Goal: Information Seeking & Learning: Learn about a topic

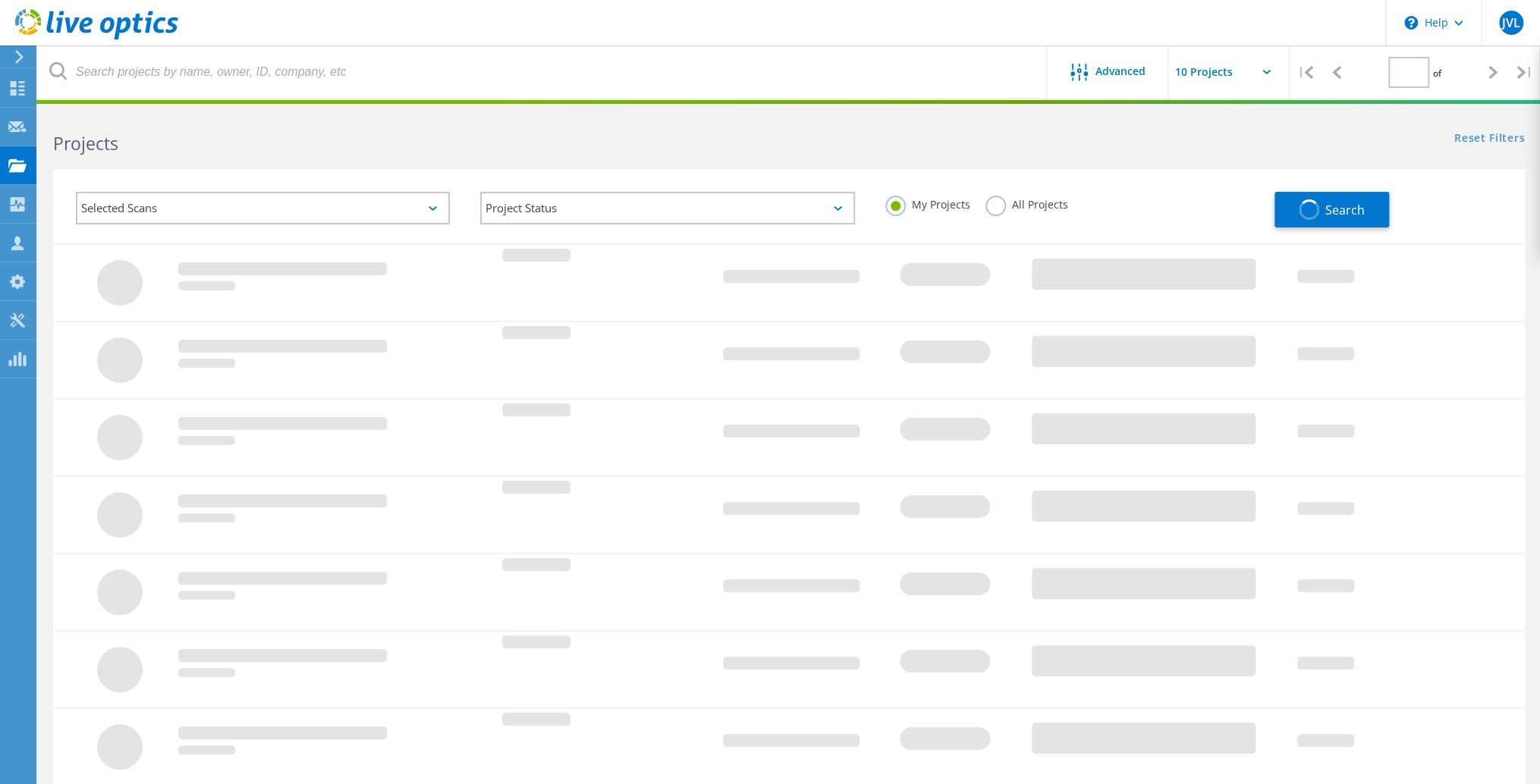
type input "1"
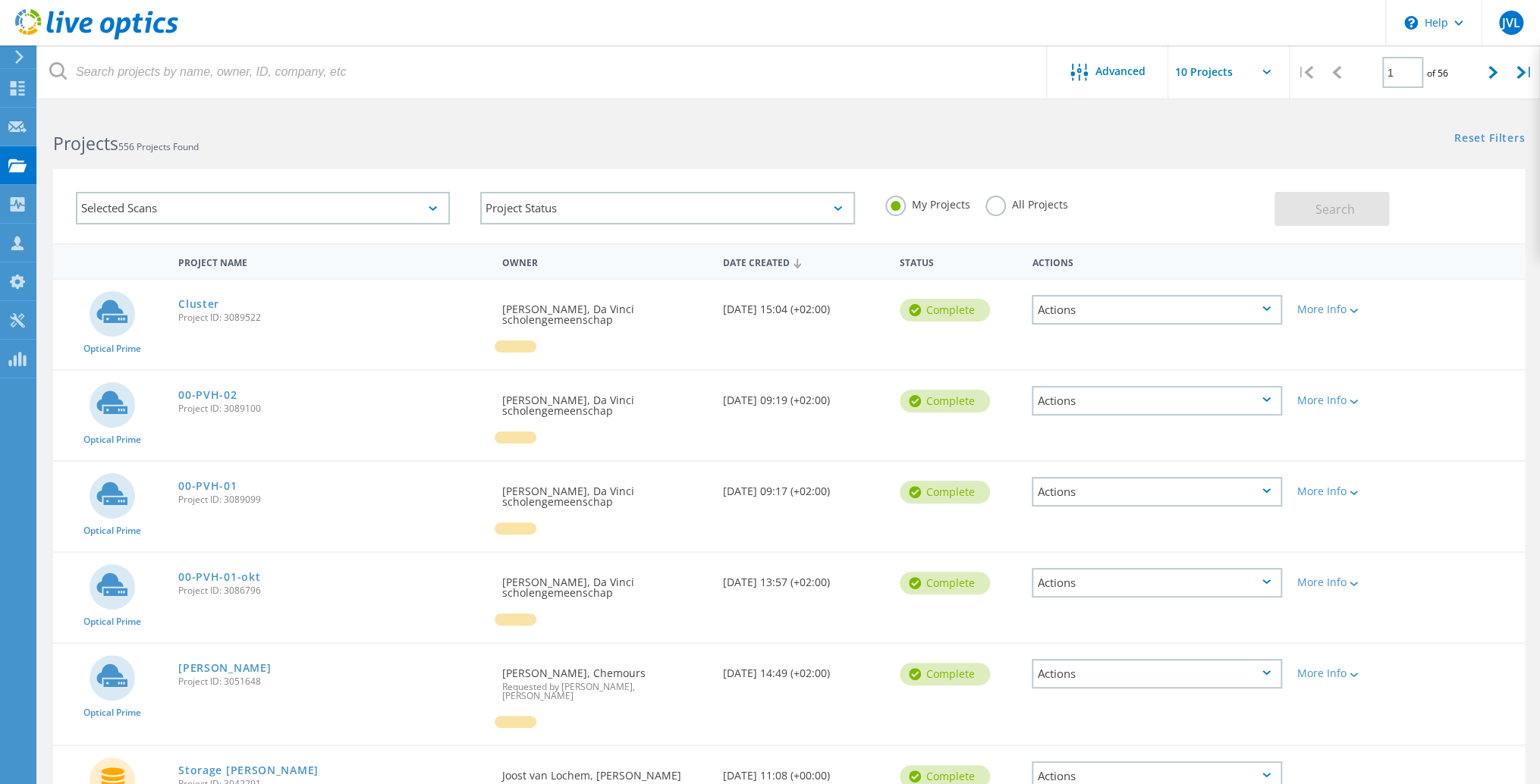
click at [100, 33] on icon at bounding box center [96, 25] width 163 height 31
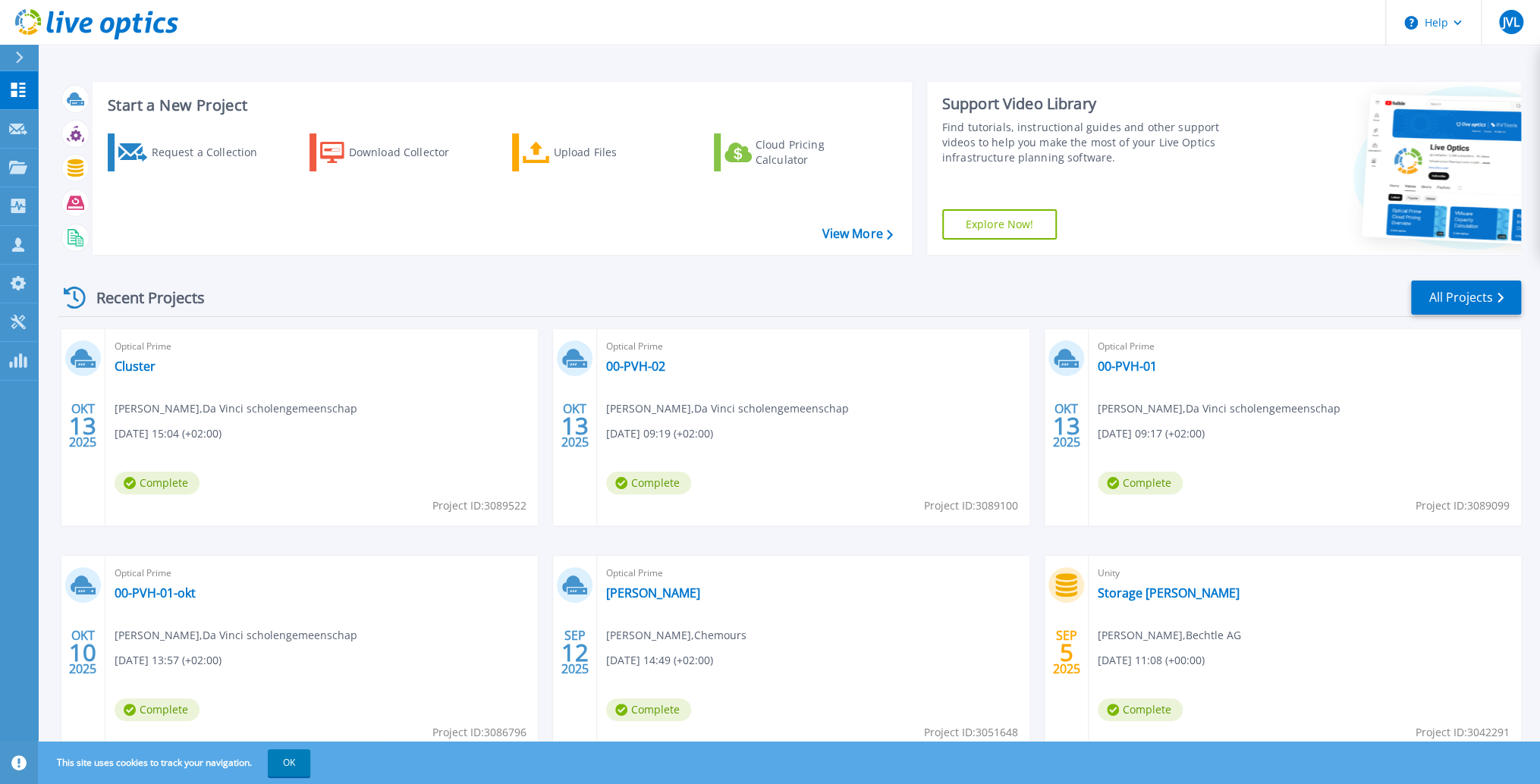
scroll to position [56, 0]
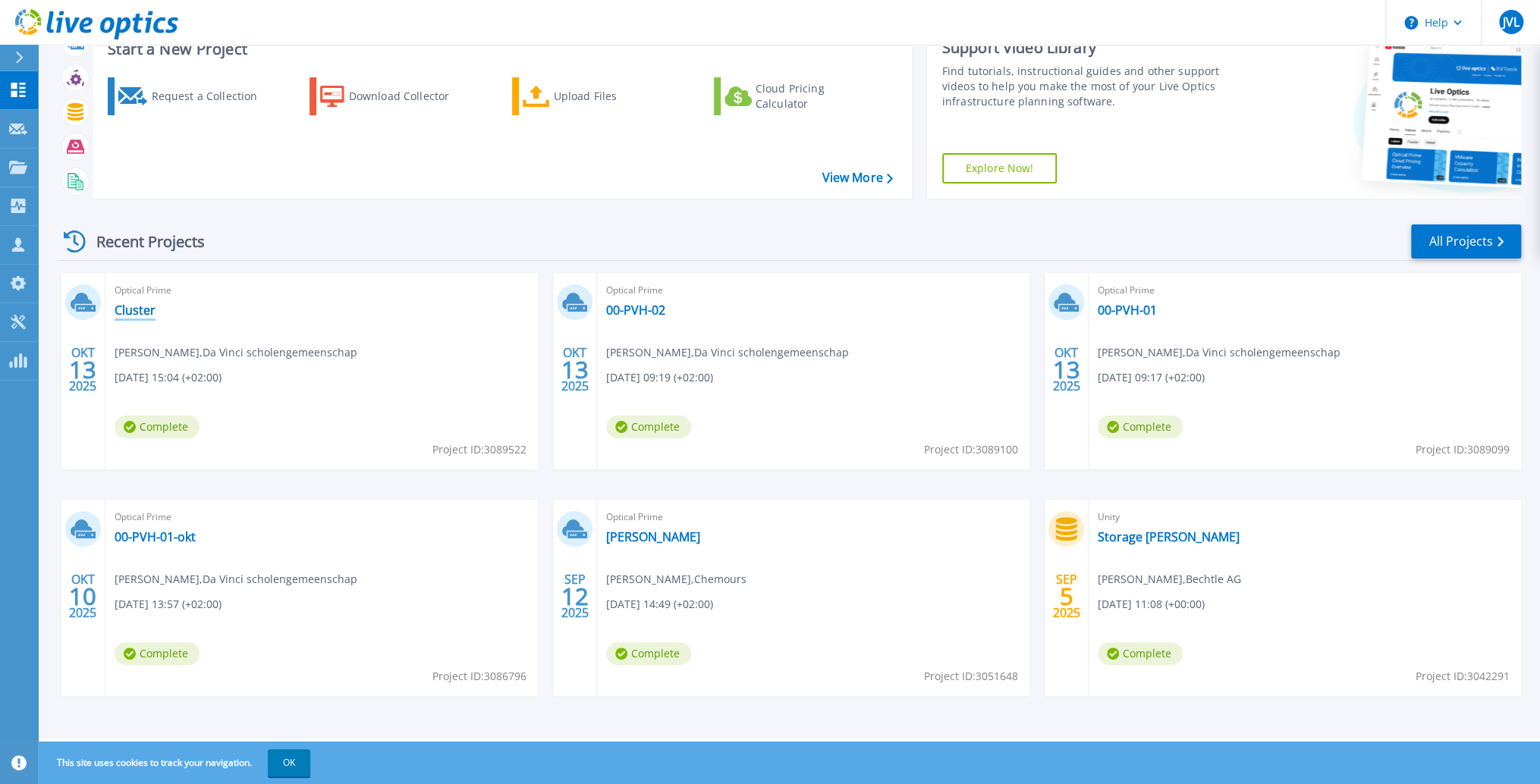
click at [135, 310] on link "Cluster" at bounding box center [135, 310] width 41 height 15
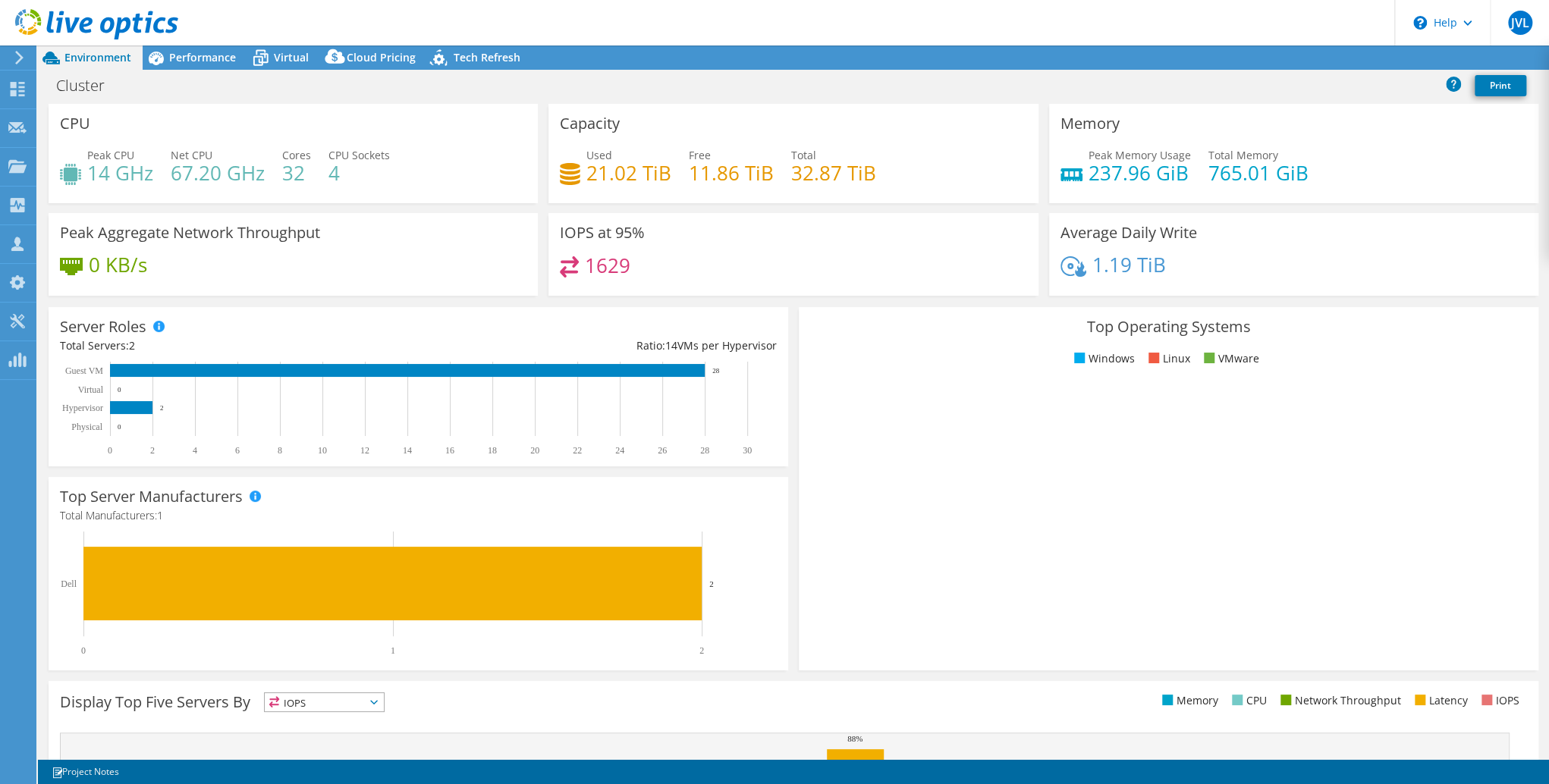
select select "EUFrankfurt"
select select "EUR"
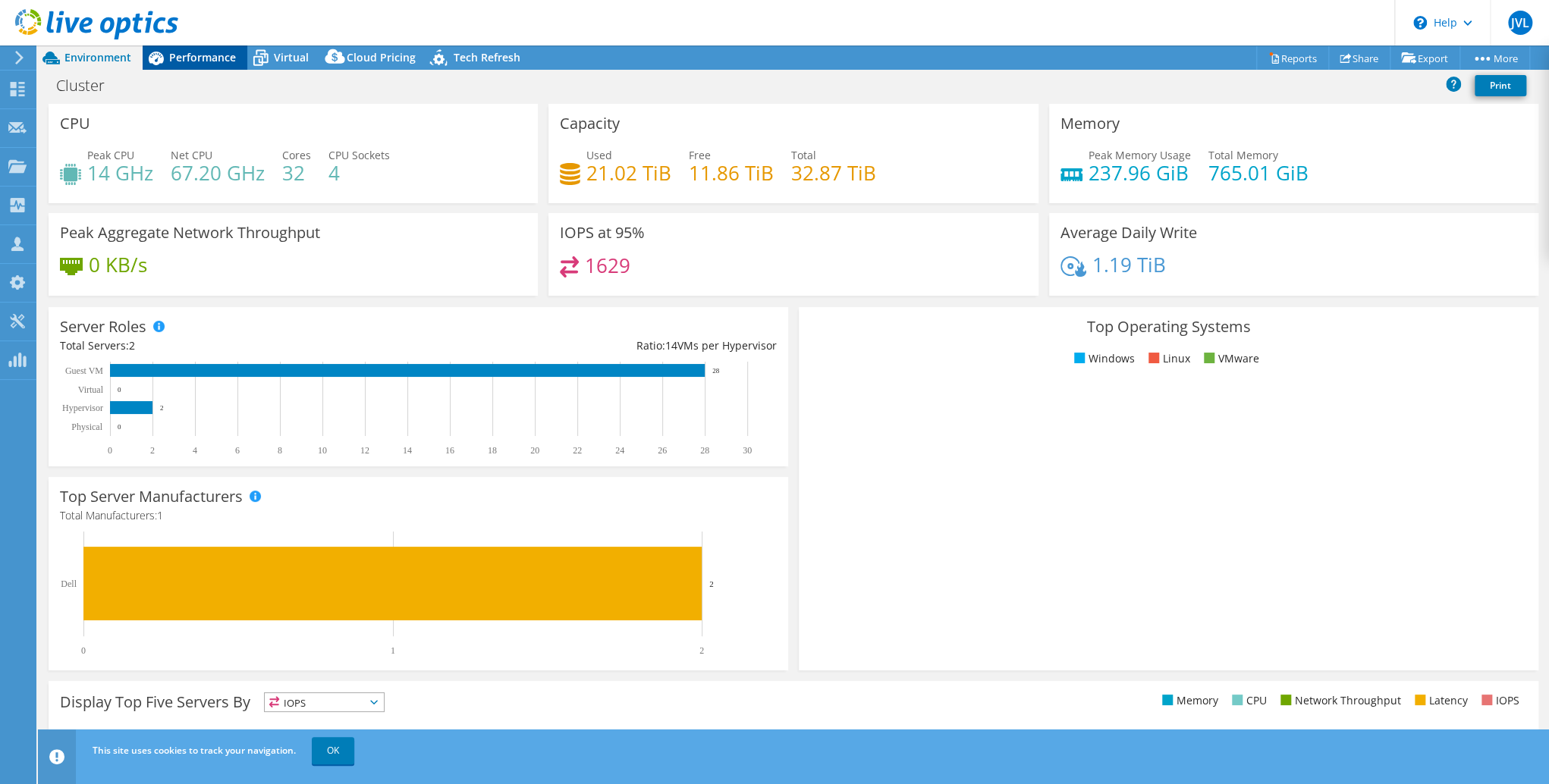
click at [177, 60] on span "Performance" at bounding box center [202, 57] width 66 height 15
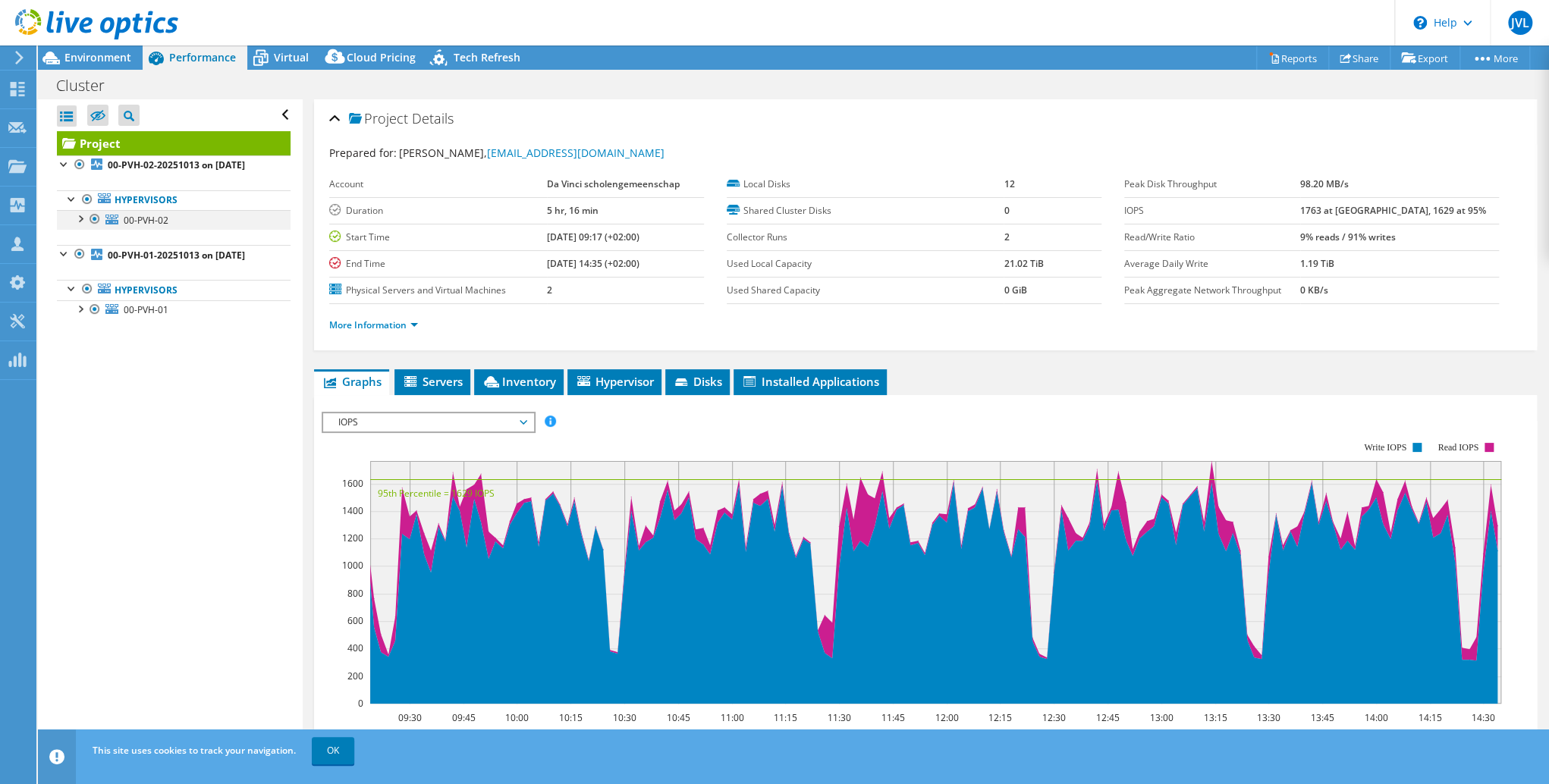
click at [80, 225] on div at bounding box center [79, 218] width 15 height 15
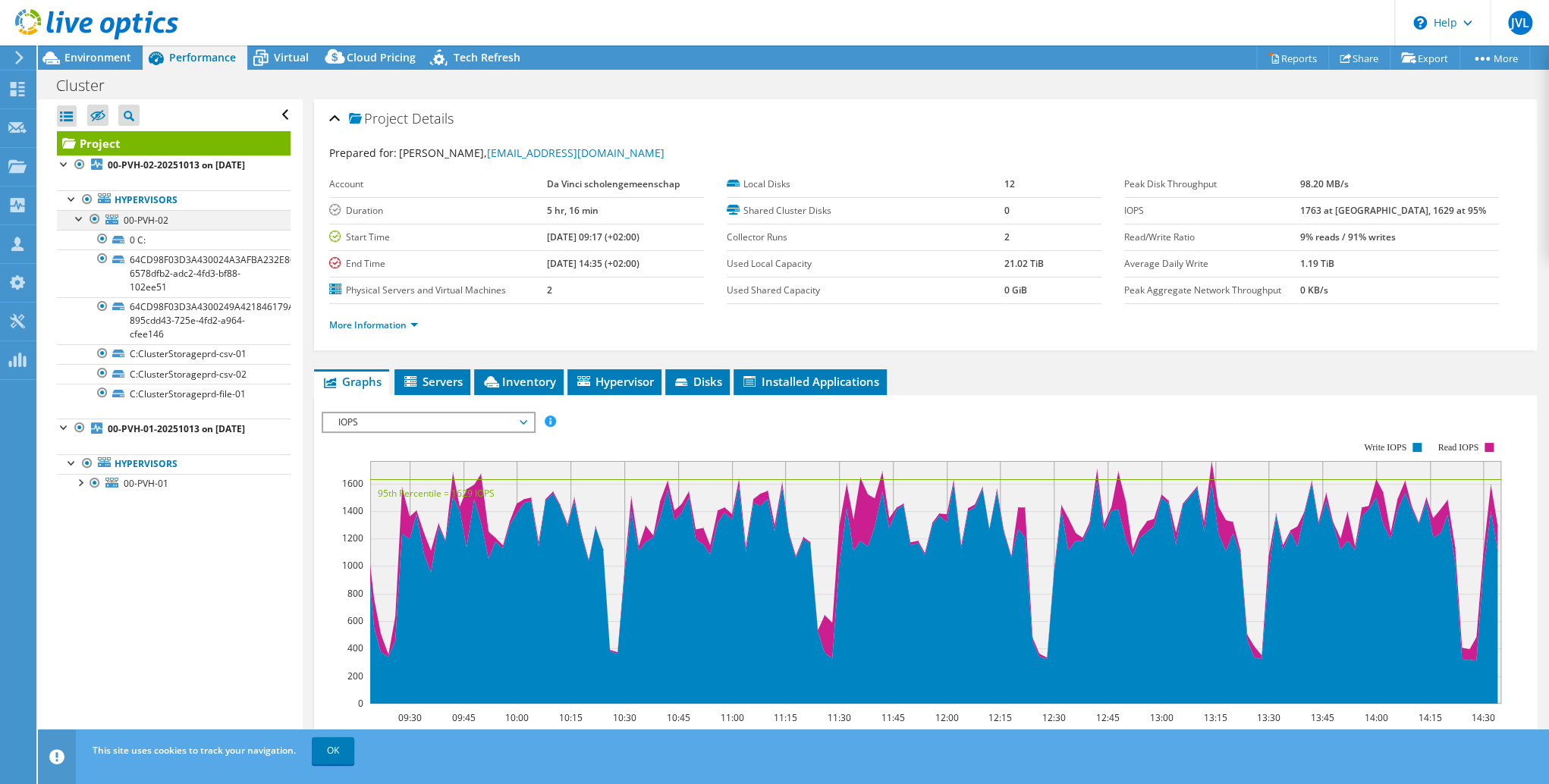
click at [78, 225] on div at bounding box center [79, 218] width 15 height 15
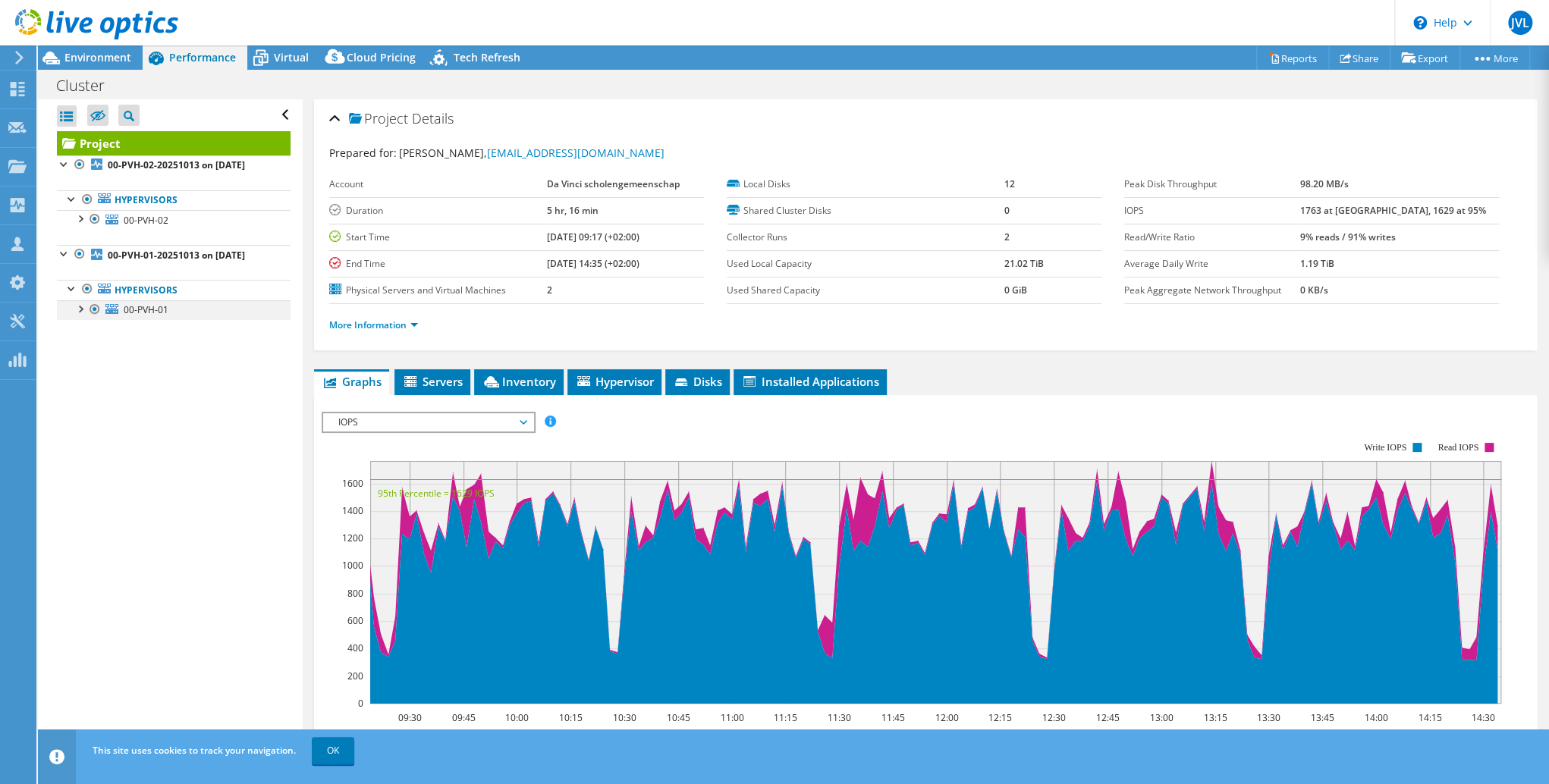
click at [85, 315] on div at bounding box center [79, 308] width 15 height 15
click at [79, 315] on div at bounding box center [79, 308] width 15 height 15
click at [59, 260] on div at bounding box center [65, 253] width 15 height 15
click at [132, 316] on span "00-PVH-01" at bounding box center [146, 310] width 45 height 13
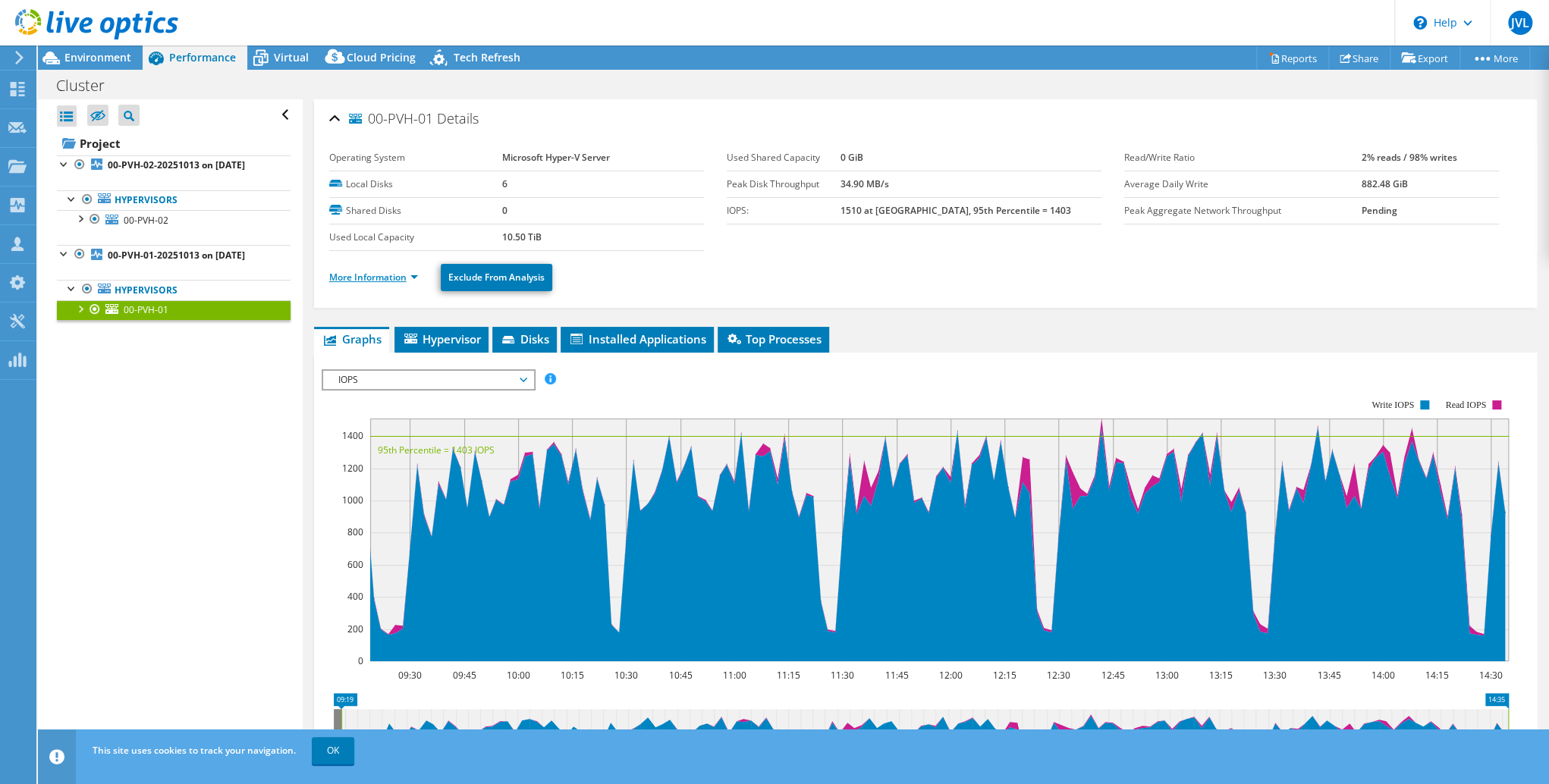
click at [382, 279] on link "More Information" at bounding box center [374, 278] width 89 height 13
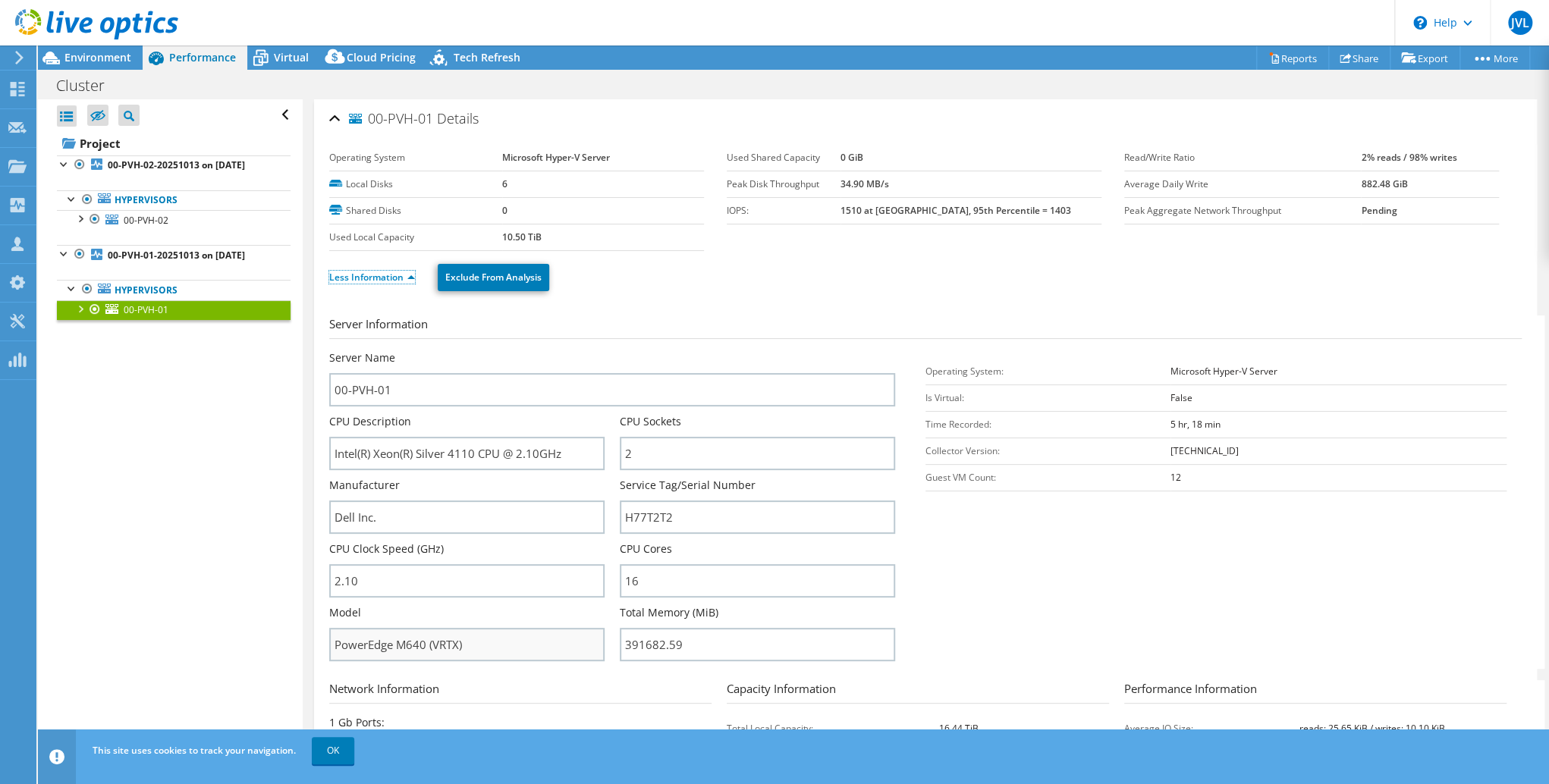
scroll to position [61, 0]
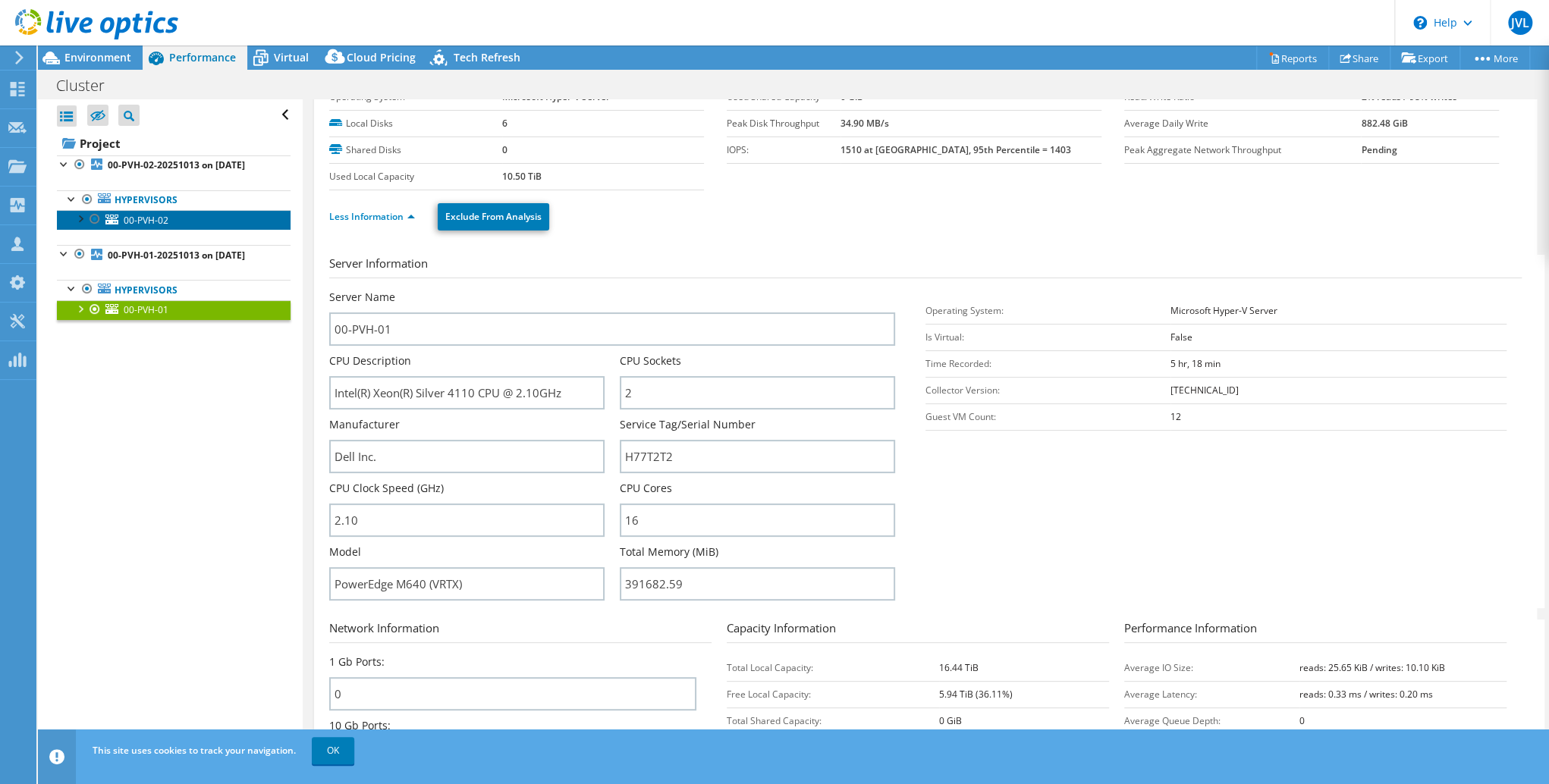
click at [151, 227] on span "00-PVH-02" at bounding box center [146, 220] width 45 height 13
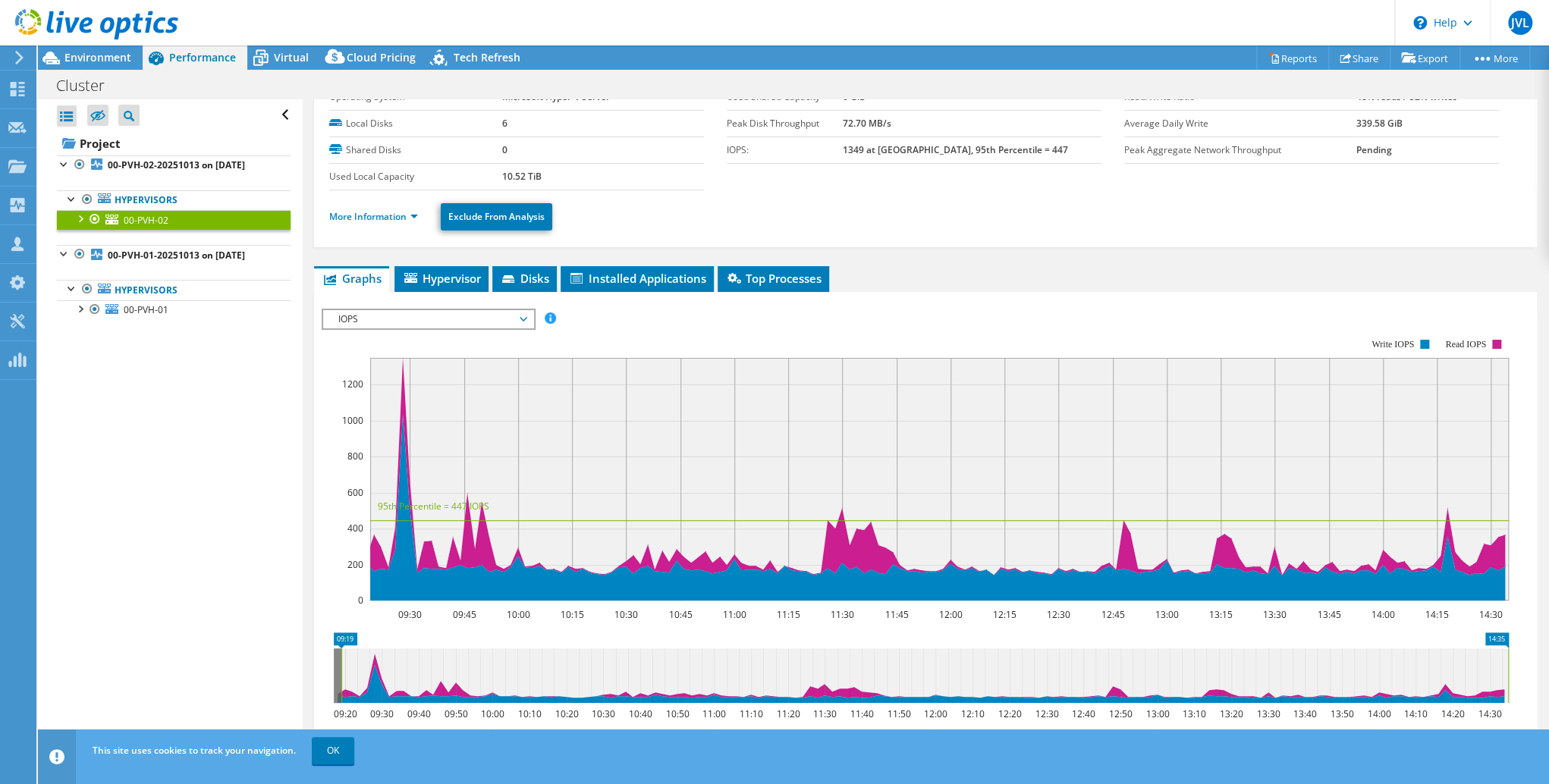
click at [380, 206] on ul "More Information Exclude From Analysis" at bounding box center [925, 215] width 1193 height 31
click at [383, 216] on link "More Information" at bounding box center [374, 217] width 89 height 13
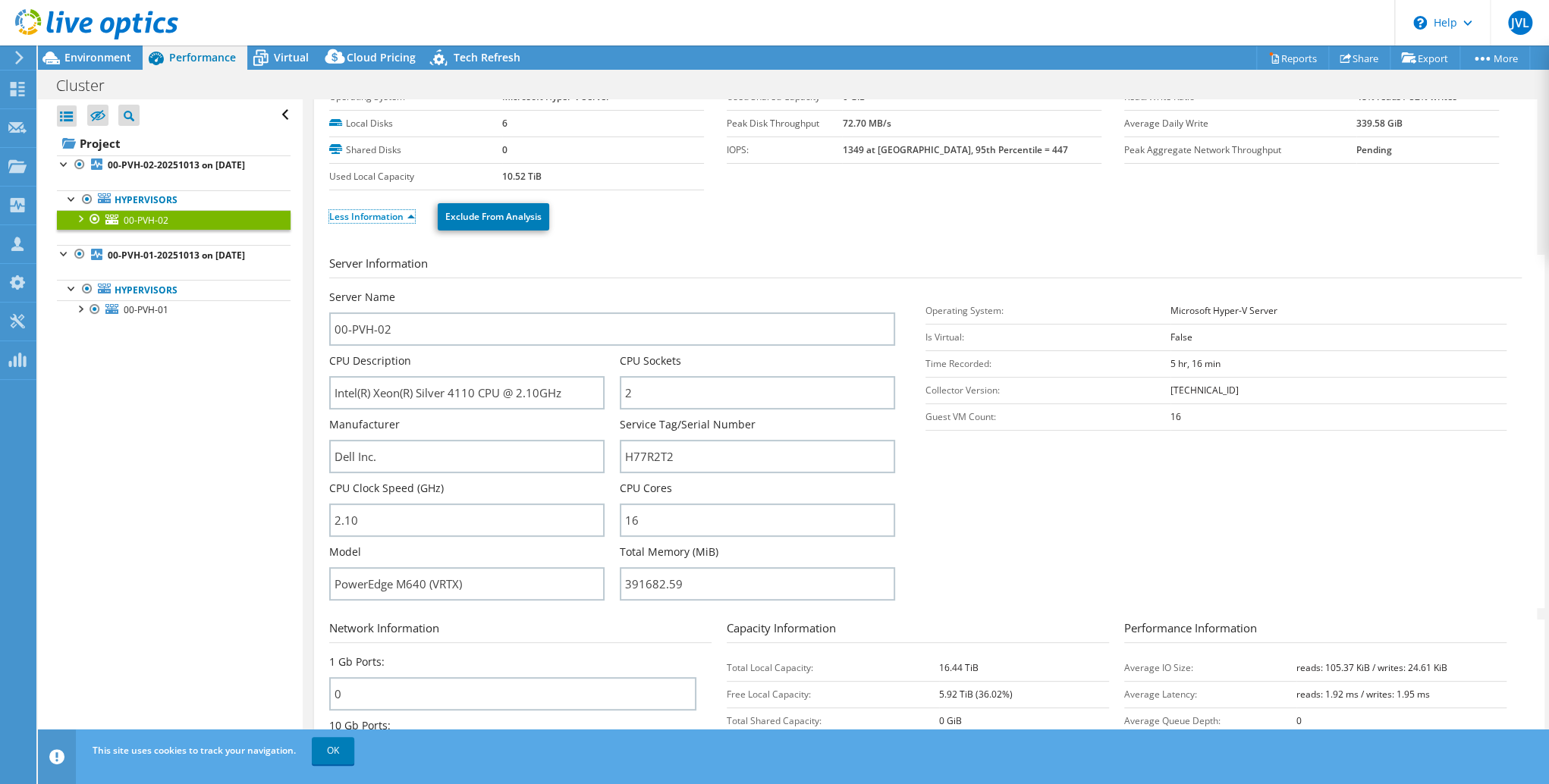
scroll to position [0, 0]
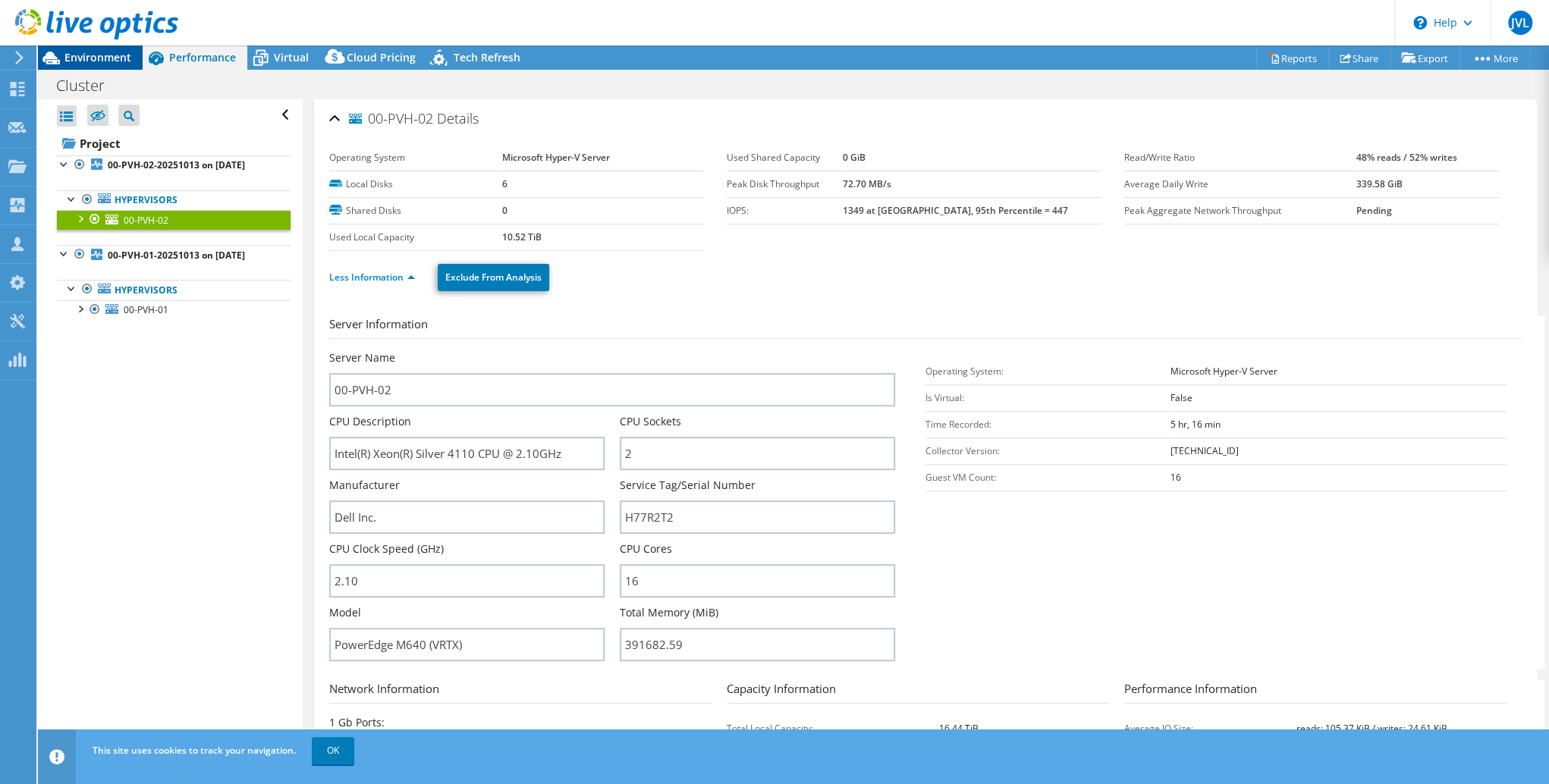
click at [112, 61] on span "Environment" at bounding box center [98, 57] width 66 height 15
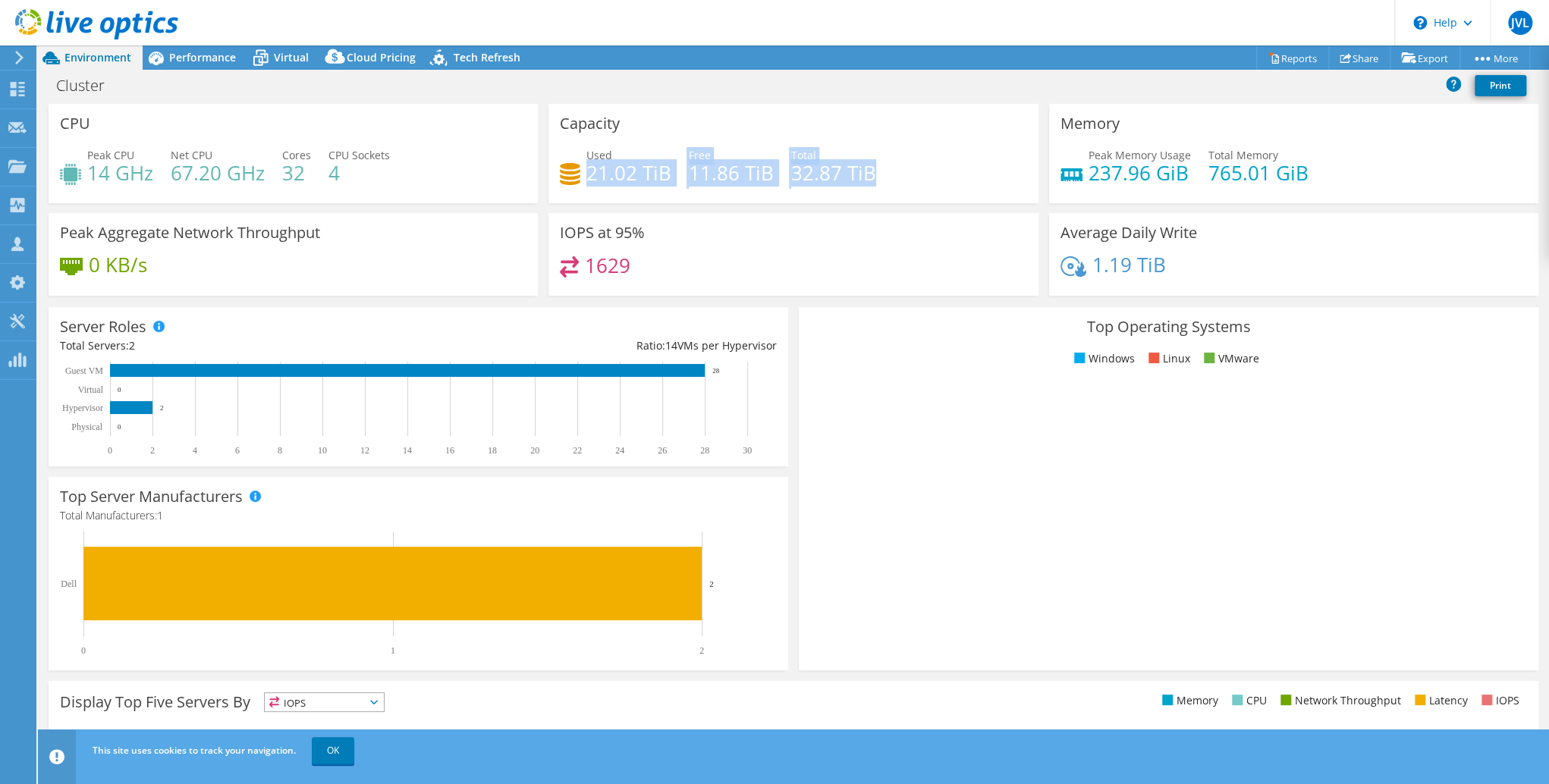
drag, startPoint x: 584, startPoint y: 172, endPoint x: 877, endPoint y: 172, distance: 293.0
click at [877, 172] on div "Used 21.02 TiB Free 11.86 TiB Total 32.87 TiB" at bounding box center [793, 172] width 467 height 49
click at [877, 172] on div "Used 21.02 TiB Free 11.86 TiB Total 32.87 TiB" at bounding box center [793, 172] width 467 height 49
drag, startPoint x: 828, startPoint y: 171, endPoint x: 550, endPoint y: 119, distance: 282.8
click at [550, 119] on div "Capacity Used 21.02 TiB Free 11.86 TiB Total 32.87 TiB" at bounding box center [792, 154] width 489 height 100
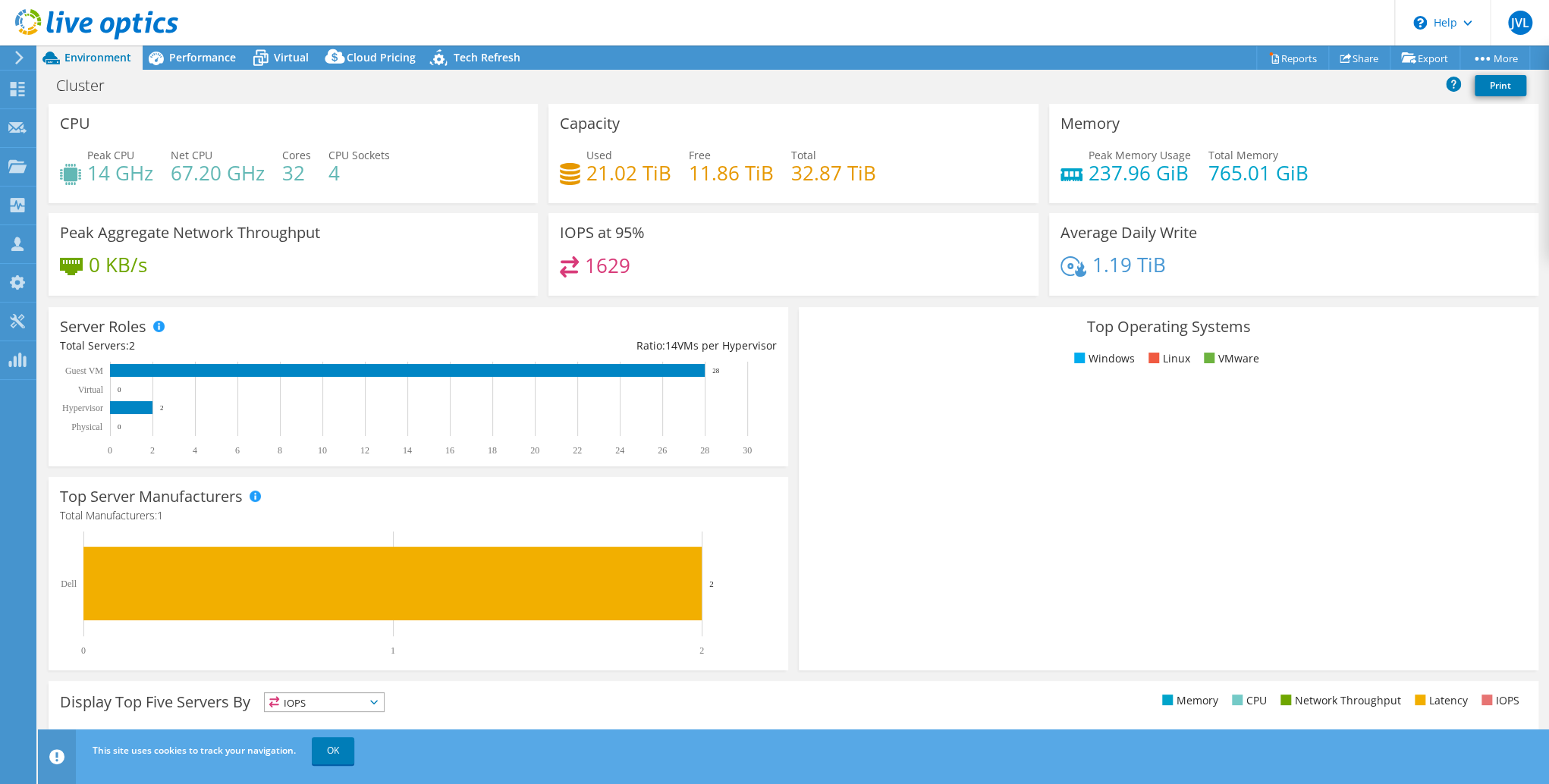
click at [204, 143] on div "CPU Peak CPU 14 GHz Net CPU 67.20 GHz Cores 32 CPU Sockets 4" at bounding box center [293, 154] width 489 height 100
drag, startPoint x: 101, startPoint y: 156, endPoint x: 292, endPoint y: 176, distance: 192.0
click at [292, 176] on div "Peak CPU 14 GHz Net CPU 67.20 GHz Cores 32 CPU Sockets 4" at bounding box center [293, 172] width 467 height 49
click at [292, 176] on h4 "32" at bounding box center [296, 172] width 29 height 17
click at [757, 170] on h4 "11.86 TiB" at bounding box center [732, 172] width 85 height 17
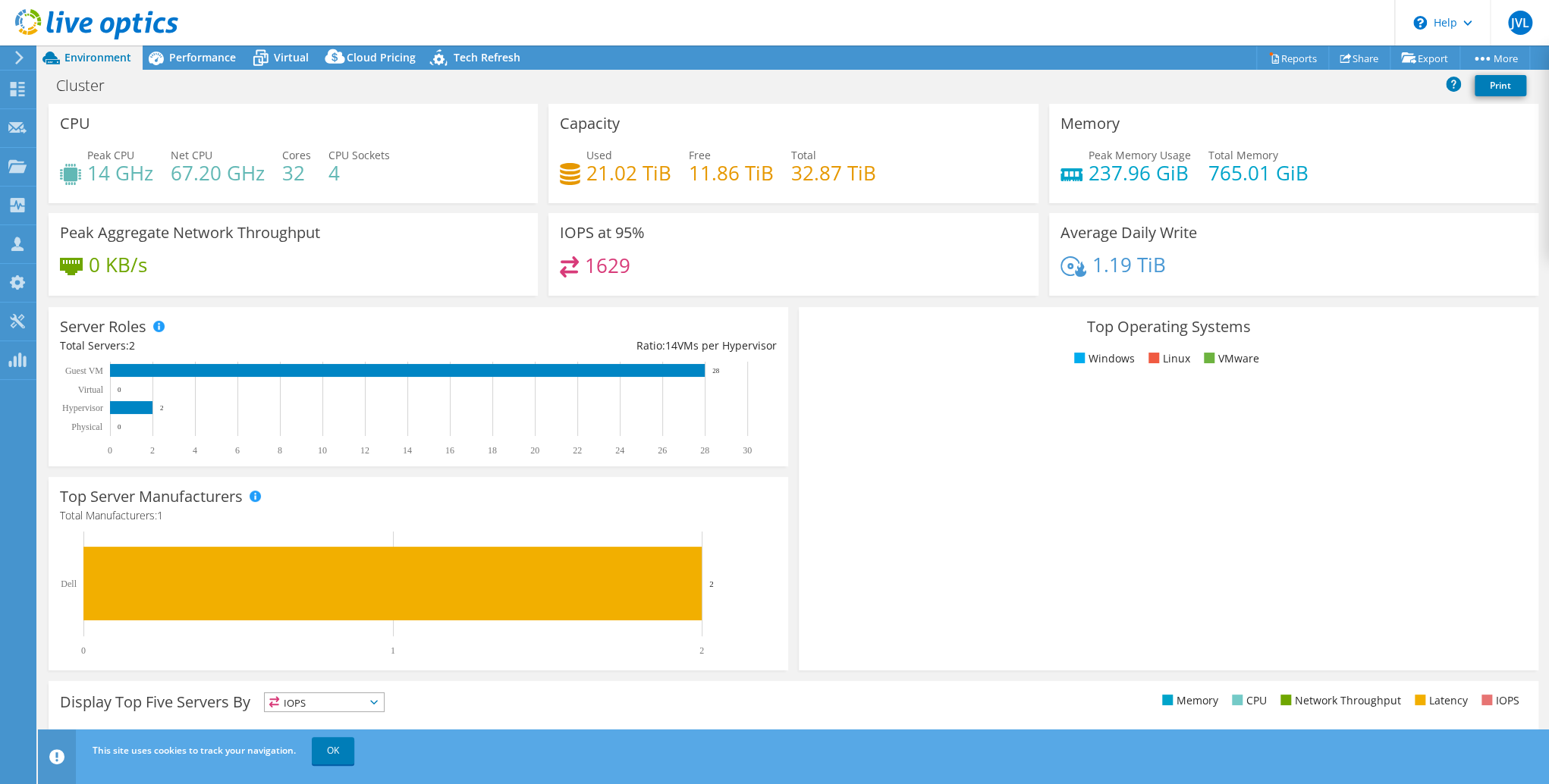
click at [840, 174] on h4 "32.87 TiB" at bounding box center [834, 172] width 85 height 17
drag, startPoint x: 870, startPoint y: 172, endPoint x: 792, endPoint y: 167, distance: 78.2
click at [792, 167] on h4 "32.87 TiB" at bounding box center [834, 172] width 85 height 17
drag, startPoint x: 867, startPoint y: 173, endPoint x: 558, endPoint y: 167, distance: 309.1
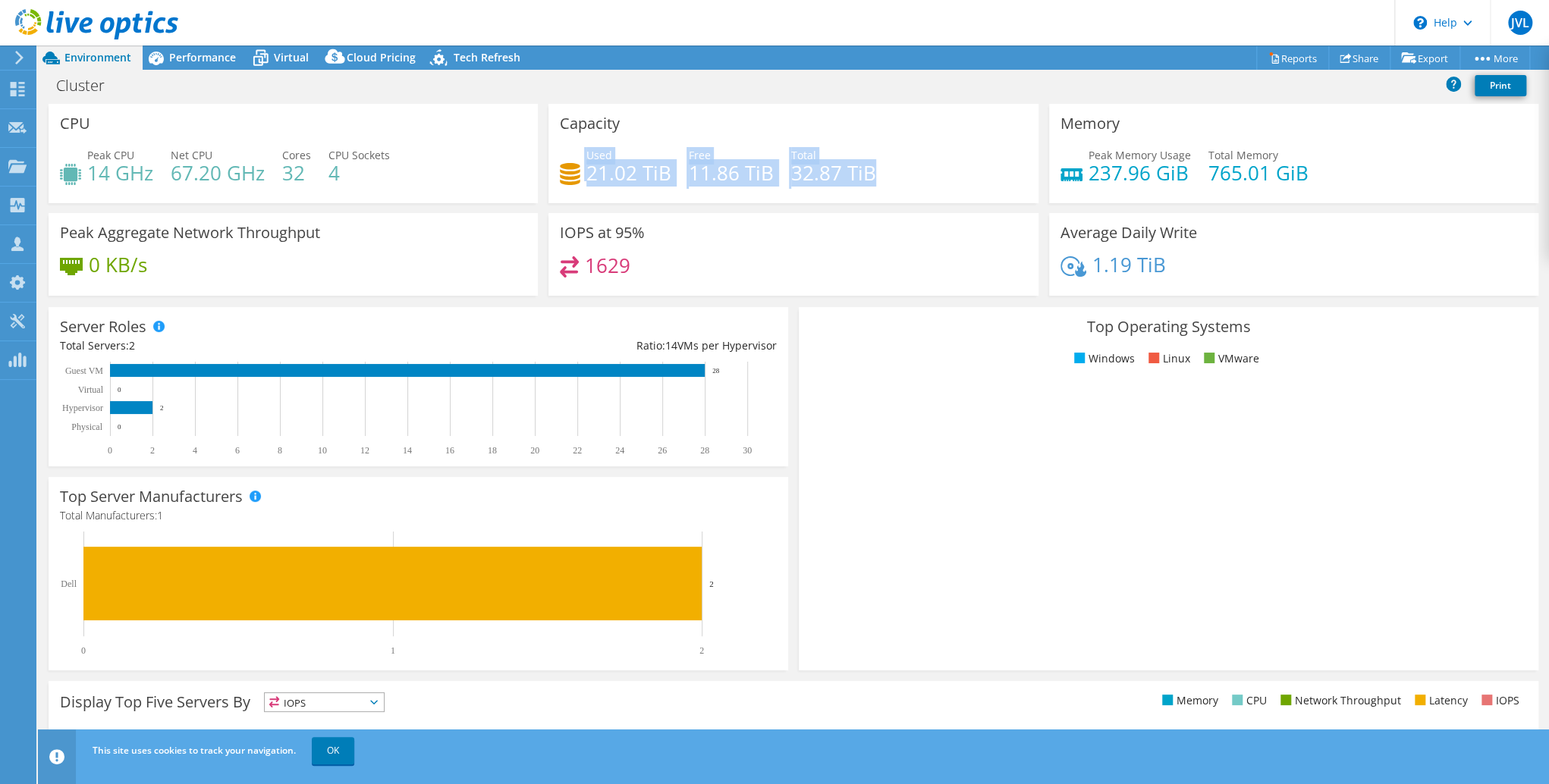
click at [560, 167] on div "Used 21.02 TiB Free 11.86 TiB Total 32.87 TiB" at bounding box center [793, 172] width 467 height 49
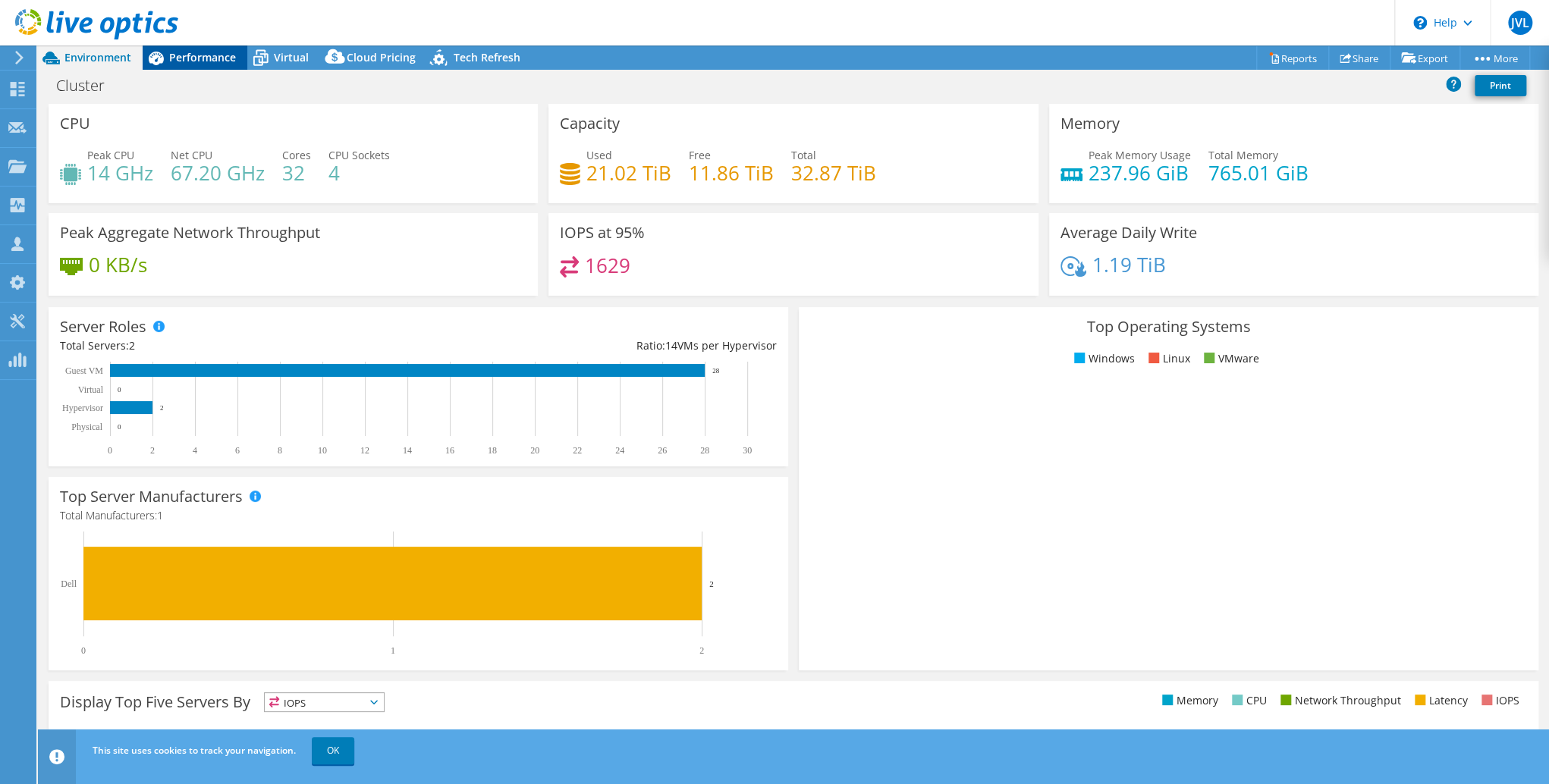
click at [182, 54] on span "Performance" at bounding box center [202, 57] width 66 height 15
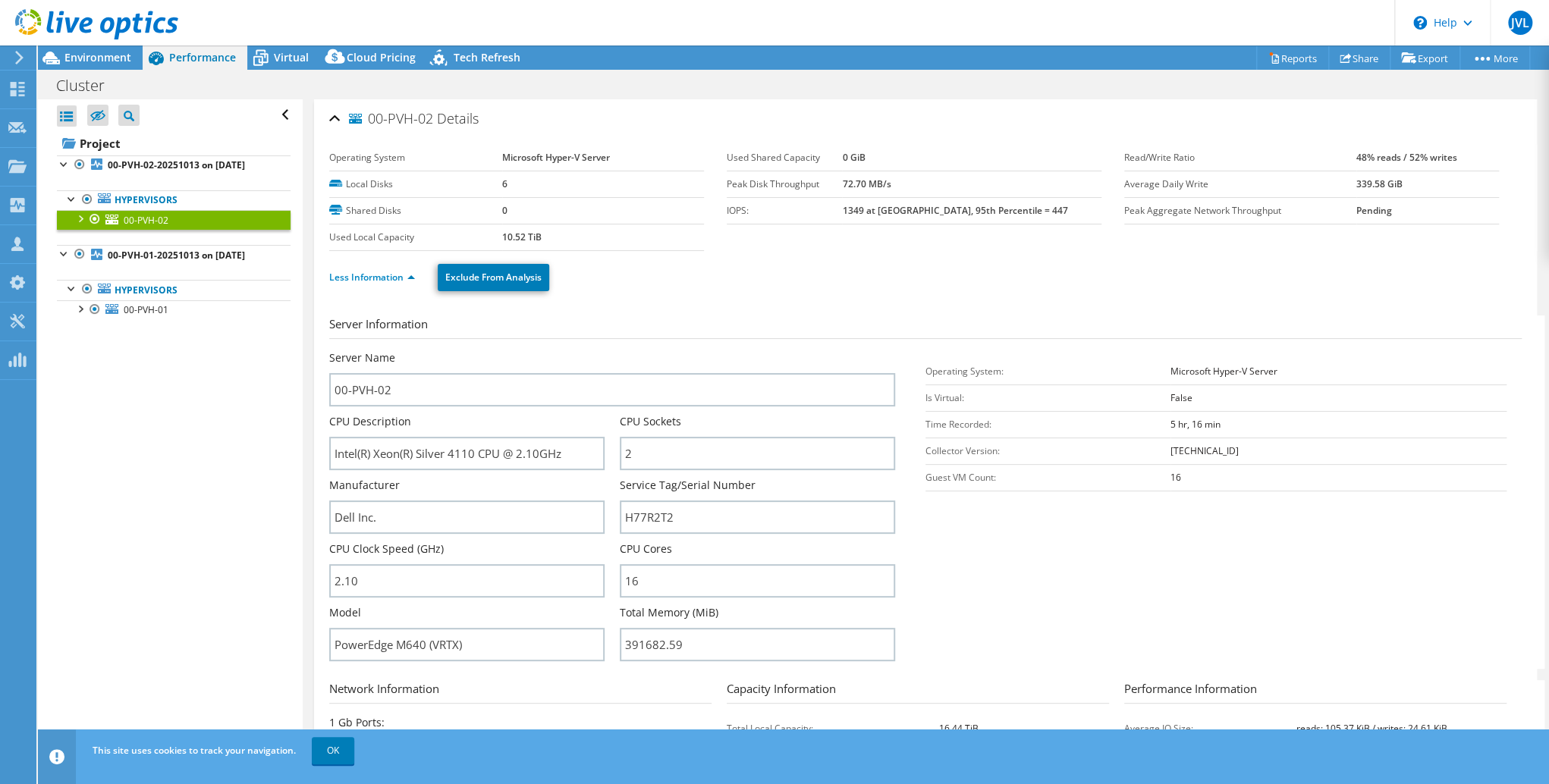
click at [79, 225] on div at bounding box center [79, 218] width 15 height 15
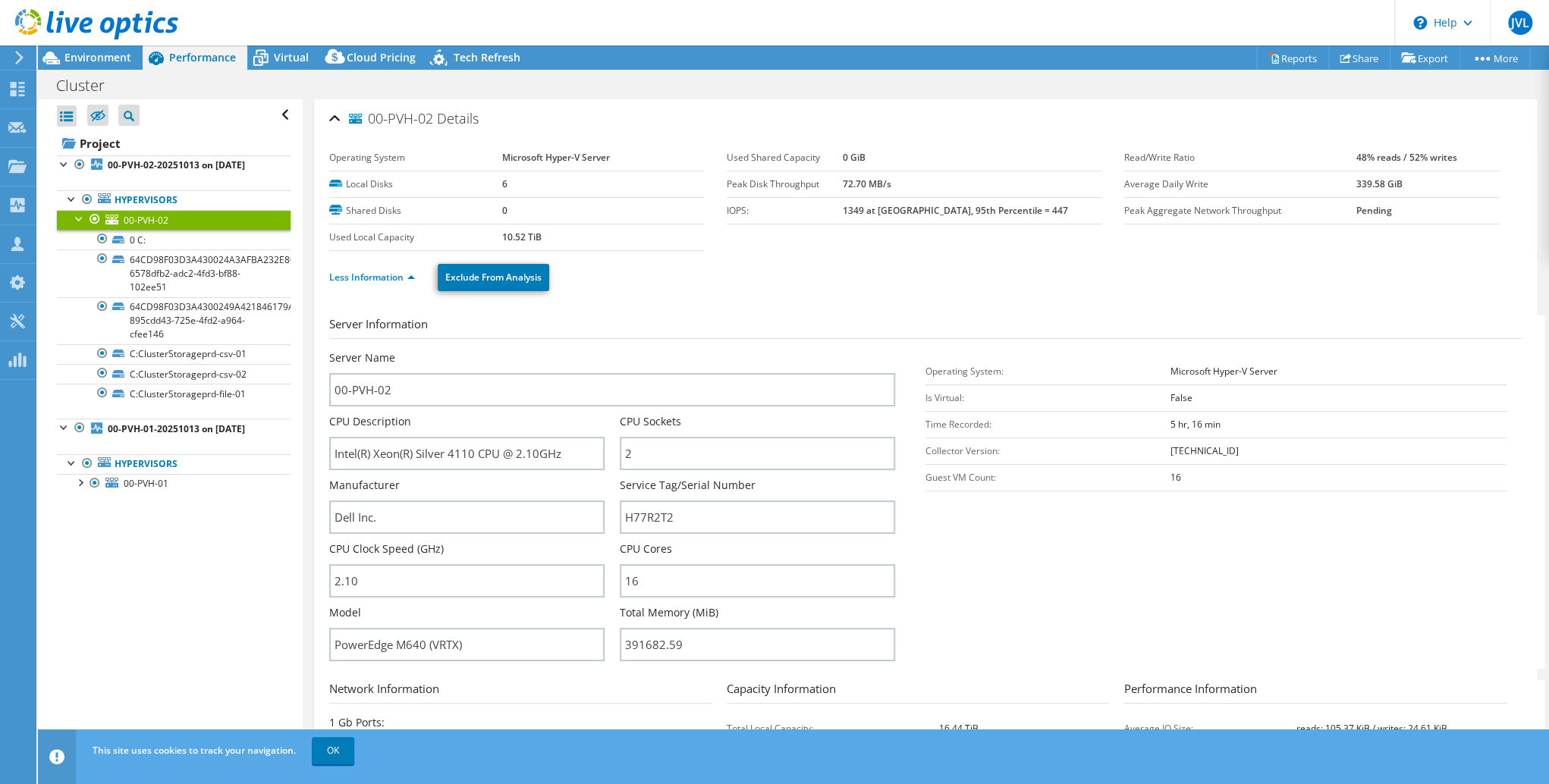
click at [146, 227] on span "00-PVH-02" at bounding box center [146, 220] width 45 height 13
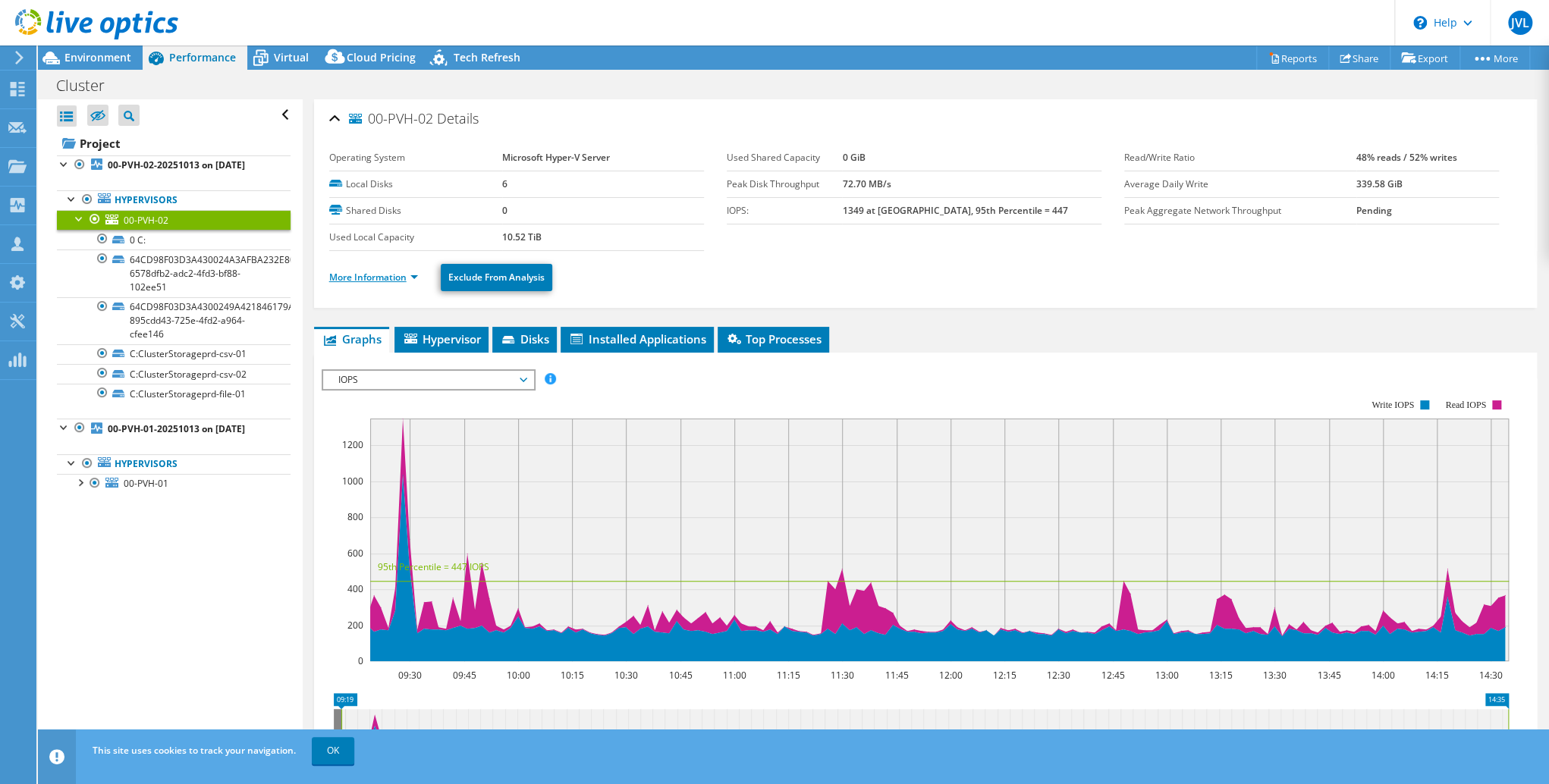
click at [396, 277] on link "More Information" at bounding box center [374, 278] width 89 height 13
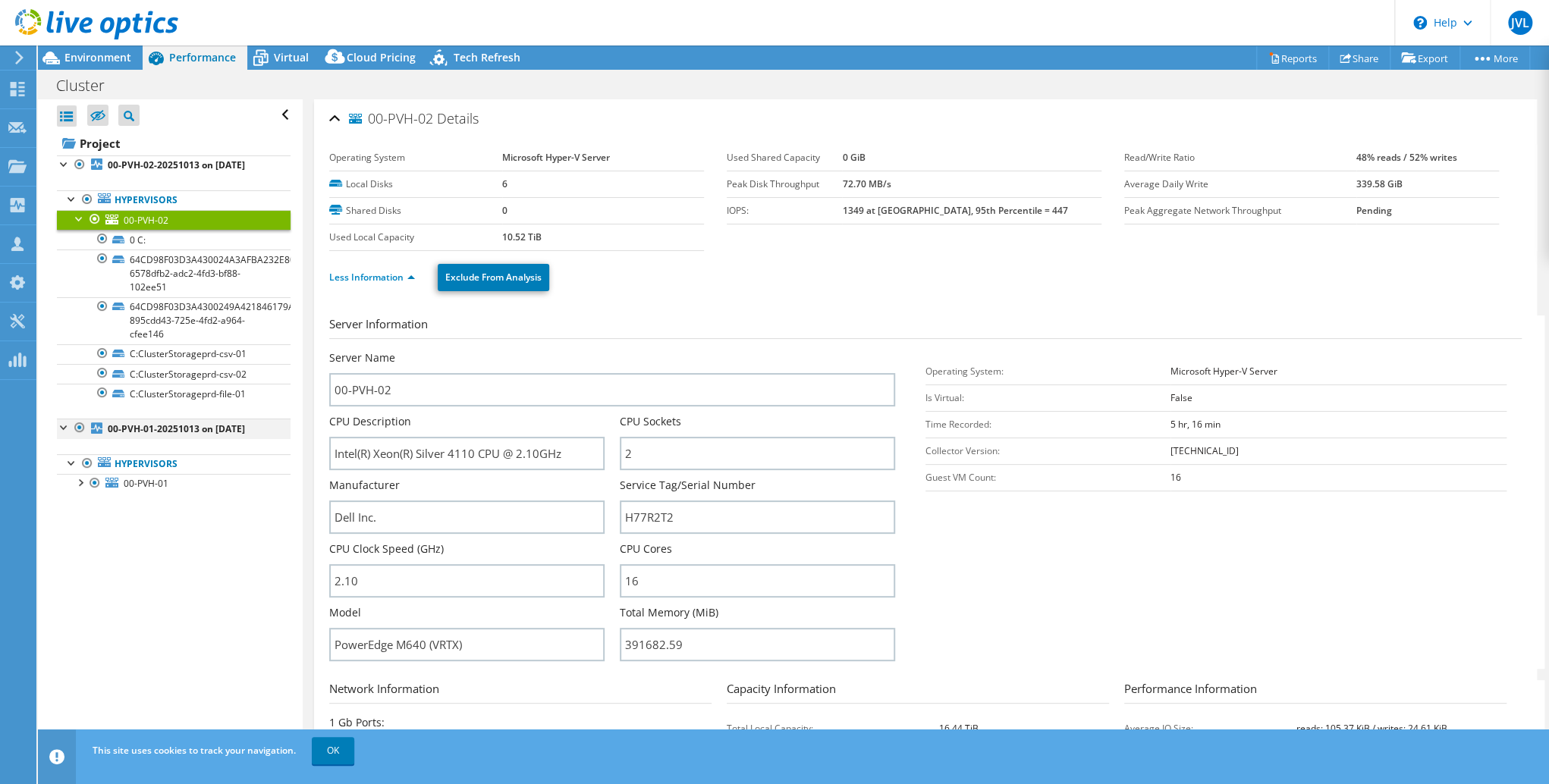
click at [81, 437] on div at bounding box center [79, 428] width 15 height 18
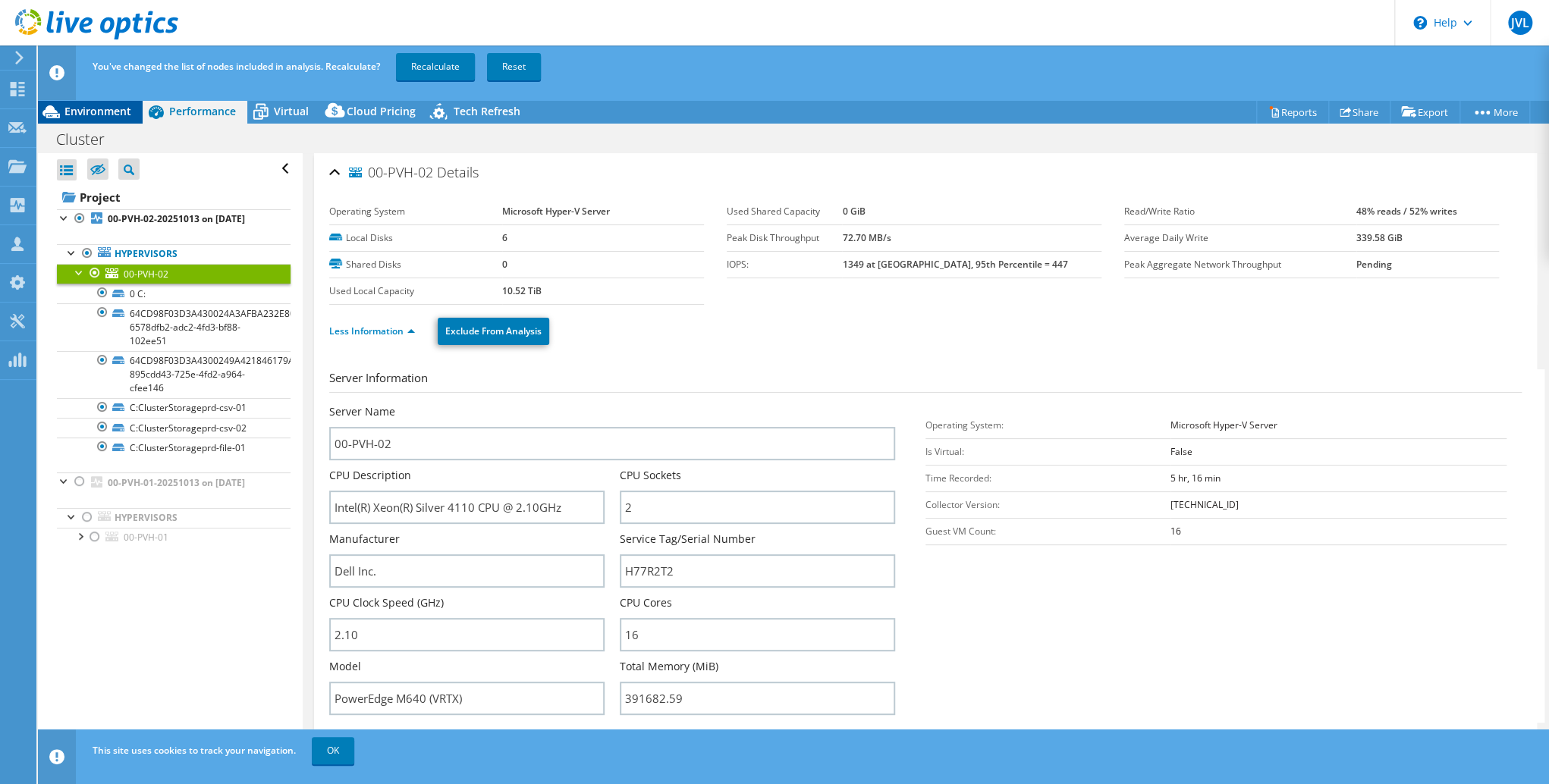
click at [113, 106] on span "Environment" at bounding box center [98, 112] width 66 height 15
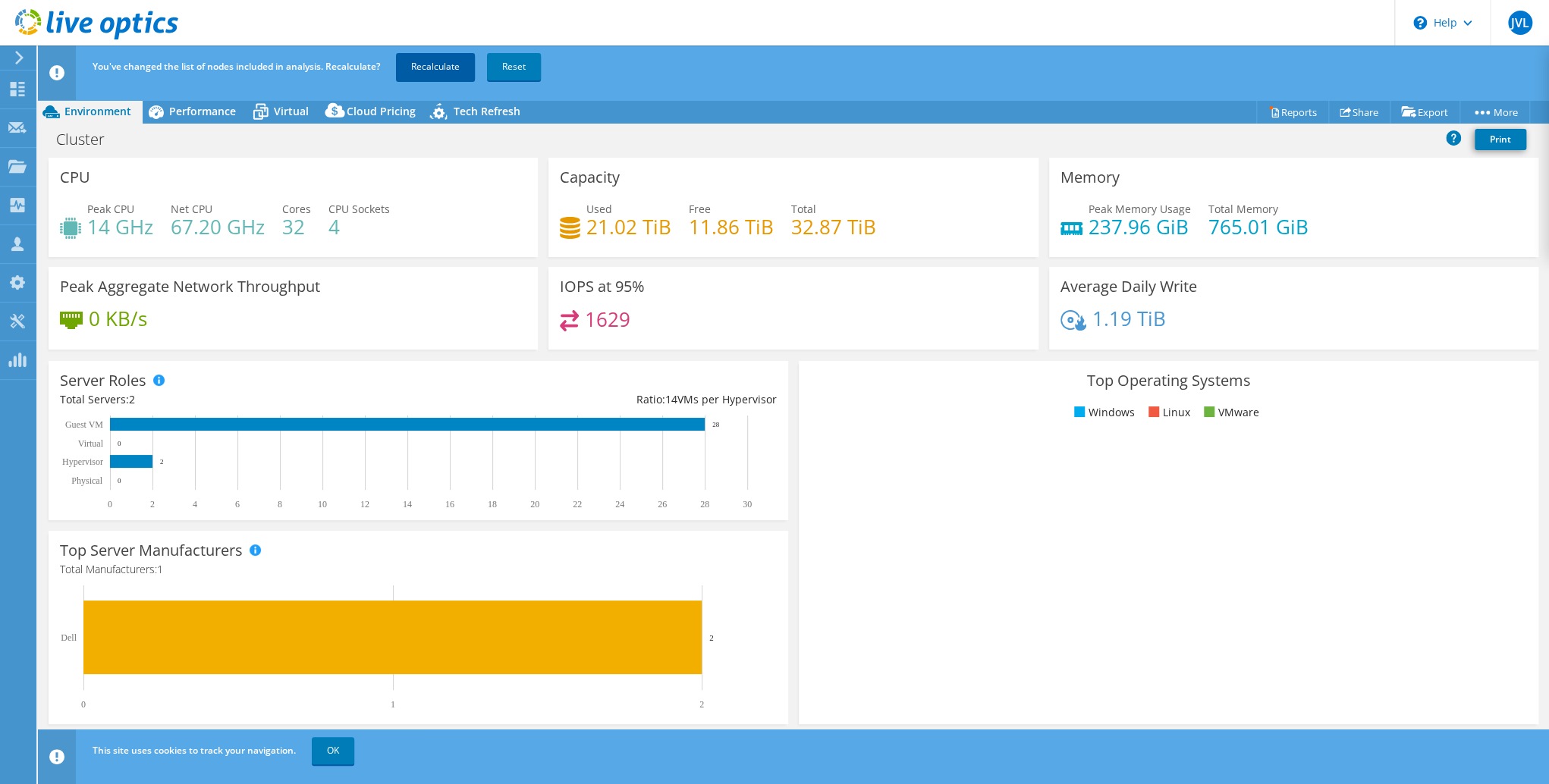
click at [446, 60] on link "Recalculate" at bounding box center [435, 67] width 79 height 28
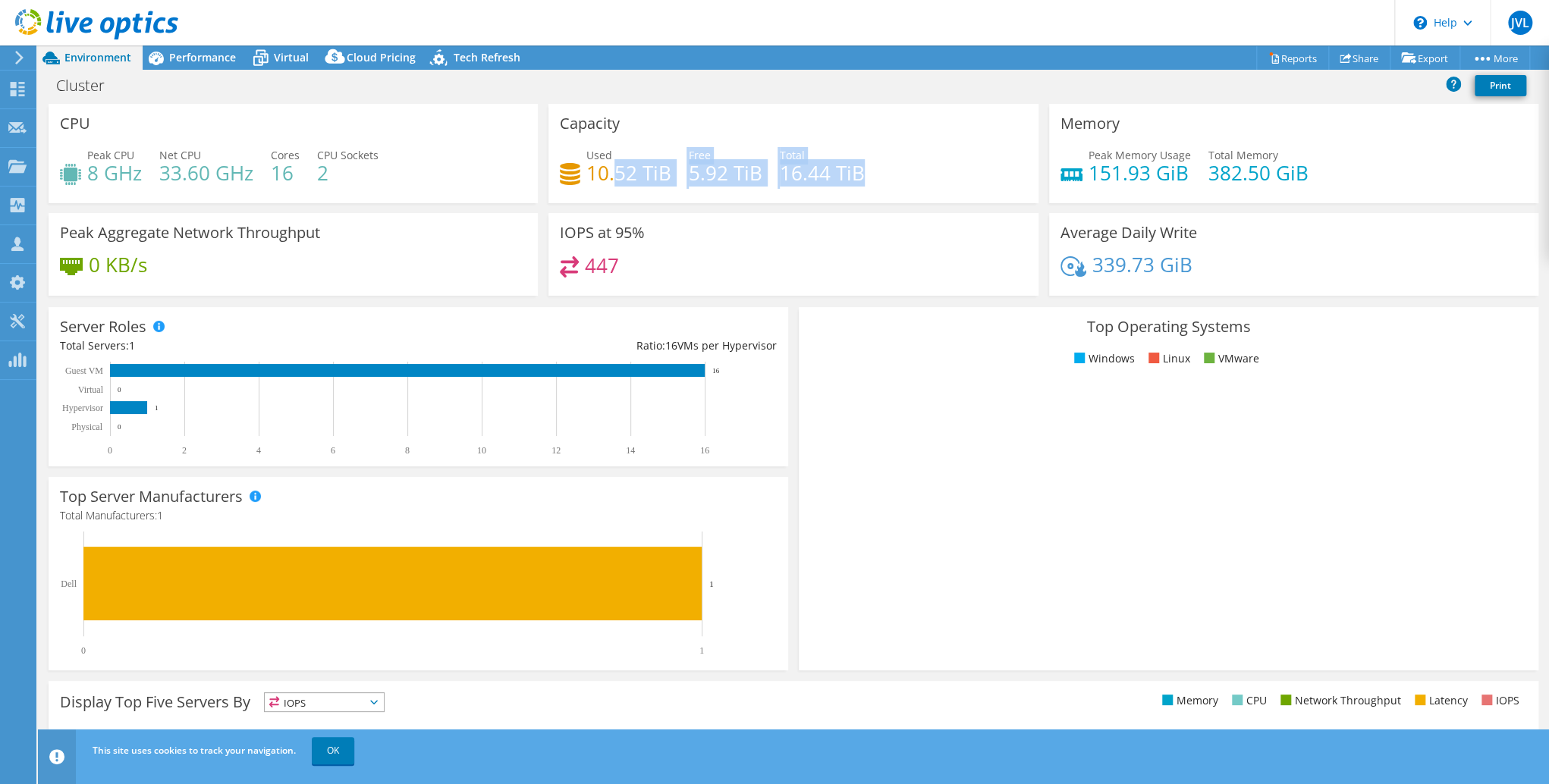
drag, startPoint x: 858, startPoint y: 176, endPoint x: 612, endPoint y: 170, distance: 246.1
click at [612, 170] on div "Used 10.52 TiB Free 5.92 TiB Total 16.44 TiB" at bounding box center [793, 172] width 467 height 49
click at [612, 170] on h4 "10.52 TiB" at bounding box center [629, 172] width 85 height 17
click at [708, 176] on h4 "5.92 TiB" at bounding box center [726, 172] width 74 height 17
click at [810, 179] on h4 "16.44 TiB" at bounding box center [822, 172] width 85 height 17
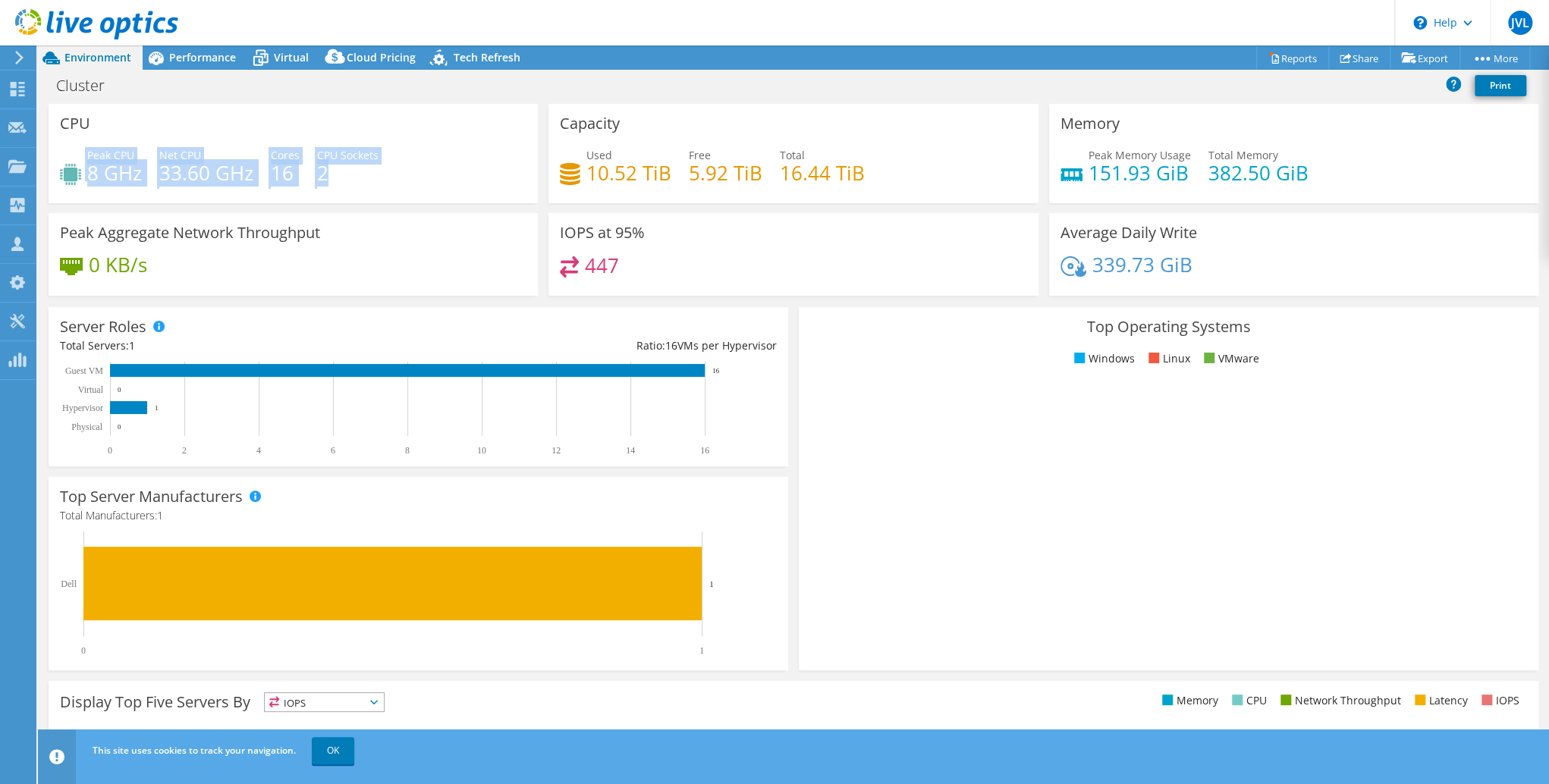
drag, startPoint x: 85, startPoint y: 176, endPoint x: 337, endPoint y: 177, distance: 252.0
click at [337, 177] on div "Peak CPU 8 GHz Net CPU 33.60 GHz Cores 16 CPU Sockets 2" at bounding box center [293, 172] width 467 height 49
click at [337, 177] on h4 "2" at bounding box center [348, 172] width 62 height 17
drag, startPoint x: 332, startPoint y: 172, endPoint x: 91, endPoint y: 154, distance: 241.7
click at [88, 154] on div "Peak CPU 8 GHz Net CPU 33.60 GHz Cores 16 CPU Sockets 2" at bounding box center [293, 172] width 467 height 49
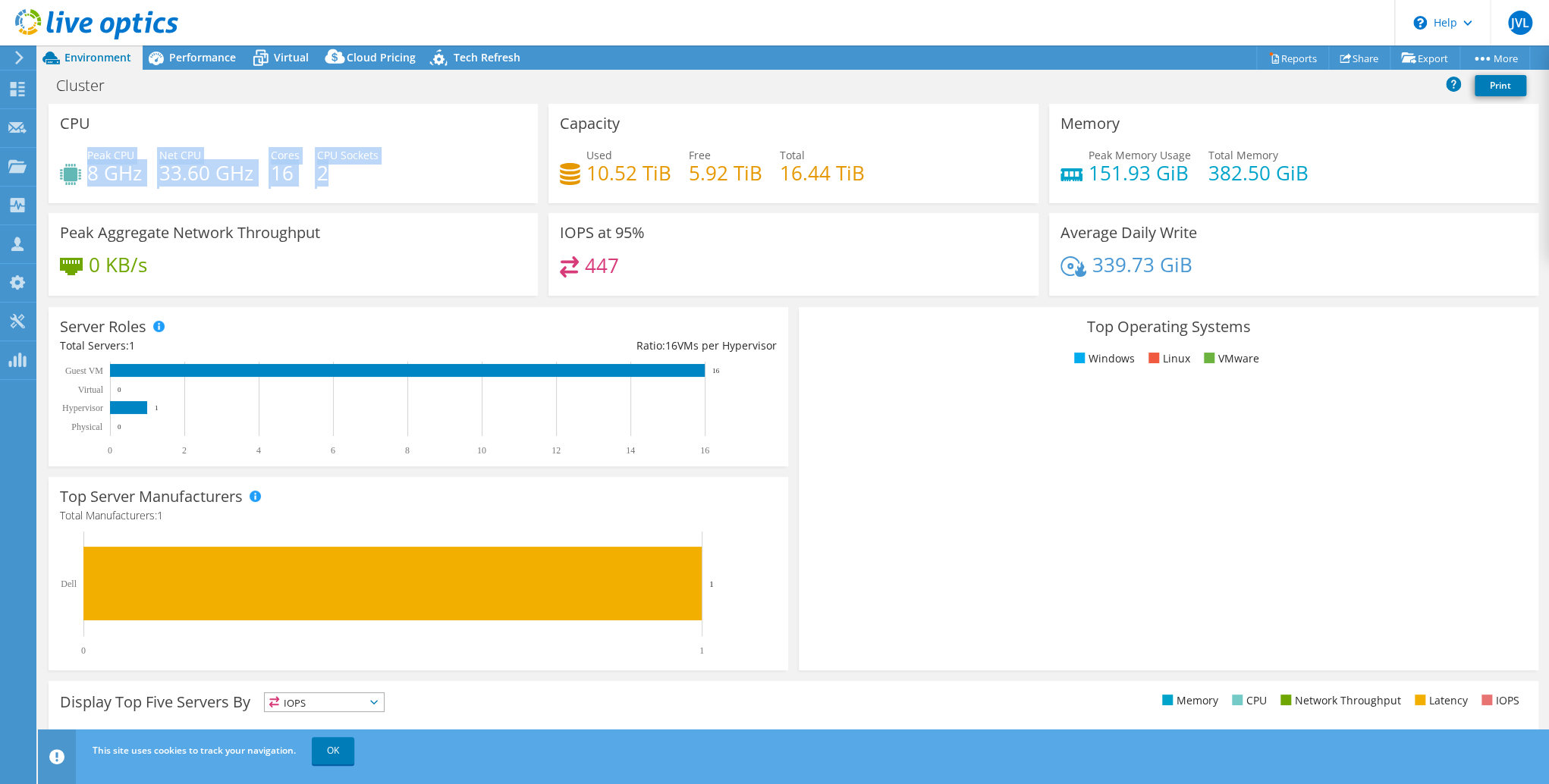
drag, startPoint x: 91, startPoint y: 154, endPoint x: 114, endPoint y: 153, distance: 23.0
click at [114, 153] on span "Peak CPU" at bounding box center [111, 155] width 47 height 15
drag, startPoint x: 111, startPoint y: 153, endPoint x: 327, endPoint y: 172, distance: 216.8
click at [327, 172] on div "Peak CPU 8 GHz Net CPU 33.60 GHz Cores 16 CPU Sockets 2" at bounding box center [293, 172] width 467 height 49
click at [327, 172] on h4 "2" at bounding box center [348, 172] width 62 height 17
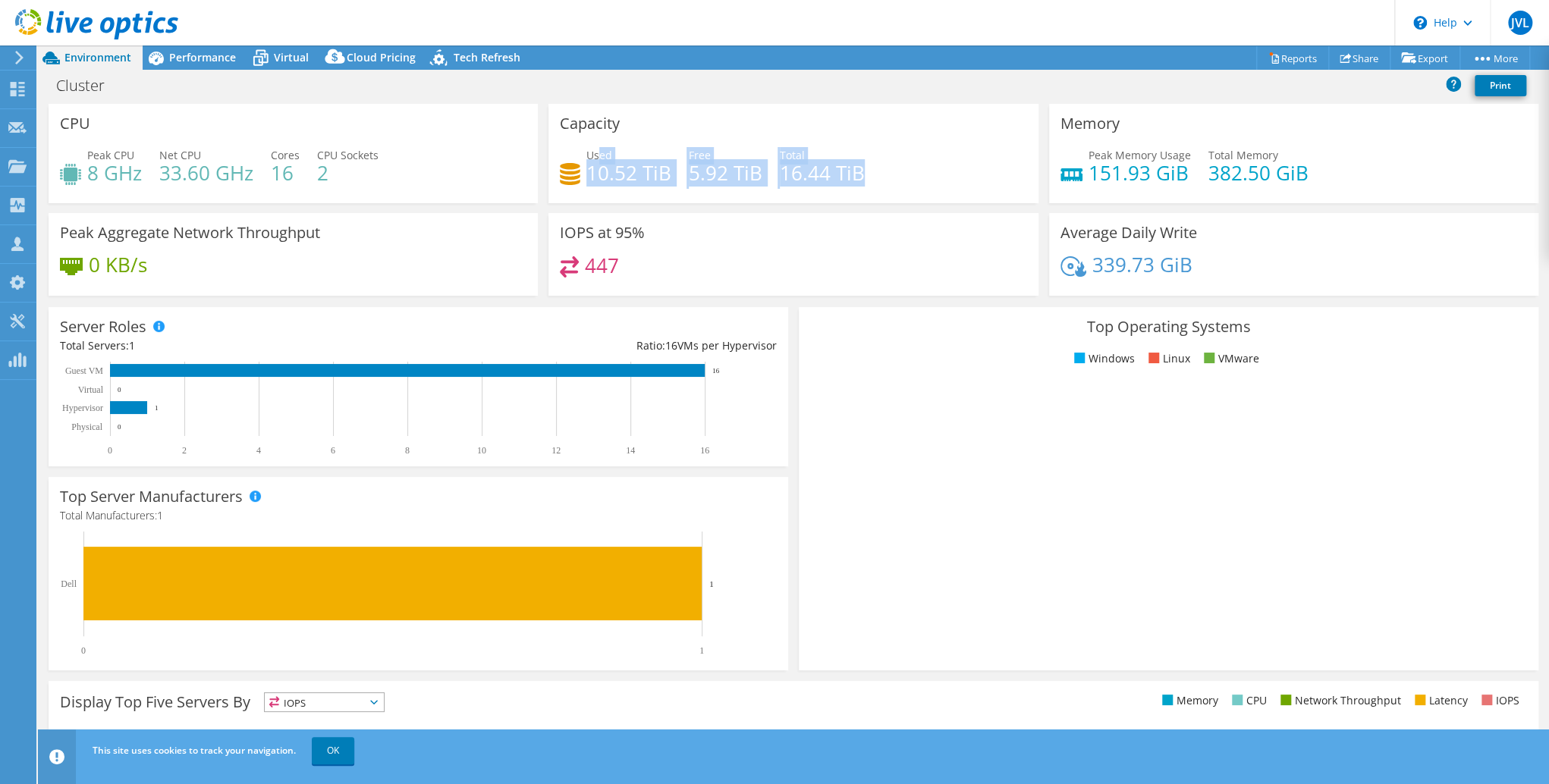
drag, startPoint x: 598, startPoint y: 158, endPoint x: 837, endPoint y: 186, distance: 240.6
click at [837, 186] on div "Used 10.52 TiB Free 5.92 TiB Total 16.44 TiB" at bounding box center [793, 172] width 467 height 49
click at [834, 185] on div "Used 10.52 TiB Free 5.92 TiB Total 16.44 TiB" at bounding box center [793, 172] width 467 height 49
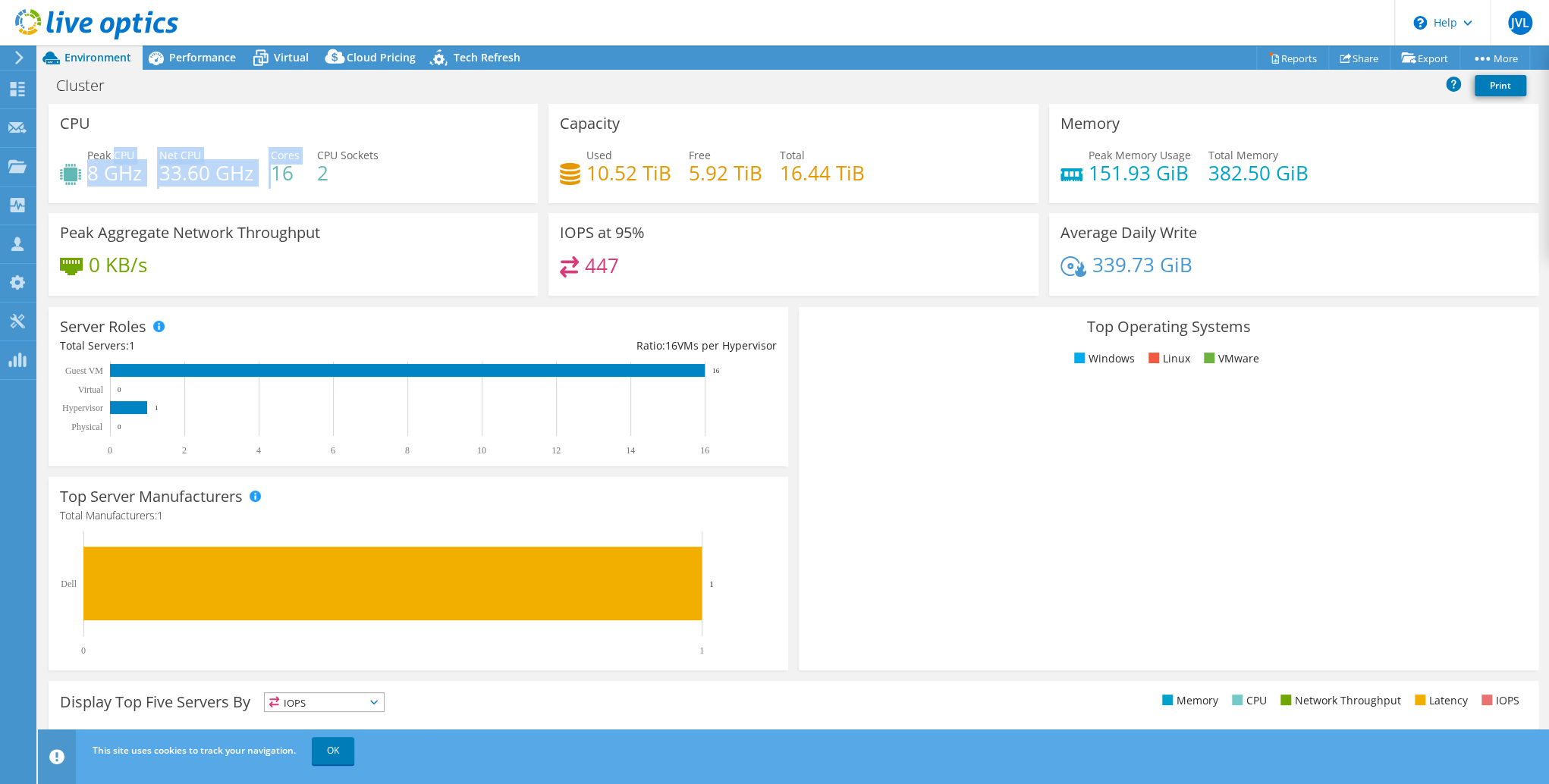
drag, startPoint x: 162, startPoint y: 158, endPoint x: 282, endPoint y: 172, distance: 120.8
click at [282, 172] on div "Peak CPU 8 GHz Net CPU 33.60 GHz Cores 16 CPU Sockets 2" at bounding box center [293, 172] width 467 height 49
drag, startPoint x: 282, startPoint y: 172, endPoint x: 293, endPoint y: 170, distance: 11.2
click at [282, 172] on h4 "16" at bounding box center [285, 172] width 29 height 17
click at [325, 166] on h4 "2" at bounding box center [348, 172] width 62 height 17
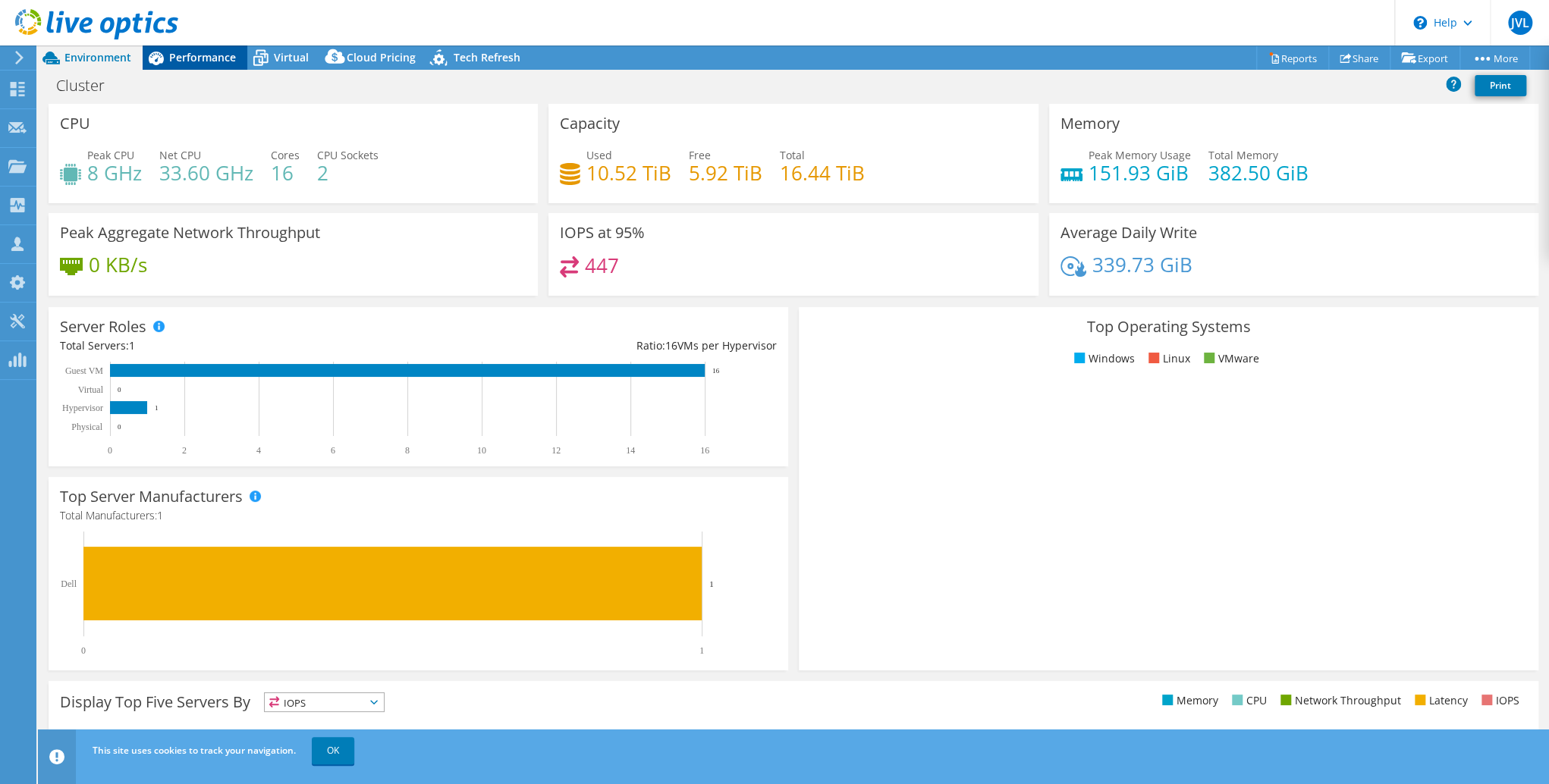
click at [179, 61] on span "Performance" at bounding box center [202, 57] width 66 height 15
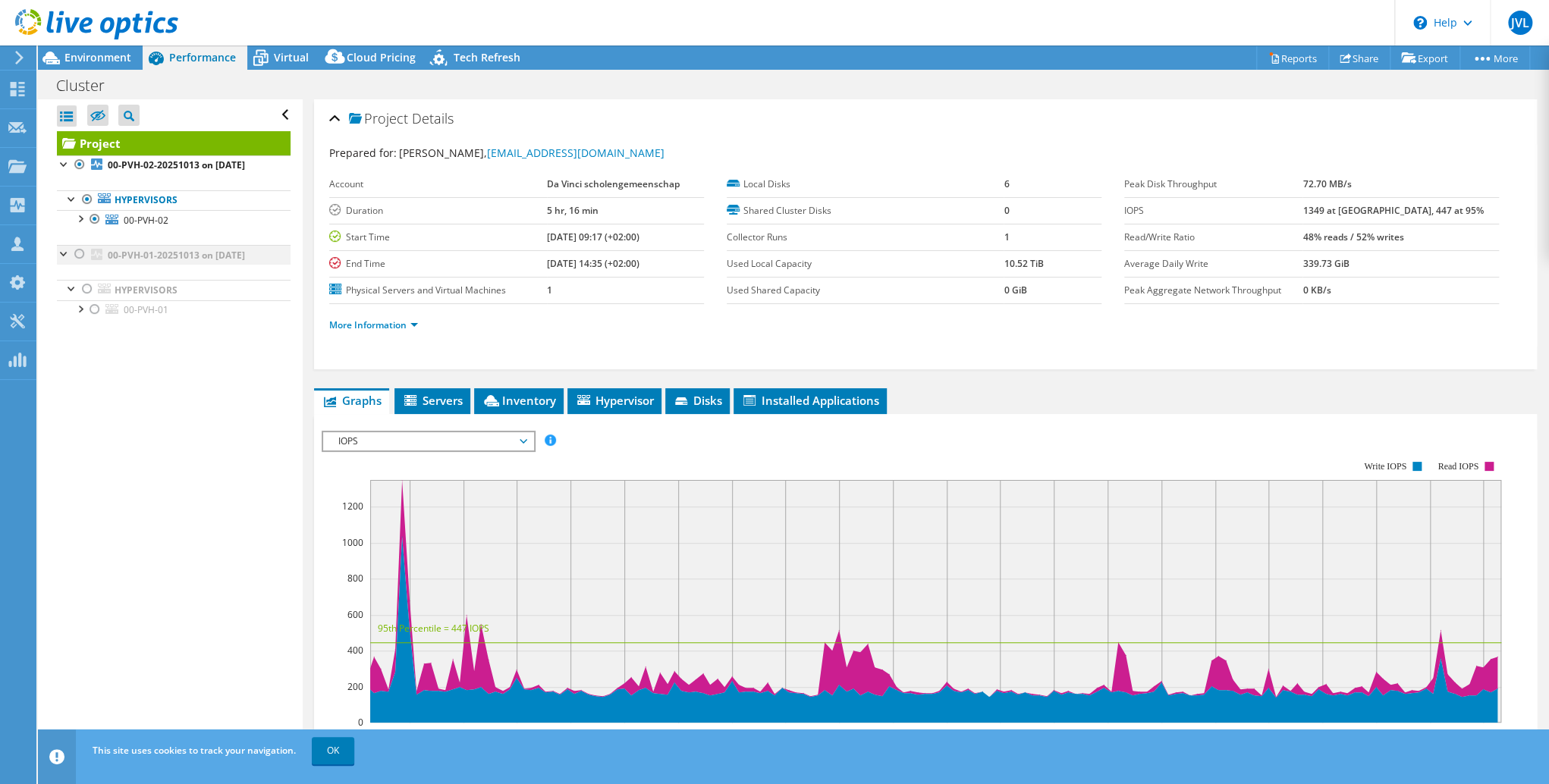
click at [82, 263] on div at bounding box center [79, 255] width 15 height 18
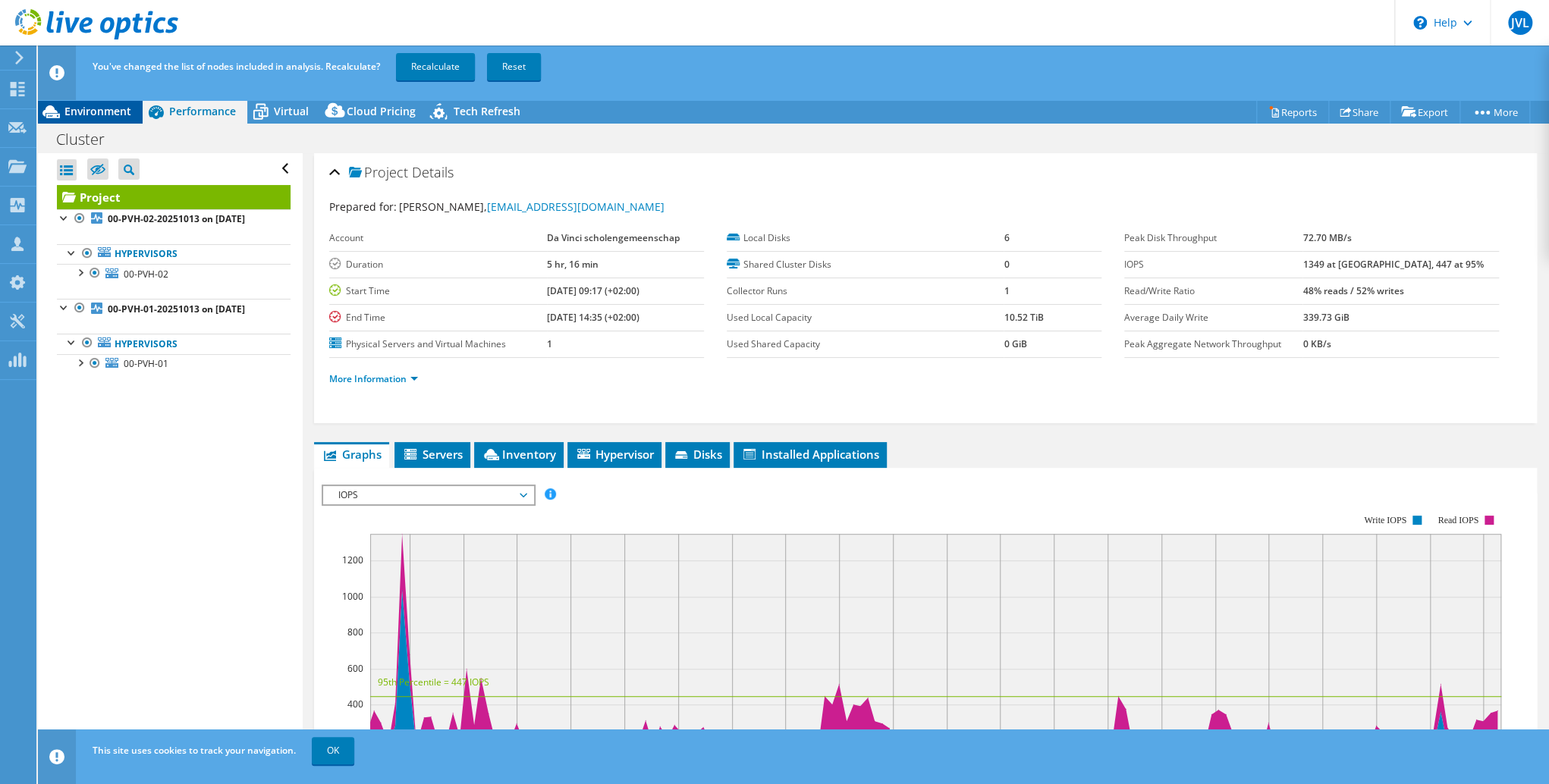
click at [99, 115] on span "Environment" at bounding box center [98, 112] width 66 height 15
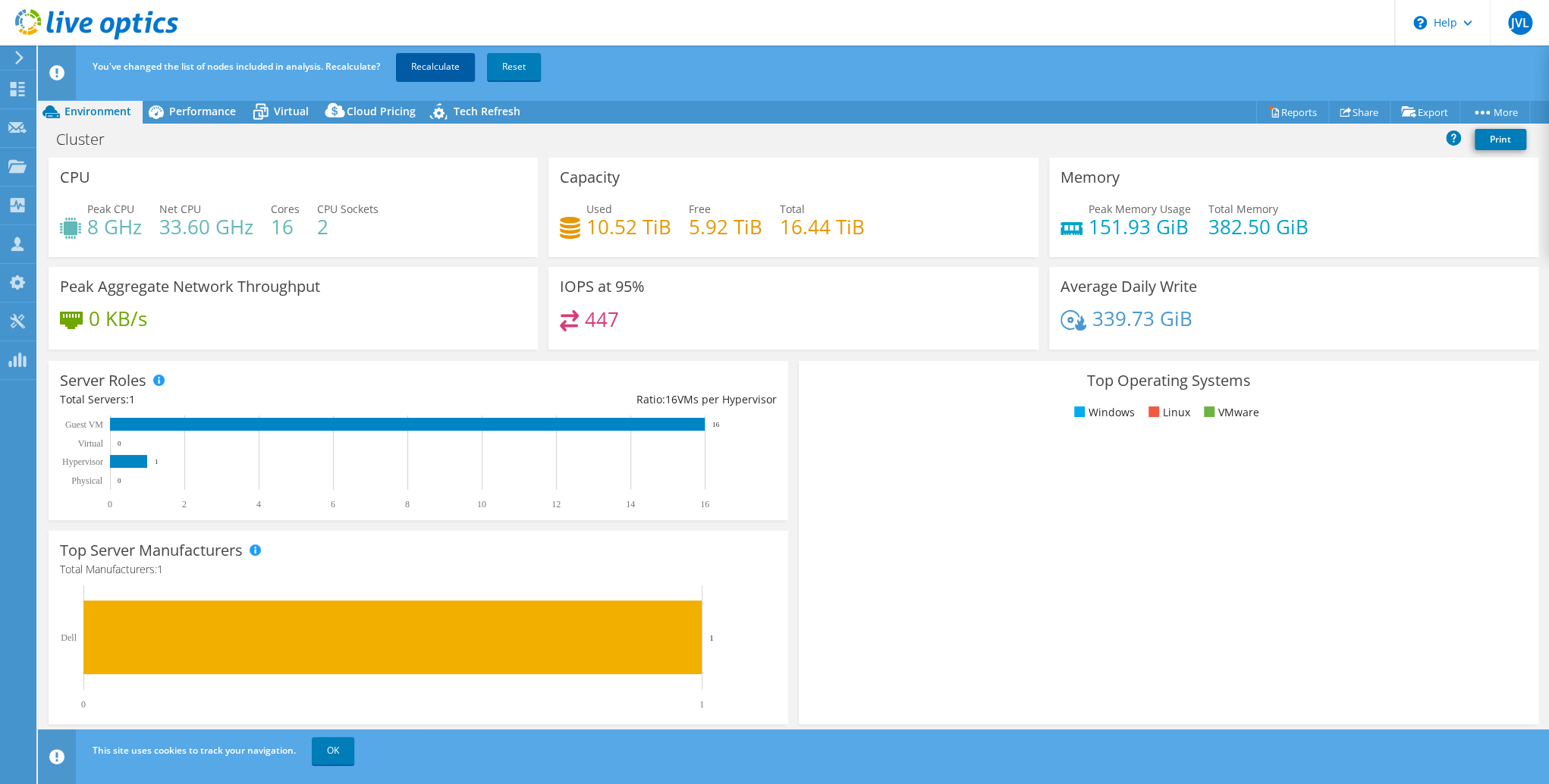
click at [427, 61] on link "Recalculate" at bounding box center [435, 67] width 79 height 28
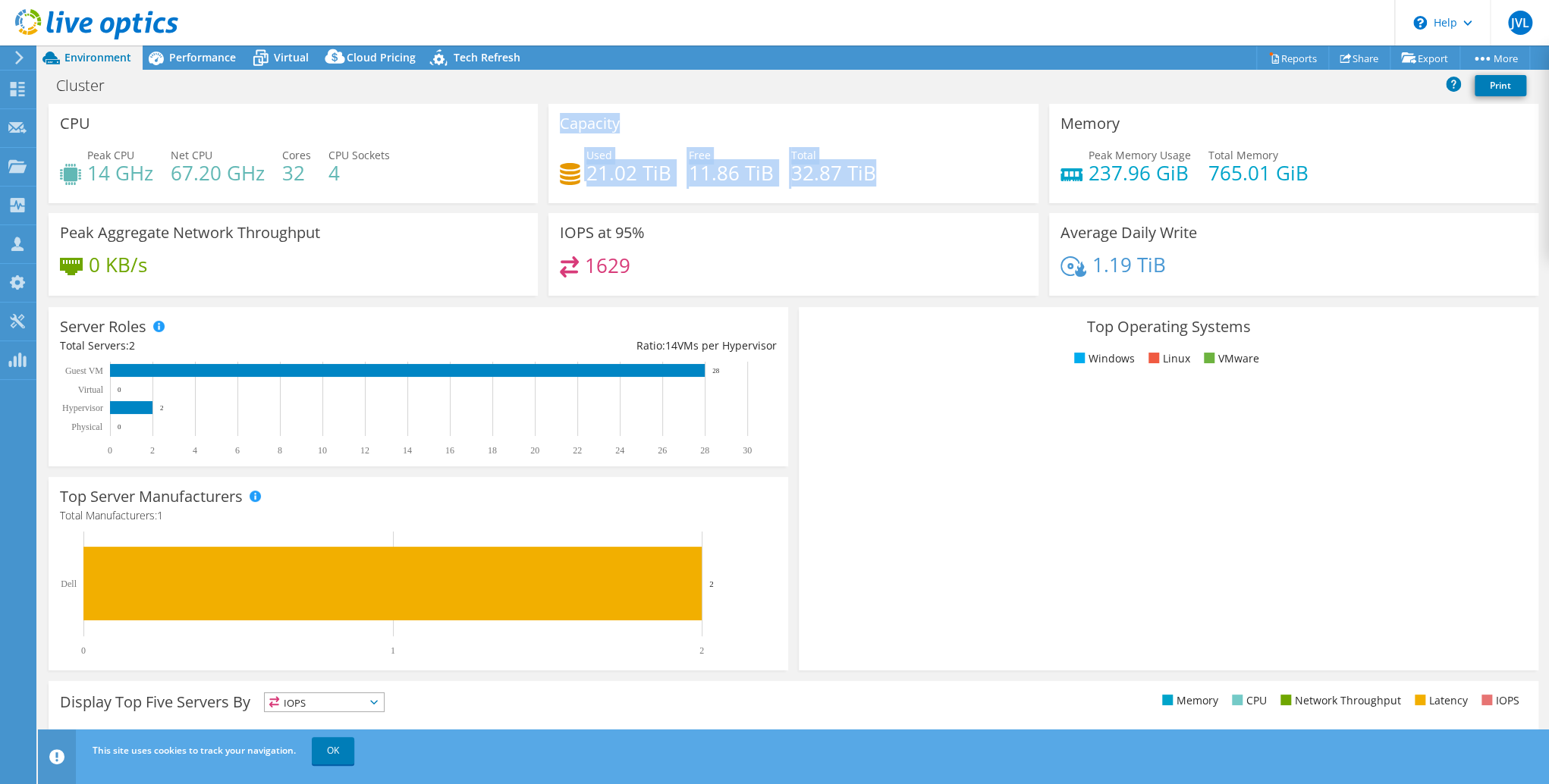
drag, startPoint x: 899, startPoint y: 176, endPoint x: 560, endPoint y: 113, distance: 344.8
click at [560, 113] on div "Capacity Used 21.02 TiB Free 11.86 TiB Total 32.87 TiB" at bounding box center [792, 154] width 489 height 100
drag, startPoint x: 560, startPoint y: 113, endPoint x: 732, endPoint y: 172, distance: 181.8
click at [695, 170] on h4 "11.86 TiB" at bounding box center [732, 172] width 85 height 17
click at [877, 174] on div "Used 21.02 TiB Free 11.86 TiB Total 32.87 TiB" at bounding box center [793, 172] width 467 height 49
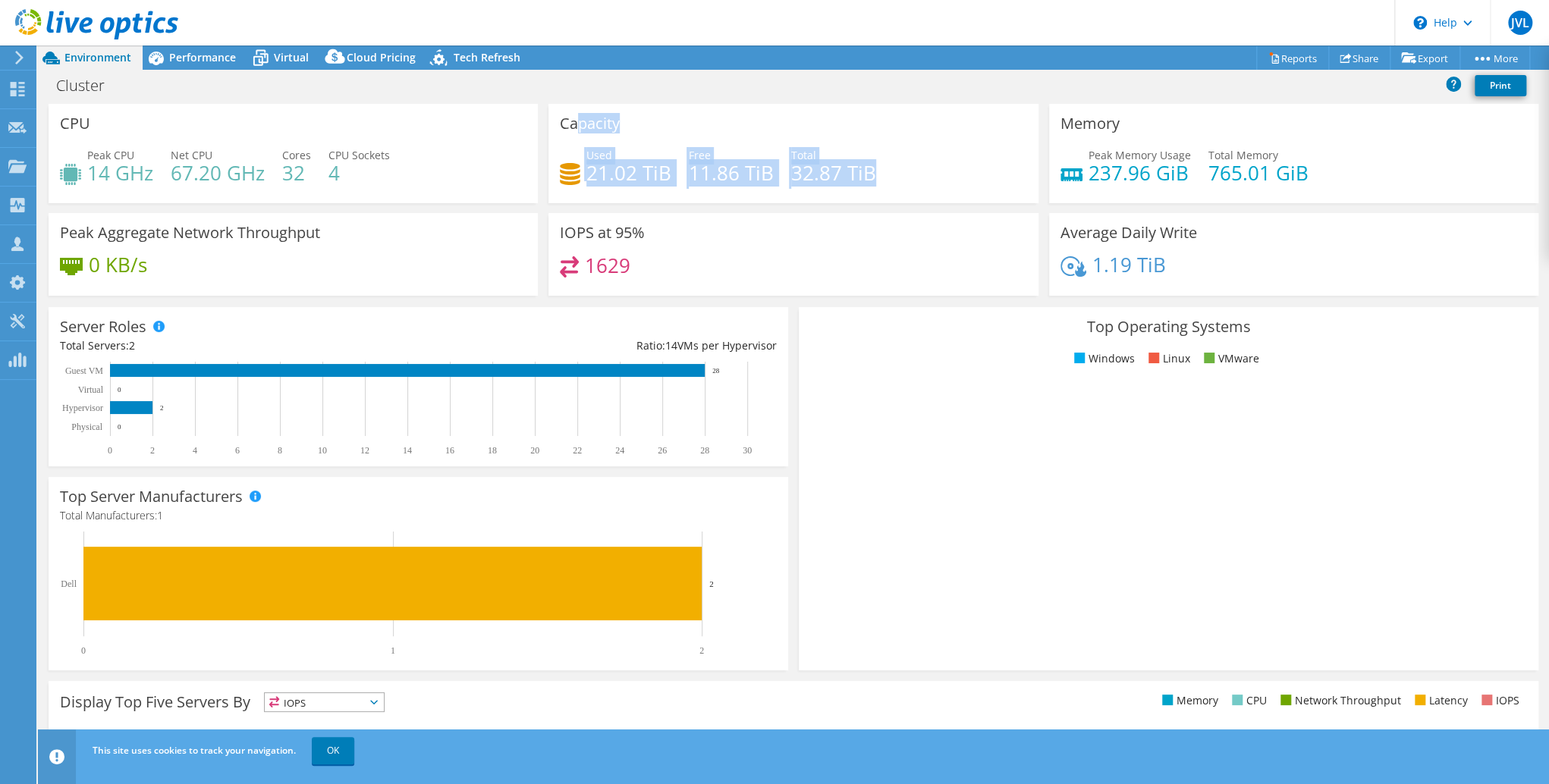
drag, startPoint x: 886, startPoint y: 172, endPoint x: 570, endPoint y: 124, distance: 319.6
click at [570, 124] on div "Capacity Used 21.02 TiB Free 11.86 TiB Total 32.87 TiB" at bounding box center [792, 154] width 489 height 100
drag, startPoint x: 94, startPoint y: 170, endPoint x: 168, endPoint y: 168, distance: 74.0
click at [167, 168] on div "Peak CPU 14 GHz Net CPU 67.20 GHz Cores 32 CPU Sockets 4" at bounding box center [293, 172] width 467 height 49
drag, startPoint x: 168, startPoint y: 168, endPoint x: 203, endPoint y: 170, distance: 35.1
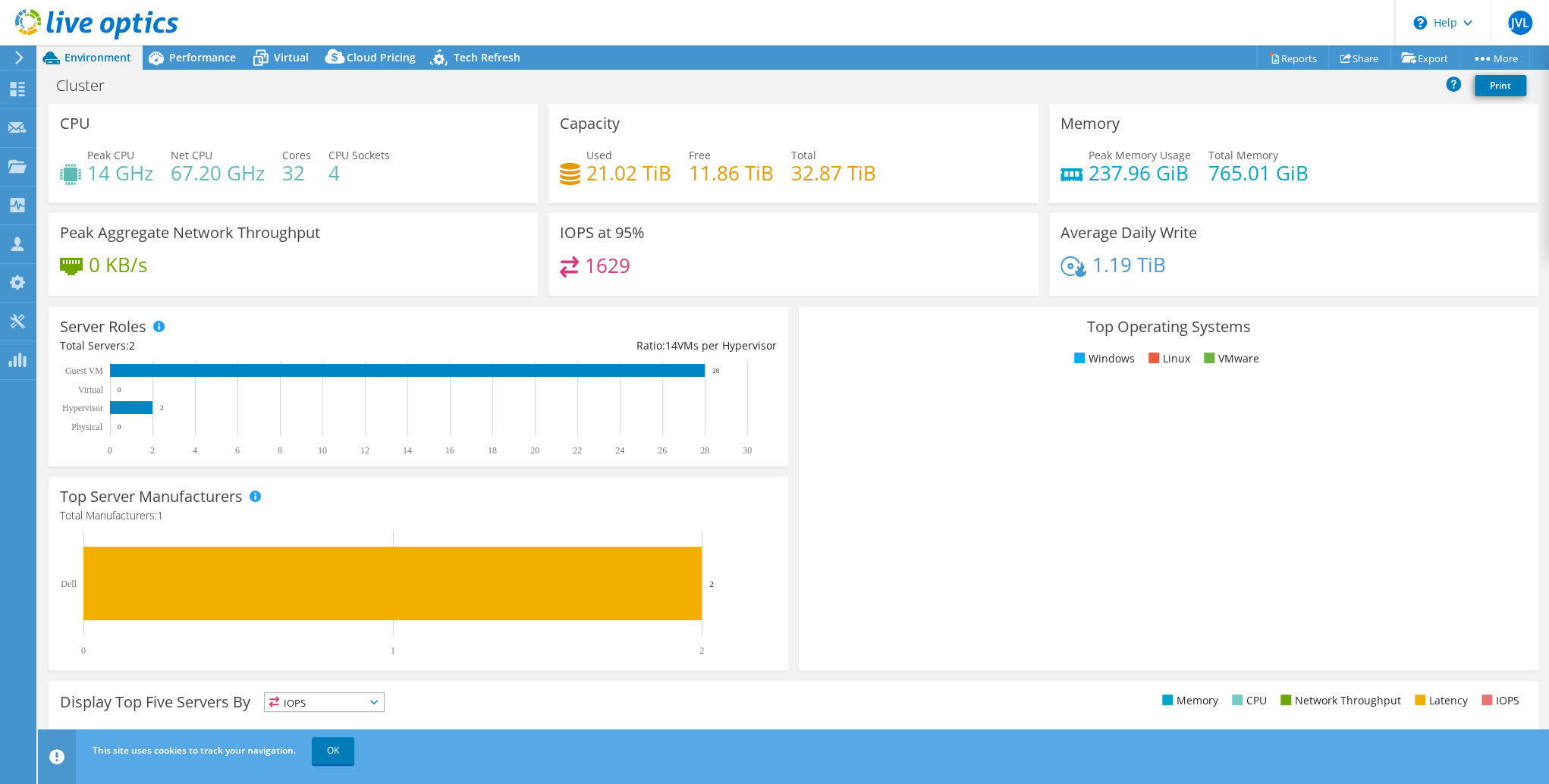
click at [203, 170] on h4 "67.20 GHz" at bounding box center [218, 172] width 94 height 17
drag, startPoint x: 877, startPoint y: 173, endPoint x: 560, endPoint y: 113, distance: 322.6
click at [560, 113] on div "Capacity Used 21.02 TiB Free 11.86 TiB Total 32.87 TiB" at bounding box center [792, 154] width 489 height 100
drag, startPoint x: 1075, startPoint y: 320, endPoint x: 1223, endPoint y: 323, distance: 148.0
click at [1223, 323] on h3 "Top Operating Systems" at bounding box center [1168, 327] width 717 height 17
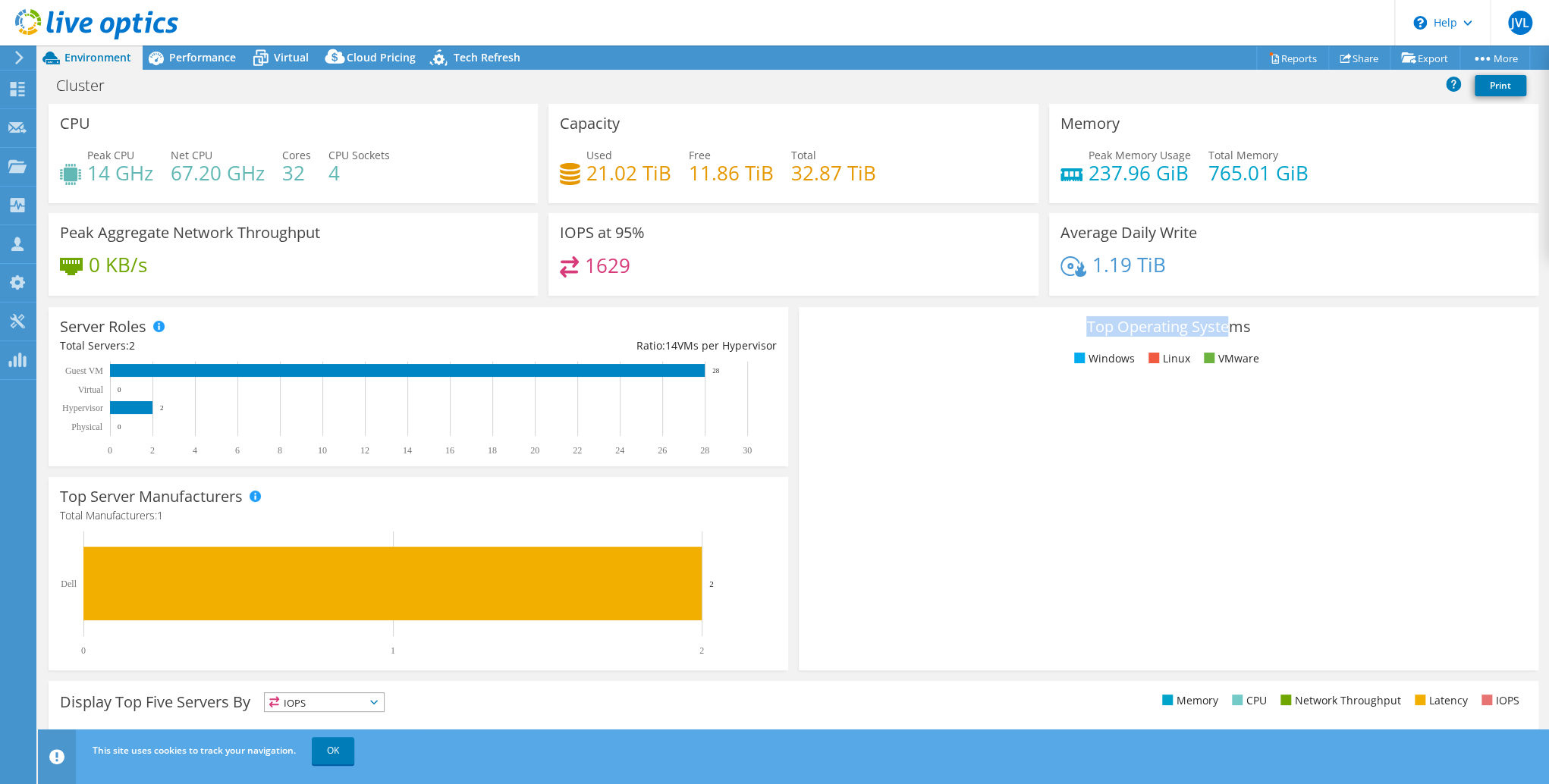
drag, startPoint x: 1223, startPoint y: 323, endPoint x: 1235, endPoint y: 326, distance: 12.4
click at [1223, 324] on h3 "Top Operating Systems" at bounding box center [1168, 327] width 717 height 17
drag, startPoint x: 1241, startPoint y: 325, endPoint x: 1100, endPoint y: 313, distance: 141.5
click at [1100, 313] on div "Top Operating Systems Windows Linux VMware" at bounding box center [1169, 489] width 740 height 363
click at [1102, 339] on div "Top Operating Systems Windows Linux VMware" at bounding box center [1169, 489] width 740 height 363
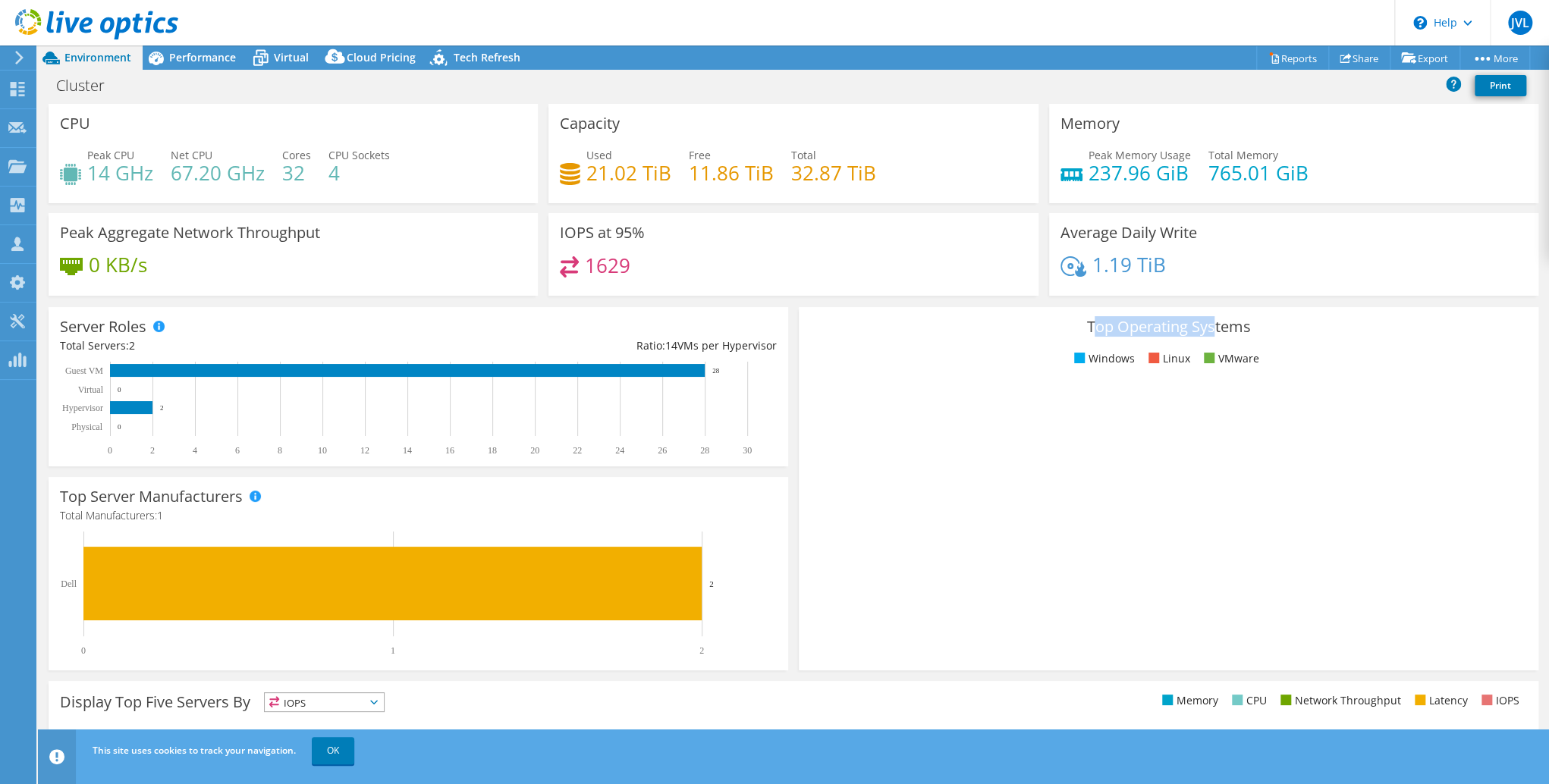
drag, startPoint x: 1091, startPoint y: 325, endPoint x: 1210, endPoint y: 328, distance: 119.0
click at [1210, 328] on h3 "Top Operating Systems" at bounding box center [1168, 327] width 717 height 17
drag, startPoint x: 1210, startPoint y: 328, endPoint x: 1233, endPoint y: 327, distance: 23.0
click at [1210, 328] on h3 "Top Operating Systems" at bounding box center [1168, 327] width 717 height 17
drag, startPoint x: 1238, startPoint y: 327, endPoint x: 1117, endPoint y: 318, distance: 121.3
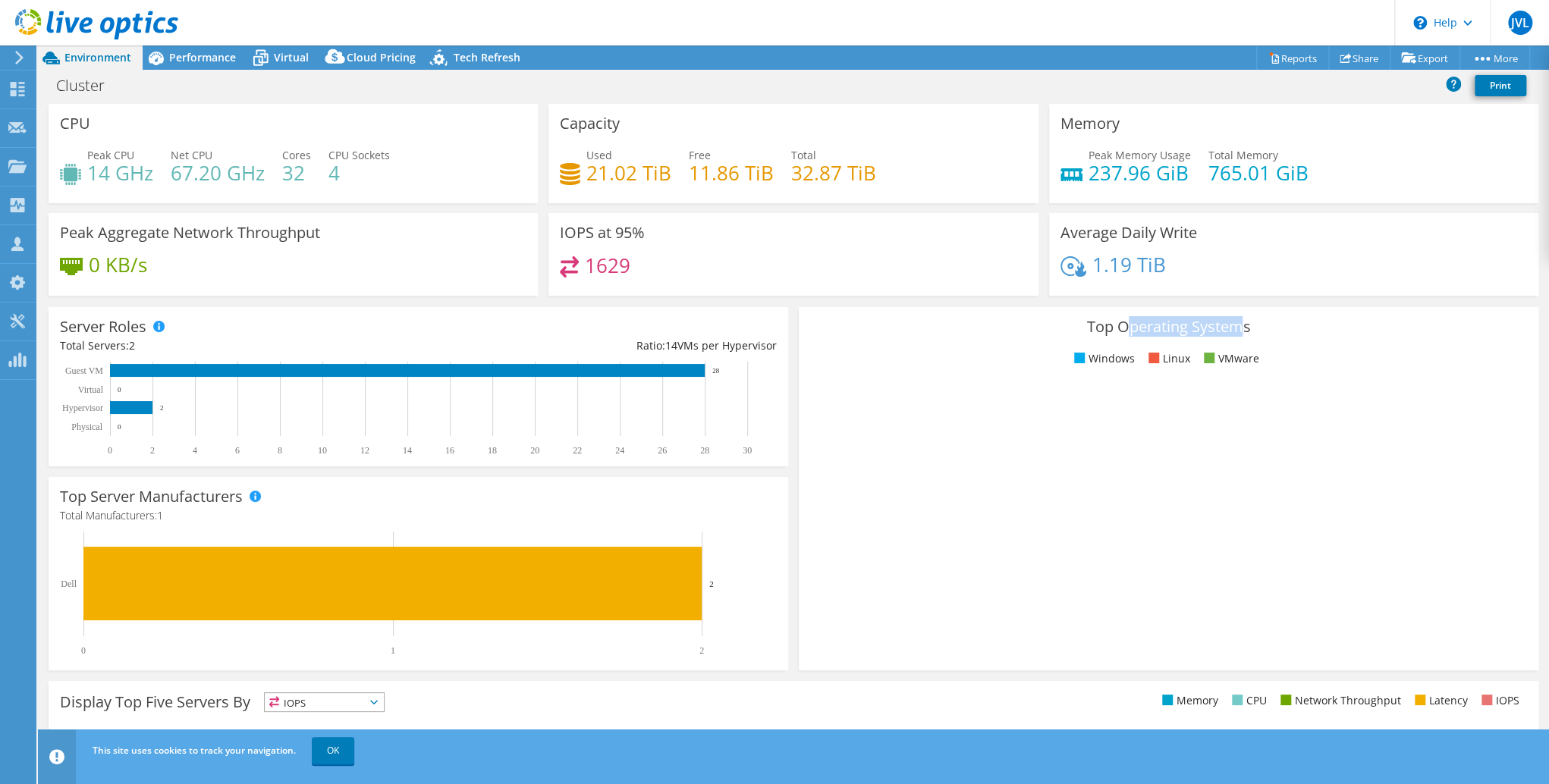
click at [1117, 318] on h3 "Top Operating Systems" at bounding box center [1168, 327] width 717 height 17
drag, startPoint x: 1092, startPoint y: 318, endPoint x: 1194, endPoint y: 322, distance: 102.1
click at [1194, 322] on h3 "Top Operating Systems" at bounding box center [1168, 327] width 717 height 17
drag, startPoint x: 1194, startPoint y: 322, endPoint x: 1215, endPoint y: 327, distance: 21.6
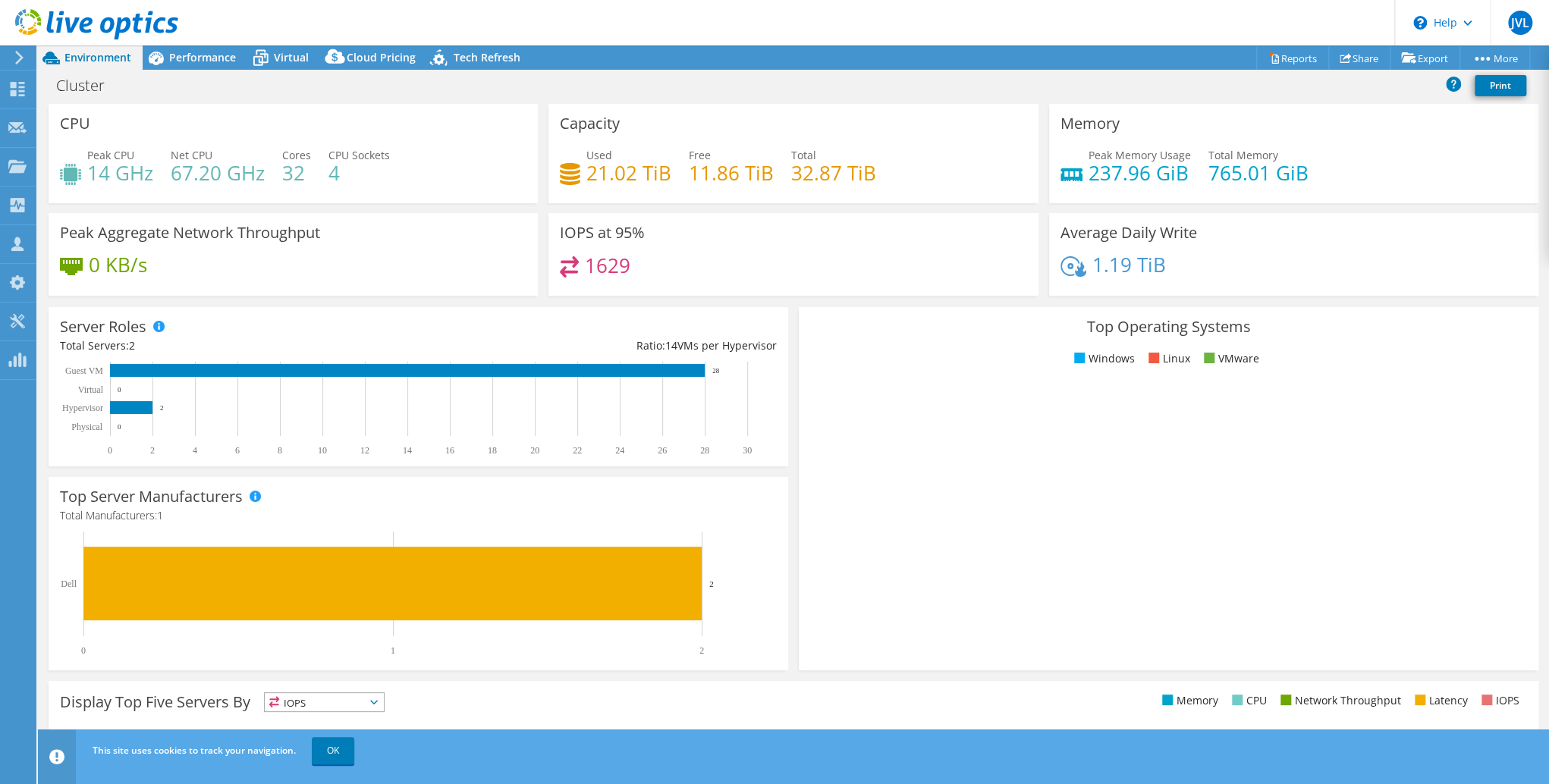
click at [1204, 323] on h3 "Top Operating Systems" at bounding box center [1168, 327] width 717 height 17
drag, startPoint x: 1232, startPoint y: 327, endPoint x: 1101, endPoint y: 315, distance: 131.5
click at [1101, 318] on h3 "Top Operating Systems" at bounding box center [1168, 327] width 717 height 17
drag, startPoint x: 1101, startPoint y: 315, endPoint x: 1212, endPoint y: 361, distance: 120.2
click at [1229, 356] on li "VMware" at bounding box center [1230, 359] width 59 height 17
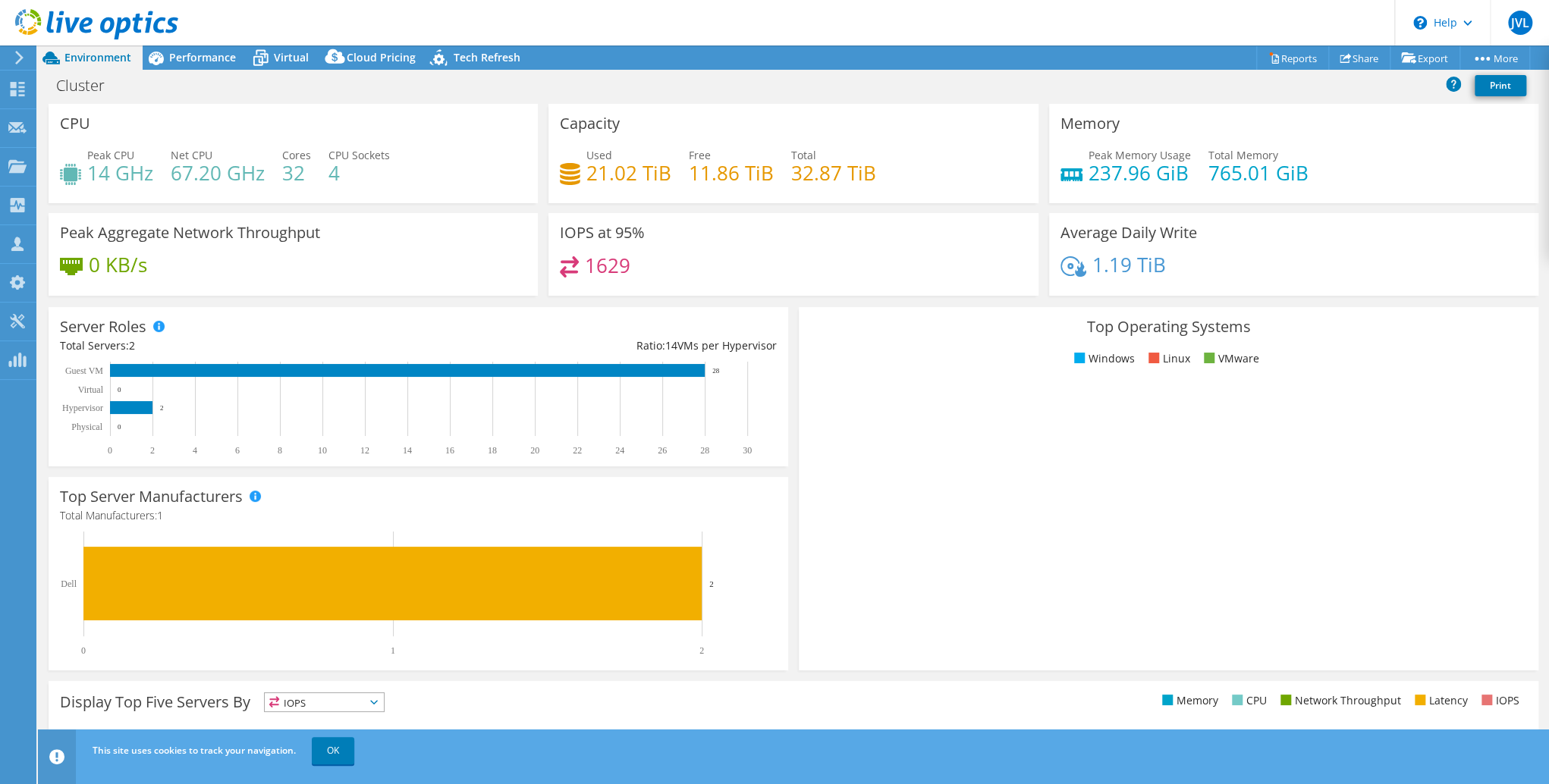
click at [1162, 354] on li "Linux" at bounding box center [1167, 359] width 45 height 17
click at [1102, 358] on li "Windows" at bounding box center [1102, 359] width 65 height 17
drag, startPoint x: 1102, startPoint y: 358, endPoint x: 1191, endPoint y: 361, distance: 89.1
click at [1204, 361] on span at bounding box center [1209, 358] width 11 height 11
drag, startPoint x: 1102, startPoint y: 358, endPoint x: 1121, endPoint y: 354, distance: 19.4
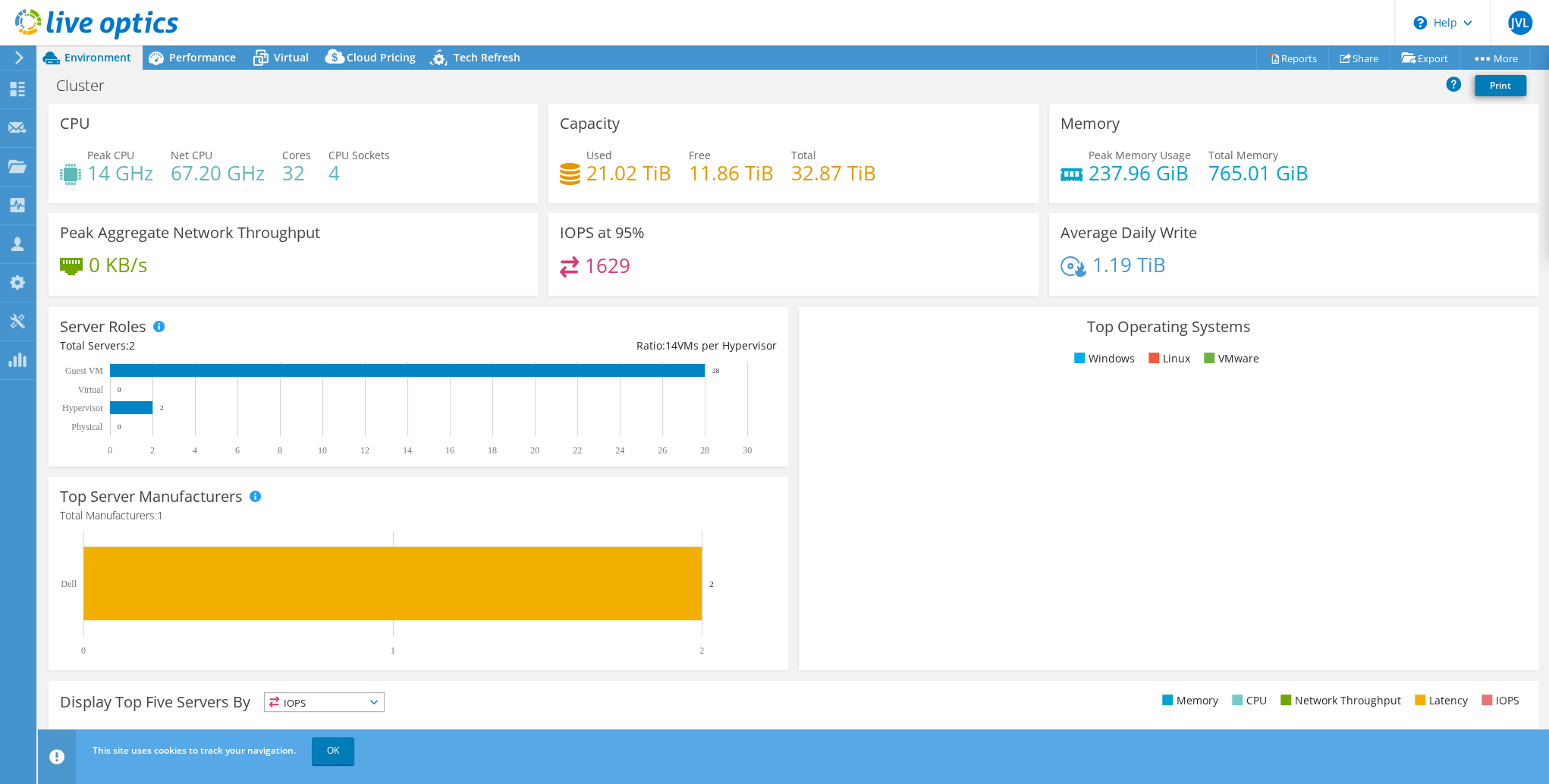
click at [1121, 354] on li "Windows" at bounding box center [1102, 359] width 65 height 17
click at [195, 54] on span "Performance" at bounding box center [202, 57] width 66 height 15
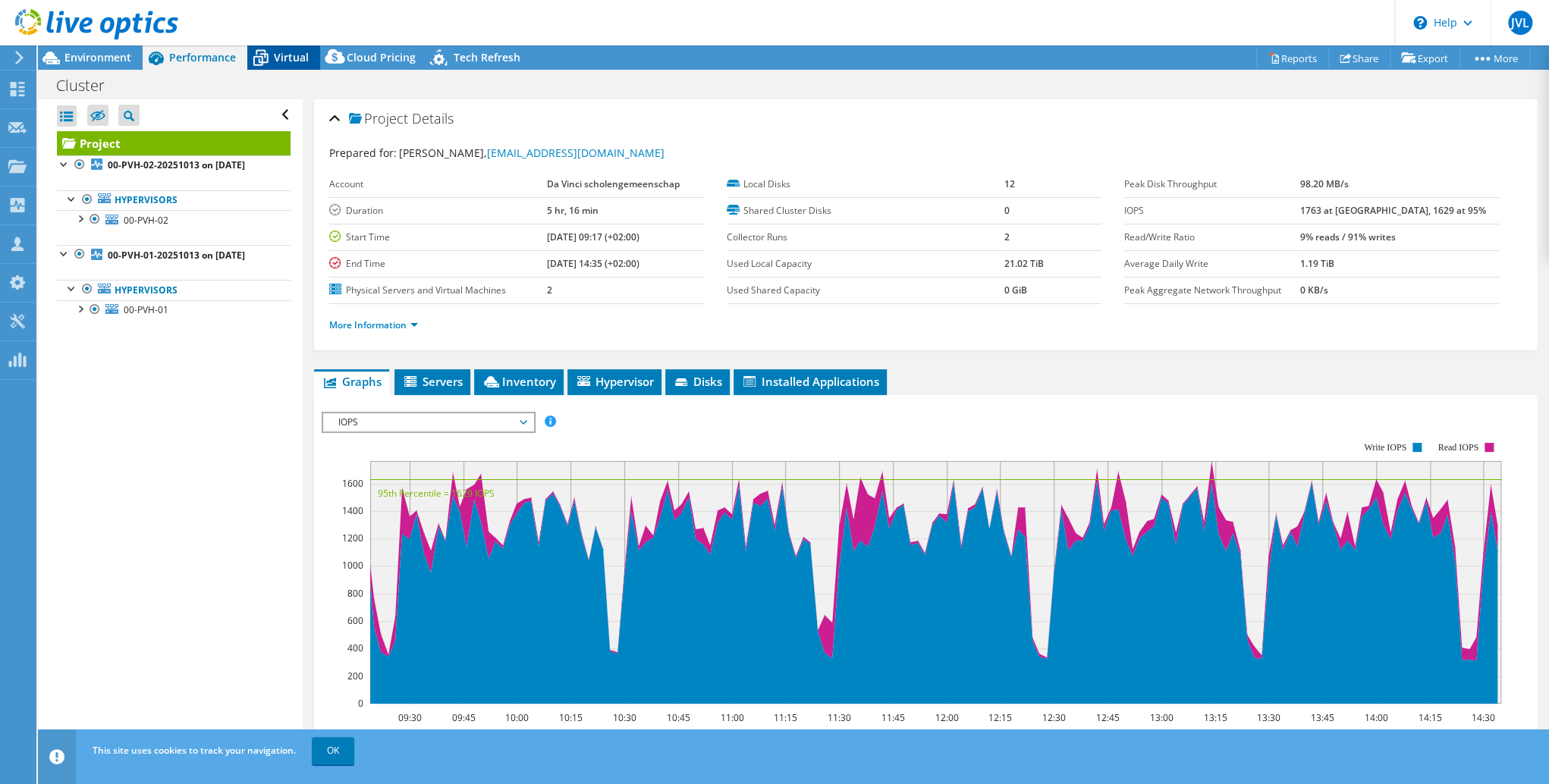
click at [287, 55] on span "Virtual" at bounding box center [292, 57] width 35 height 15
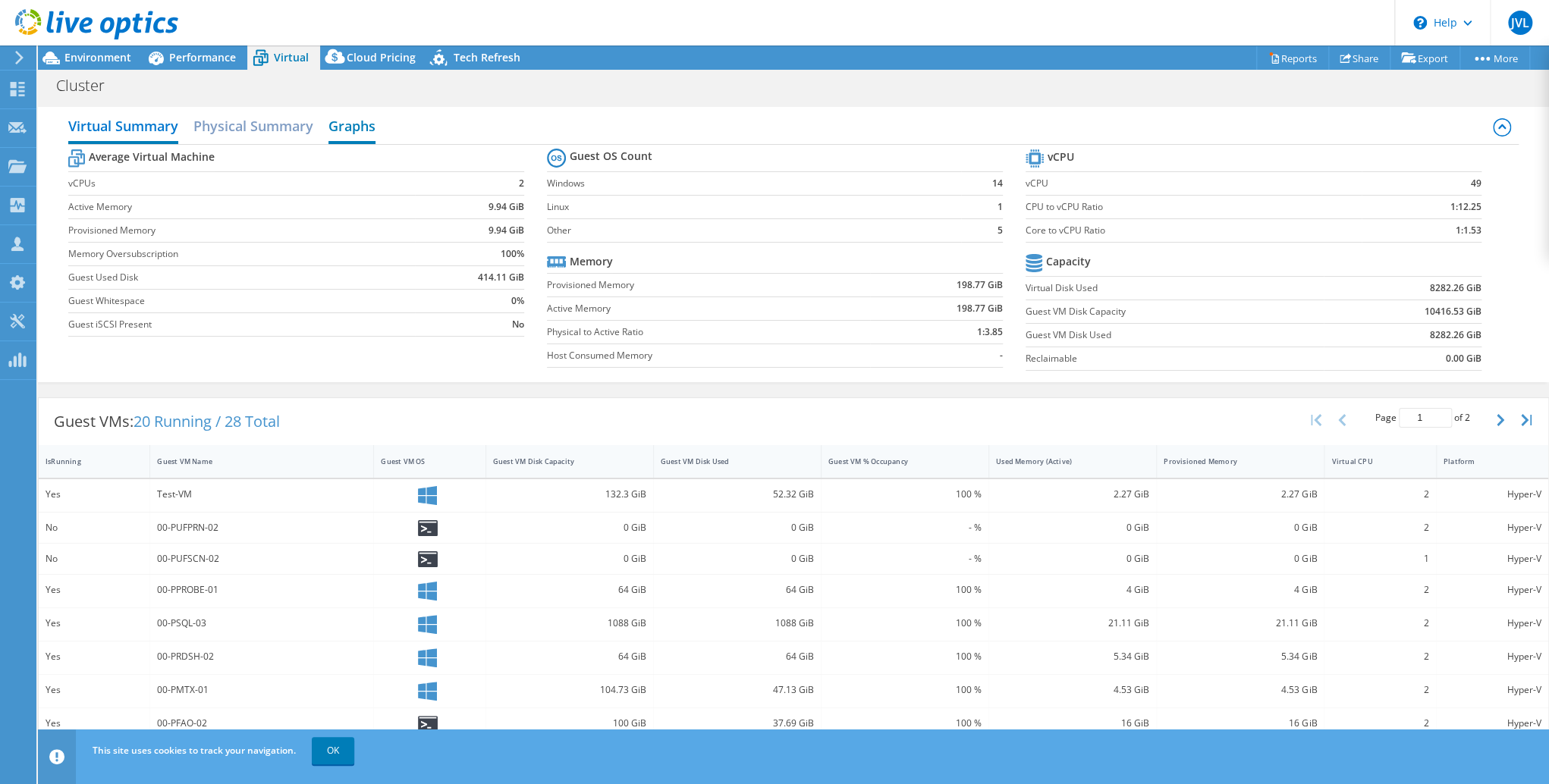
click at [358, 125] on h2 "Graphs" at bounding box center [352, 127] width 47 height 33
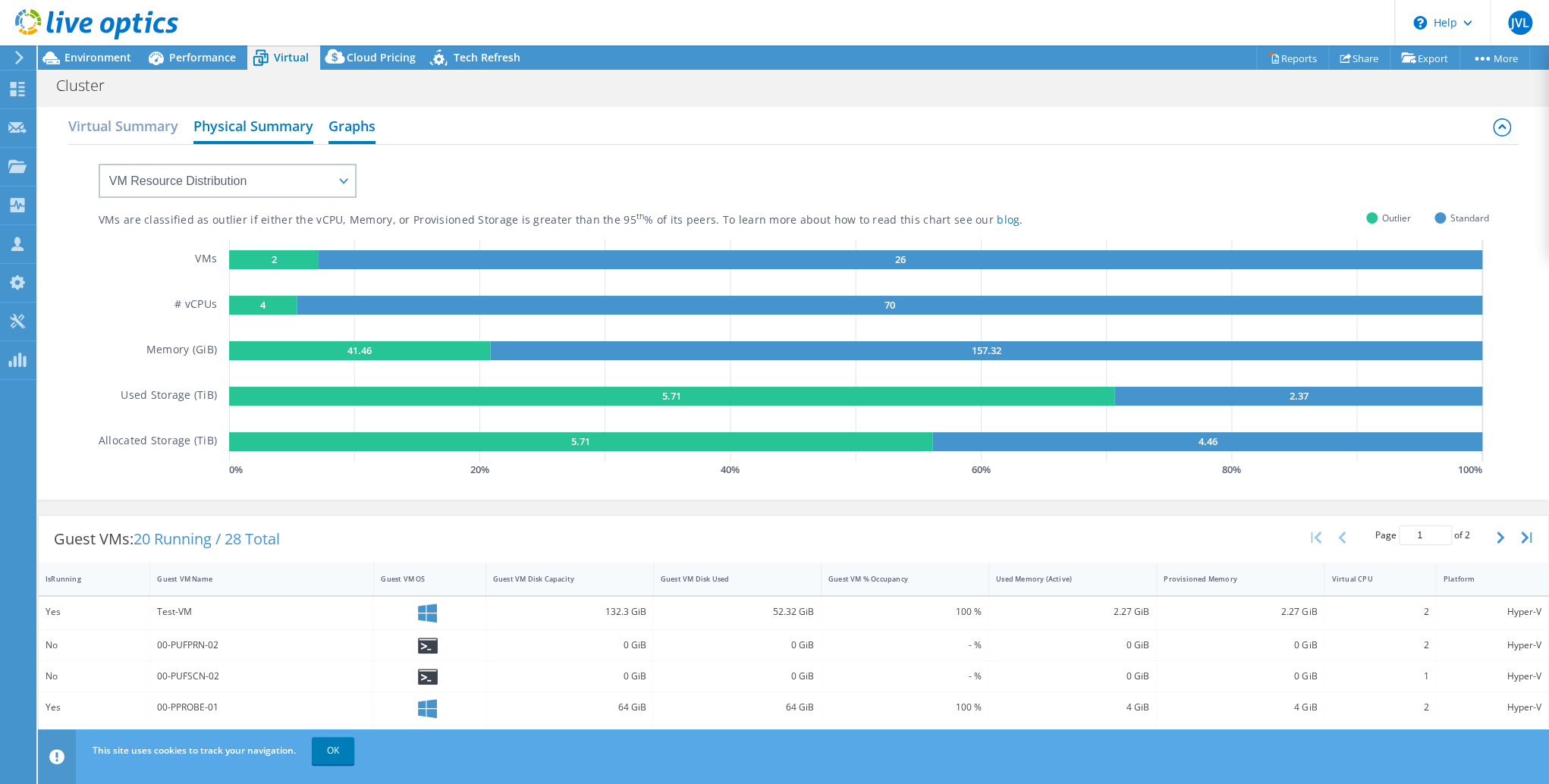
click at [274, 133] on h2 "Physical Summary" at bounding box center [254, 127] width 120 height 33
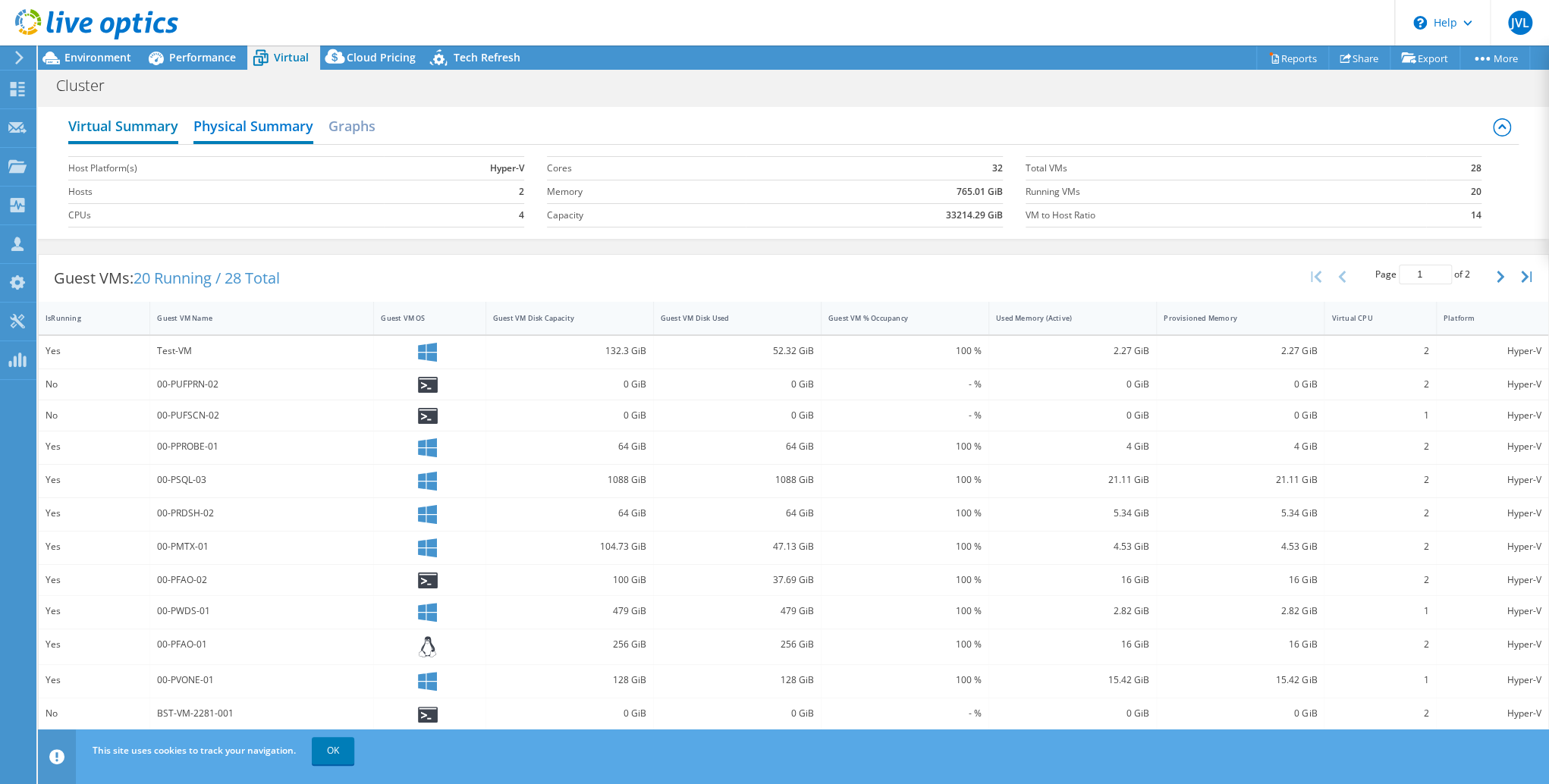
click at [161, 126] on h2 "Virtual Summary" at bounding box center [123, 127] width 110 height 33
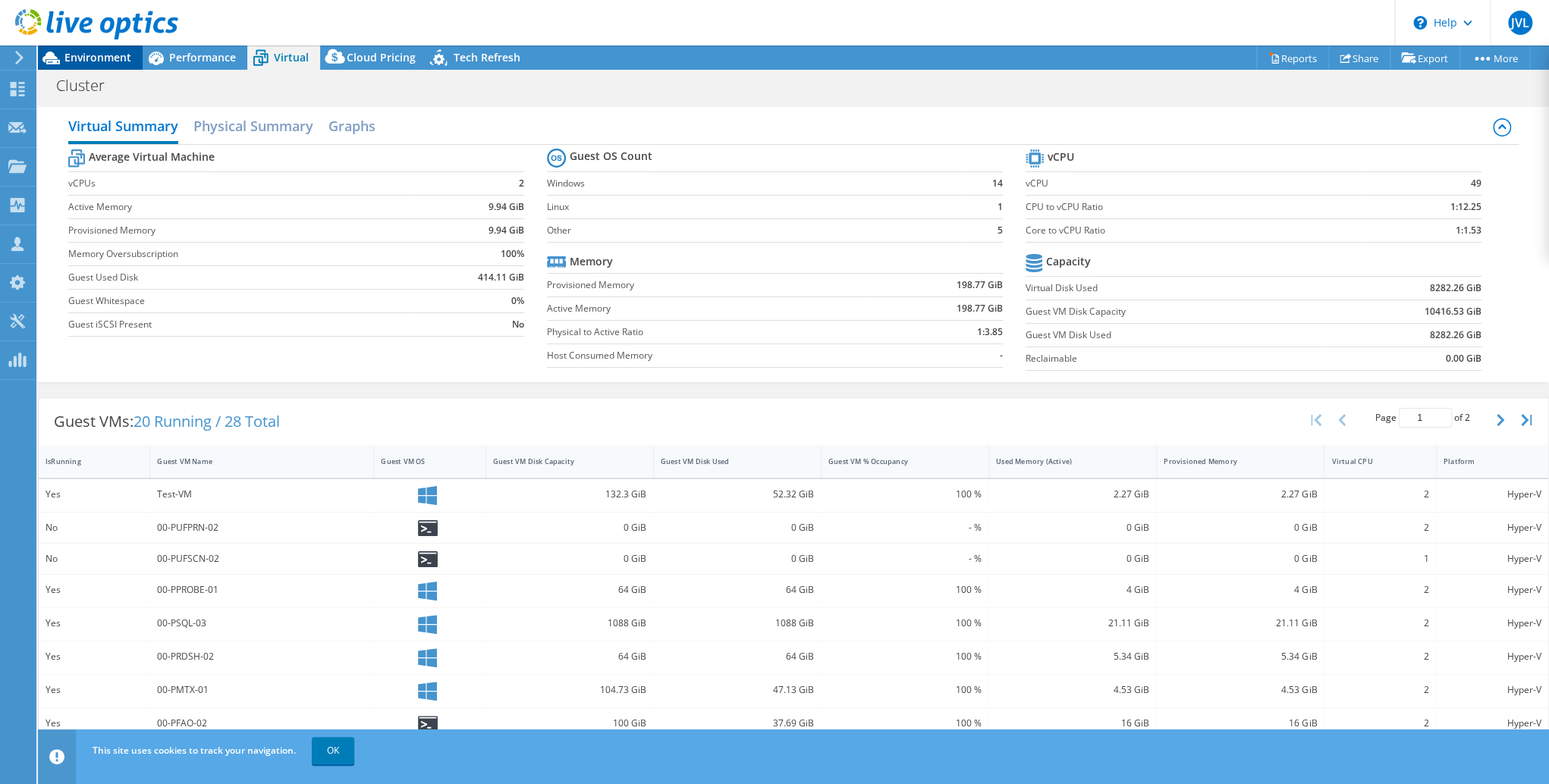
click at [111, 54] on span "Environment" at bounding box center [98, 57] width 66 height 15
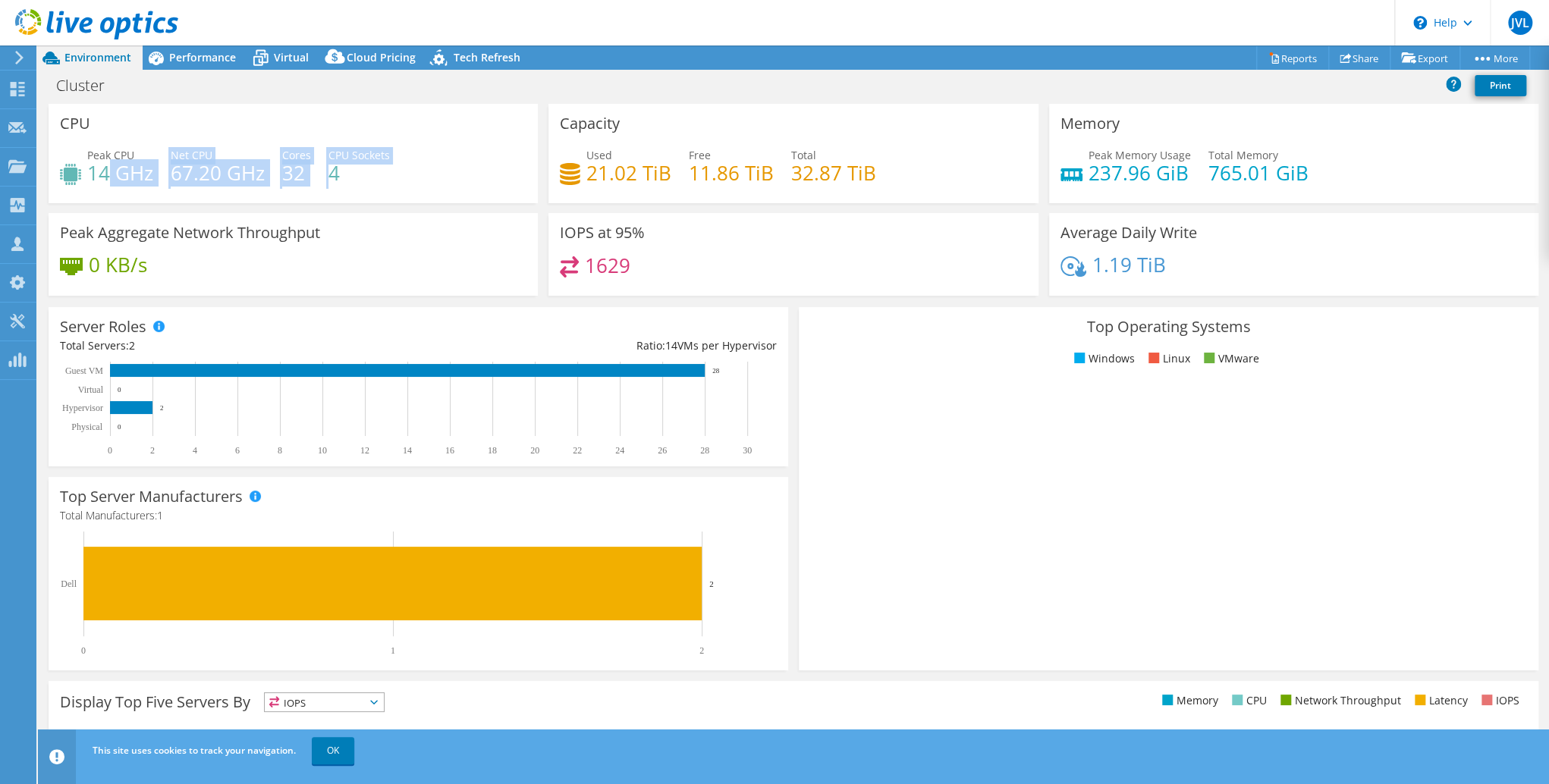
drag, startPoint x: 109, startPoint y: 172, endPoint x: 328, endPoint y: 161, distance: 219.3
click at [328, 161] on div "Peak CPU 14 GHz Net CPU 67.20 GHz Cores 32 CPU Sockets 4" at bounding box center [293, 172] width 467 height 49
click at [328, 164] on h4 "4" at bounding box center [359, 172] width 62 height 17
drag, startPoint x: 341, startPoint y: 168, endPoint x: 268, endPoint y: 163, distance: 73.2
click at [266, 164] on div "Peak CPU 14 GHz Net CPU 67.20 GHz Cores 32 CPU Sockets 4" at bounding box center [293, 172] width 467 height 49
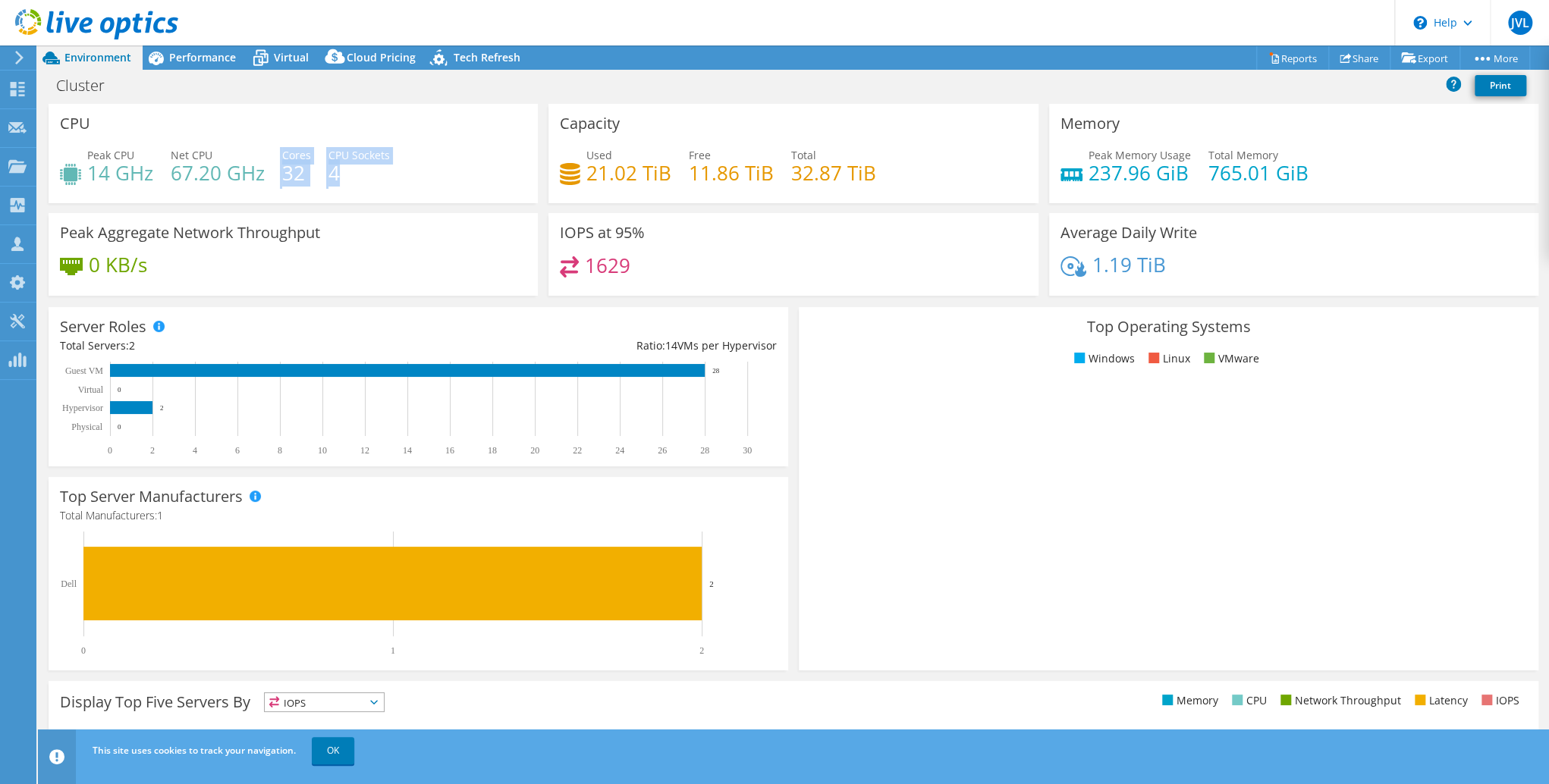
drag, startPoint x: 268, startPoint y: 163, endPoint x: 289, endPoint y: 170, distance: 22.1
click at [288, 167] on h4 "32" at bounding box center [296, 172] width 29 height 17
drag, startPoint x: 288, startPoint y: 160, endPoint x: 313, endPoint y: 167, distance: 26.0
click at [313, 167] on div "Peak CPU 14 GHz Net CPU 67.20 GHz Cores 32 CPU Sockets 4" at bounding box center [293, 172] width 467 height 49
drag, startPoint x: 313, startPoint y: 167, endPoint x: 344, endPoint y: 172, distance: 31.4
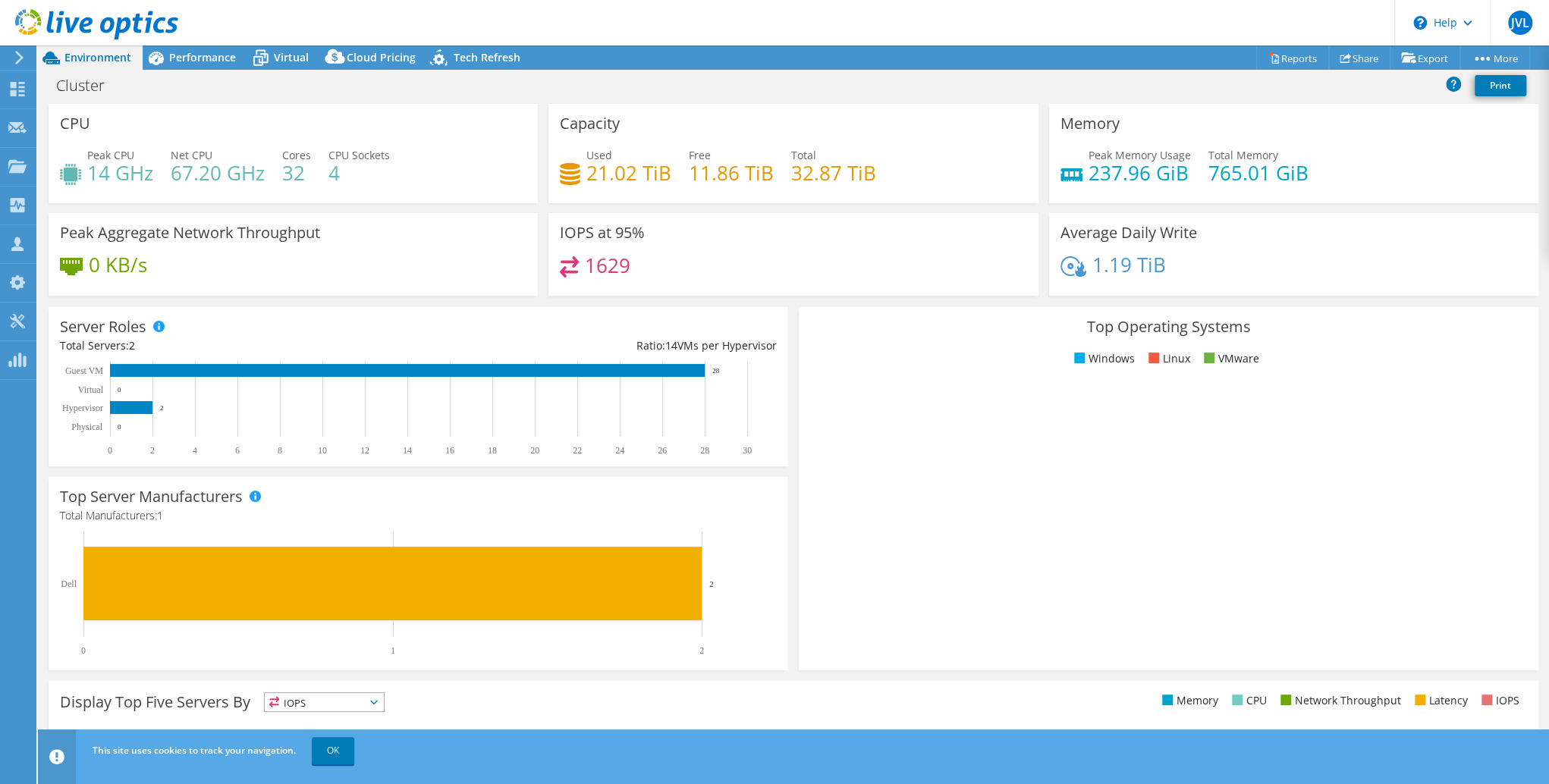
click at [348, 172] on h4 "4" at bounding box center [359, 172] width 62 height 17
drag, startPoint x: 336, startPoint y: 160, endPoint x: 356, endPoint y: 170, distance: 22.4
click at [356, 170] on h4 "4" at bounding box center [359, 172] width 62 height 17
drag, startPoint x: 356, startPoint y: 170, endPoint x: 342, endPoint y: 177, distance: 15.7
click at [352, 170] on h4 "4" at bounding box center [359, 172] width 62 height 17
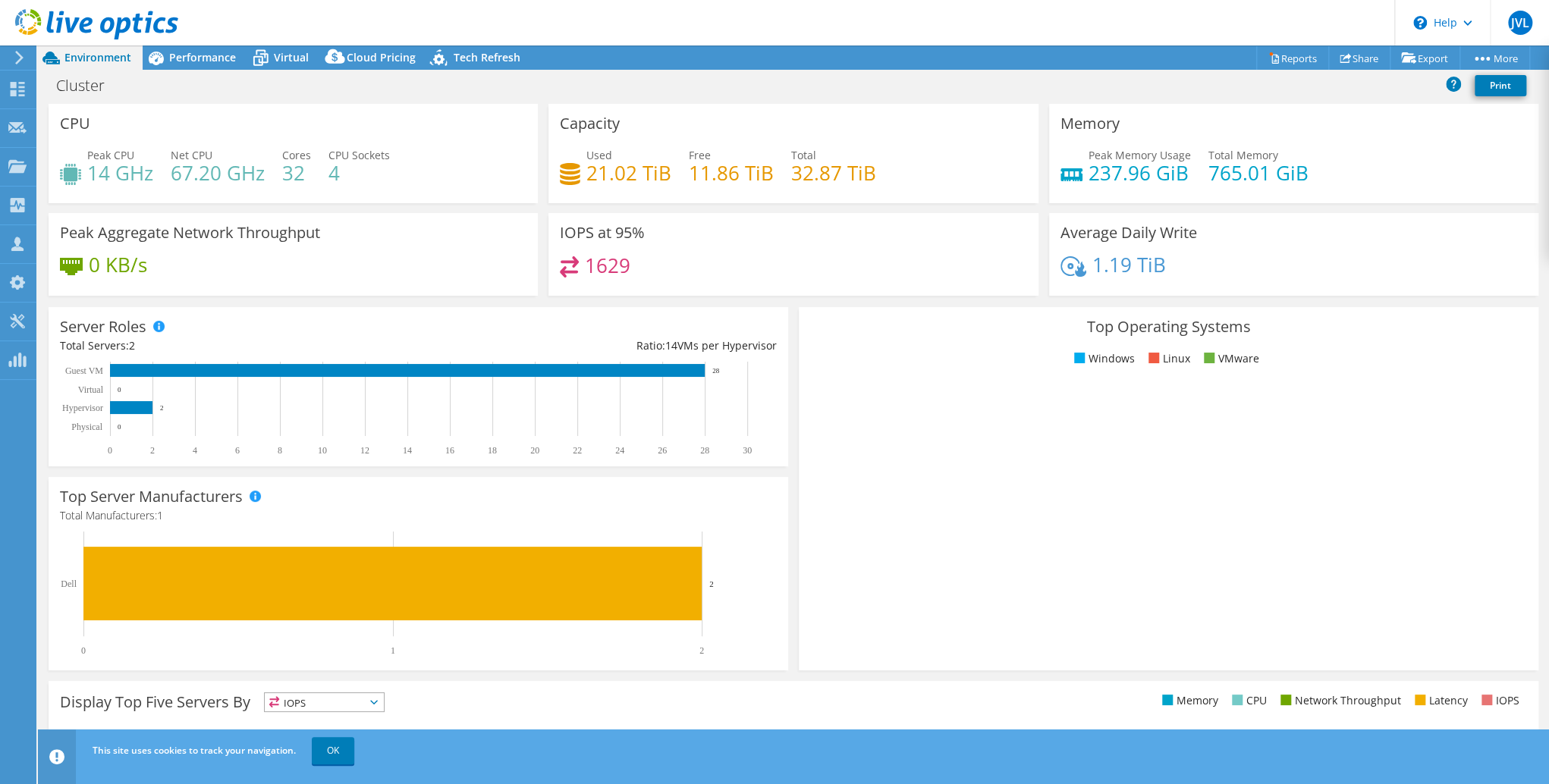
drag, startPoint x: 294, startPoint y: 177, endPoint x: 306, endPoint y: 180, distance: 12.4
click at [305, 180] on h4 "32" at bounding box center [296, 172] width 29 height 17
drag, startPoint x: 306, startPoint y: 180, endPoint x: 227, endPoint y: 173, distance: 79.3
click at [231, 173] on h4 "67.20 GHz" at bounding box center [218, 172] width 94 height 17
drag, startPoint x: 227, startPoint y: 173, endPoint x: 208, endPoint y: 172, distance: 19.0
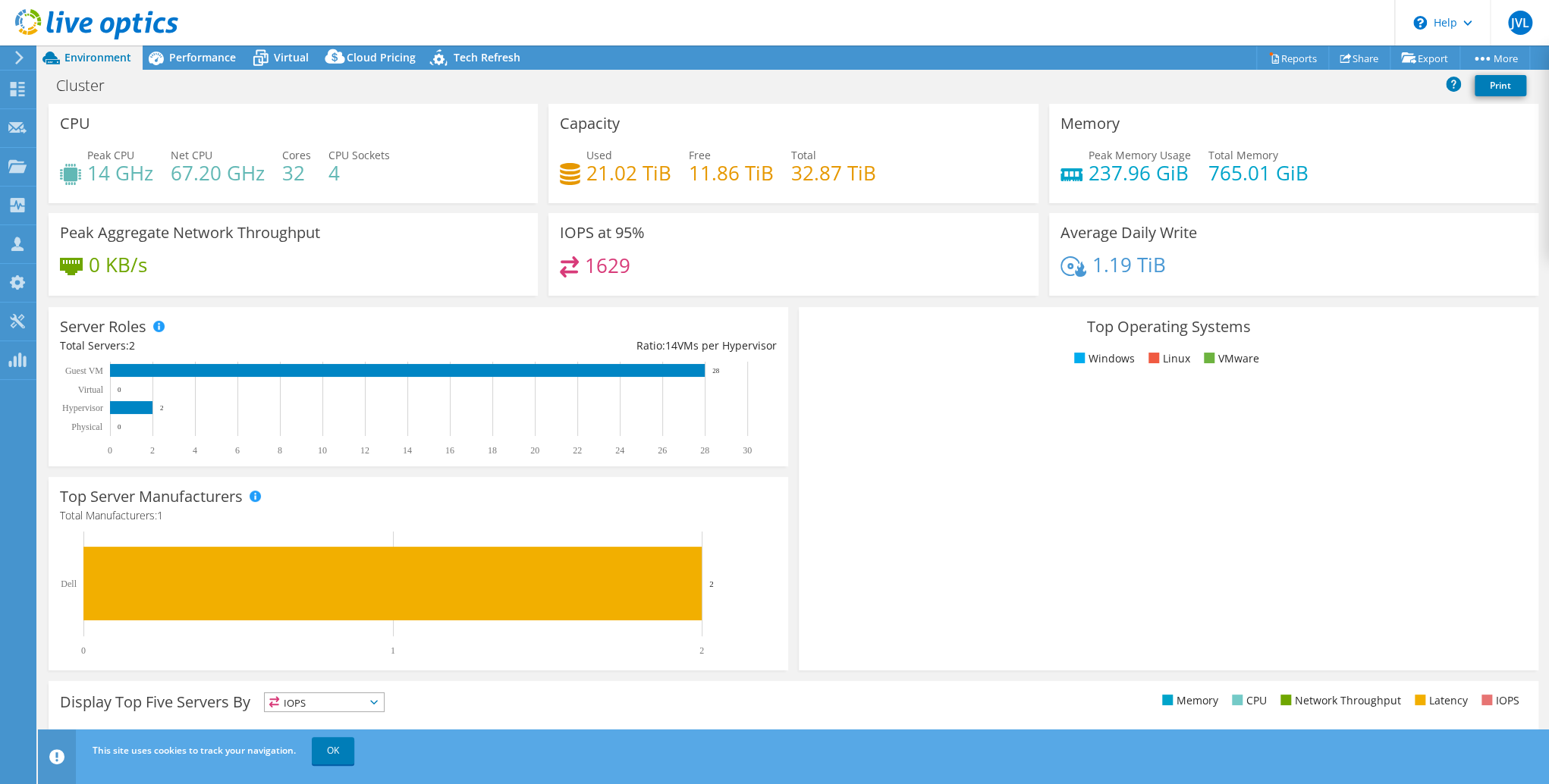
click at [208, 172] on h4 "67.20 GHz" at bounding box center [218, 172] width 94 height 17
drag, startPoint x: 208, startPoint y: 172, endPoint x: 105, endPoint y: 168, distance: 103.1
click at [107, 167] on h4 "14 GHz" at bounding box center [121, 172] width 66 height 17
drag, startPoint x: 89, startPoint y: 169, endPoint x: 131, endPoint y: 168, distance: 42.0
click at [131, 168] on h4 "14 GHz" at bounding box center [121, 172] width 66 height 17
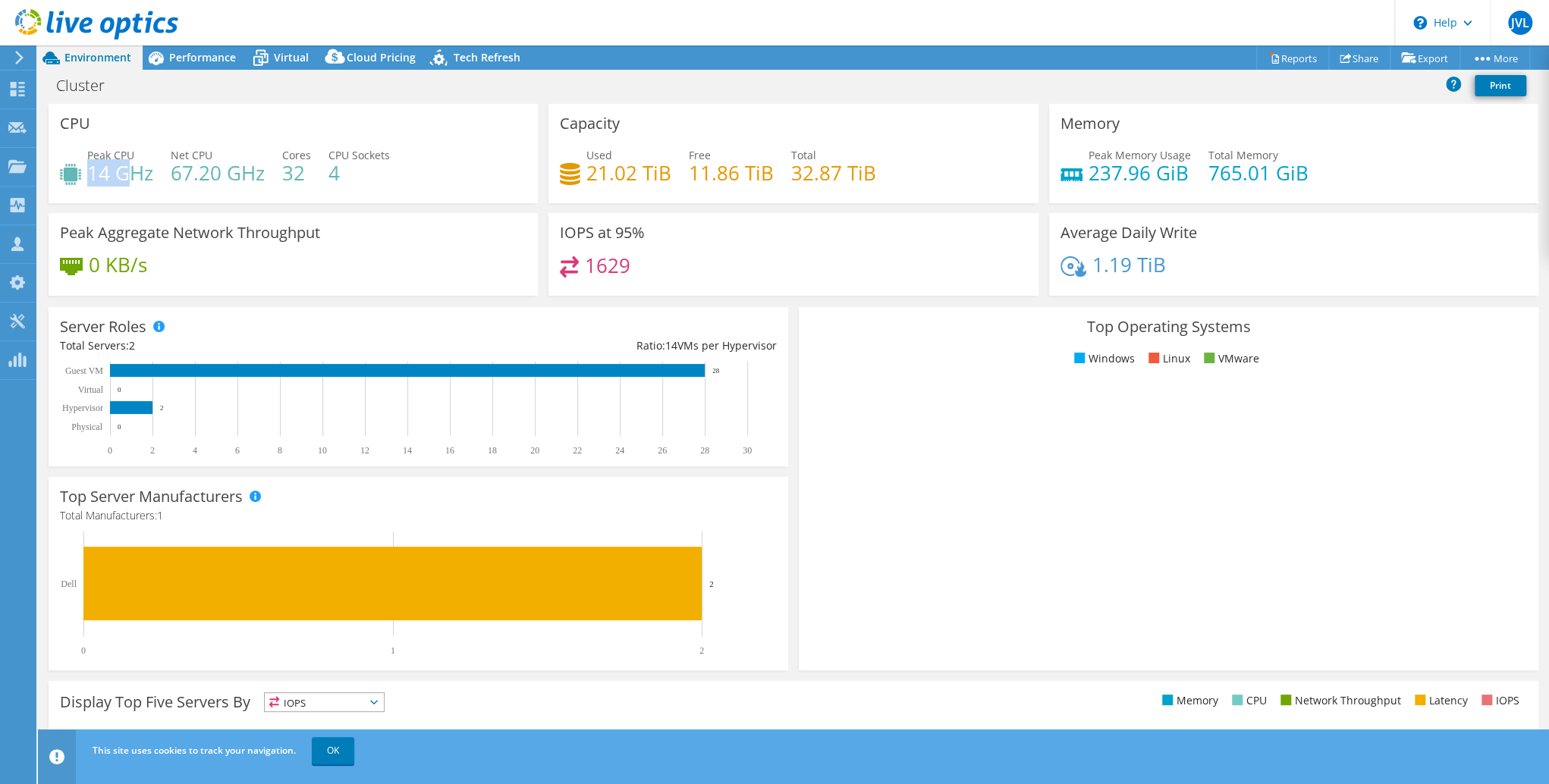
drag, startPoint x: 131, startPoint y: 168, endPoint x: 143, endPoint y: 172, distance: 12.6
click at [143, 169] on h4 "14 GHz" at bounding box center [121, 172] width 66 height 17
drag, startPoint x: 173, startPoint y: 172, endPoint x: 220, endPoint y: 170, distance: 47.0
click at [220, 170] on h4 "67.20 GHz" at bounding box center [218, 172] width 94 height 17
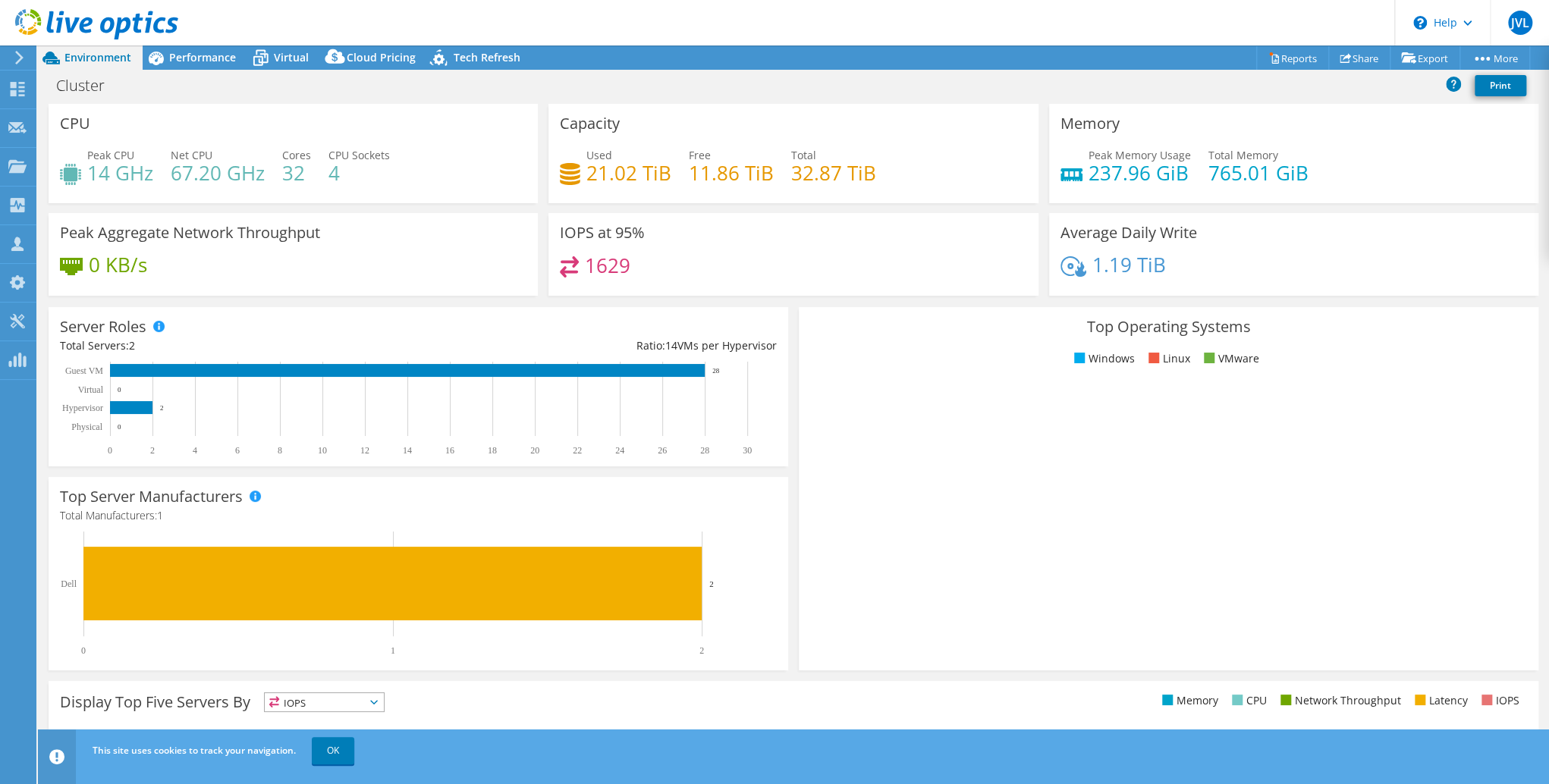
click at [189, 172] on h4 "67.20 GHz" at bounding box center [218, 172] width 94 height 17
drag, startPoint x: 177, startPoint y: 172, endPoint x: 219, endPoint y: 172, distance: 42.0
click at [219, 172] on h4 "67.20 GHz" at bounding box center [218, 172] width 94 height 17
drag
click at [219, 172] on h4 "67.20 GHz" at bounding box center [218, 172] width 94 height 17
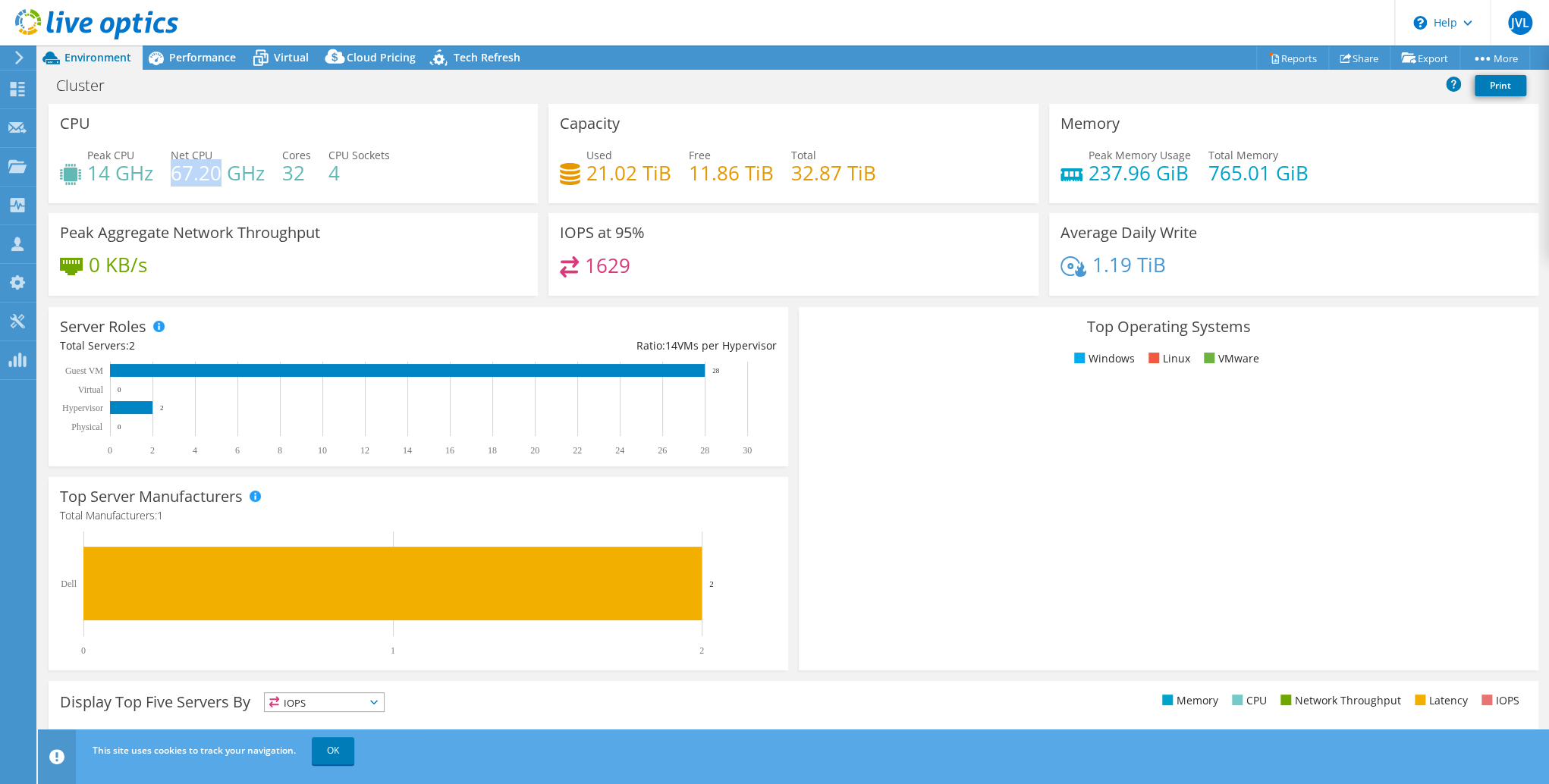
drag, startPoint x: 184, startPoint y: 172, endPoint x: 221, endPoint y: 172, distance: 37.0
click at [221, 172] on h4 "67.20 GHz" at bounding box center [218, 172] width 94 height 17
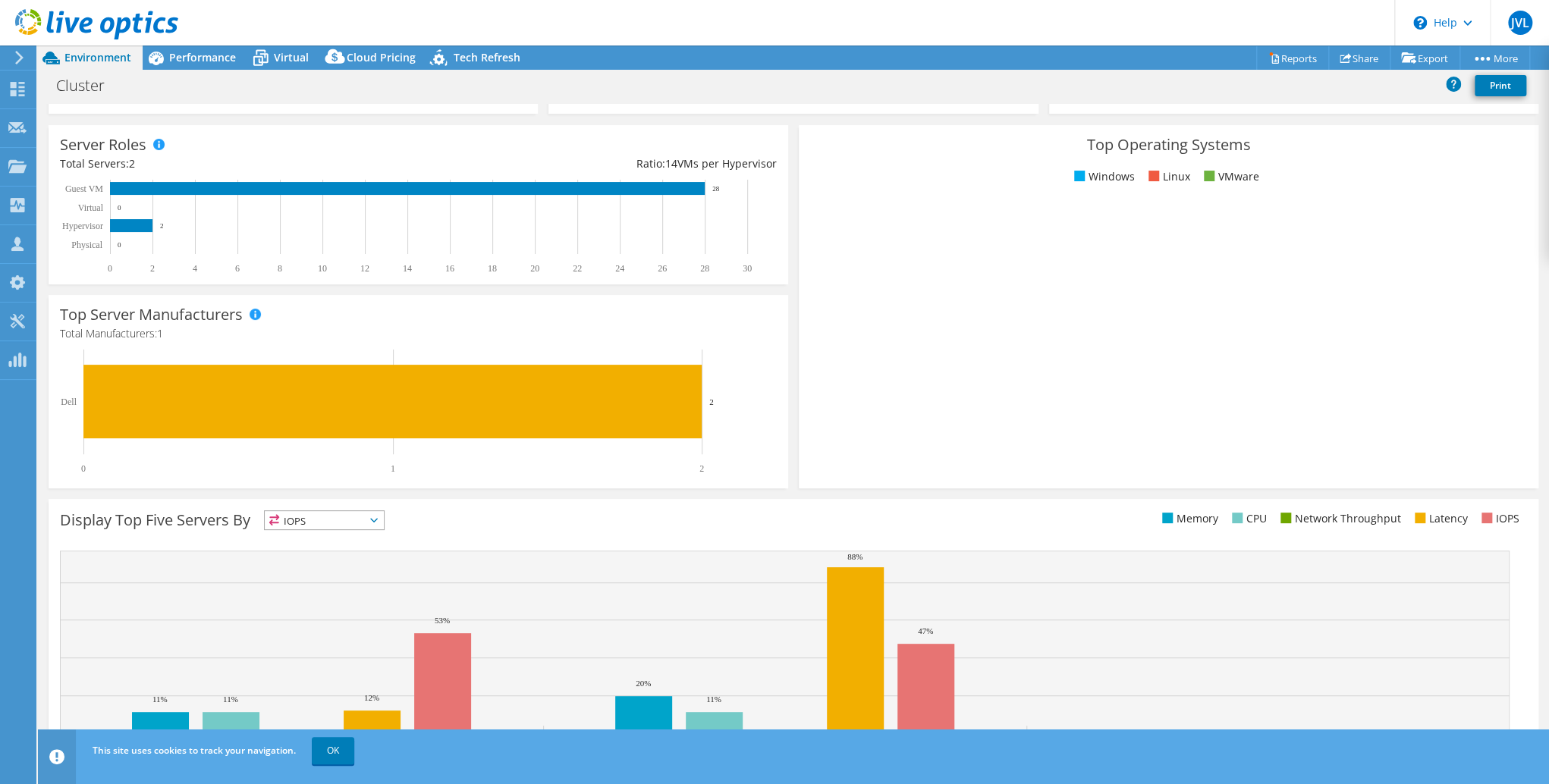
scroll to position [228, 0]
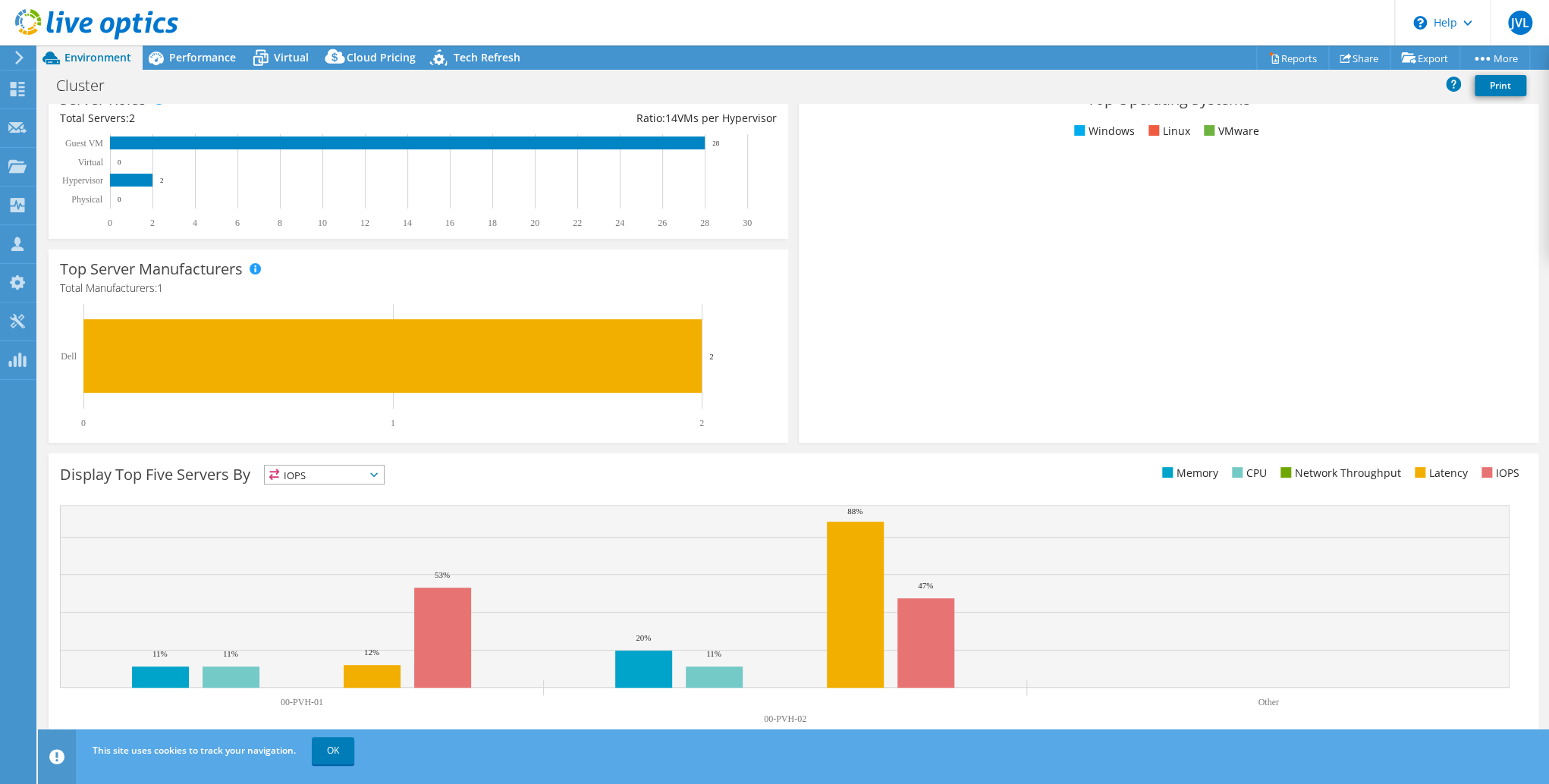
click at [365, 468] on span "IOPS" at bounding box center [324, 475] width 119 height 18
click at [335, 531] on li "CPU" at bounding box center [324, 537] width 119 height 21
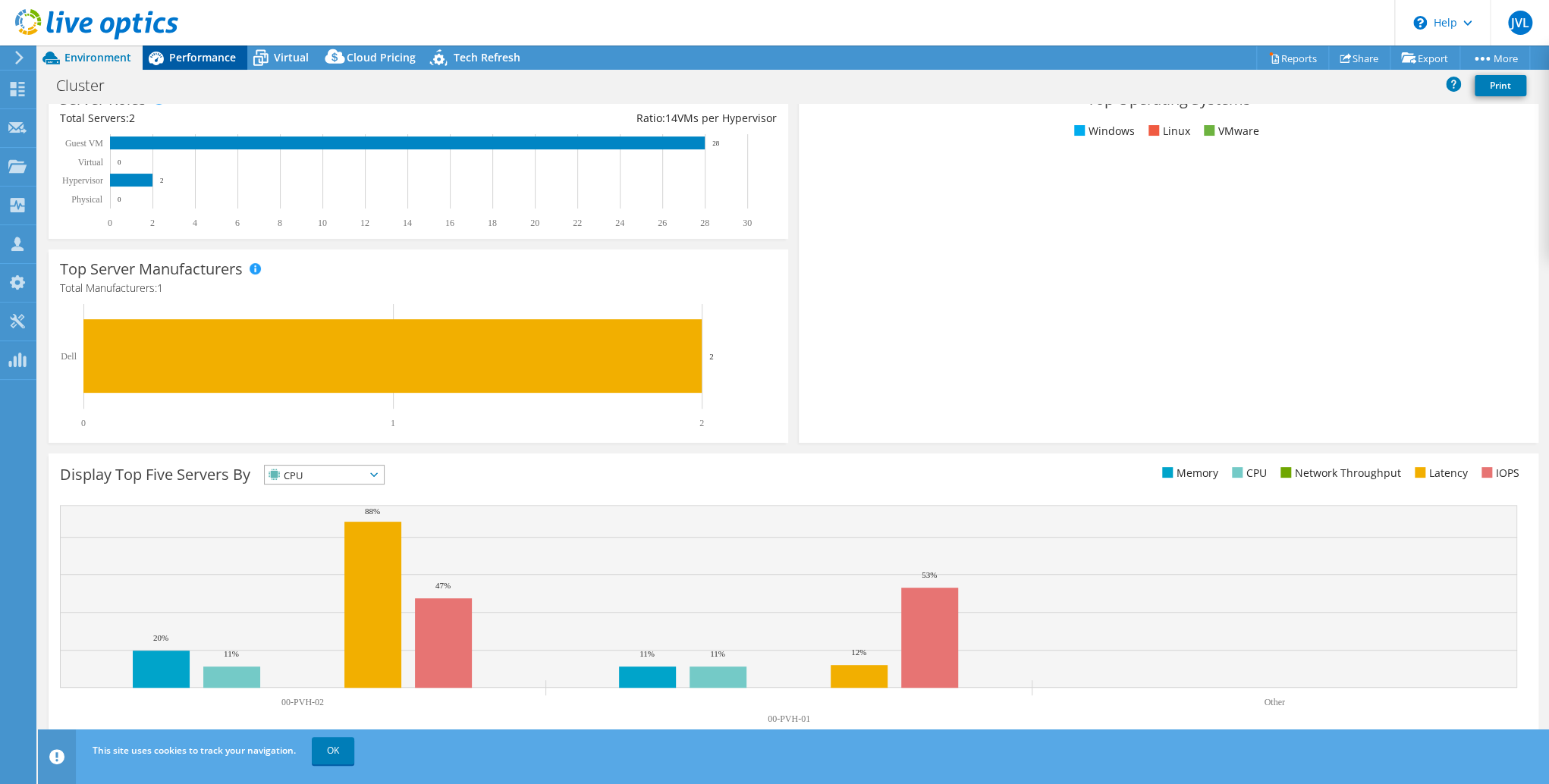
click at [209, 53] on span "Performance" at bounding box center [202, 57] width 66 height 15
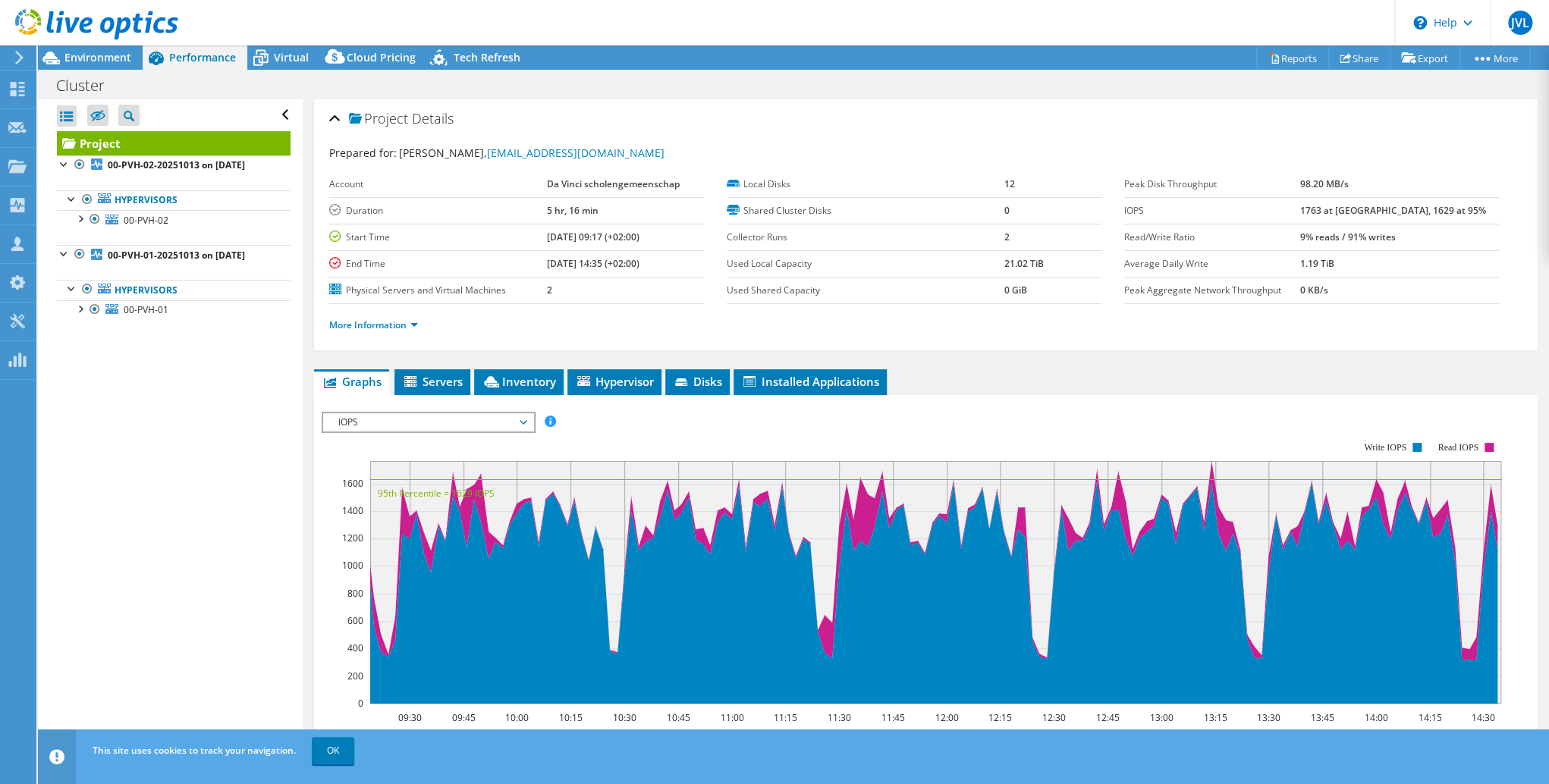
click at [506, 415] on span "IOPS" at bounding box center [428, 422] width 195 height 18
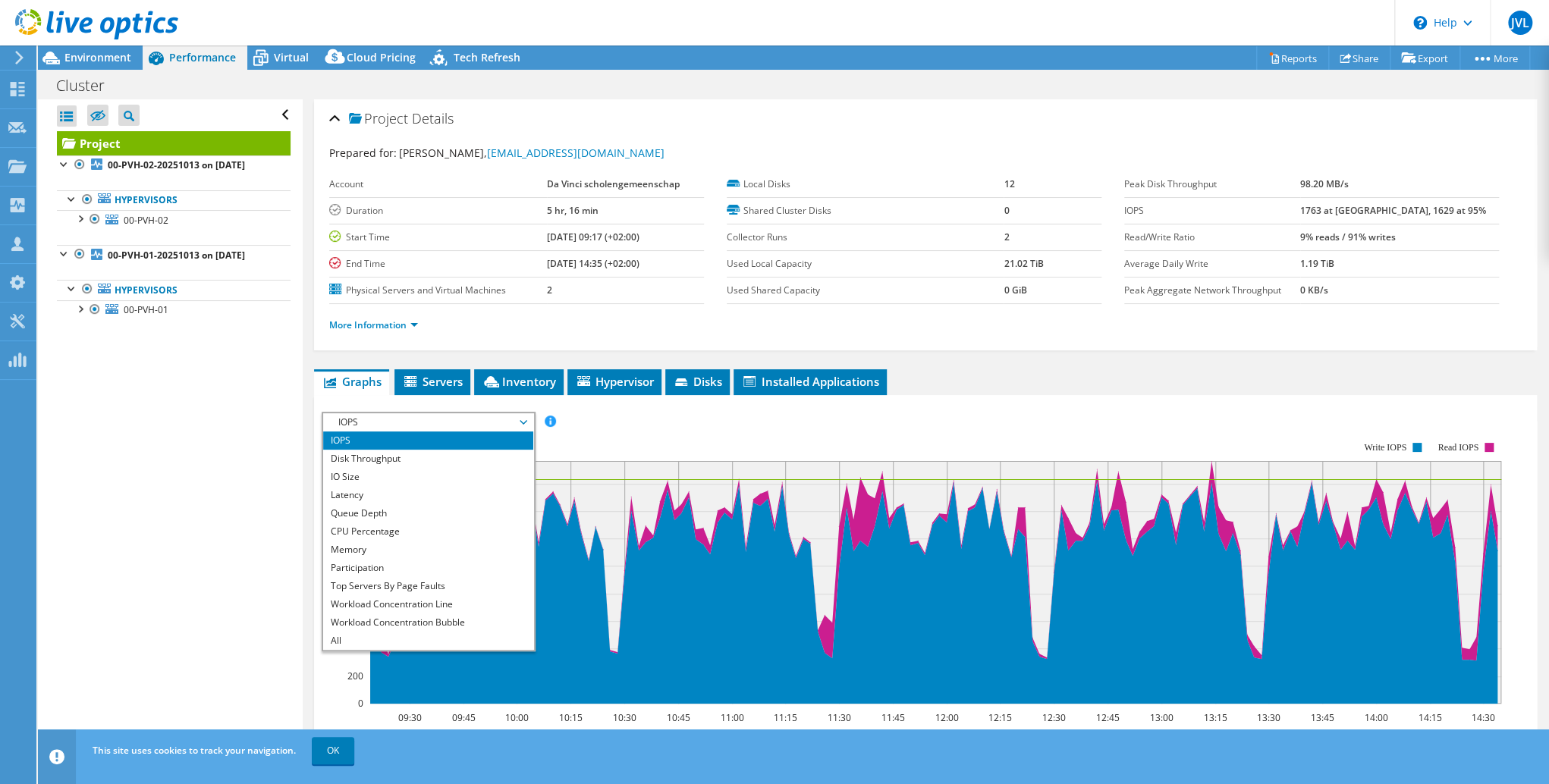
click at [864, 436] on rect at bounding box center [912, 572] width 1180 height 303
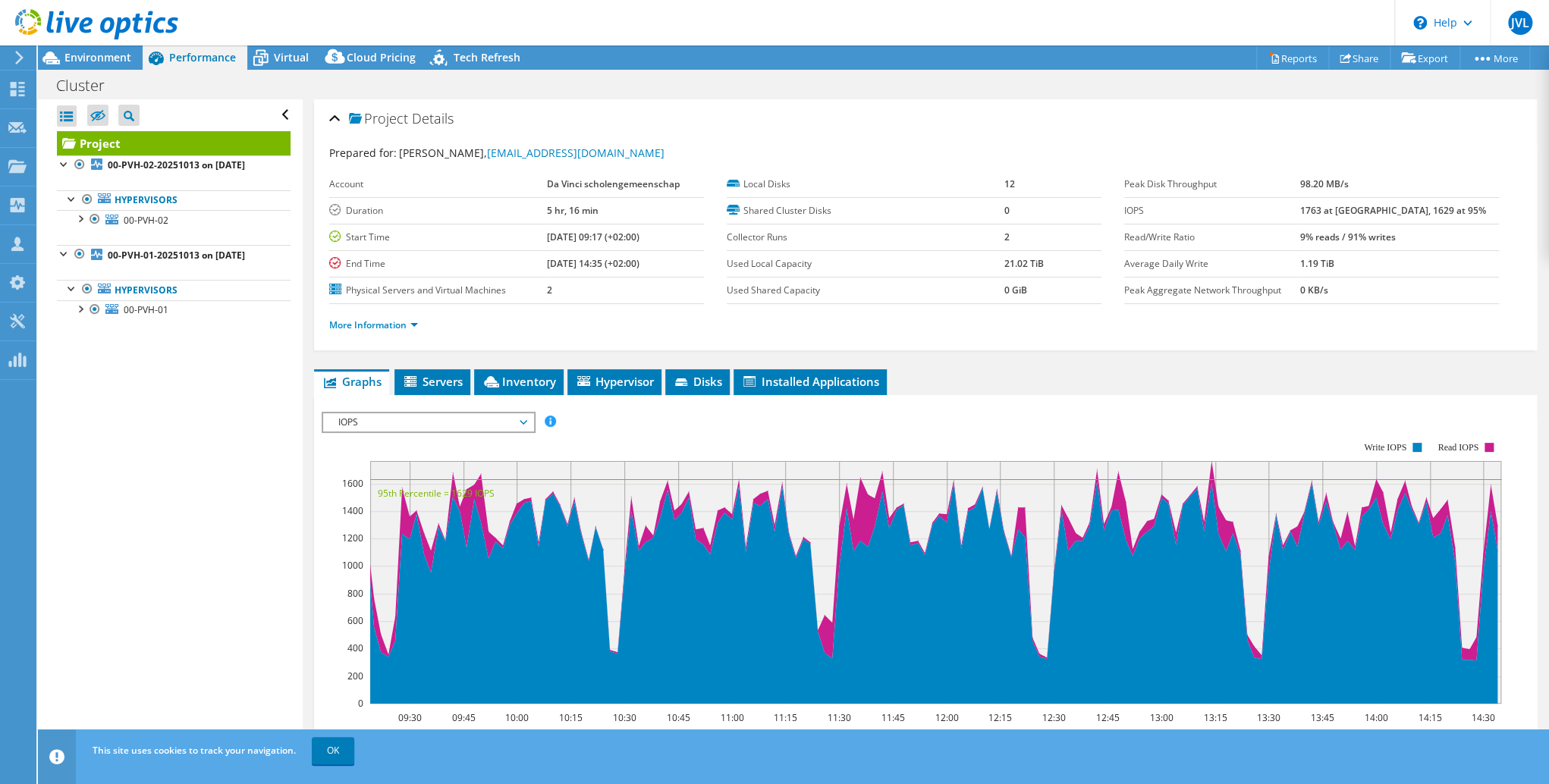
click at [449, 416] on span "IOPS" at bounding box center [428, 422] width 195 height 18
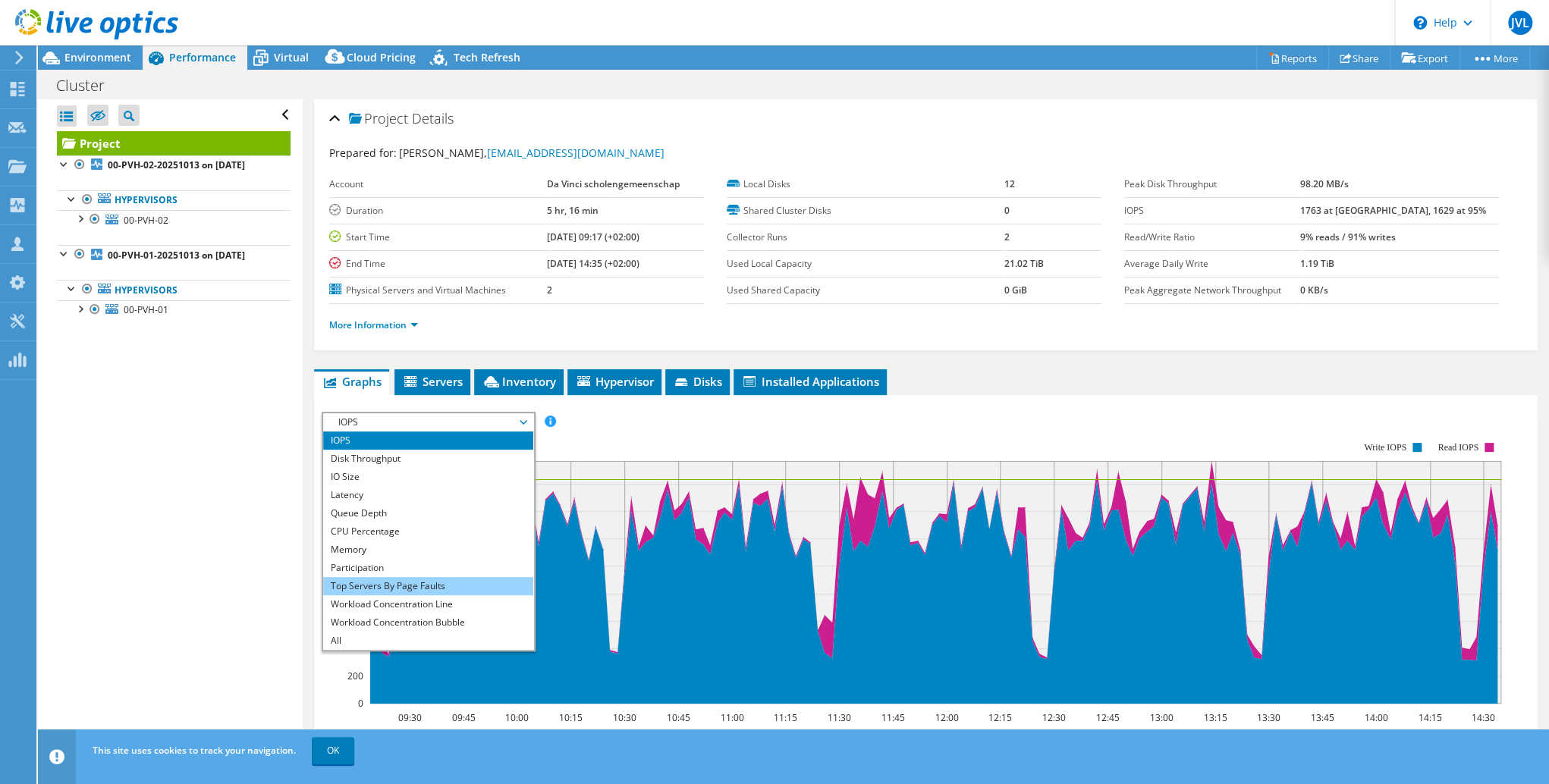
click at [430, 578] on li "Top Servers By Page Faults" at bounding box center [428, 587] width 210 height 18
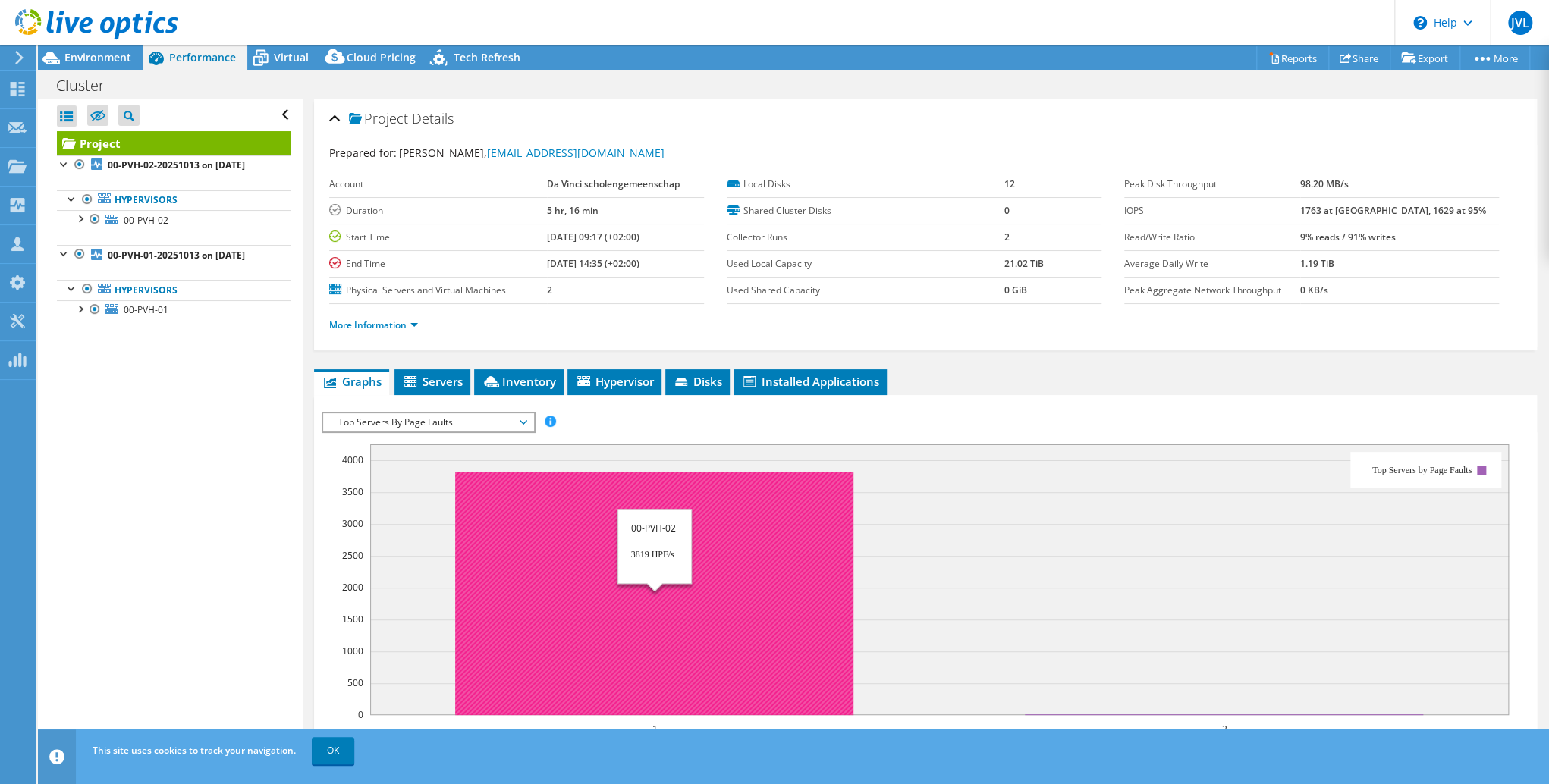
scroll to position [61, 0]
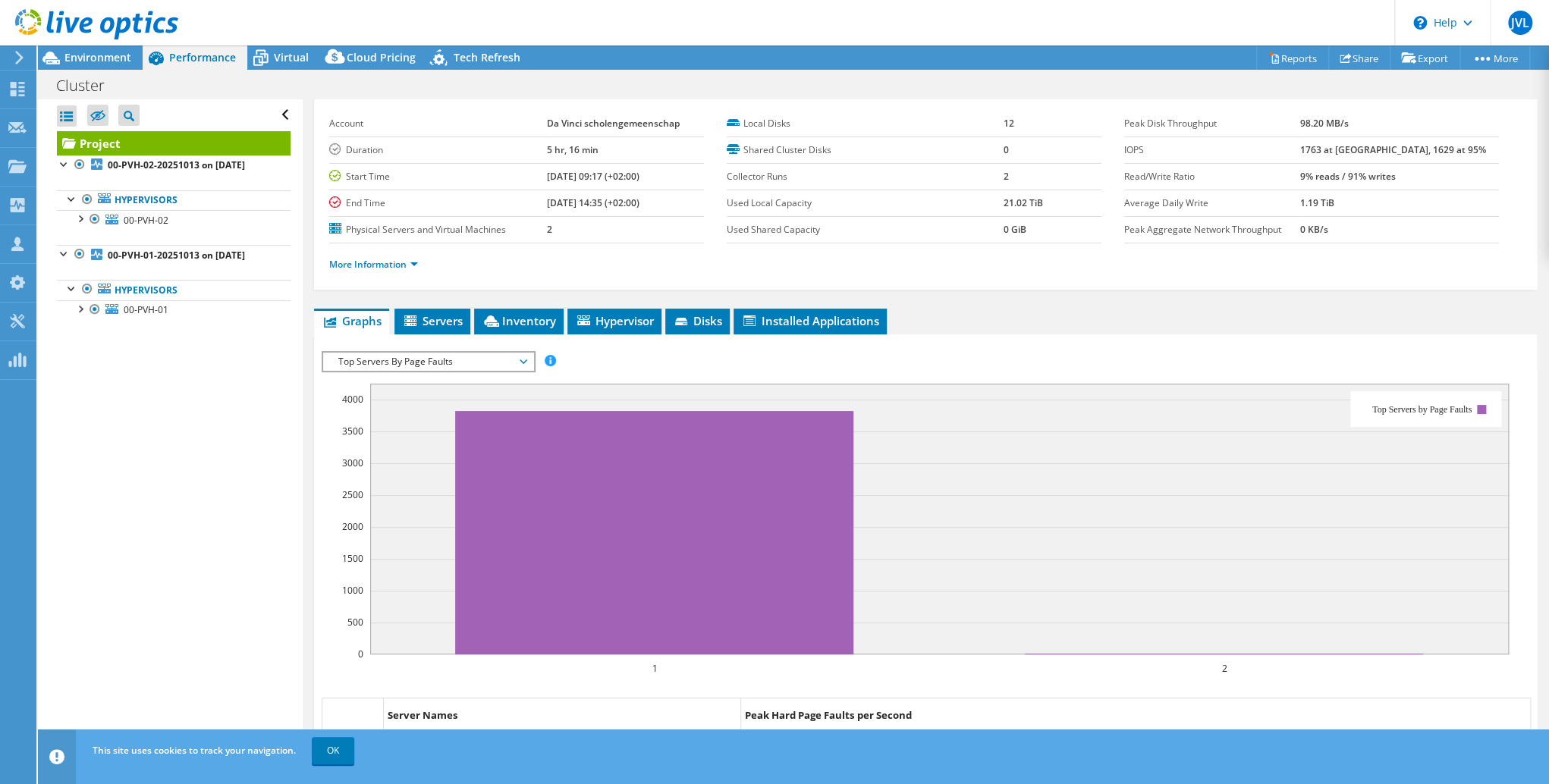
click at [459, 364] on span "Top Servers By Page Faults" at bounding box center [428, 362] width 195 height 18
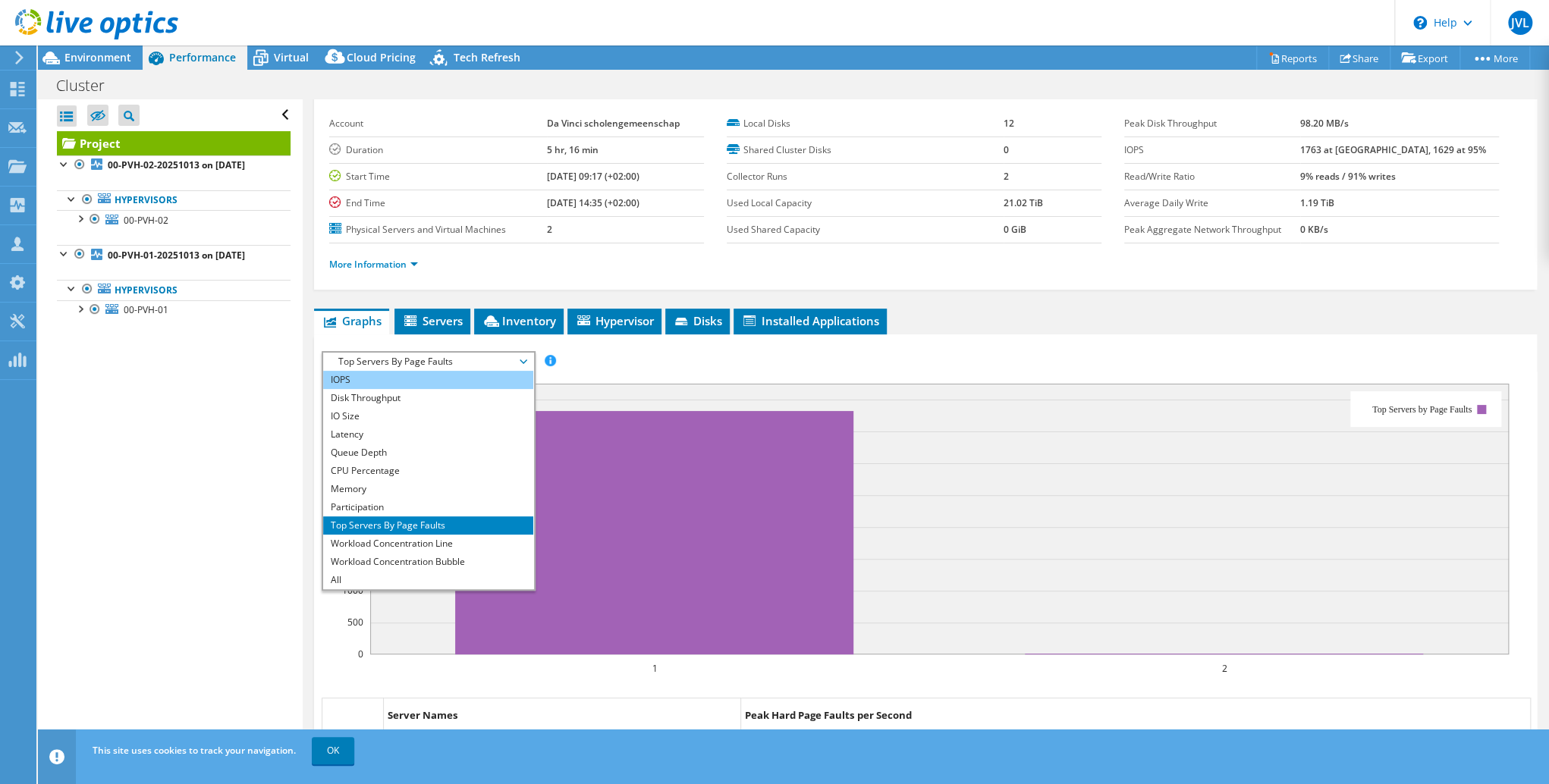
click at [418, 376] on li "IOPS" at bounding box center [428, 380] width 210 height 18
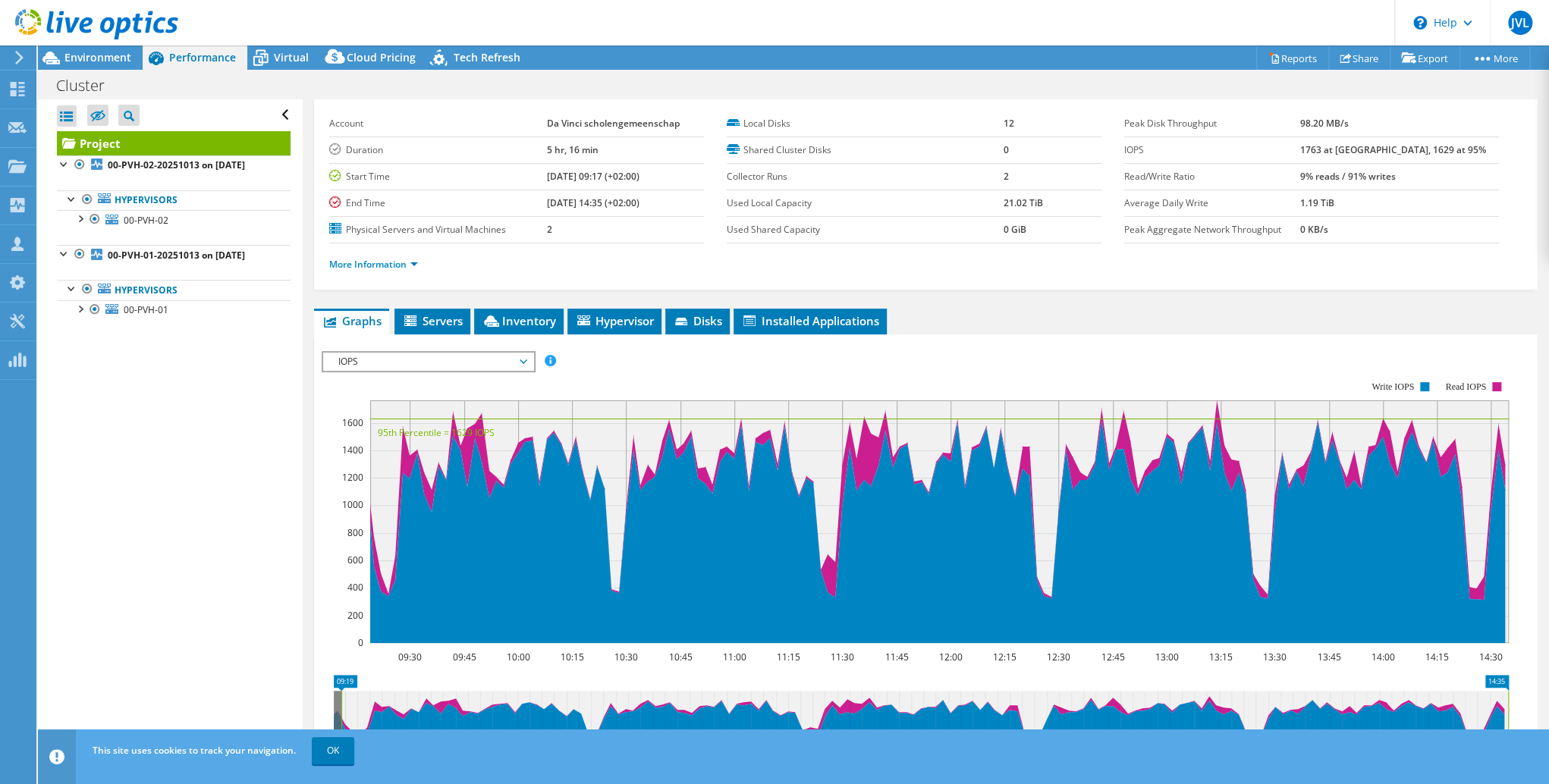
scroll to position [122, 0]
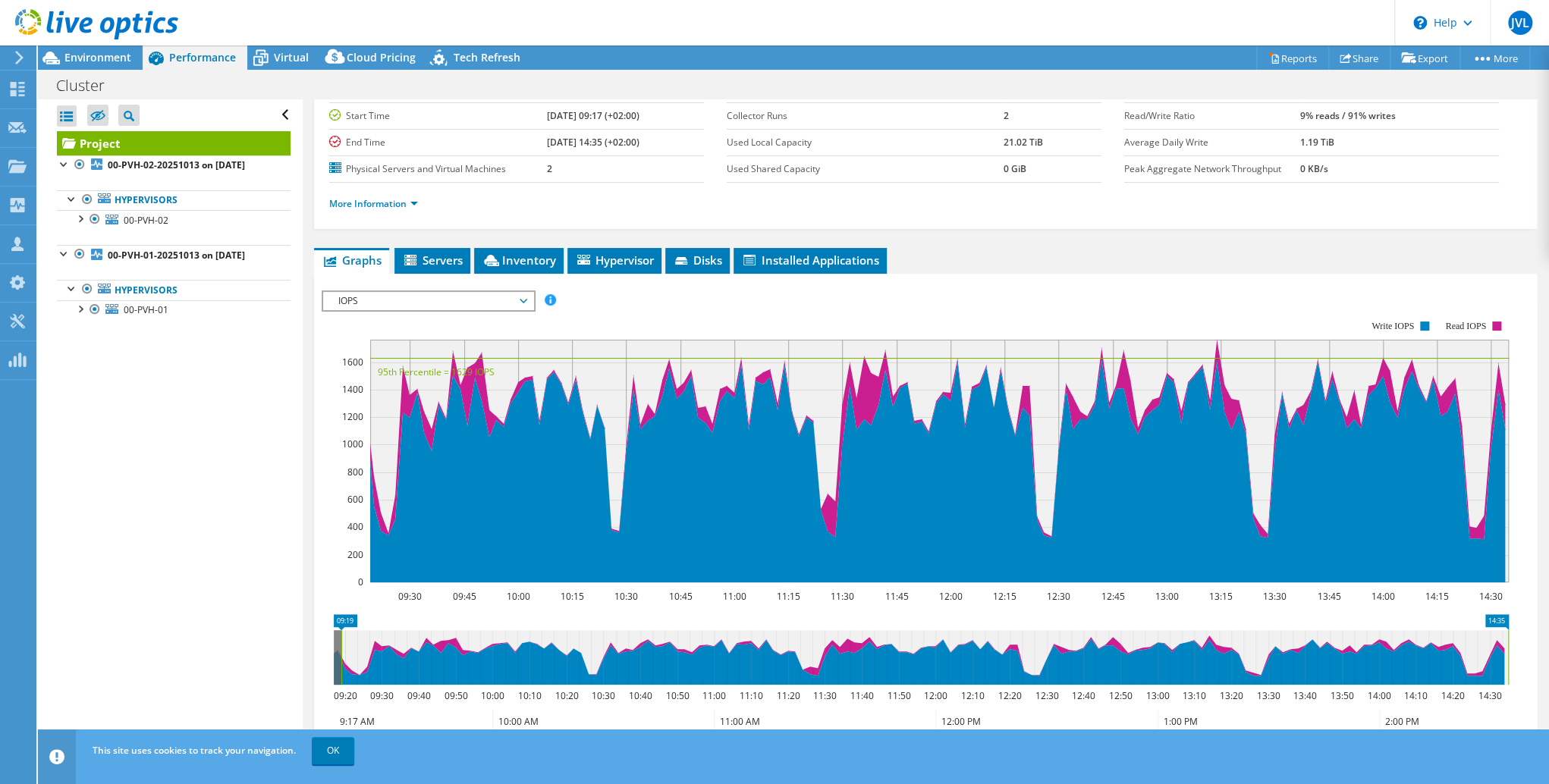
click at [501, 306] on span "IOPS" at bounding box center [428, 302] width 195 height 18
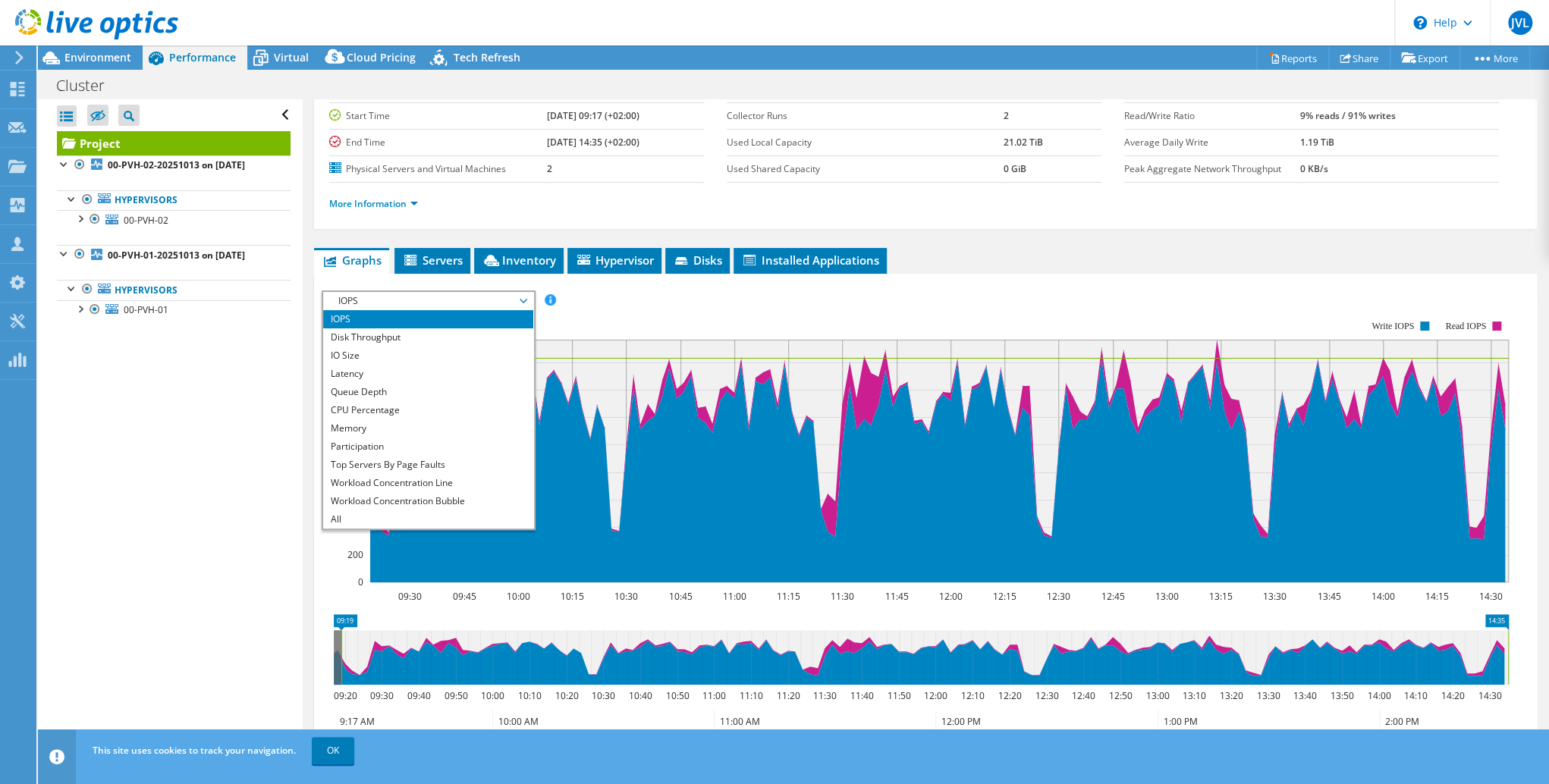
click at [525, 301] on span "IOPS" at bounding box center [428, 302] width 195 height 18
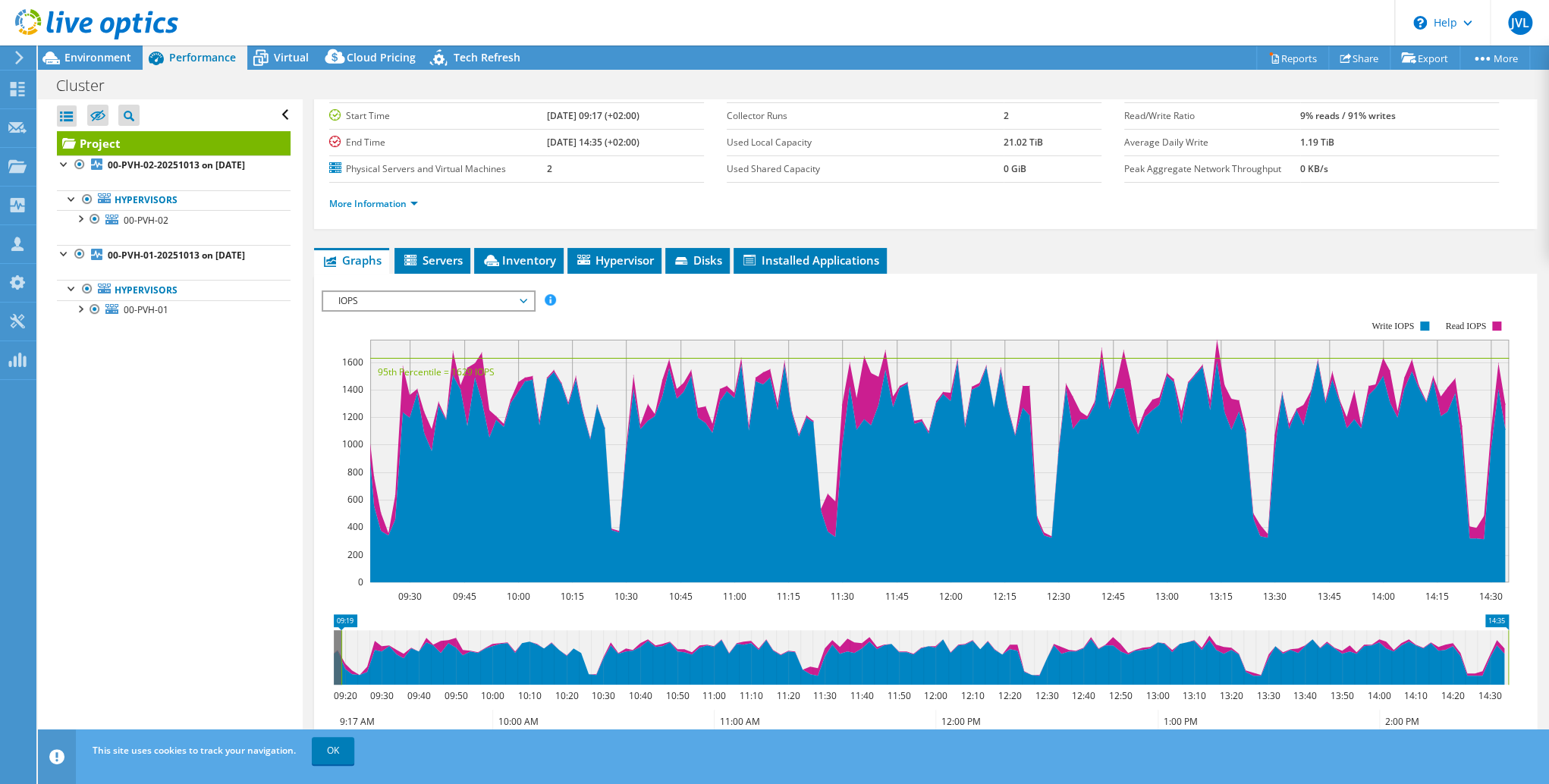
click at [530, 301] on span "IOPS" at bounding box center [428, 302] width 210 height 18
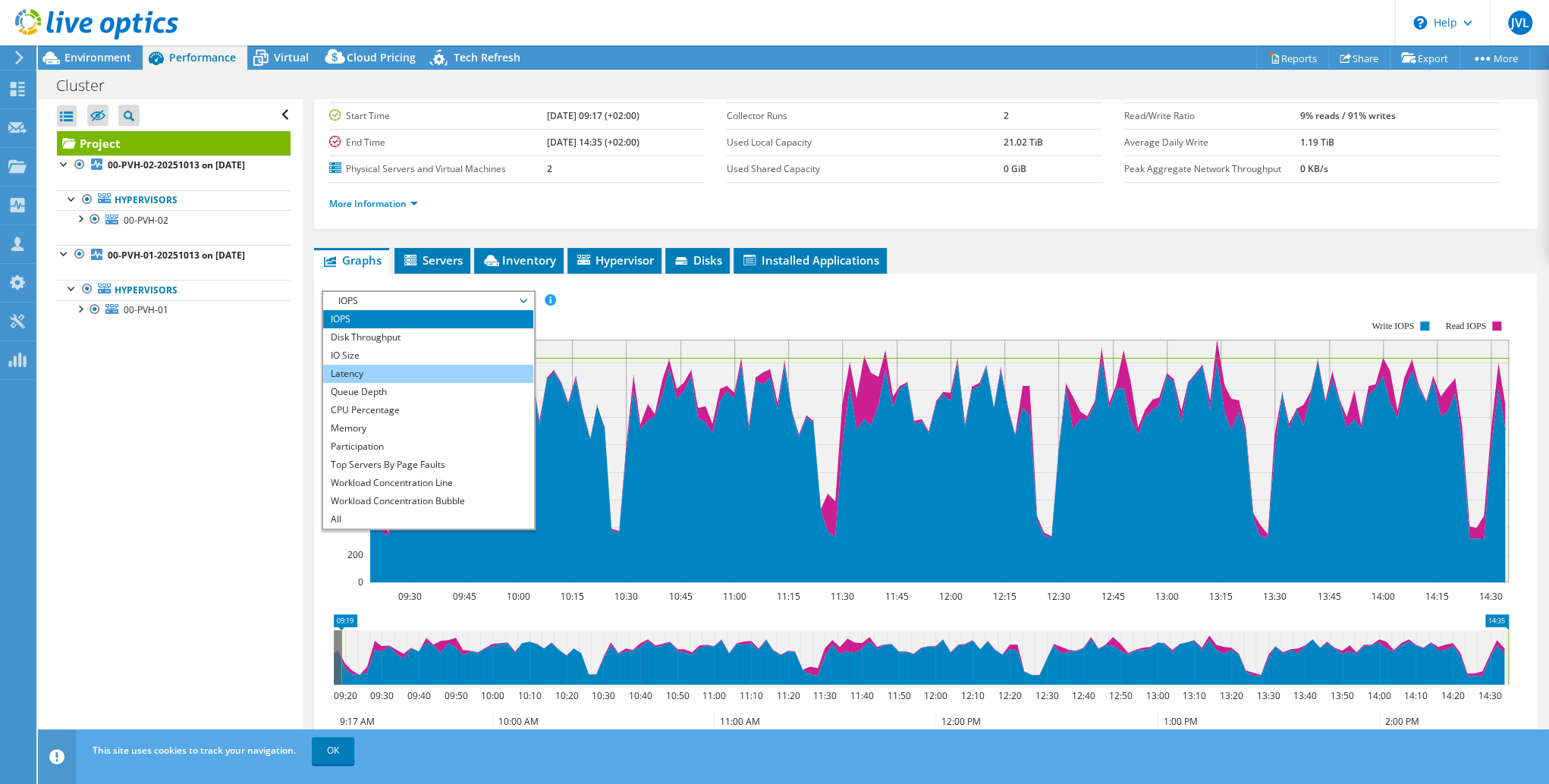
click at [473, 374] on li "Latency" at bounding box center [428, 374] width 210 height 18
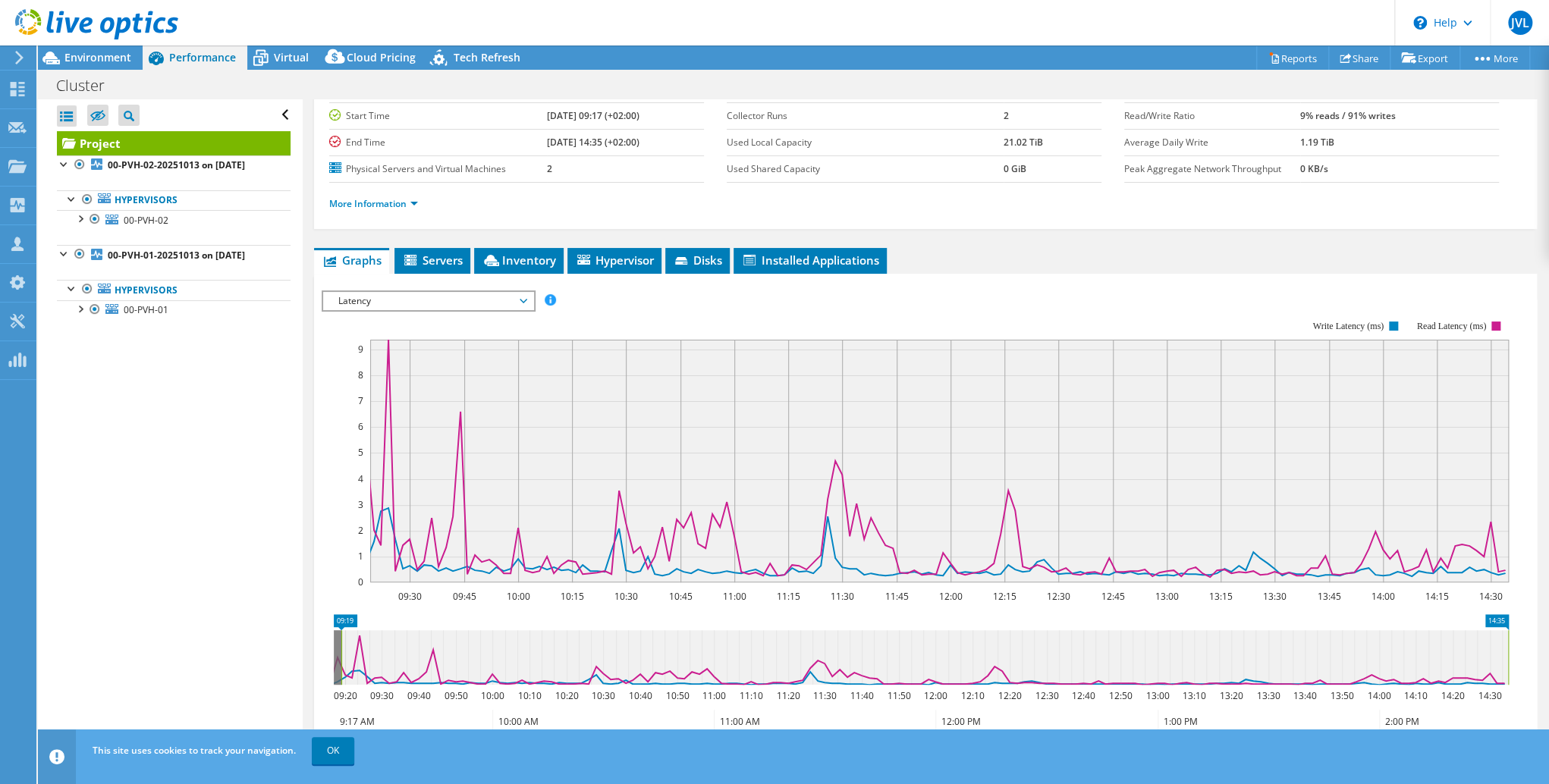
click at [424, 303] on span "Latency" at bounding box center [428, 302] width 195 height 18
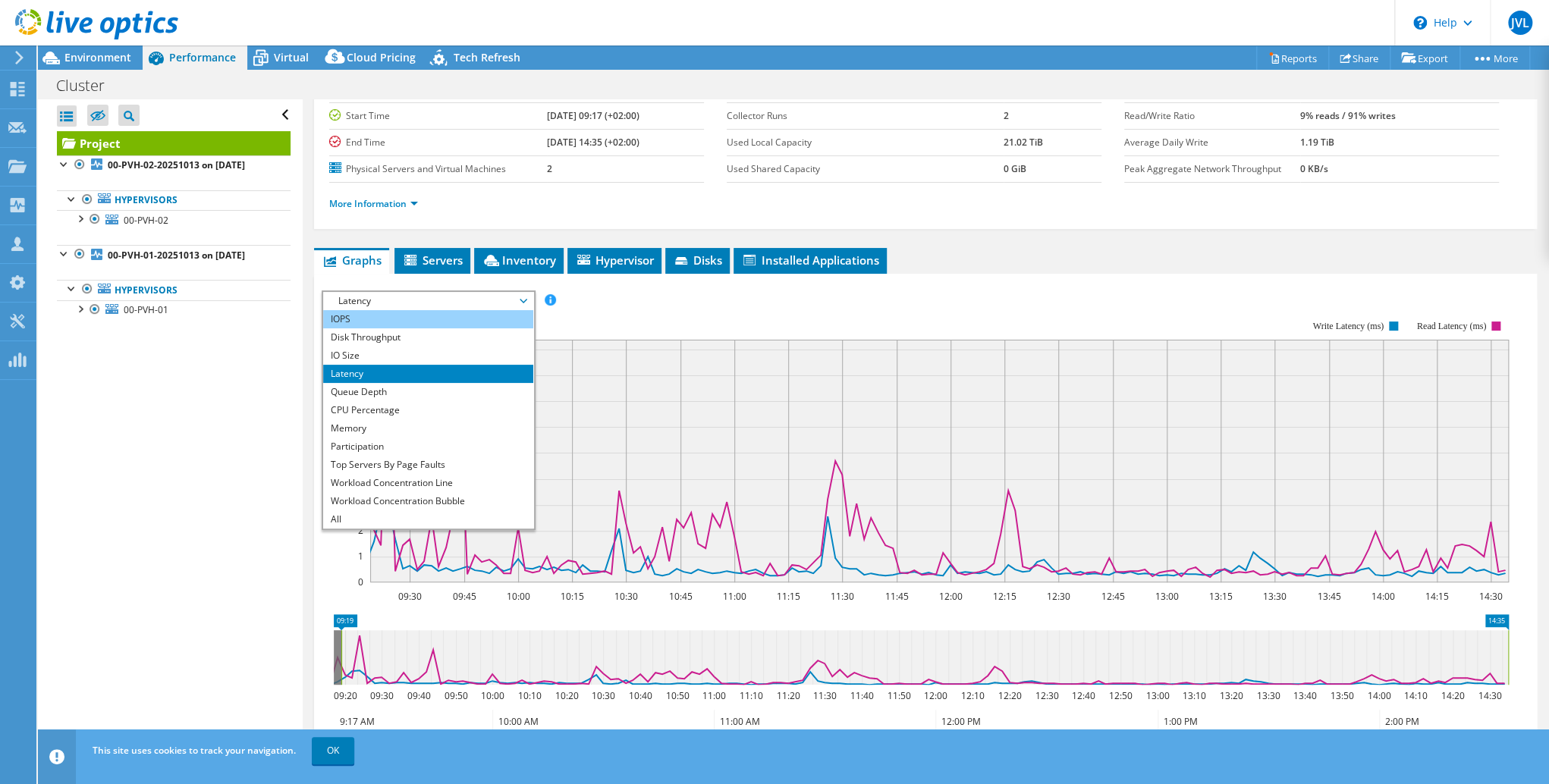
click at [387, 314] on li "IOPS" at bounding box center [428, 319] width 210 height 18
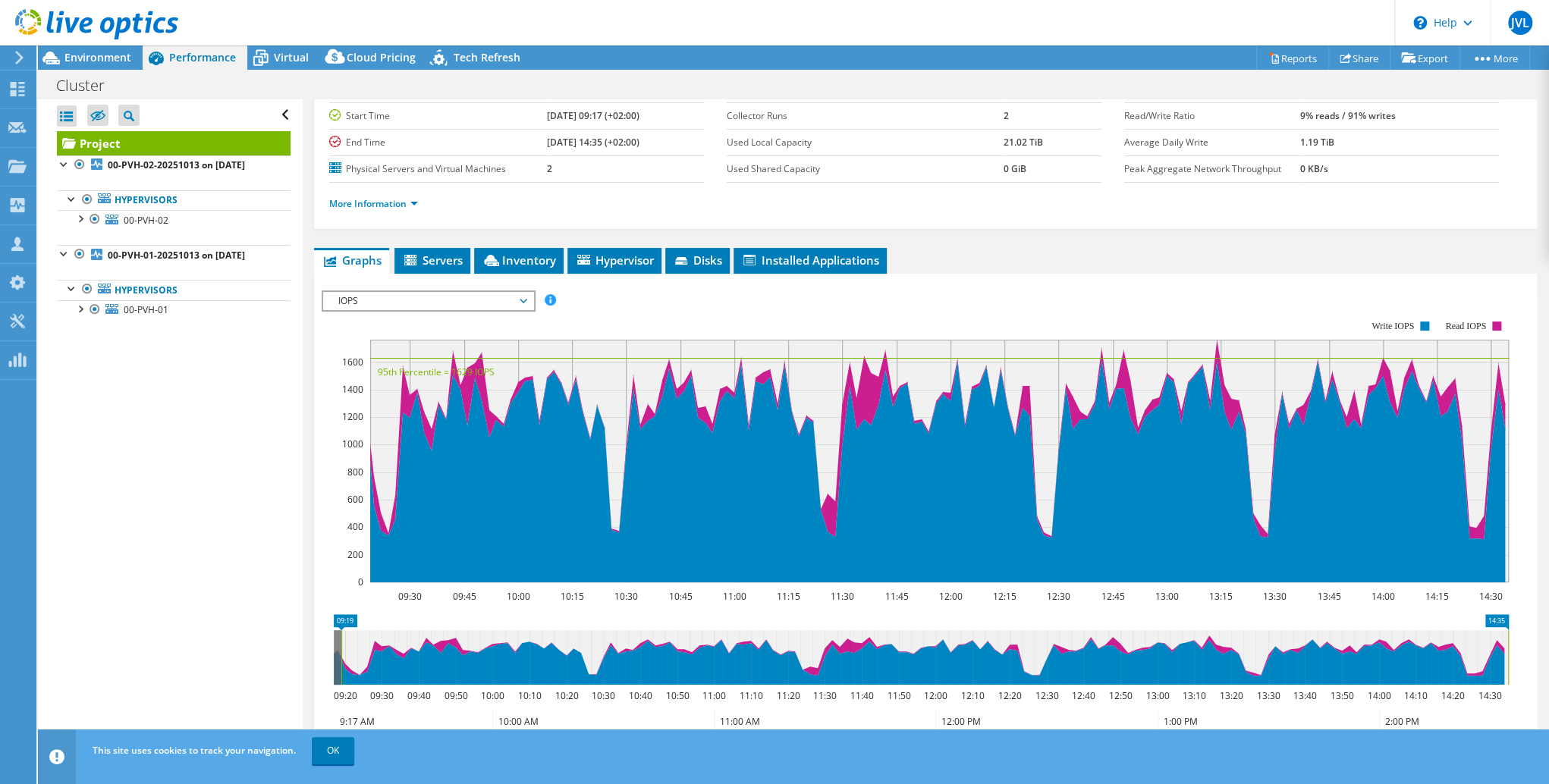
click at [450, 298] on span "IOPS" at bounding box center [428, 302] width 195 height 18
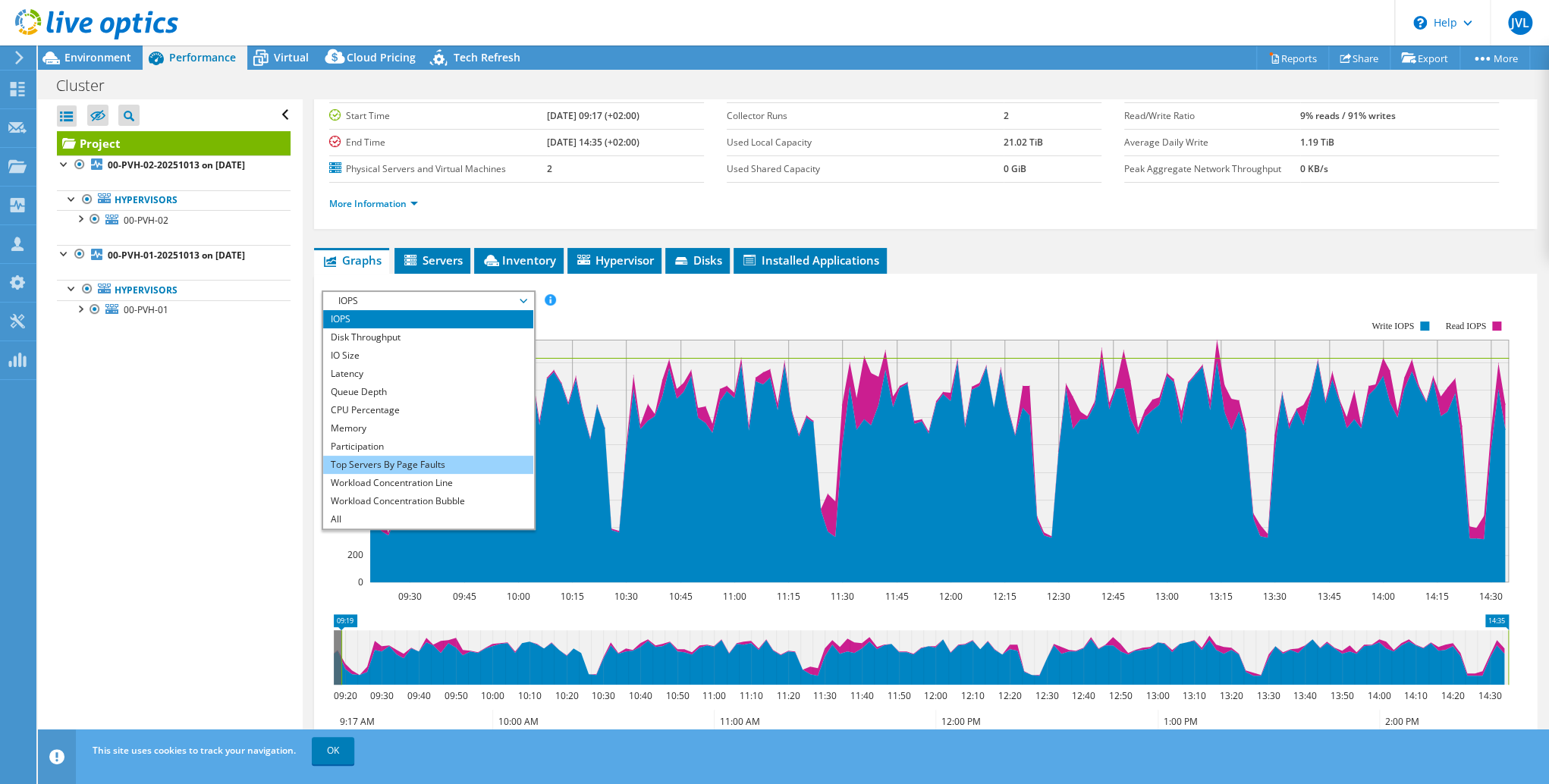
click at [412, 467] on li "Top Servers By Page Faults" at bounding box center [428, 465] width 210 height 18
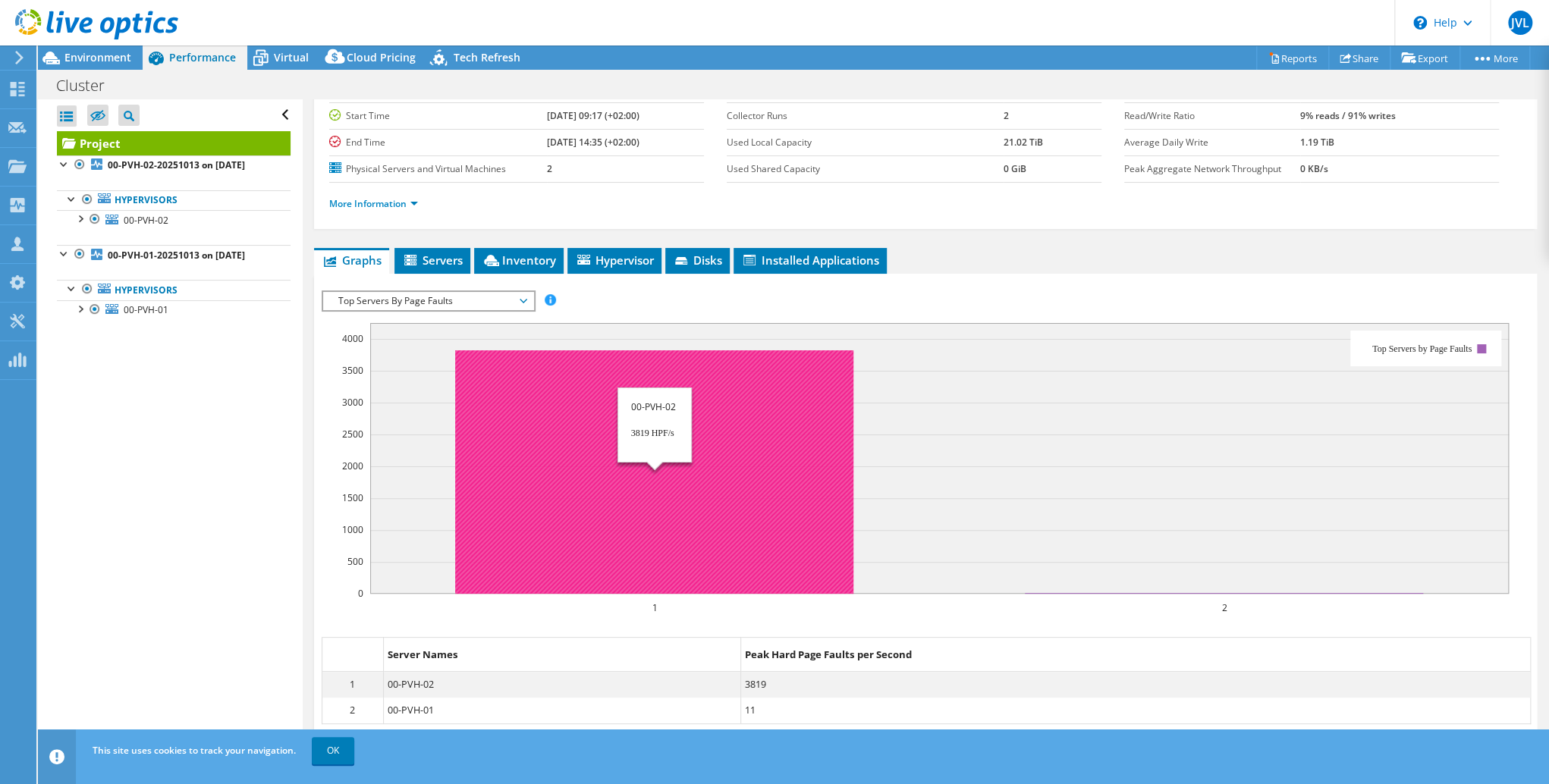
click at [560, 400] on rect at bounding box center [654, 472] width 399 height 244
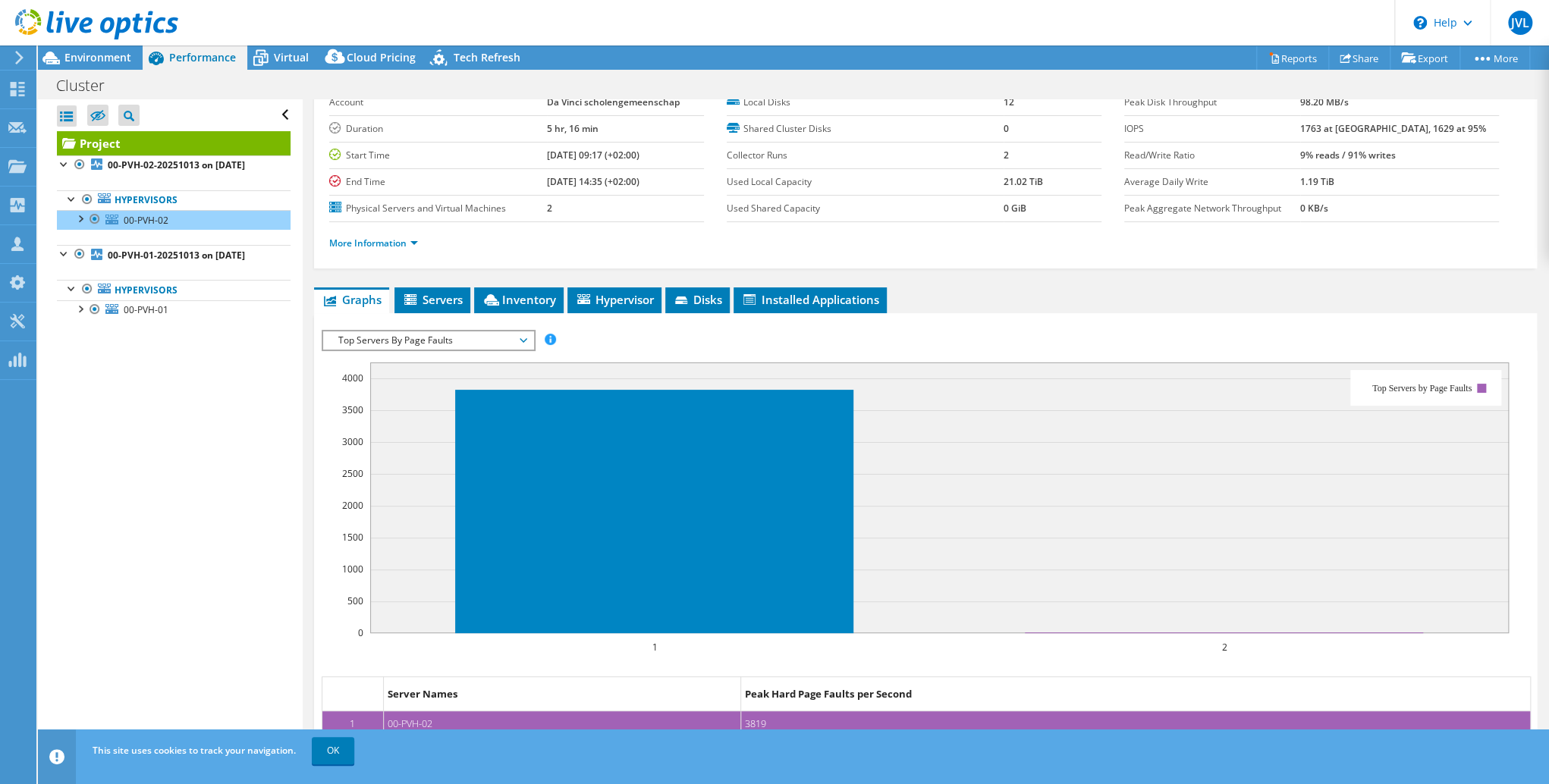
scroll to position [0, 0]
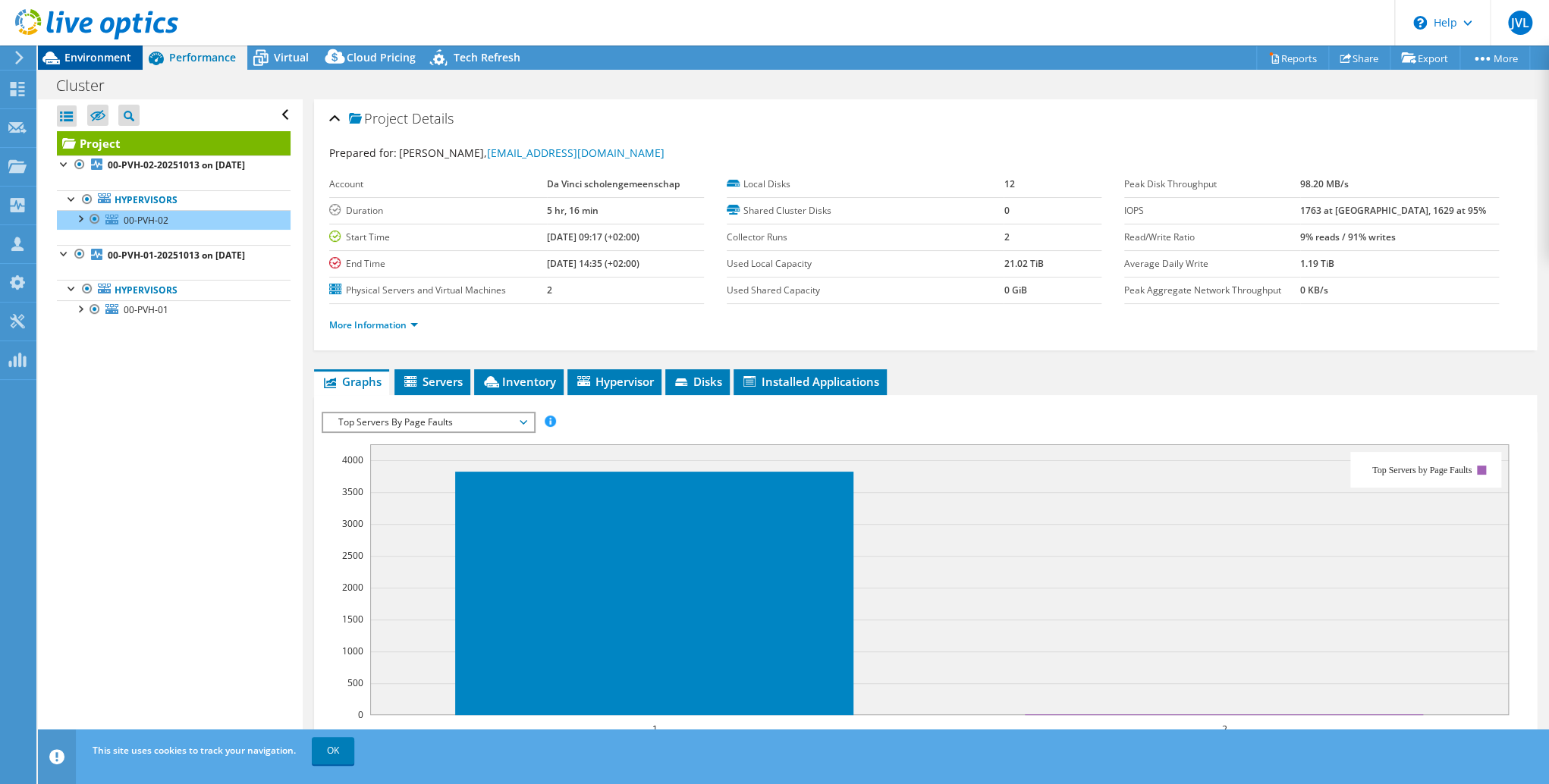
click at [99, 55] on span "Environment" at bounding box center [98, 57] width 66 height 15
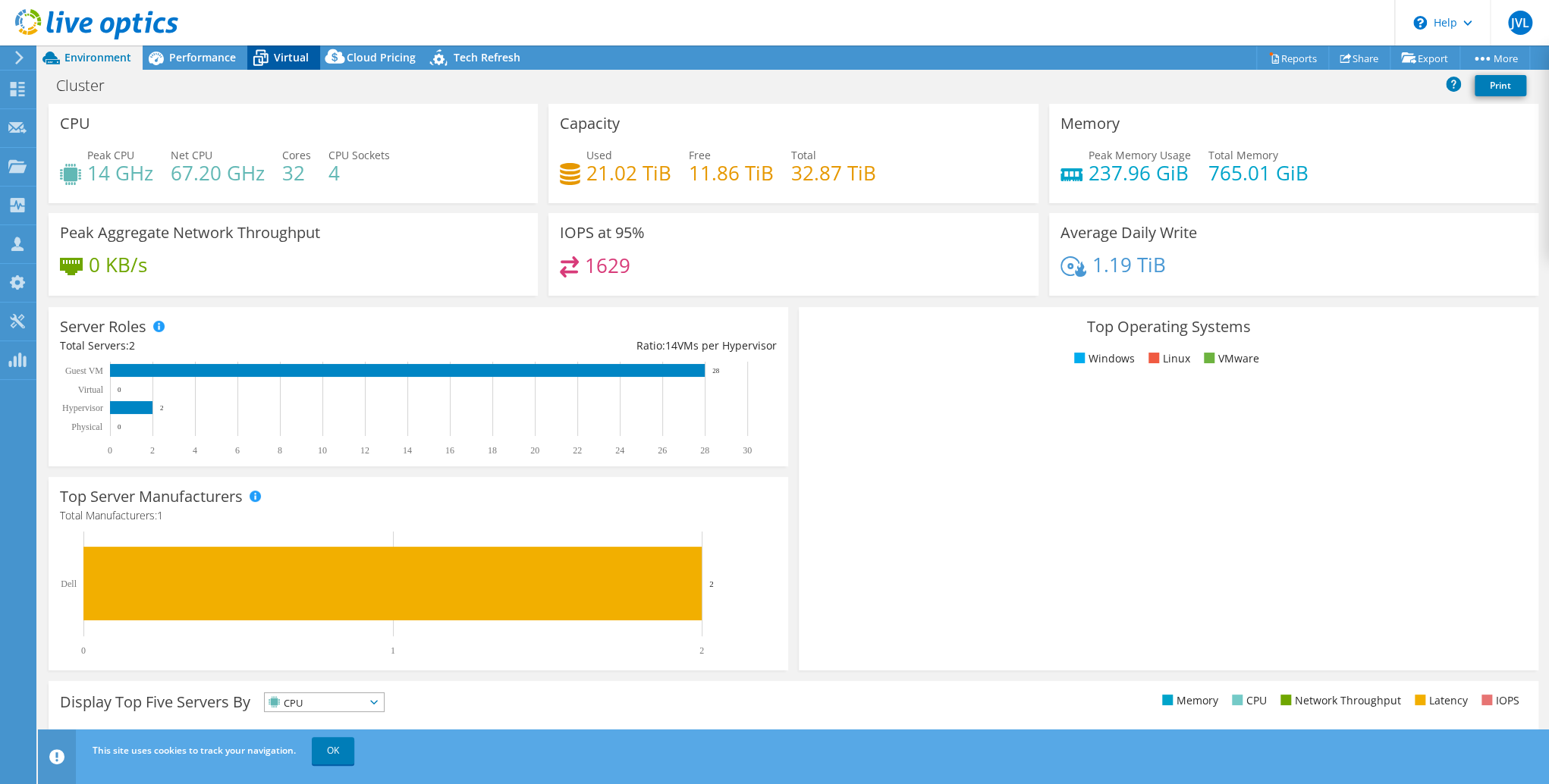
click at [298, 64] on span "Virtual" at bounding box center [292, 57] width 35 height 15
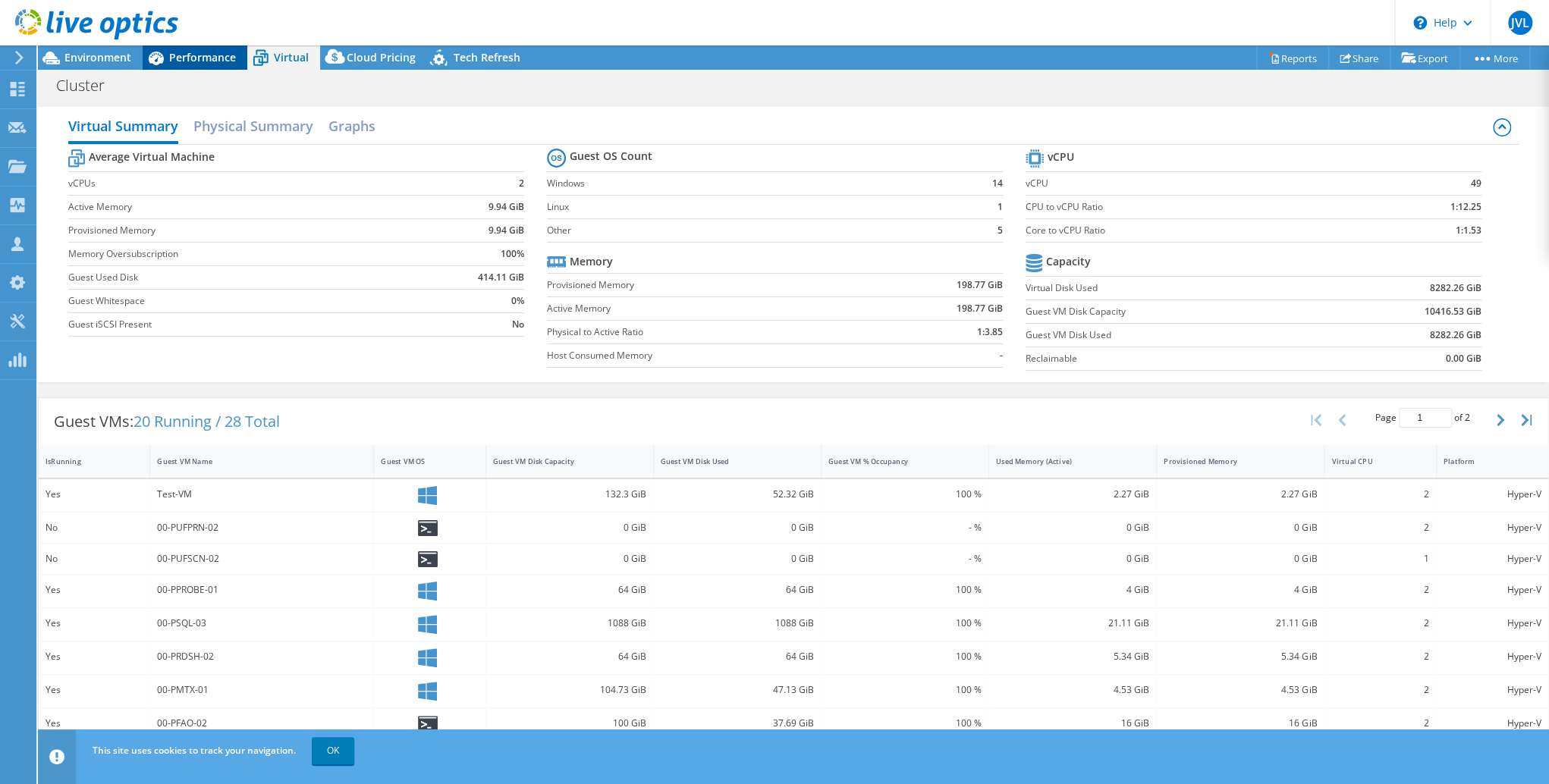
click at [203, 56] on span "Performance" at bounding box center [202, 57] width 66 height 15
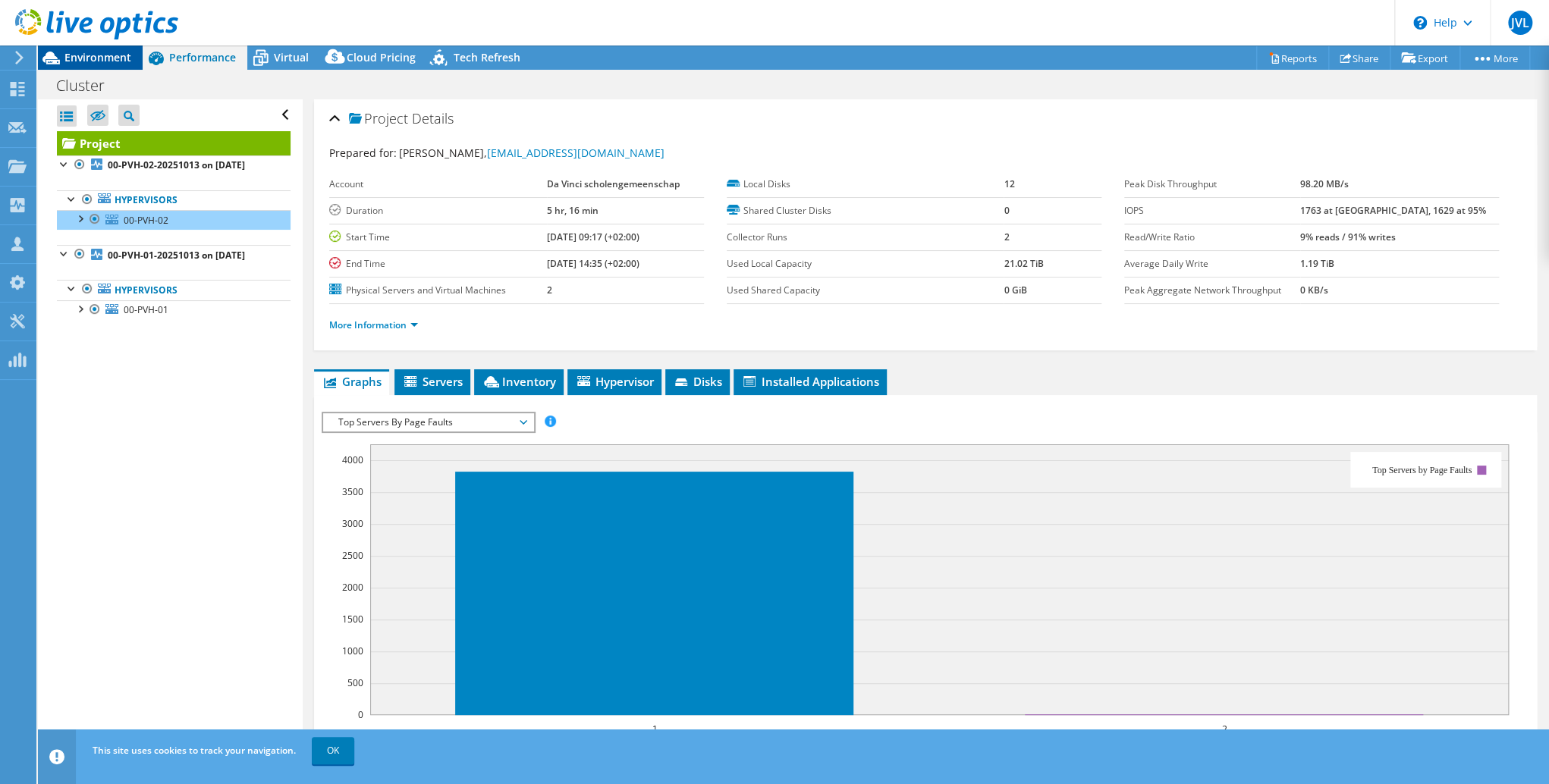
click at [108, 53] on span "Environment" at bounding box center [98, 57] width 66 height 15
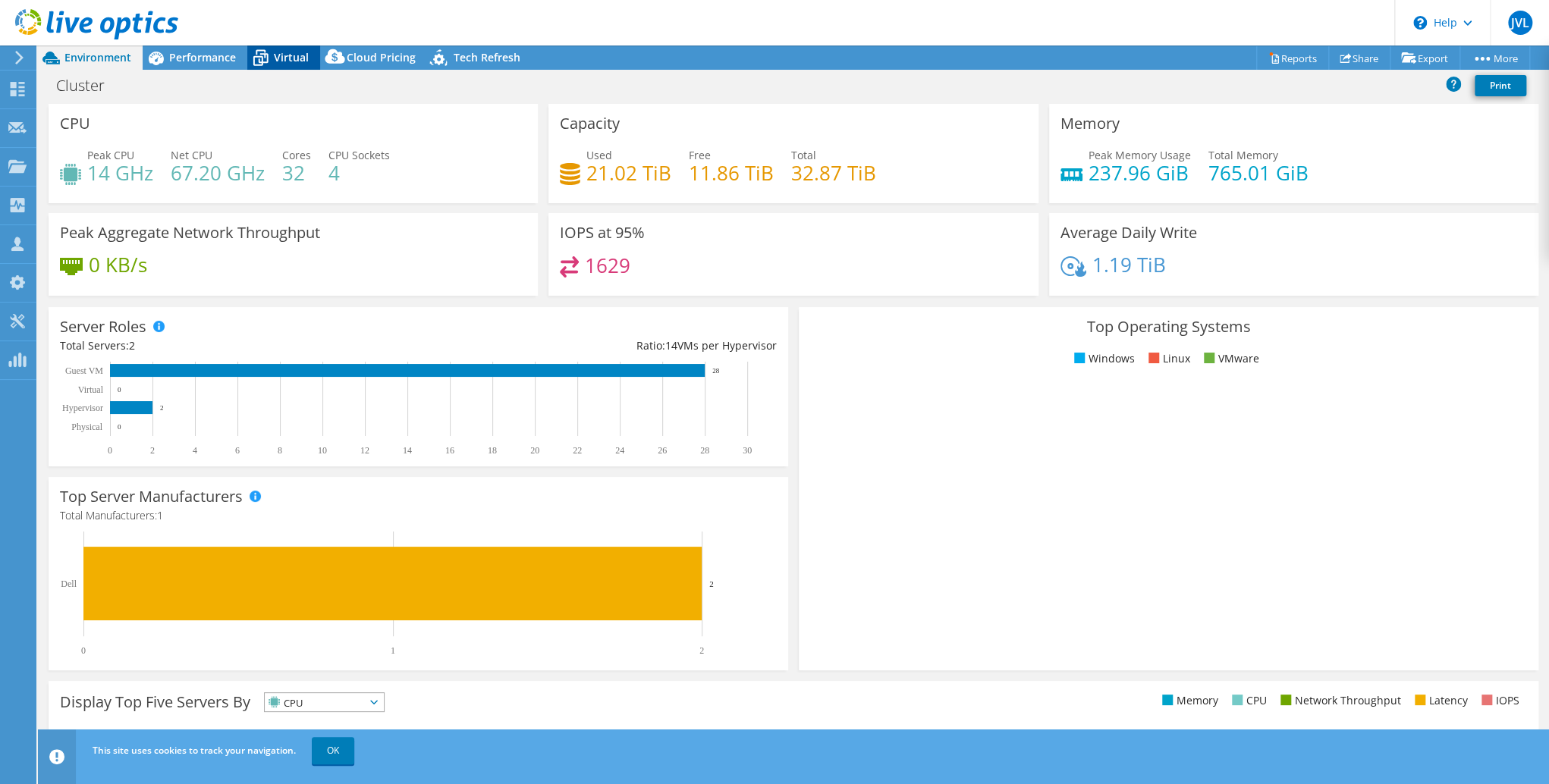
click at [284, 64] on span "Virtual" at bounding box center [292, 57] width 35 height 15
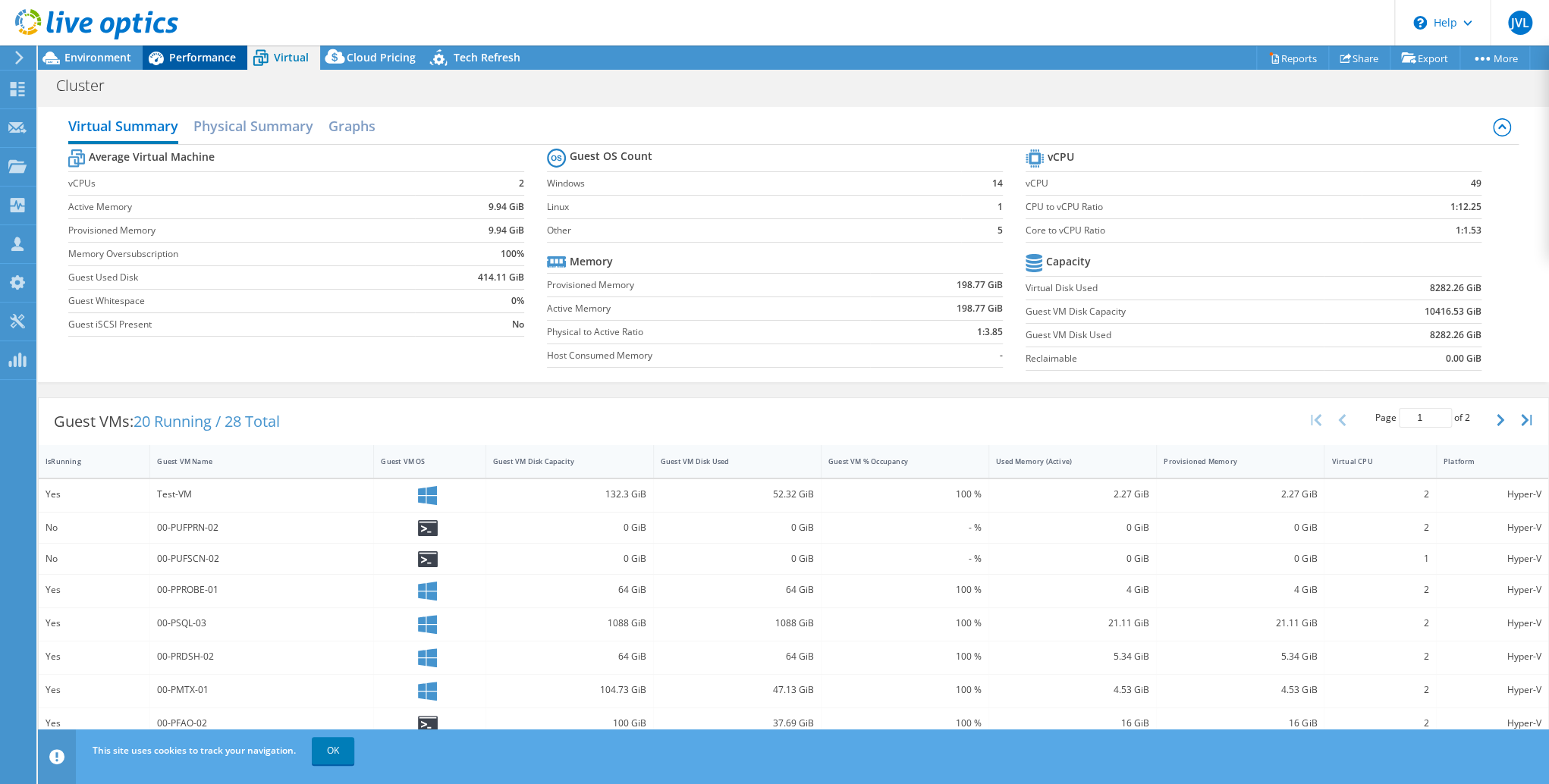
click at [221, 53] on span "Performance" at bounding box center [202, 57] width 66 height 15
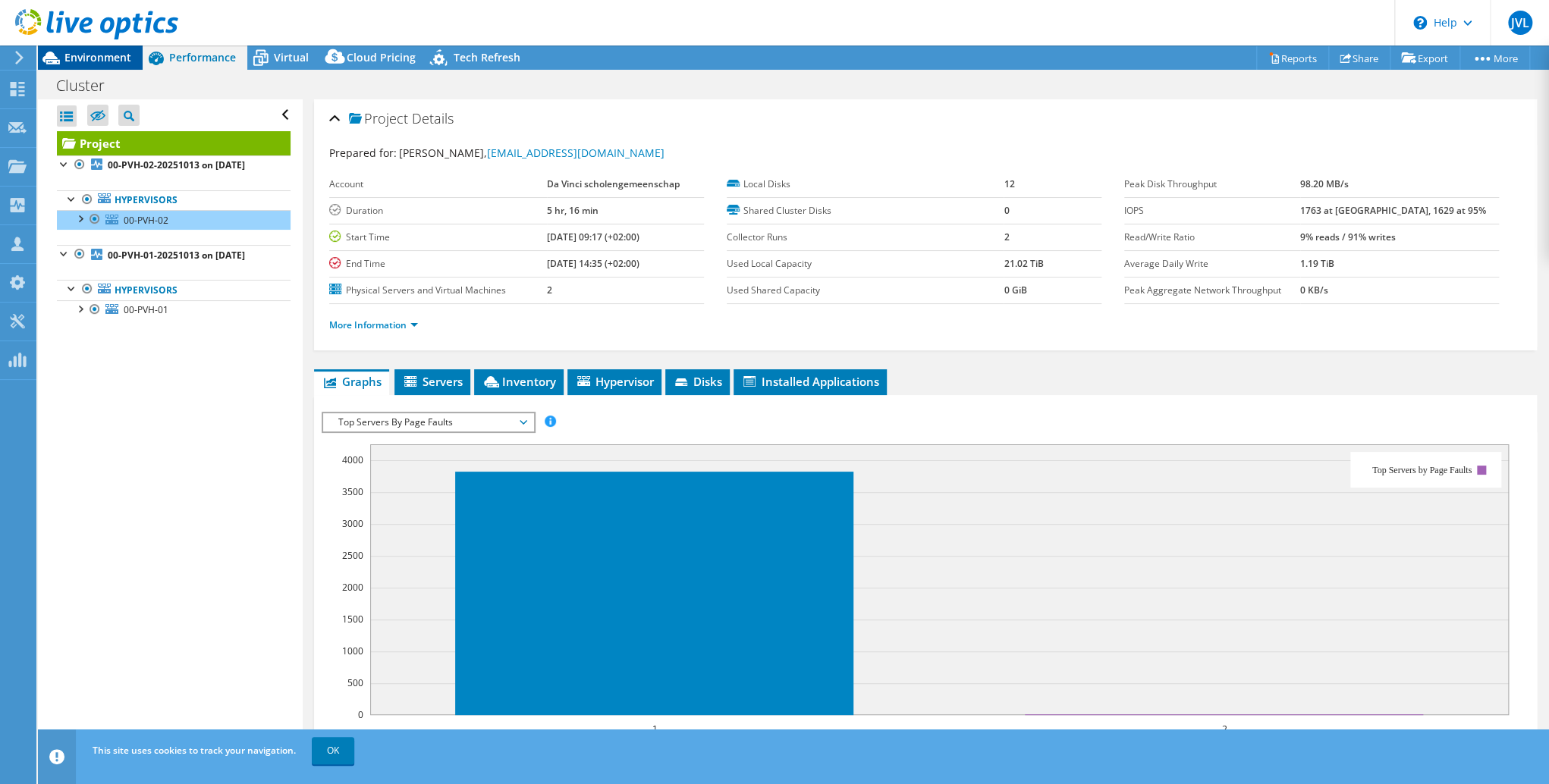
click at [102, 60] on span "Environment" at bounding box center [98, 57] width 66 height 15
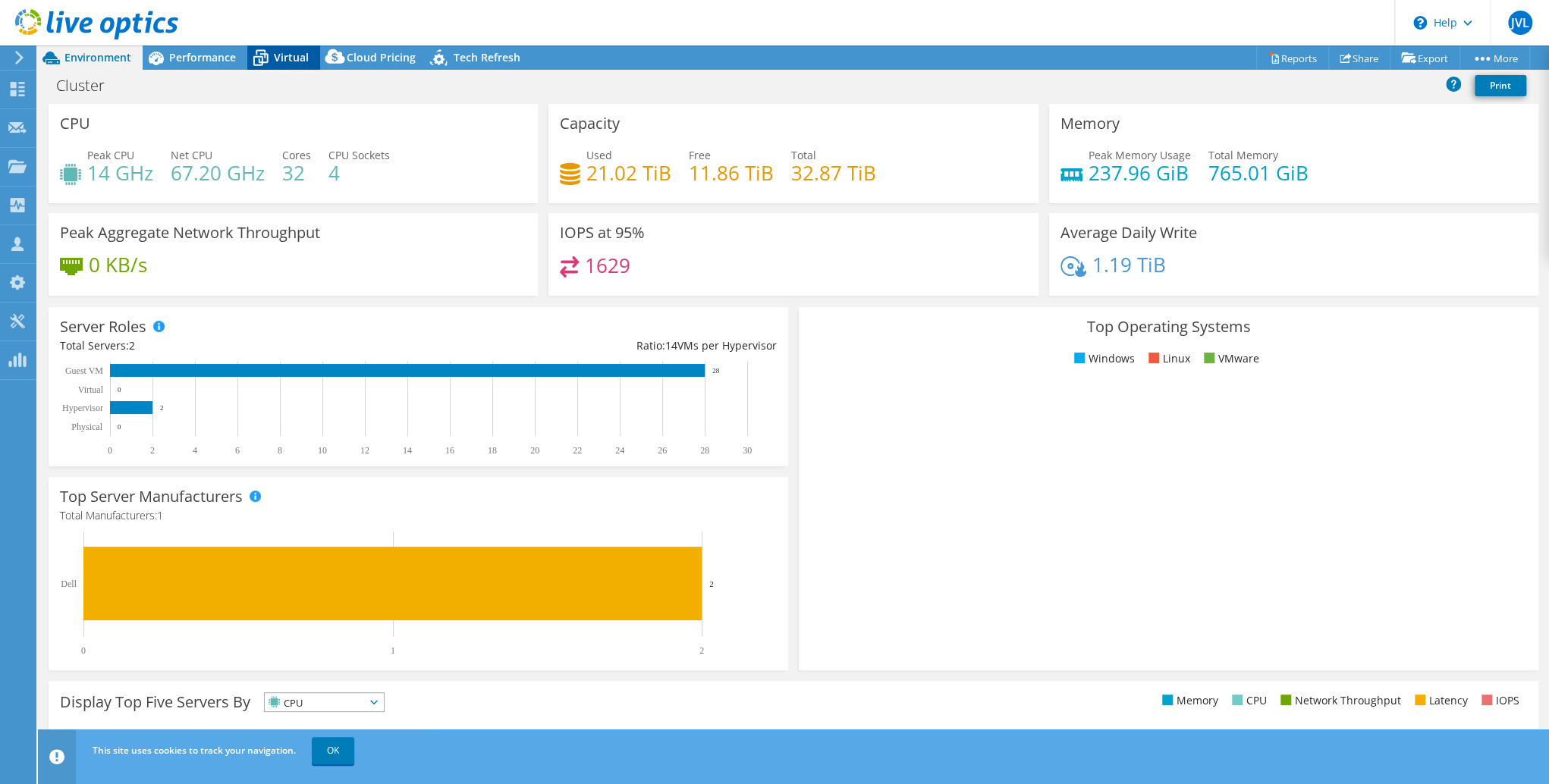
click at [303, 55] on span "Virtual" at bounding box center [292, 57] width 35 height 15
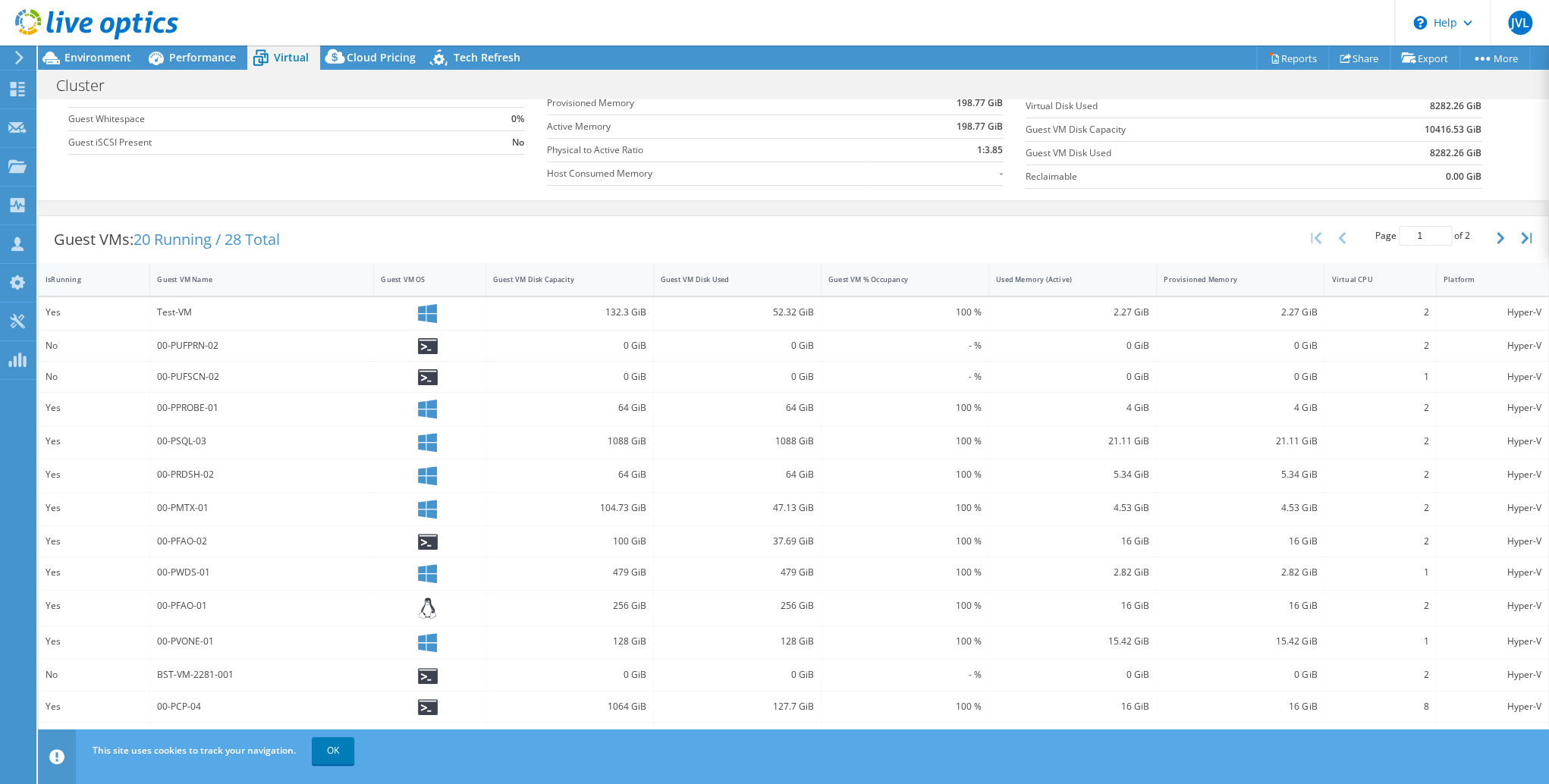
scroll to position [219, 0]
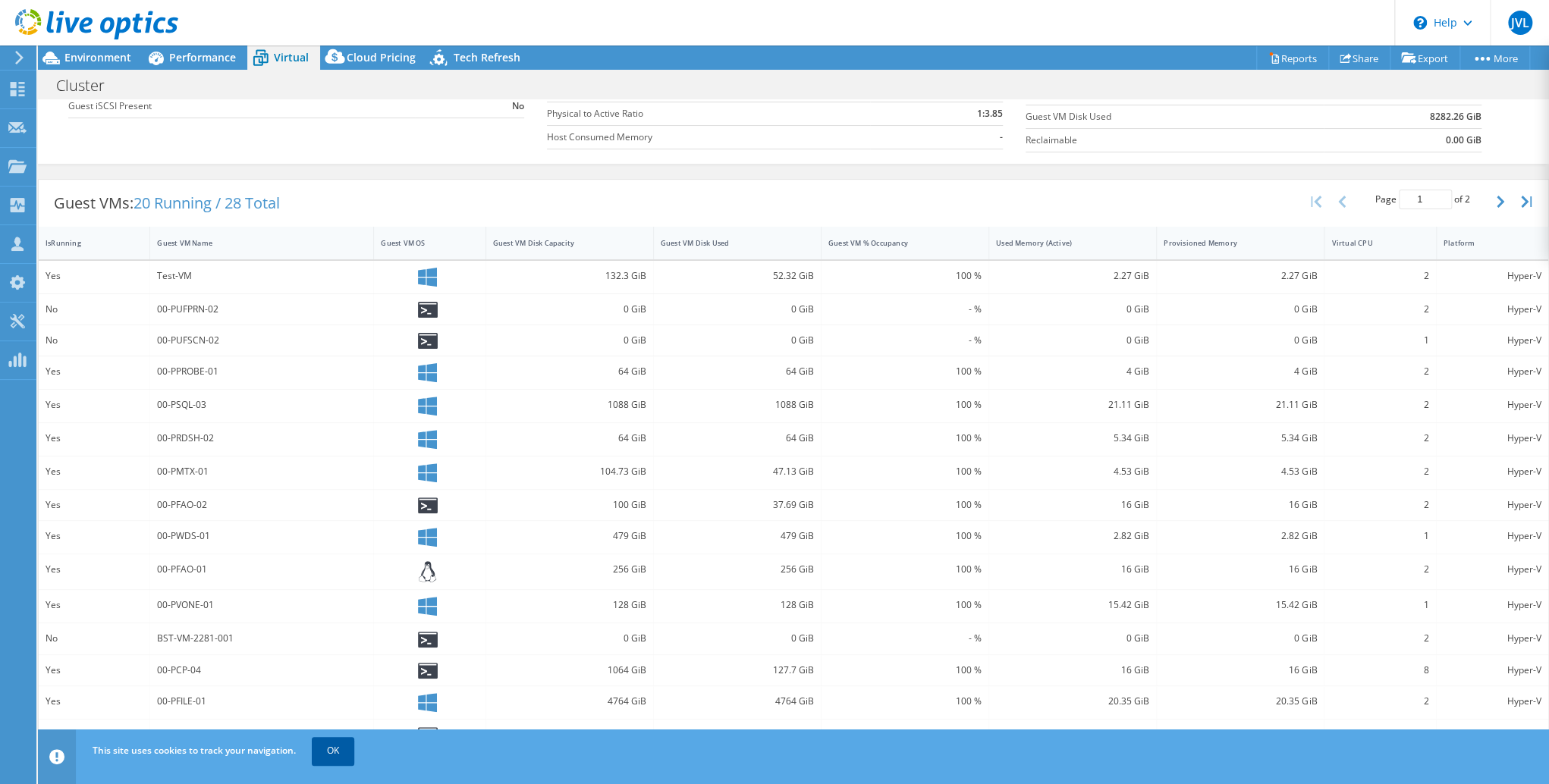
drag, startPoint x: 343, startPoint y: 751, endPoint x: 336, endPoint y: 744, distance: 9.9
click at [343, 751] on link "OK" at bounding box center [333, 751] width 42 height 28
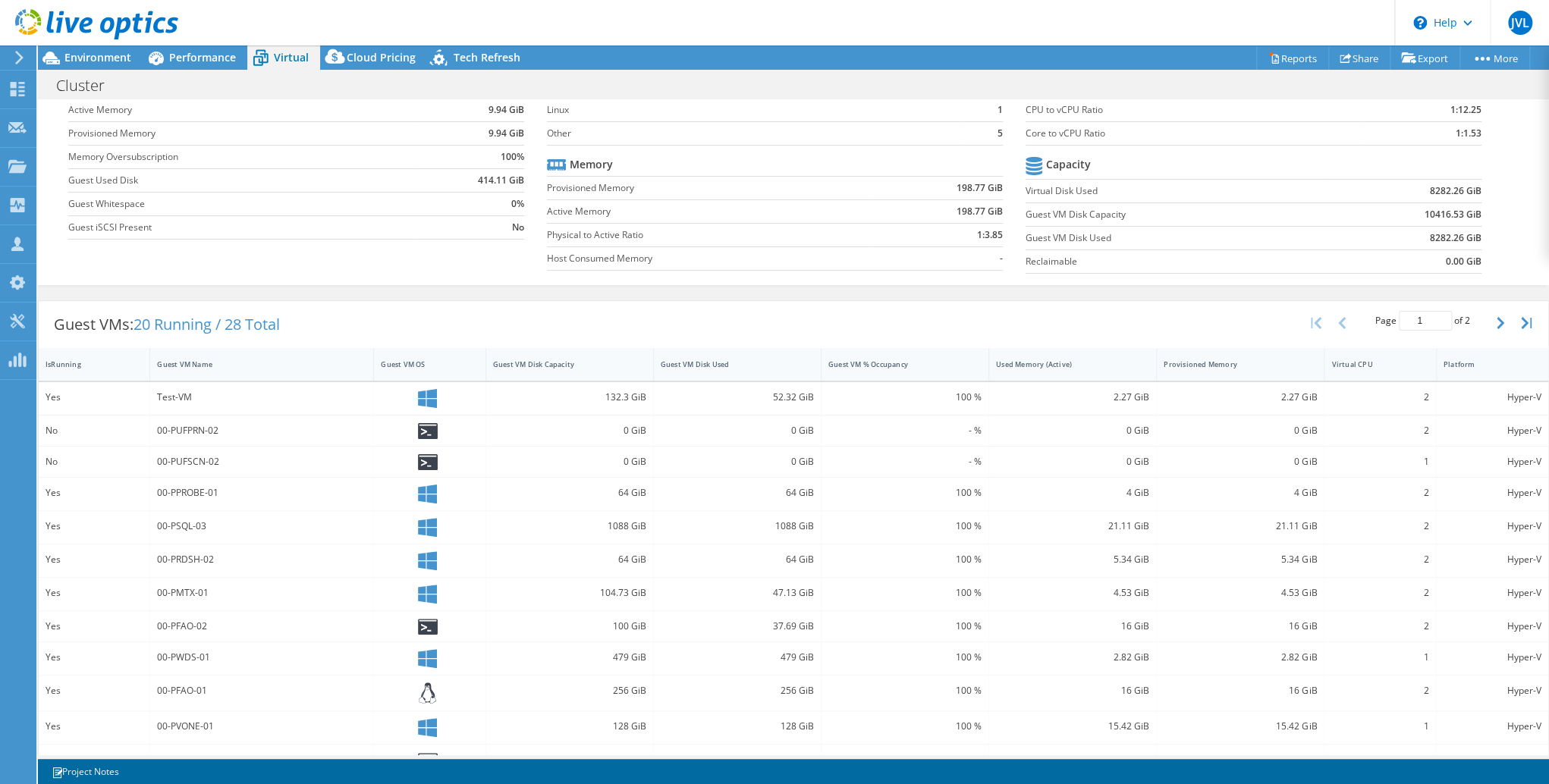
scroll to position [0, 0]
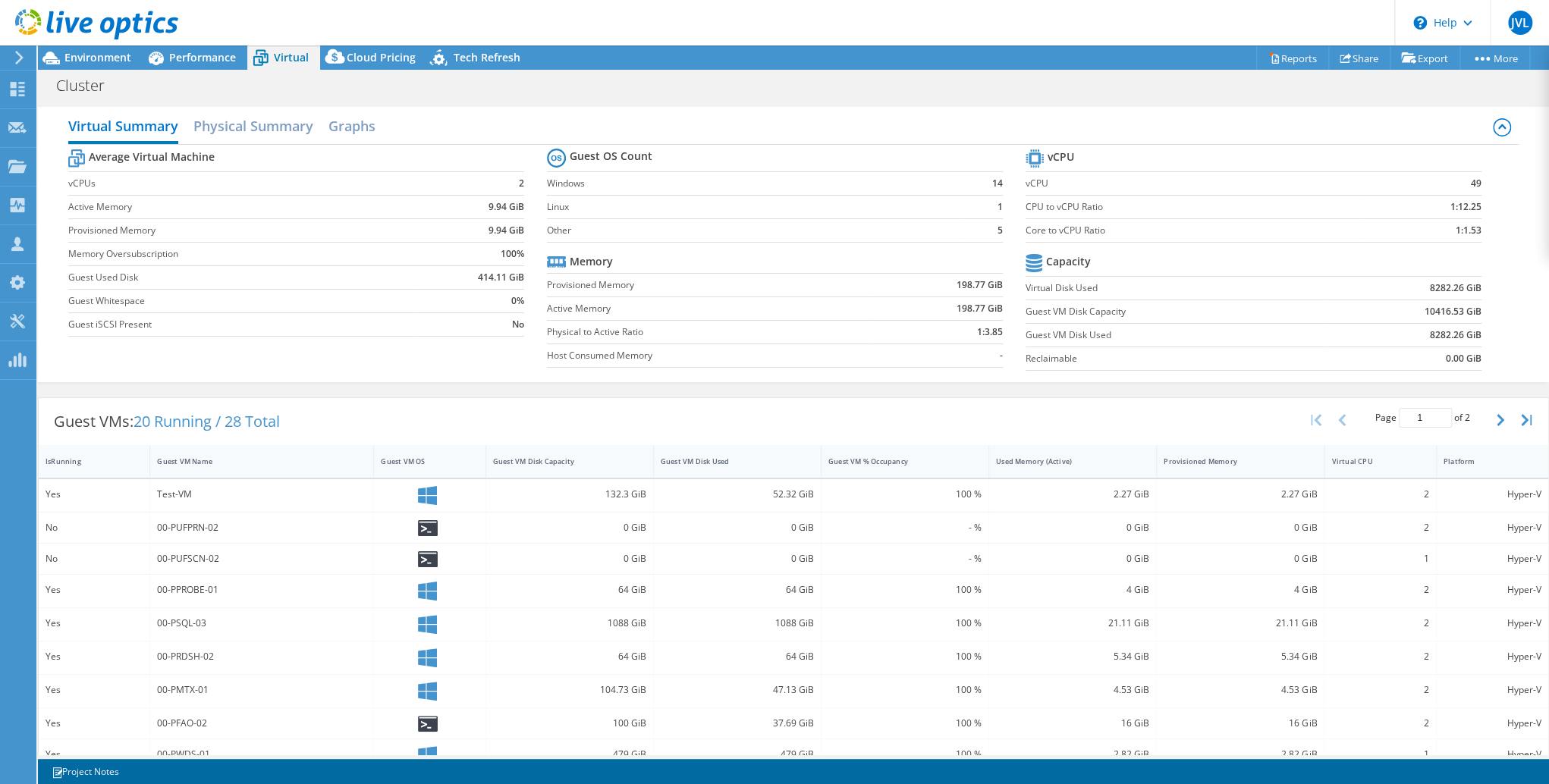
click at [183, 524] on div "00-PUFPRN-02" at bounding box center [261, 528] width 209 height 17
click at [203, 523] on div "00-PUFPRN-02" at bounding box center [261, 528] width 209 height 17
click at [194, 57] on span "Performance" at bounding box center [202, 57] width 66 height 15
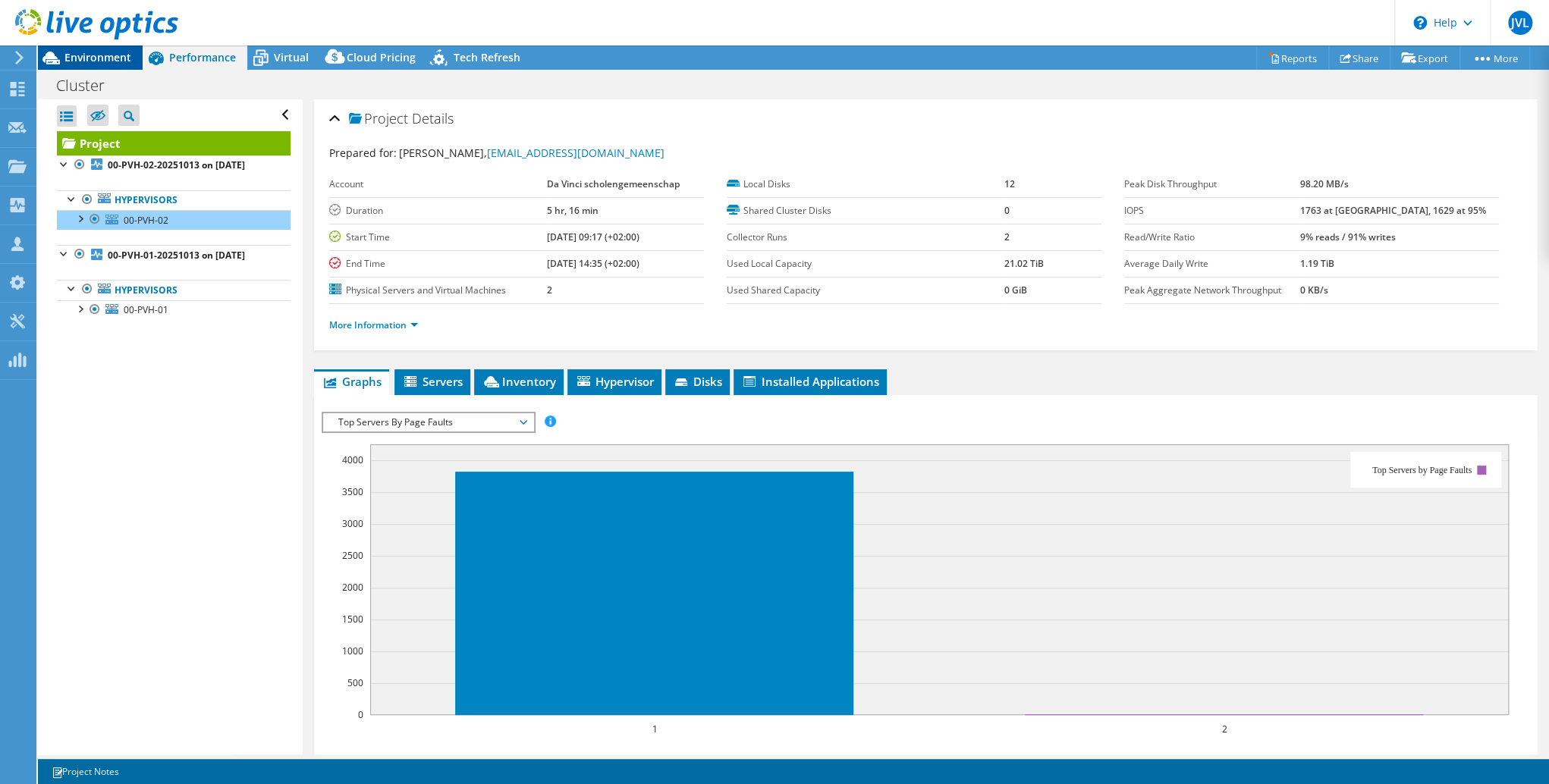
click at [106, 57] on span "Environment" at bounding box center [98, 57] width 66 height 15
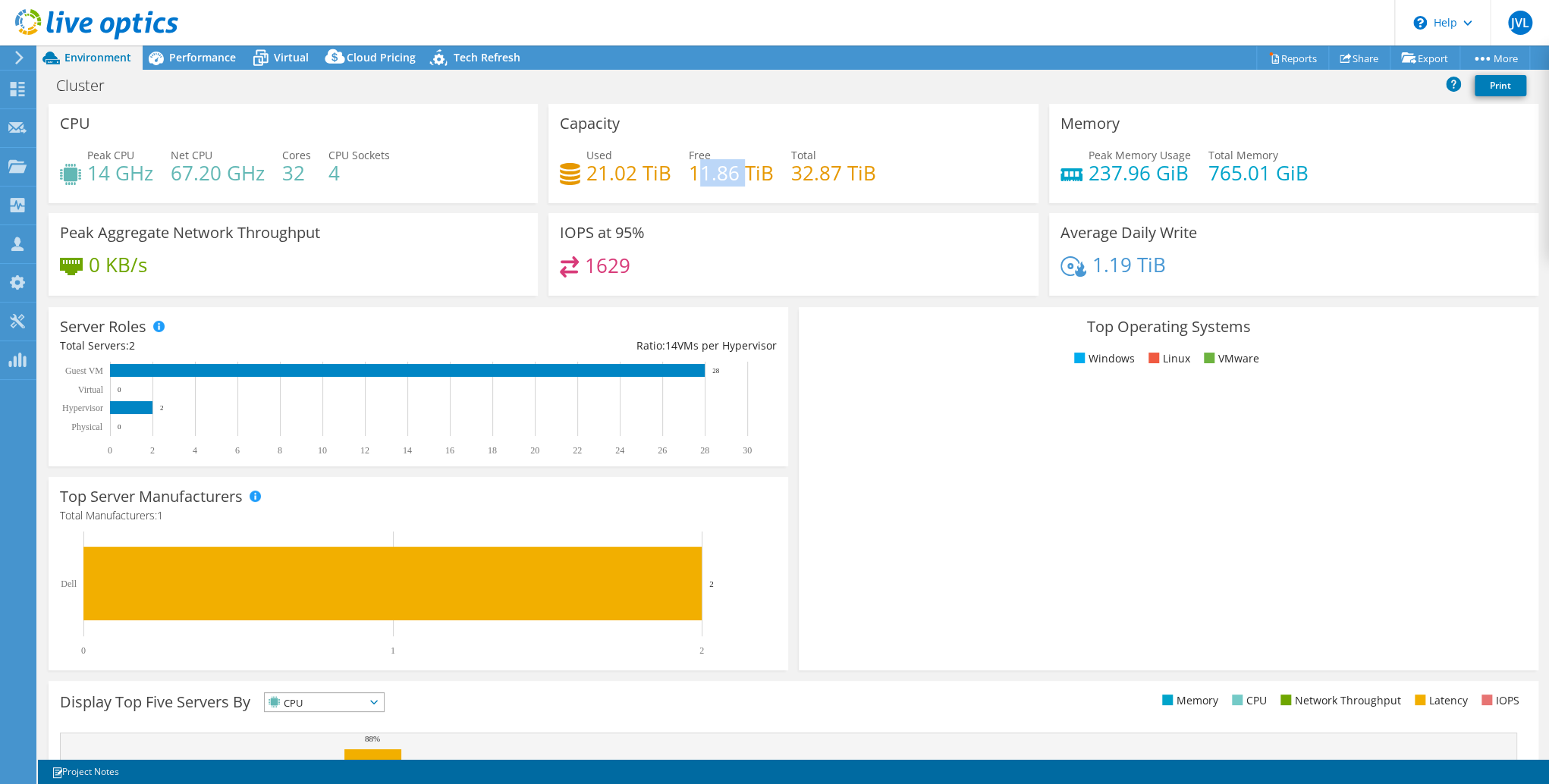
drag, startPoint x: 695, startPoint y: 169, endPoint x: 745, endPoint y: 178, distance: 50.8
click at [745, 178] on h4 "11.86 TiB" at bounding box center [732, 172] width 85 height 17
click at [745, 177] on h4 "11.86 TiB" at bounding box center [732, 172] width 85 height 17
click at [740, 176] on h4 "11.86 TiB" at bounding box center [732, 172] width 85 height 17
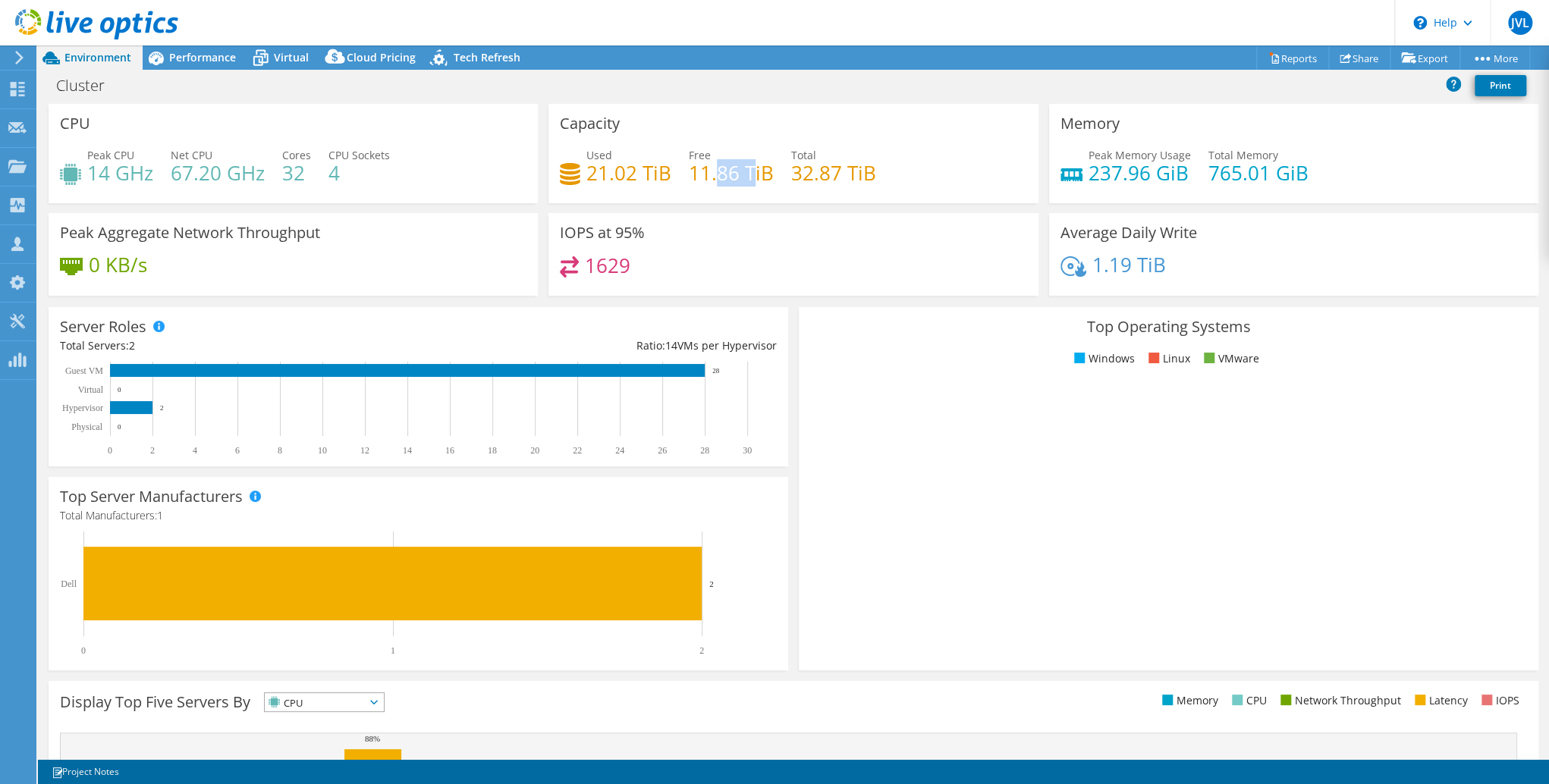
drag, startPoint x: 712, startPoint y: 179, endPoint x: 747, endPoint y: 180, distance: 35.0
click at [747, 180] on h4 "11.86 TiB" at bounding box center [732, 172] width 85 height 17
click at [746, 179] on h4 "11.86 TiB" at bounding box center [732, 172] width 85 height 17
drag, startPoint x: 763, startPoint y: 176, endPoint x: 697, endPoint y: 174, distance: 66.0
click at [697, 174] on h4 "11.86 TiB" at bounding box center [732, 172] width 85 height 17
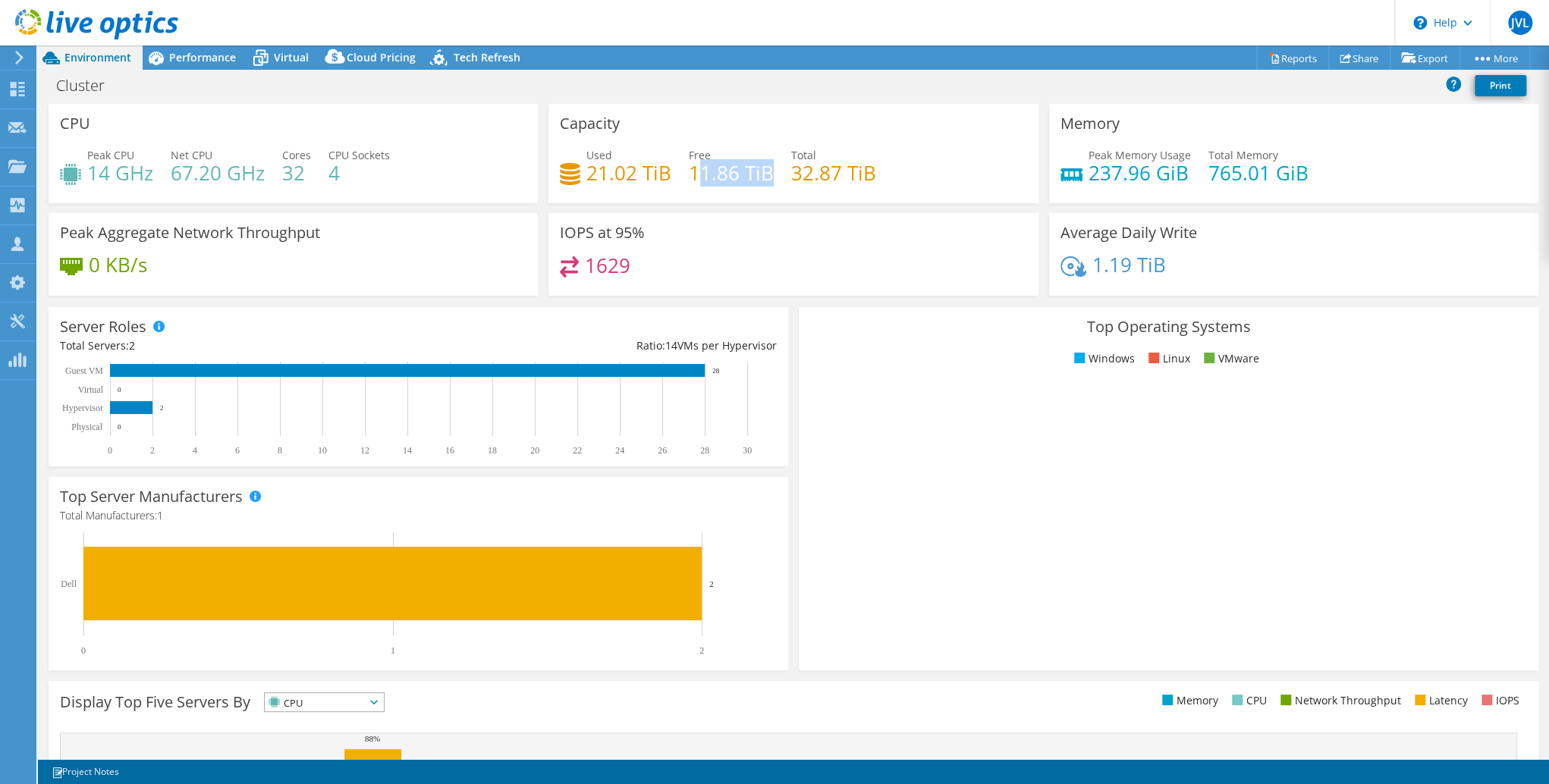
click at [696, 174] on h4 "11.86 TiB" at bounding box center [732, 172] width 85 height 17
click at [724, 176] on h4 "11.86 TiB" at bounding box center [732, 172] width 85 height 17
drag, startPoint x: 770, startPoint y: 174, endPoint x: 704, endPoint y: 172, distance: 66.0
click at [707, 172] on div "Used 21.02 TiB Free 11.86 TiB Total 32.87 TiB" at bounding box center [793, 172] width 467 height 49
drag, startPoint x: 704, startPoint y: 172, endPoint x: 694, endPoint y: 173, distance: 10.0
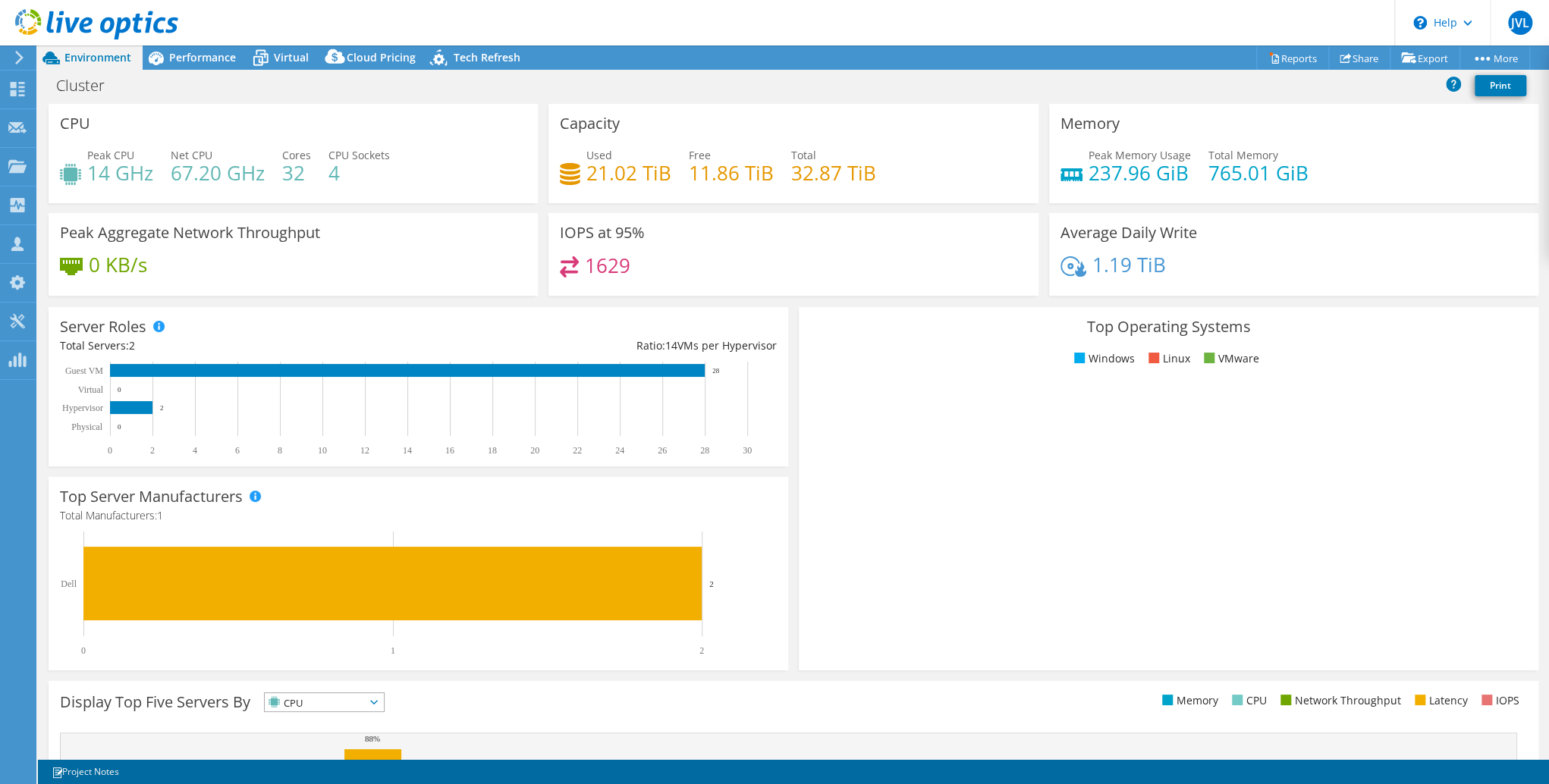
click at [701, 171] on h4 "11.86 TiB" at bounding box center [732, 172] width 85 height 17
drag, startPoint x: 586, startPoint y: 172, endPoint x: 653, endPoint y: 177, distance: 67.2
click at [652, 177] on h4 "21.02 TiB" at bounding box center [629, 172] width 85 height 17
click at [655, 177] on h4 "21.02 TiB" at bounding box center [629, 172] width 85 height 17
drag, startPoint x: 701, startPoint y: 176, endPoint x: 757, endPoint y: 172, distance: 56.1
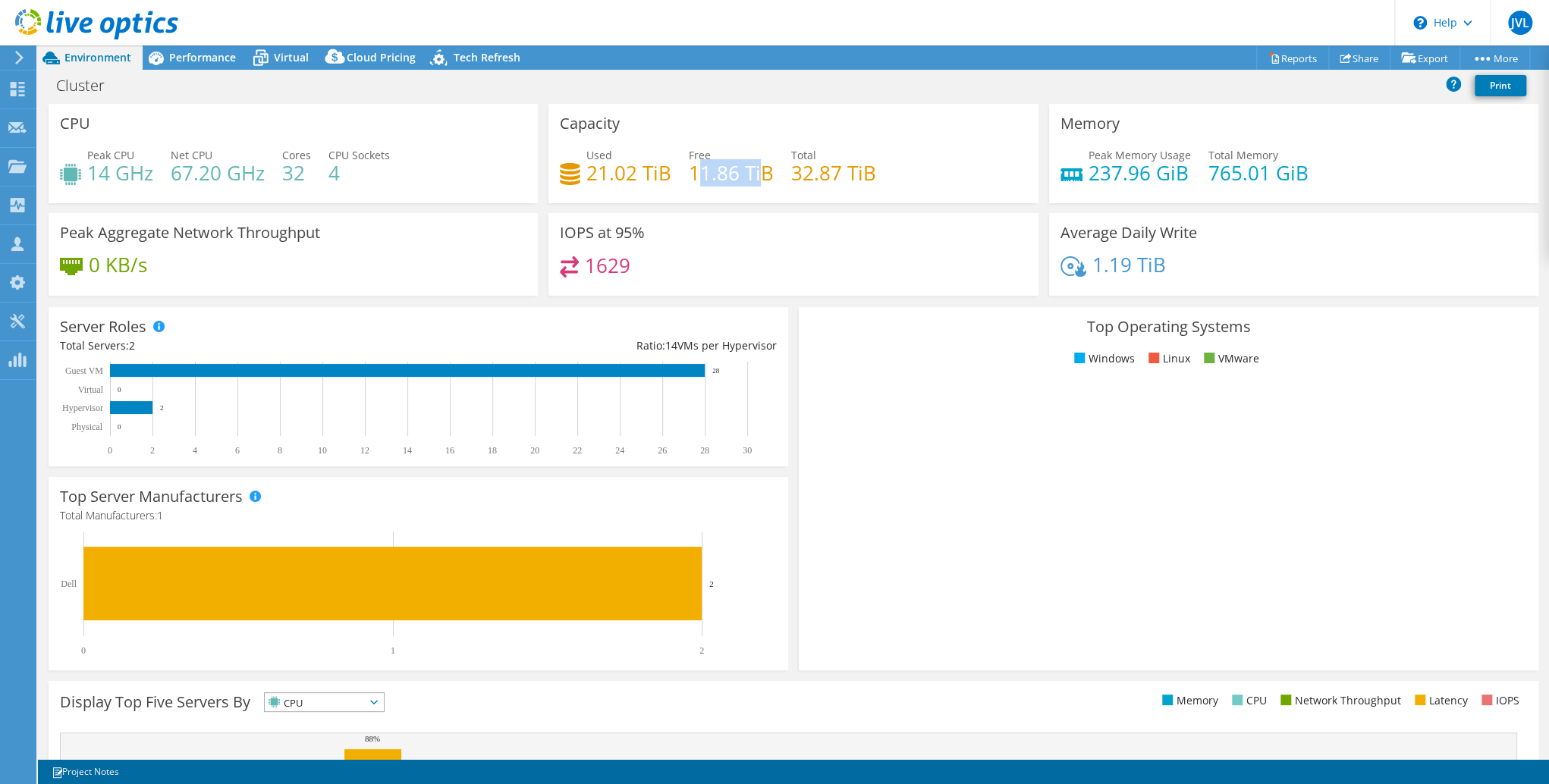
click at [757, 172] on h4 "11.86 TiB" at bounding box center [732, 172] width 85 height 17
click at [792, 167] on h4 "32.87 TiB" at bounding box center [834, 172] width 85 height 17
click at [93, 164] on h4 "14 GHz" at bounding box center [121, 172] width 66 height 17
click at [455, 52] on span "Tech Refresh" at bounding box center [487, 57] width 66 height 15
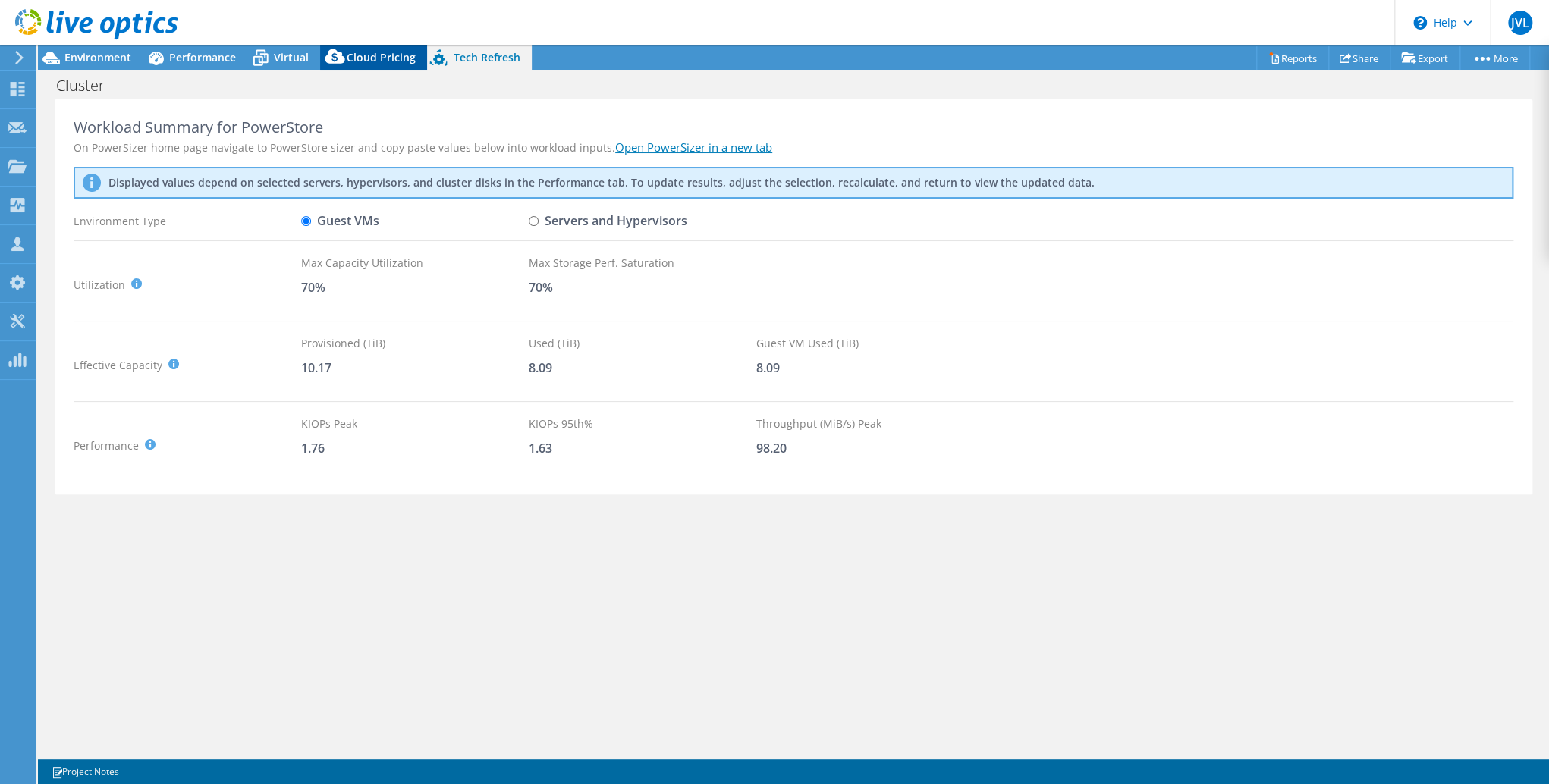
click at [400, 54] on span "Cloud Pricing" at bounding box center [381, 57] width 69 height 15
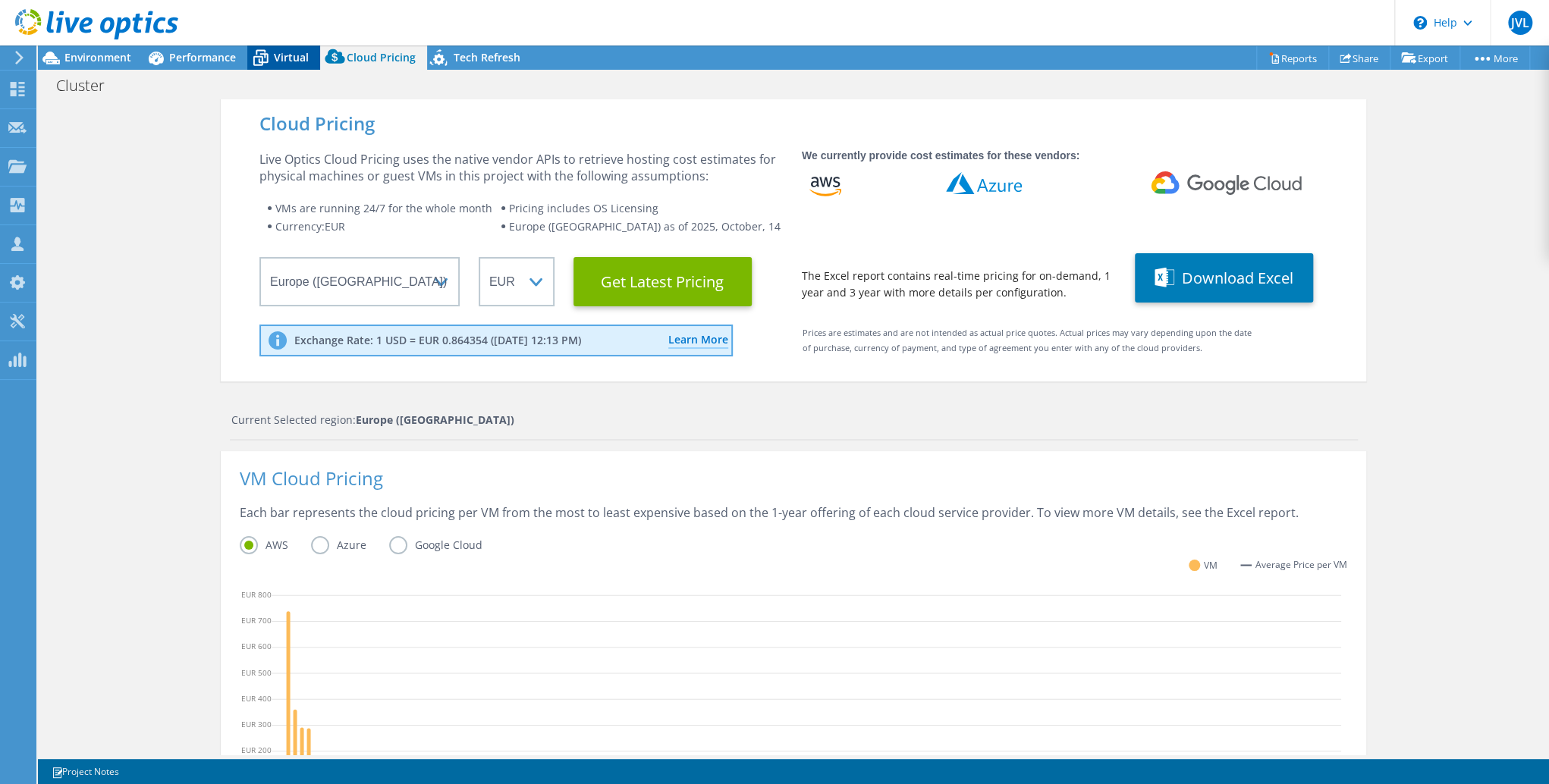
click at [296, 50] on span "Virtual" at bounding box center [292, 57] width 35 height 15
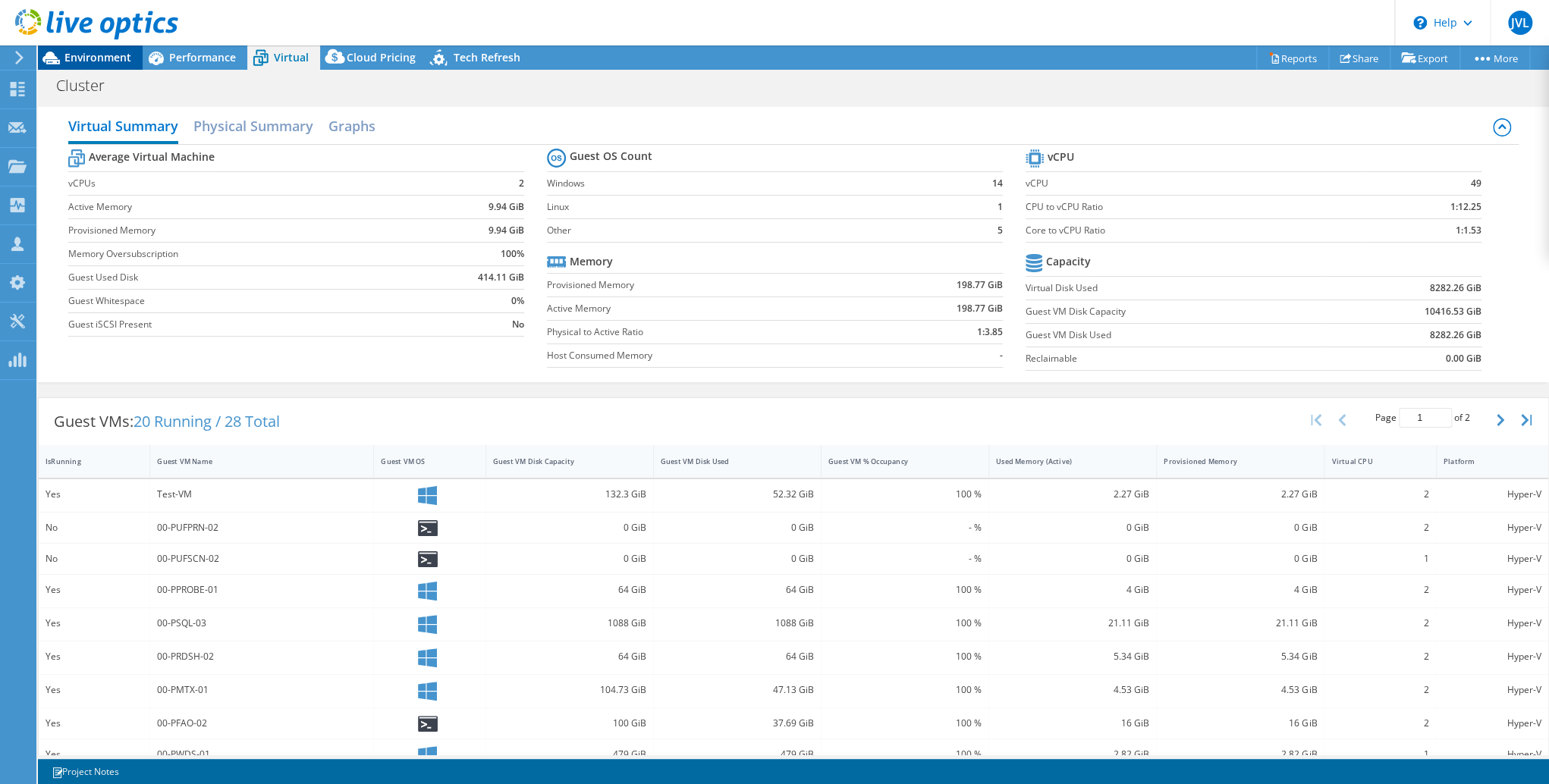
drag, startPoint x: 209, startPoint y: 56, endPoint x: 136, endPoint y: 55, distance: 73.0
click at [209, 56] on span "Performance" at bounding box center [202, 57] width 66 height 15
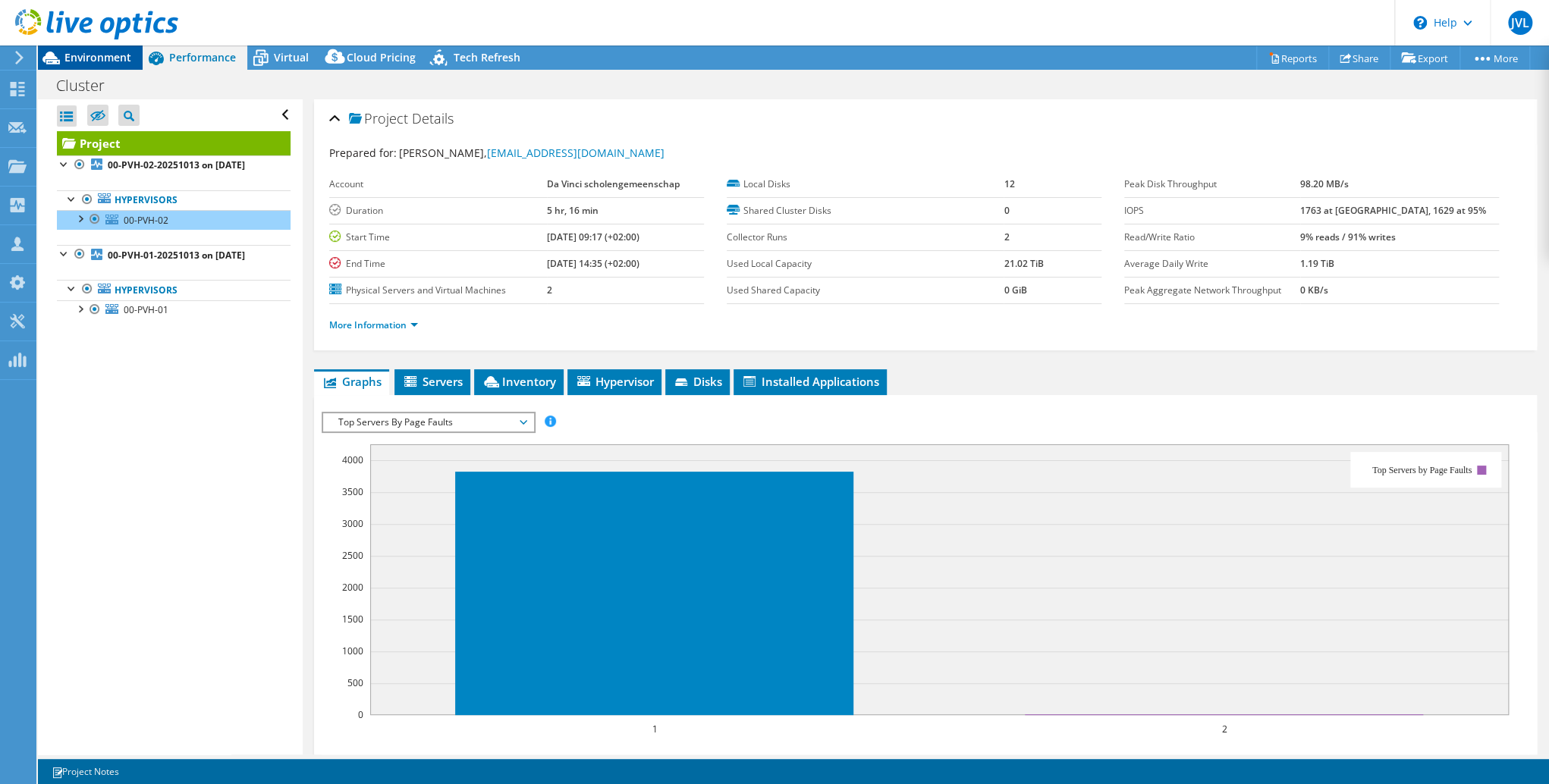
click at [101, 53] on span "Environment" at bounding box center [98, 57] width 66 height 15
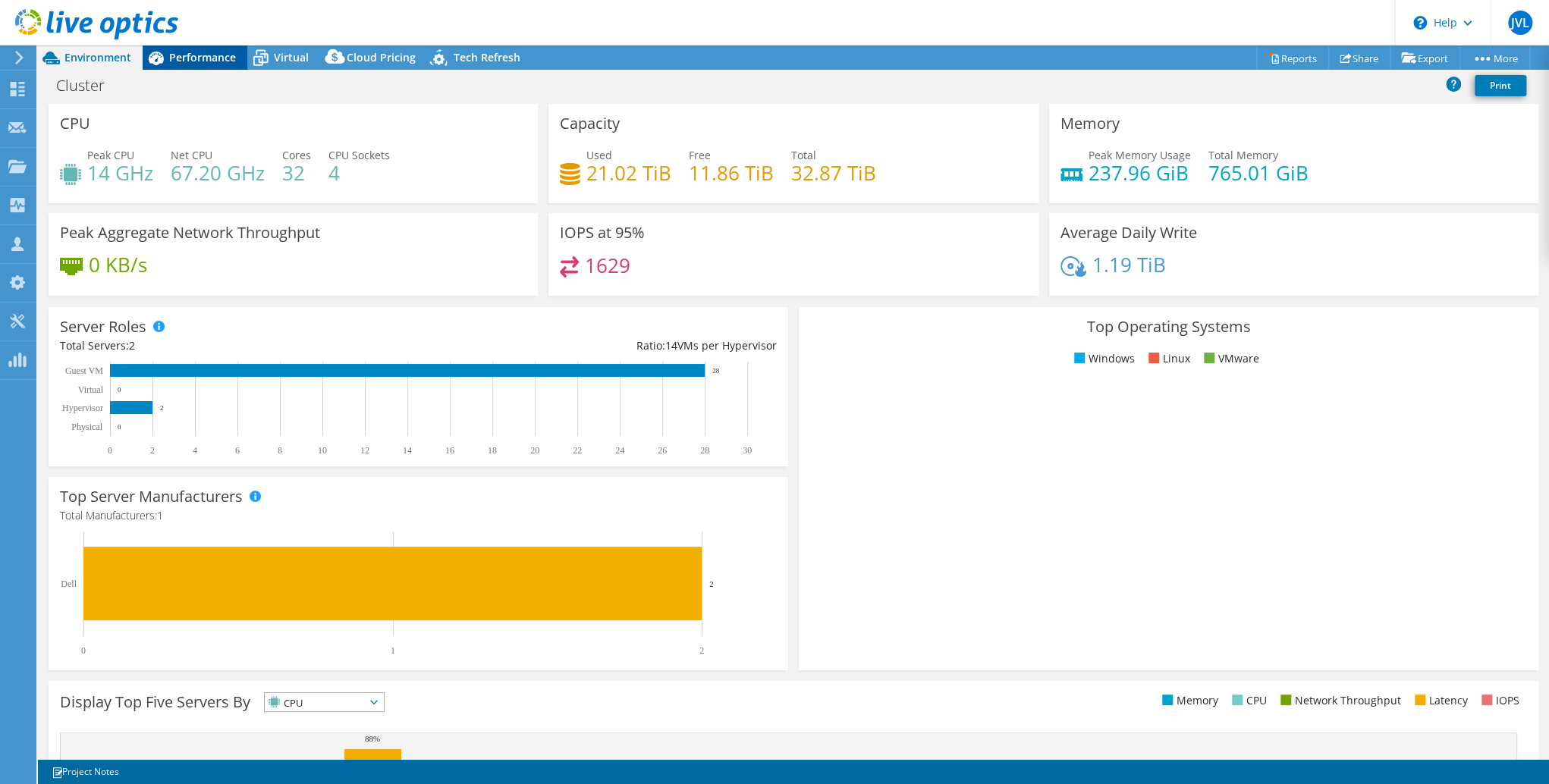
click at [228, 55] on span "Performance" at bounding box center [202, 57] width 66 height 15
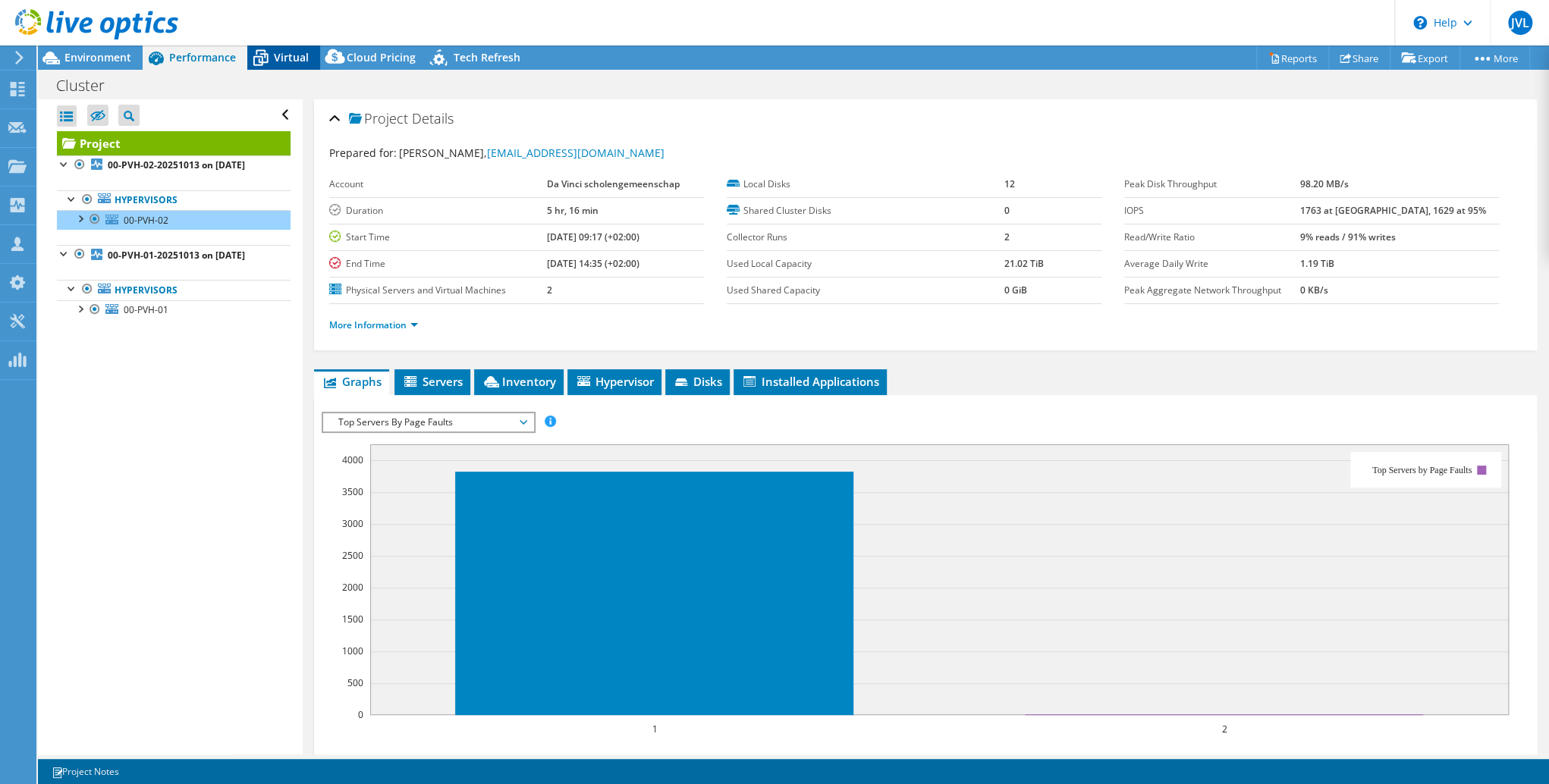
click at [273, 54] on icon at bounding box center [260, 58] width 27 height 27
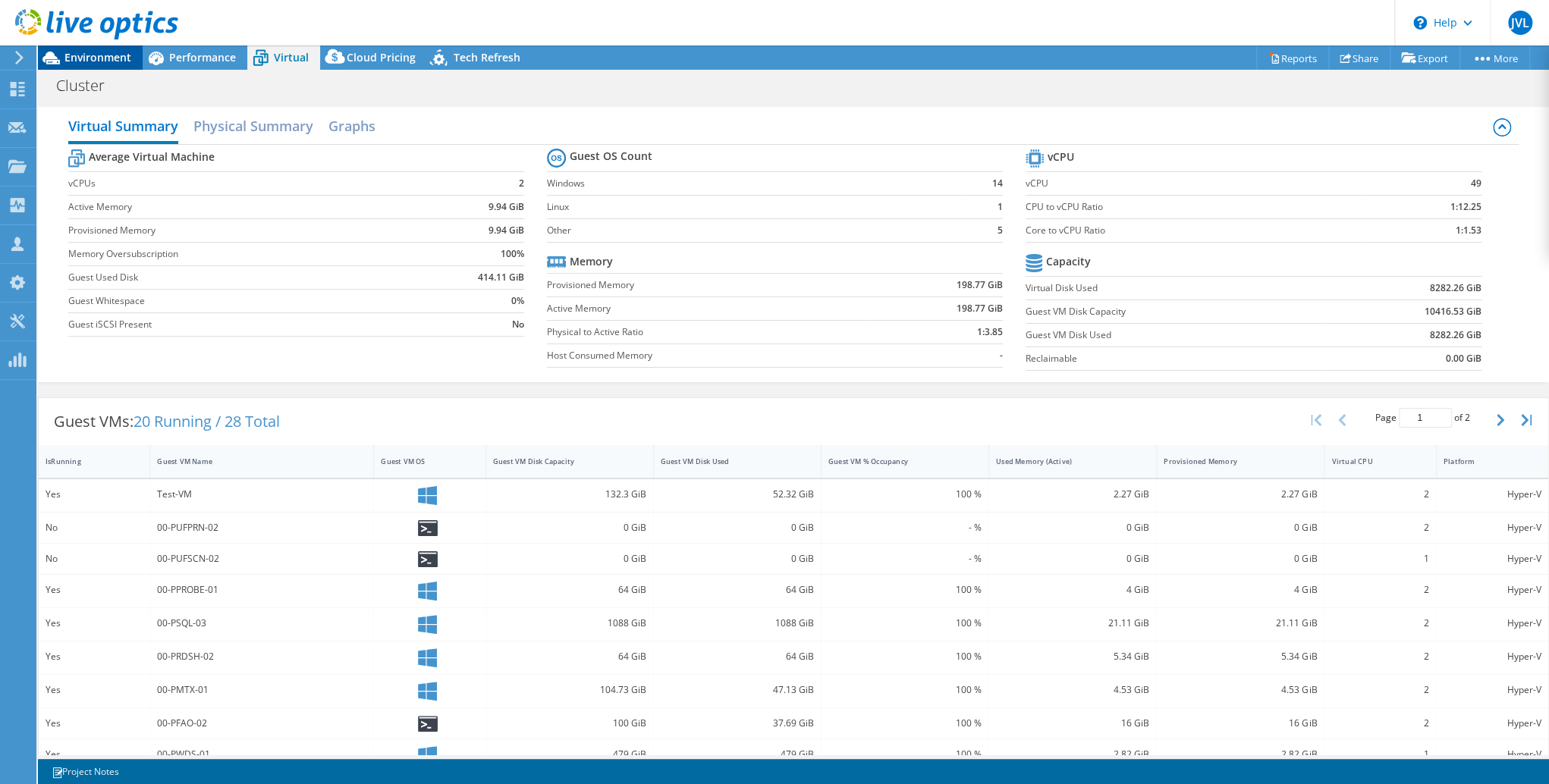
click at [102, 53] on span "Environment" at bounding box center [98, 57] width 66 height 15
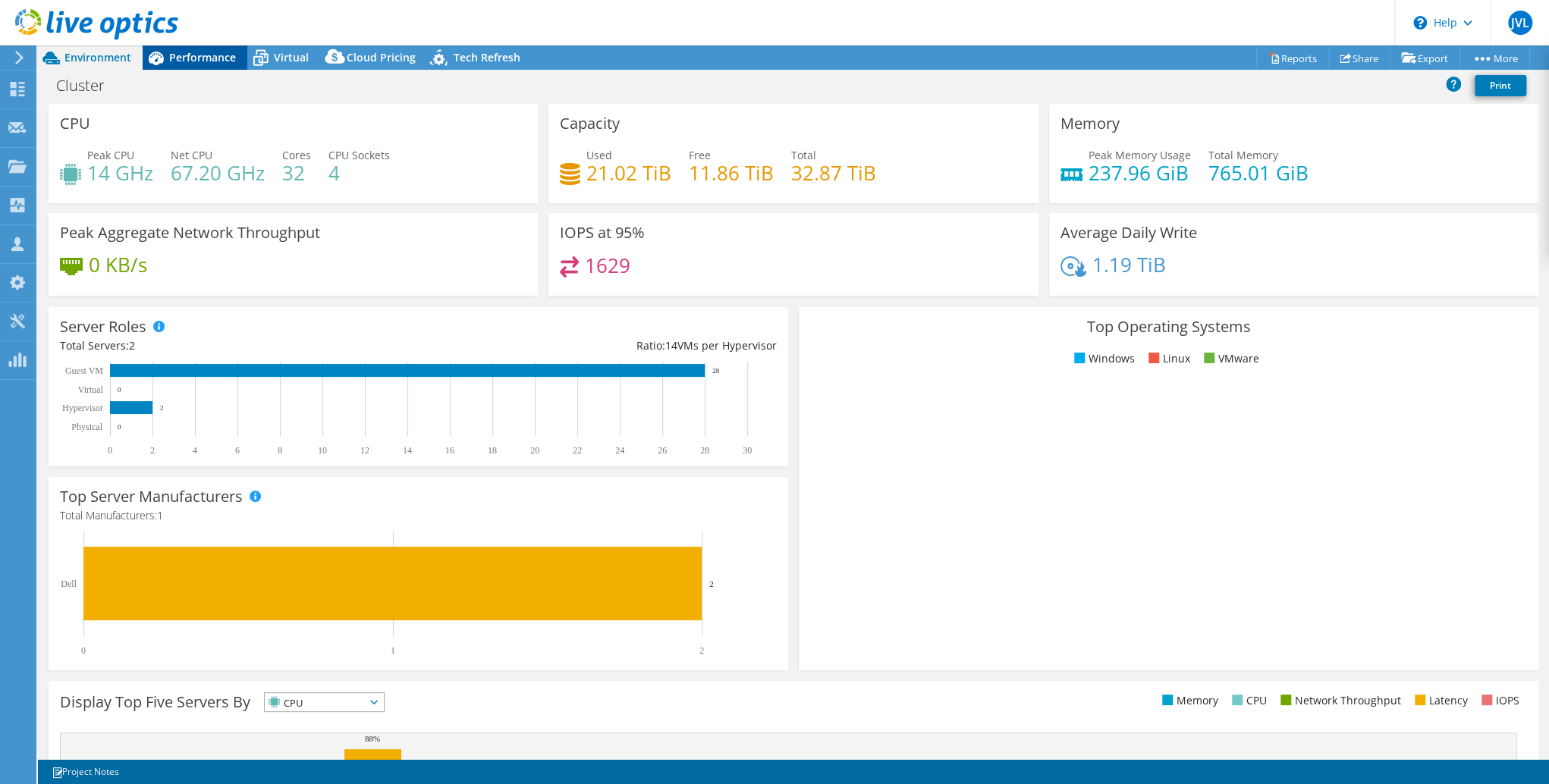
click at [199, 46] on div "Performance" at bounding box center [195, 57] width 104 height 24
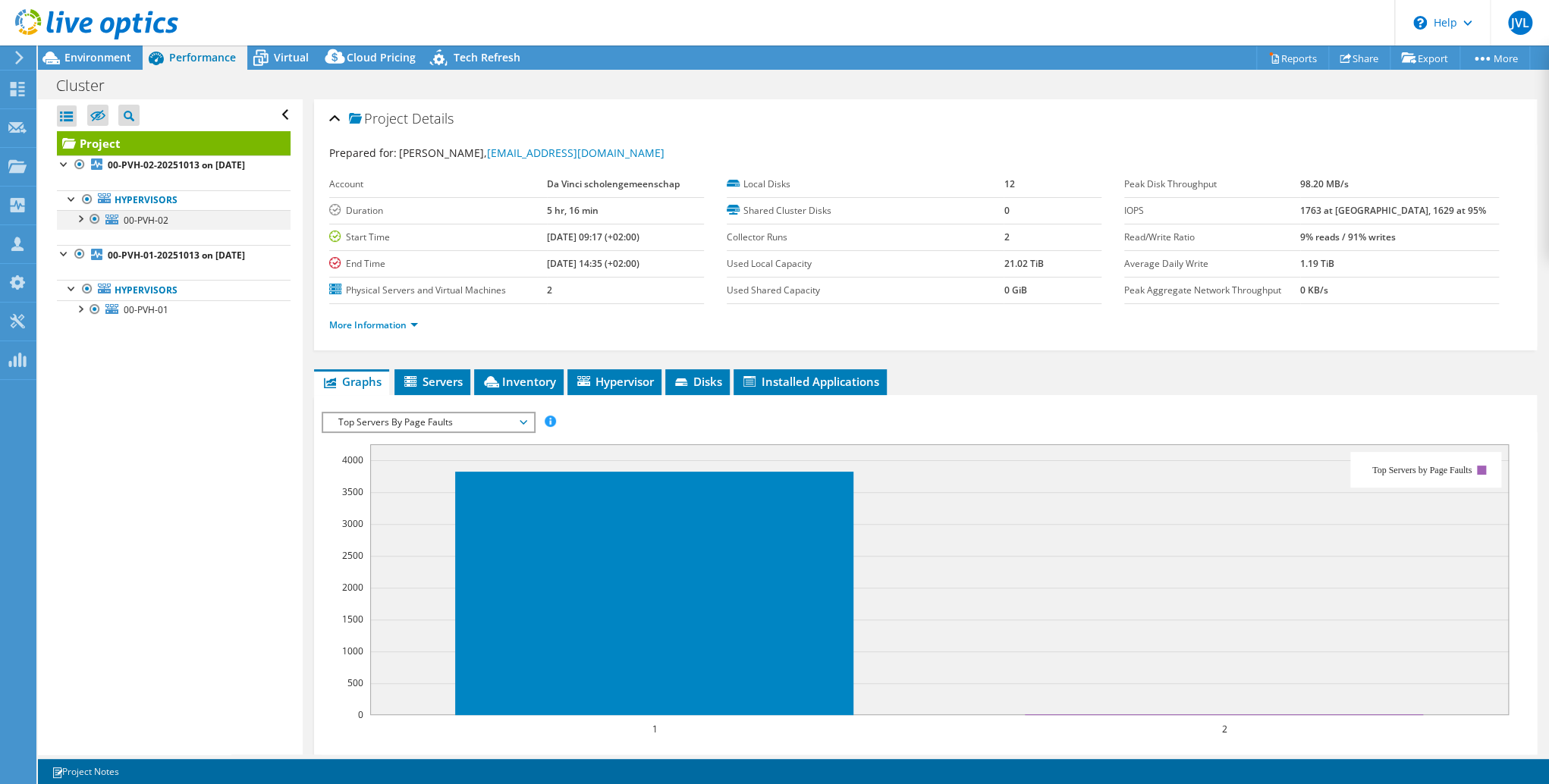
click at [93, 228] on div at bounding box center [95, 220] width 15 height 18
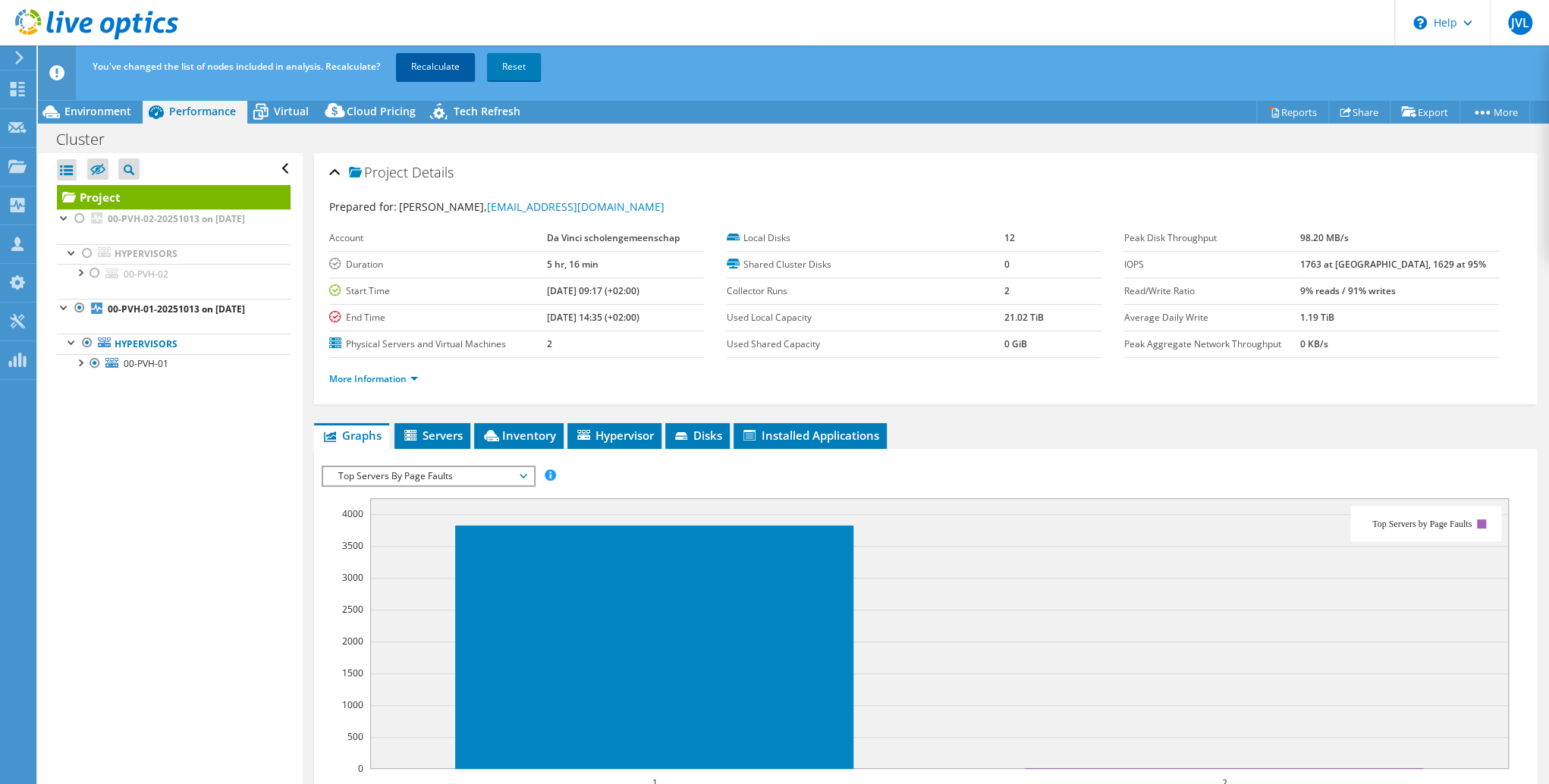
click at [434, 70] on link "Recalculate" at bounding box center [435, 67] width 79 height 28
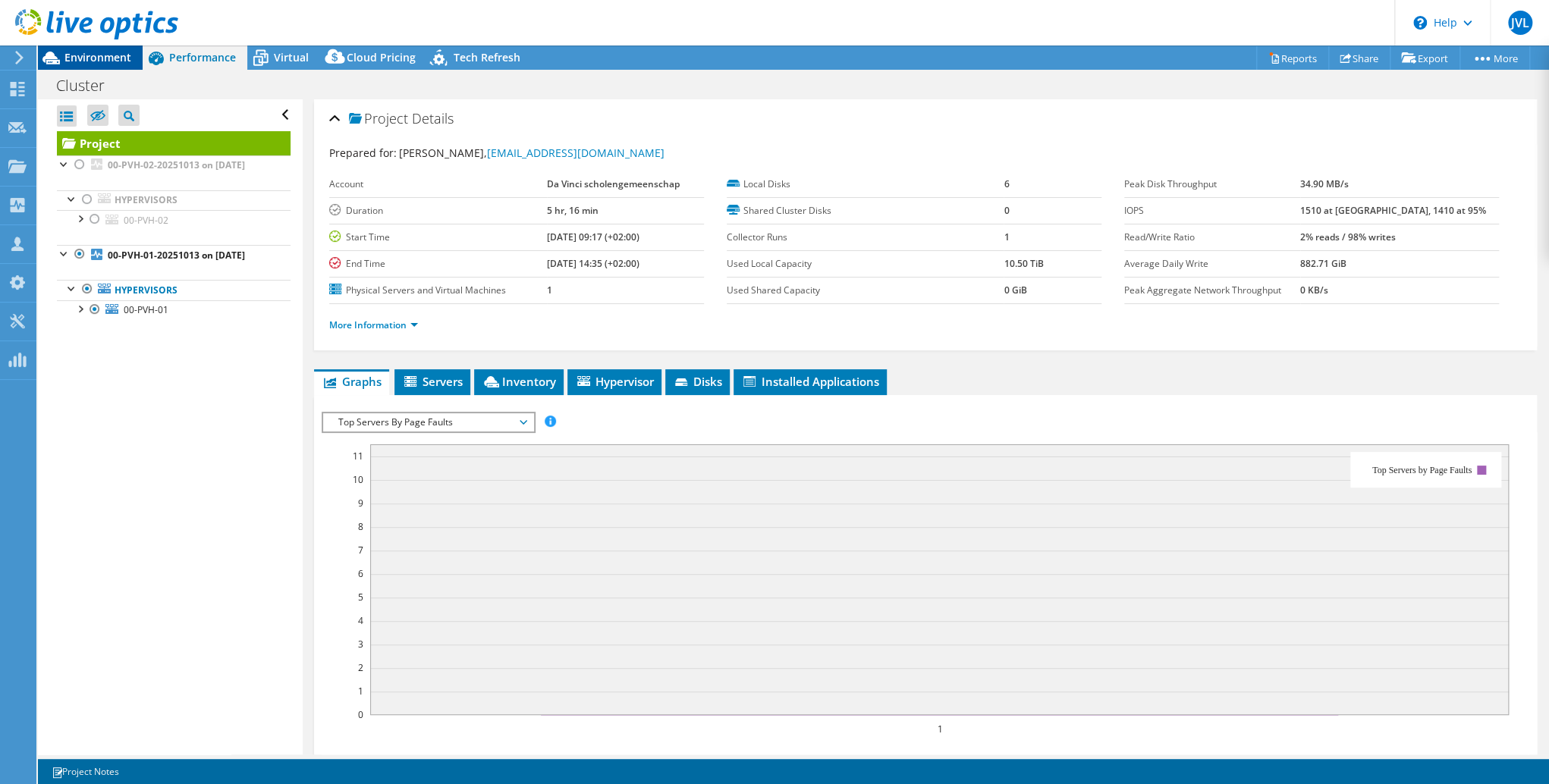
click at [101, 54] on span "Environment" at bounding box center [98, 57] width 66 height 15
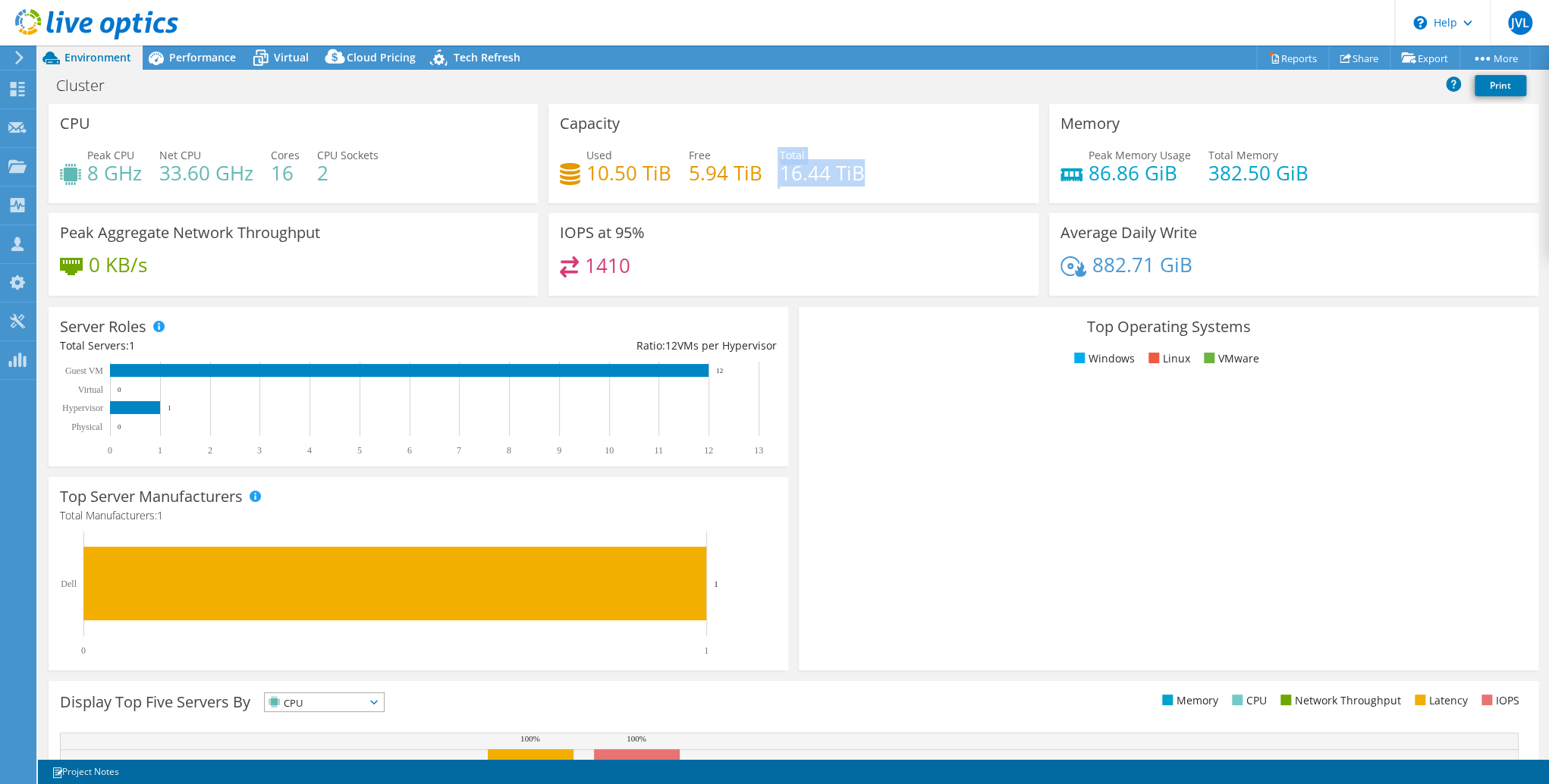
drag, startPoint x: 859, startPoint y: 176, endPoint x: 720, endPoint y: 161, distance: 139.8
click at [720, 162] on div "Used 10.50 TiB Free 5.94 TiB Total 16.44 TiB" at bounding box center [793, 172] width 467 height 49
drag, startPoint x: 720, startPoint y: 161, endPoint x: 680, endPoint y: 165, distance: 40.2
click at [716, 164] on h4 "5.94 TiB" at bounding box center [726, 172] width 74 height 17
click at [676, 165] on div "Used 10.50 TiB Free 5.94 TiB Total 16.44 TiB" at bounding box center [793, 172] width 467 height 49
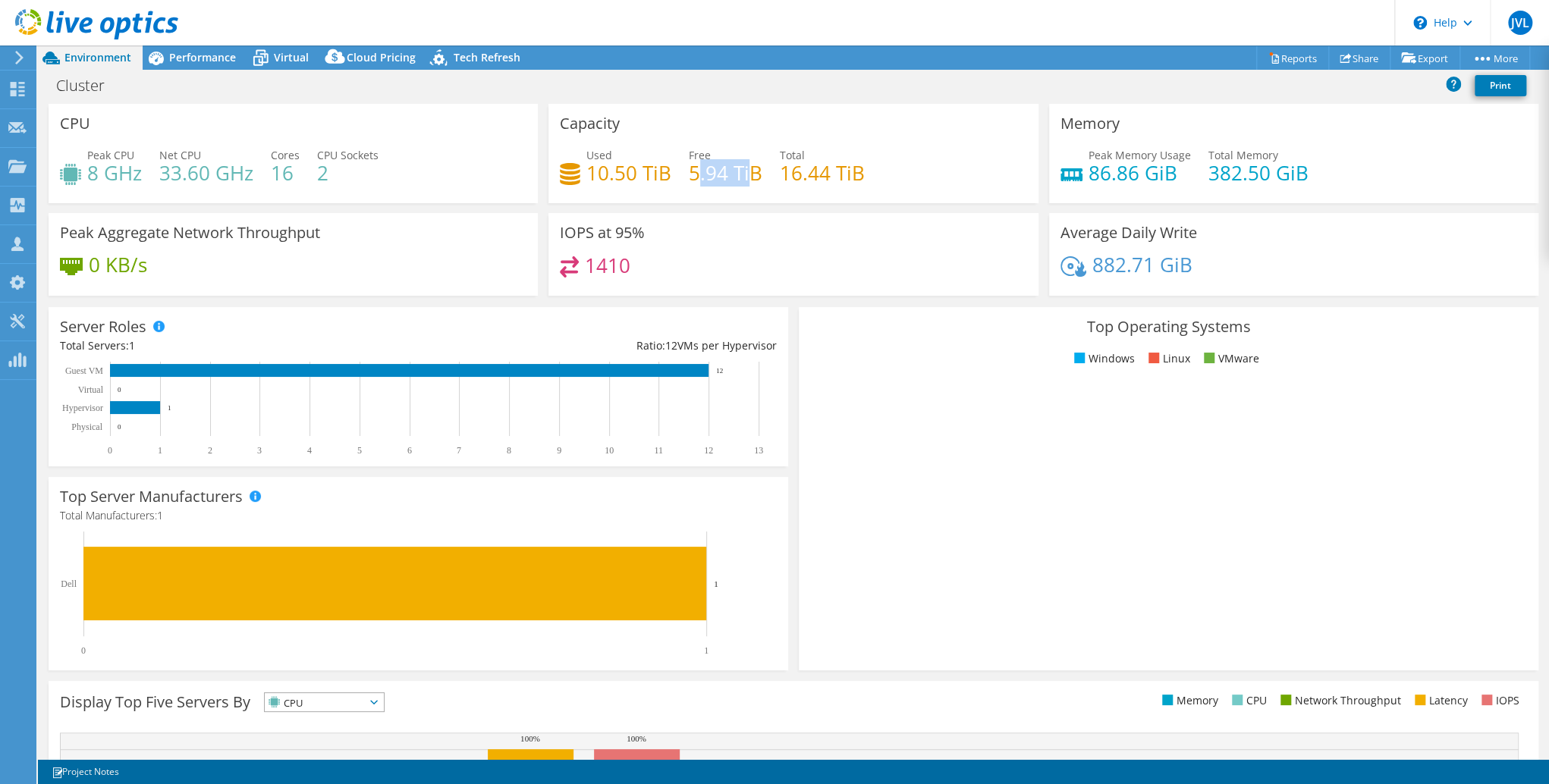
drag, startPoint x: 694, startPoint y: 172, endPoint x: 766, endPoint y: 176, distance: 72.1
click at [765, 176] on div "Used 10.50 TiB Free 5.94 TiB Total 16.44 TiB" at bounding box center [793, 172] width 467 height 49
drag, startPoint x: 766, startPoint y: 176, endPoint x: 781, endPoint y: 177, distance: 15.0
click at [766, 176] on div "Used 10.50 TiB Free 5.94 TiB Total 16.44 TiB" at bounding box center [793, 172] width 467 height 49
click at [802, 178] on h4 "16.44 TiB" at bounding box center [822, 172] width 85 height 17
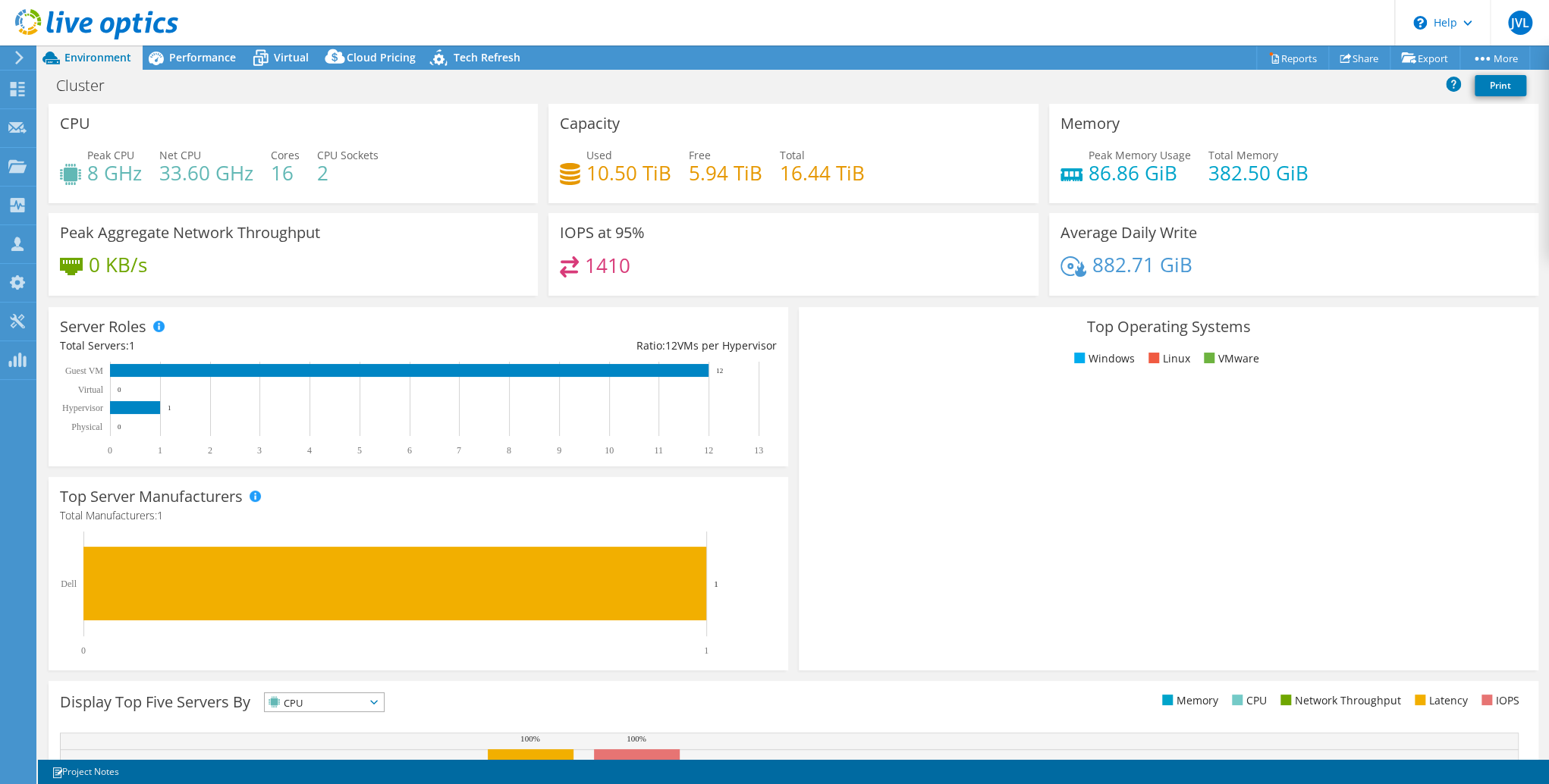
drag, startPoint x: 724, startPoint y: 171, endPoint x: 788, endPoint y: 177, distance: 64.3
click at [725, 171] on h4 "5.94 TiB" at bounding box center [726, 172] width 74 height 17
click at [792, 177] on h4 "16.44 TiB" at bounding box center [822, 172] width 85 height 17
drag, startPoint x: 772, startPoint y: 177, endPoint x: 826, endPoint y: 179, distance: 54.0
click at [826, 179] on div "Used 10.50 TiB Free 5.94 TiB Total 16.44 TiB" at bounding box center [793, 172] width 467 height 49
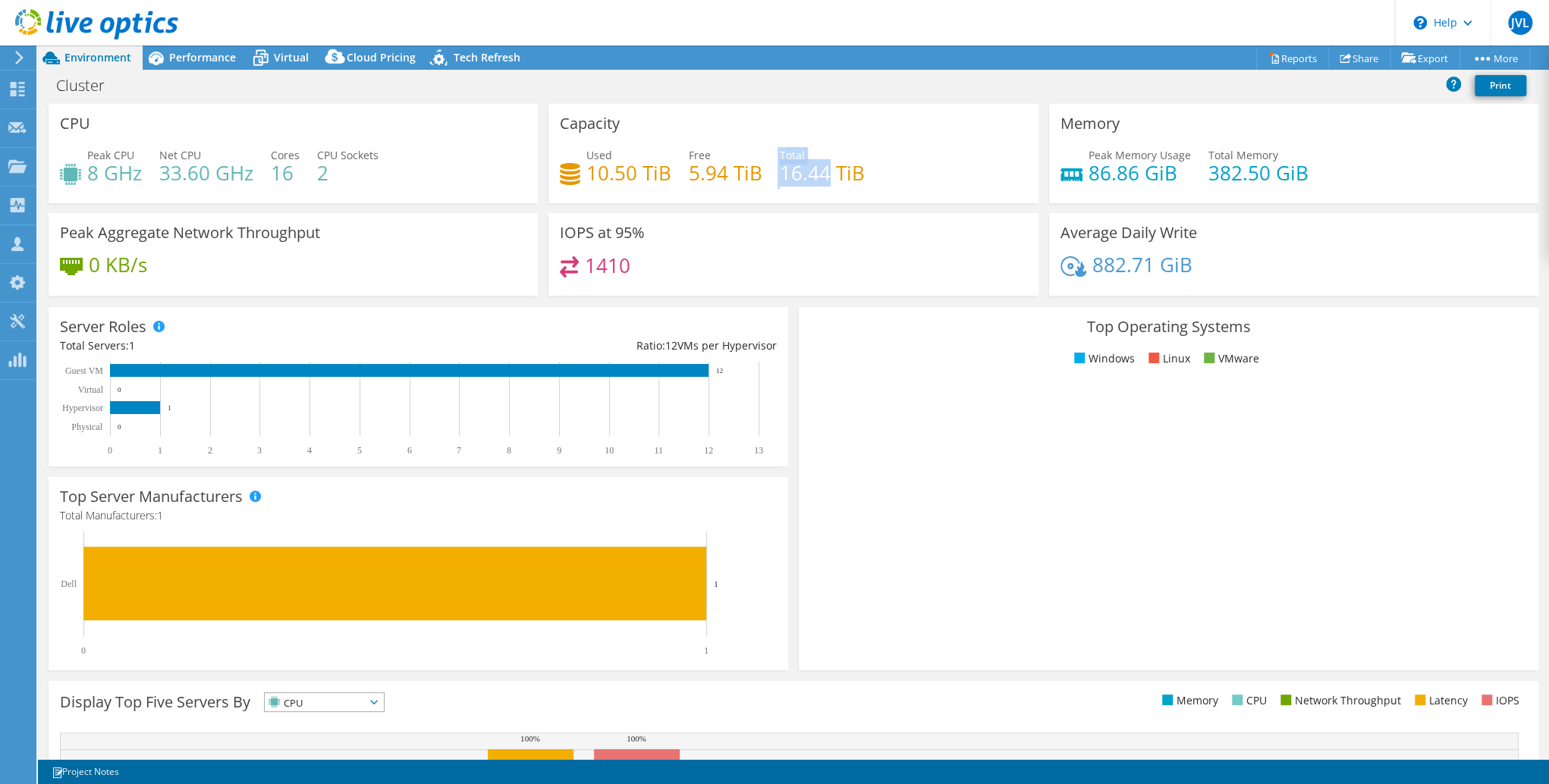
click at [826, 179] on h4 "16.44 TiB" at bounding box center [822, 172] width 85 height 17
drag, startPoint x: 834, startPoint y: 179, endPoint x: 850, endPoint y: 178, distance: 16.0
click at [834, 179] on h4 "16.44 TiB" at bounding box center [822, 172] width 85 height 17
drag, startPoint x: 847, startPoint y: 177, endPoint x: 792, endPoint y: 173, distance: 55.1
click at [798, 174] on h4 "16.44 TiB" at bounding box center [822, 172] width 85 height 17
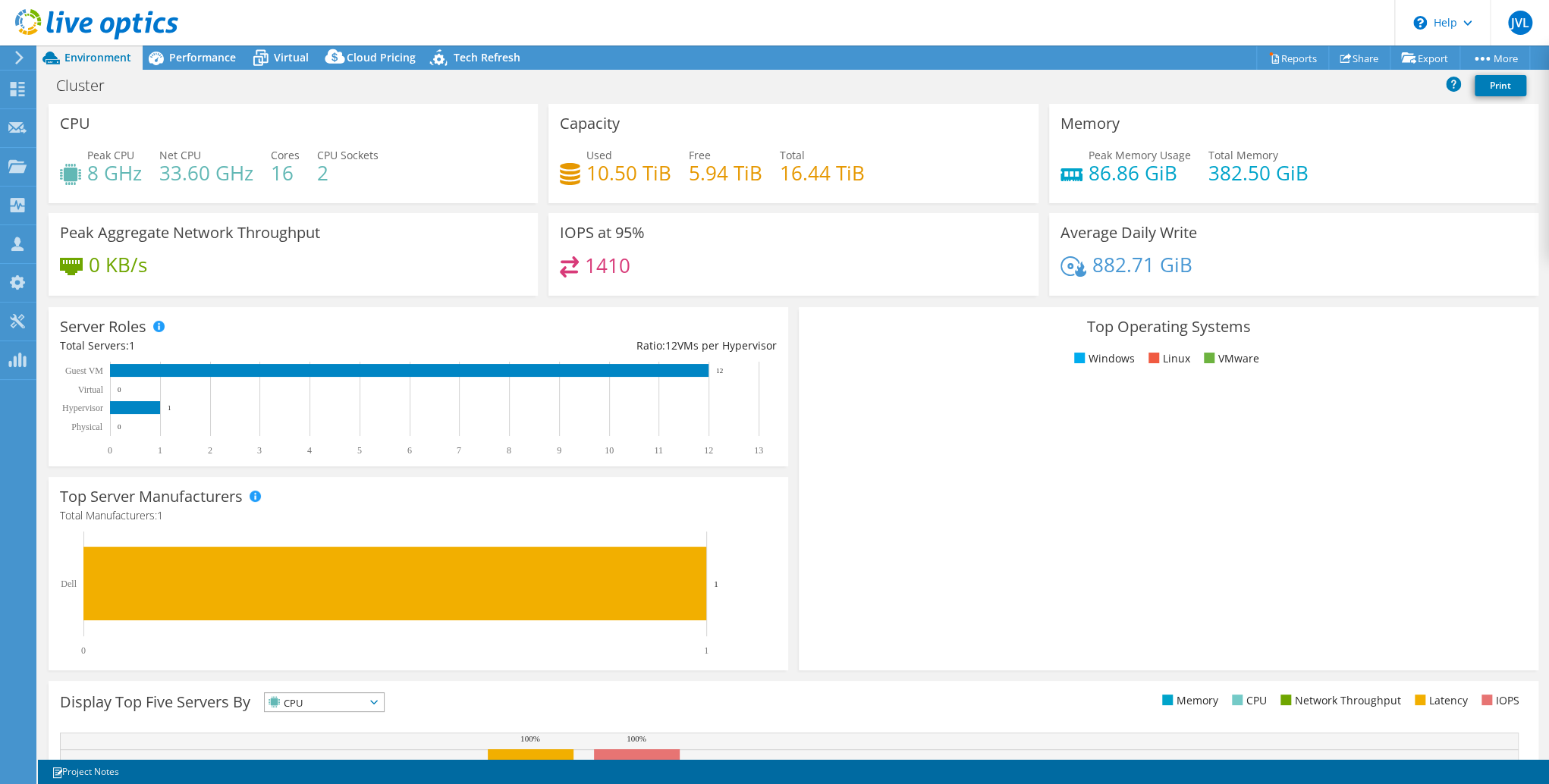
click at [790, 173] on h4 "16.44 TiB" at bounding box center [822, 172] width 85 height 17
drag, startPoint x: 780, startPoint y: 172, endPoint x: 822, endPoint y: 174, distance: 42.0
click at [822, 174] on h4 "16.44 TiB" at bounding box center [822, 172] width 85 height 17
drag, startPoint x: 822, startPoint y: 174, endPoint x: 847, endPoint y: 174, distance: 25.0
click at [822, 174] on h4 "16.44 TiB" at bounding box center [822, 172] width 85 height 17
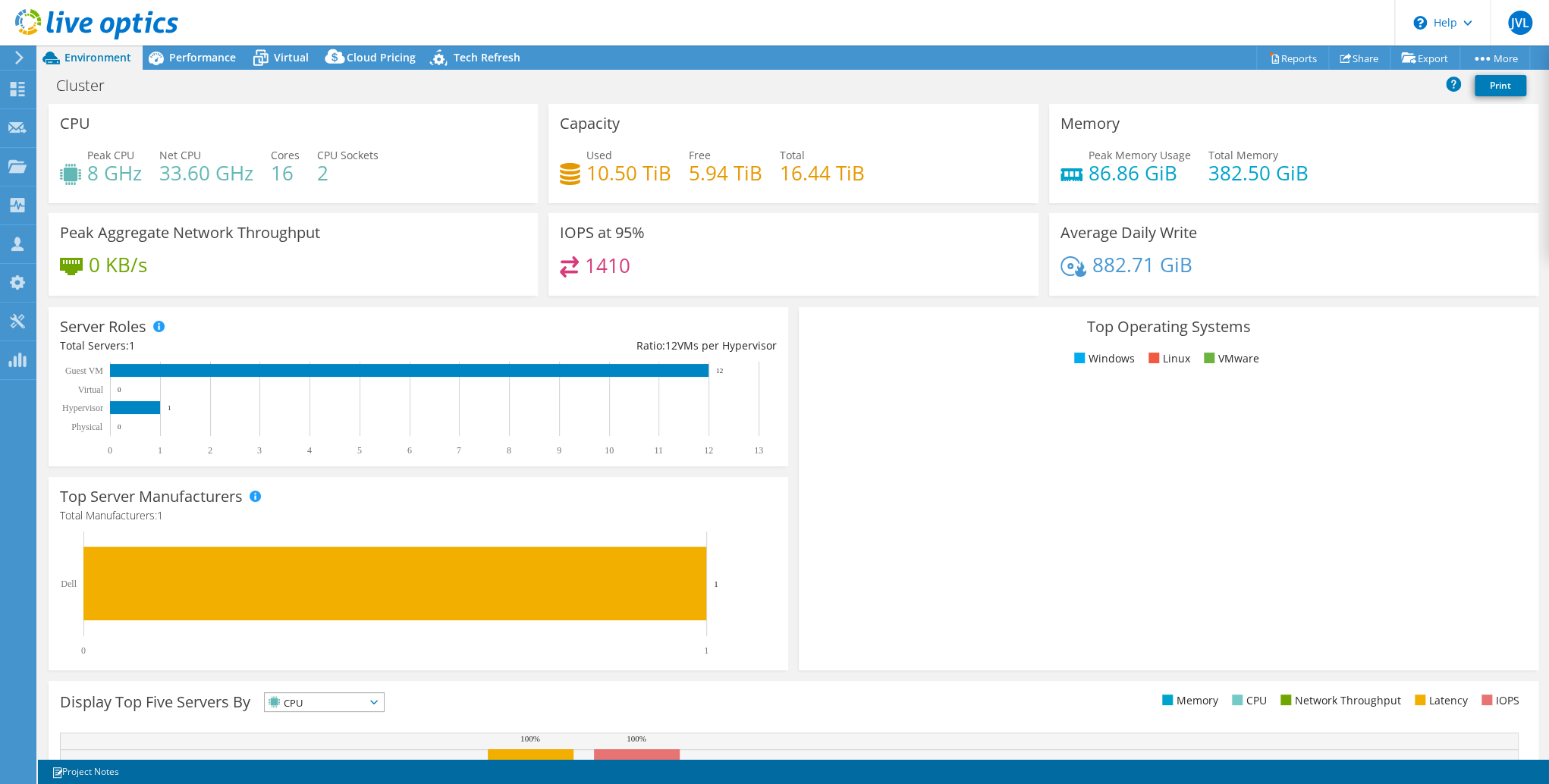
drag, startPoint x: 847, startPoint y: 174, endPoint x: 871, endPoint y: 177, distance: 24.2
click at [850, 174] on h4 "16.44 TiB" at bounding box center [822, 172] width 85 height 17
drag, startPoint x: 871, startPoint y: 177, endPoint x: 782, endPoint y: 172, distance: 89.1
click at [782, 172] on div "Used 10.50 TiB Free 5.94 TiB Total 16.44 TiB" at bounding box center [793, 172] width 467 height 49
click at [782, 172] on h4 "16.44 TiB" at bounding box center [822, 172] width 85 height 17
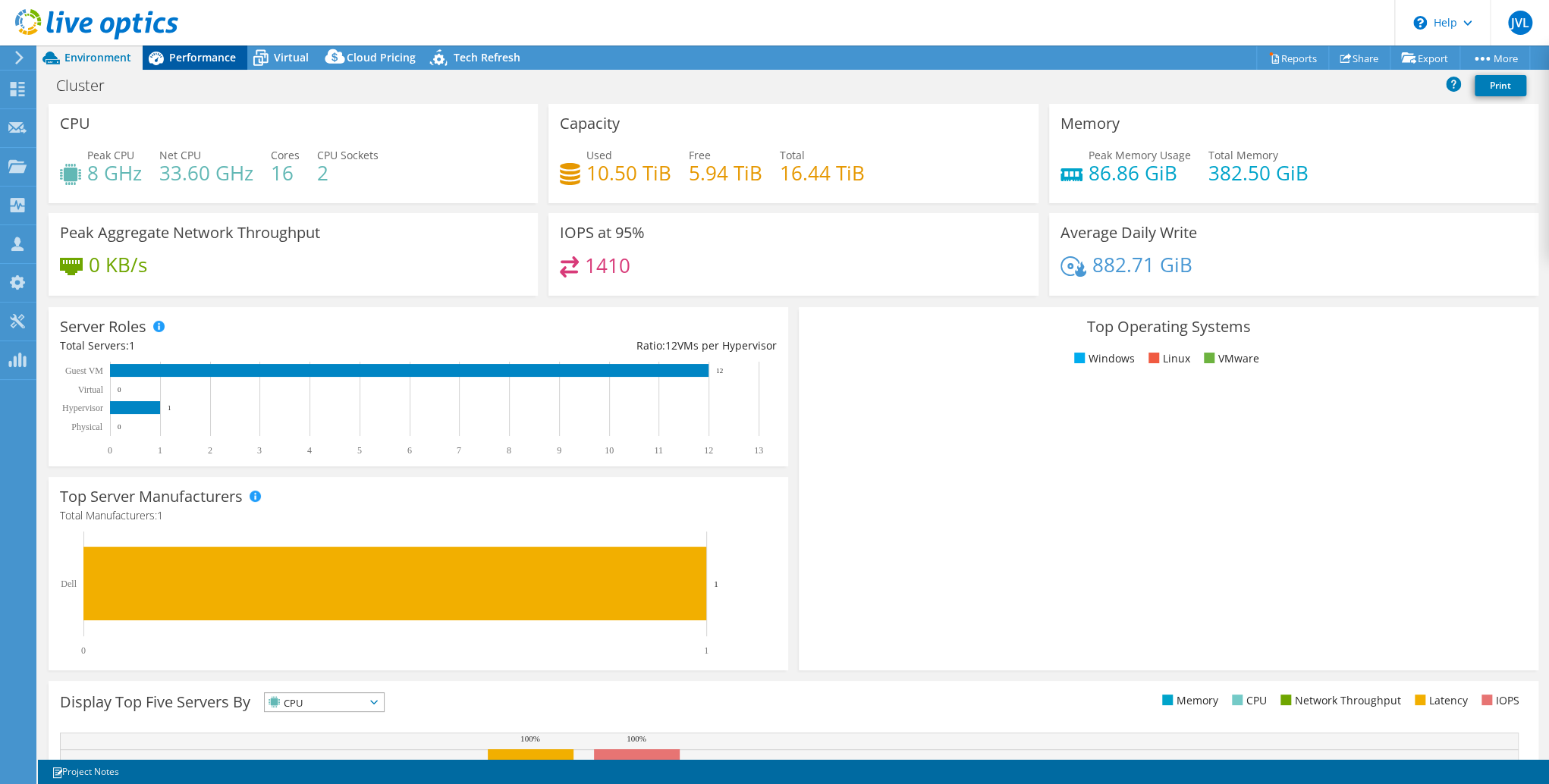
click at [200, 51] on span "Performance" at bounding box center [202, 57] width 66 height 15
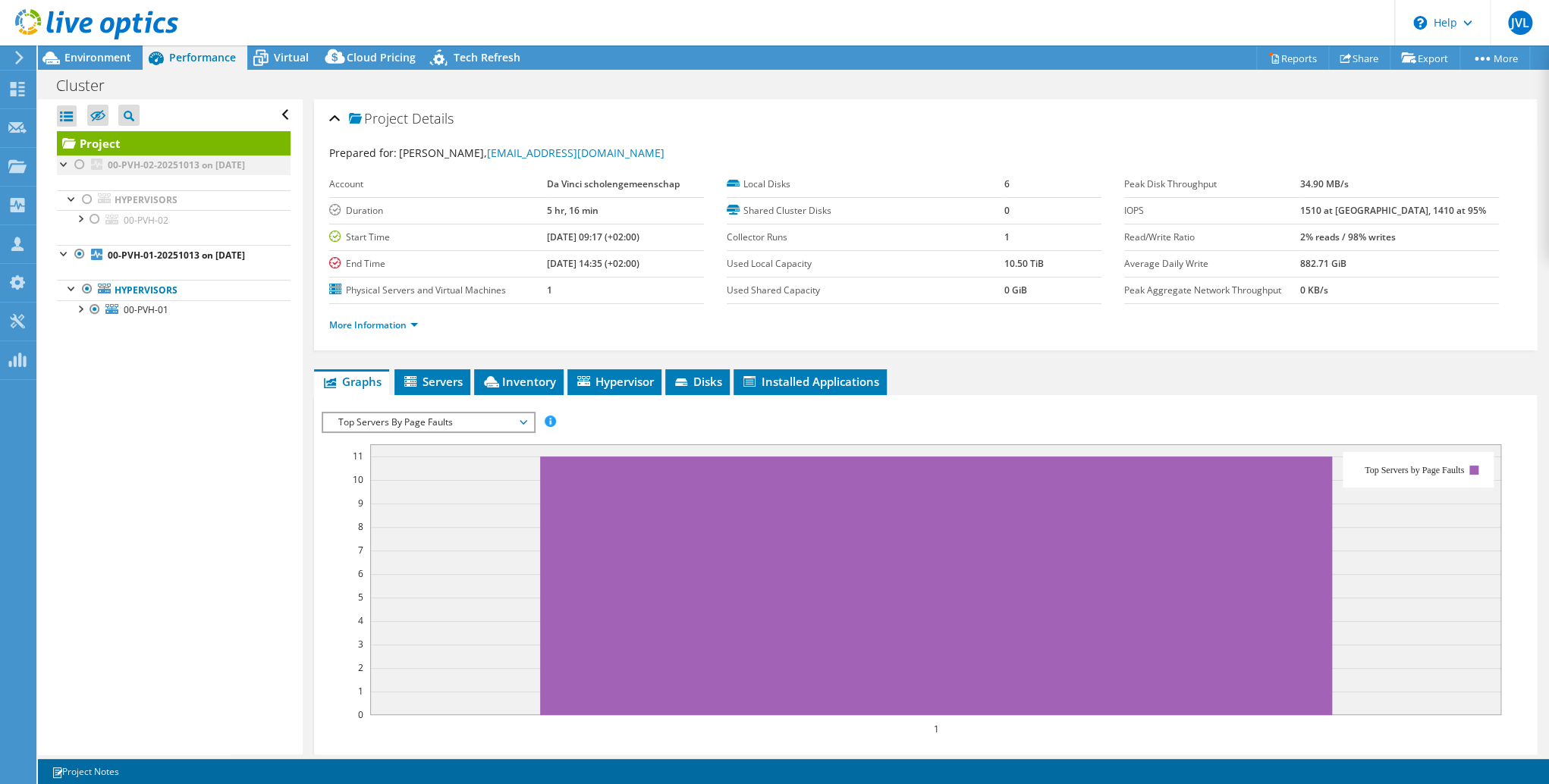
click at [76, 165] on div at bounding box center [79, 165] width 15 height 18
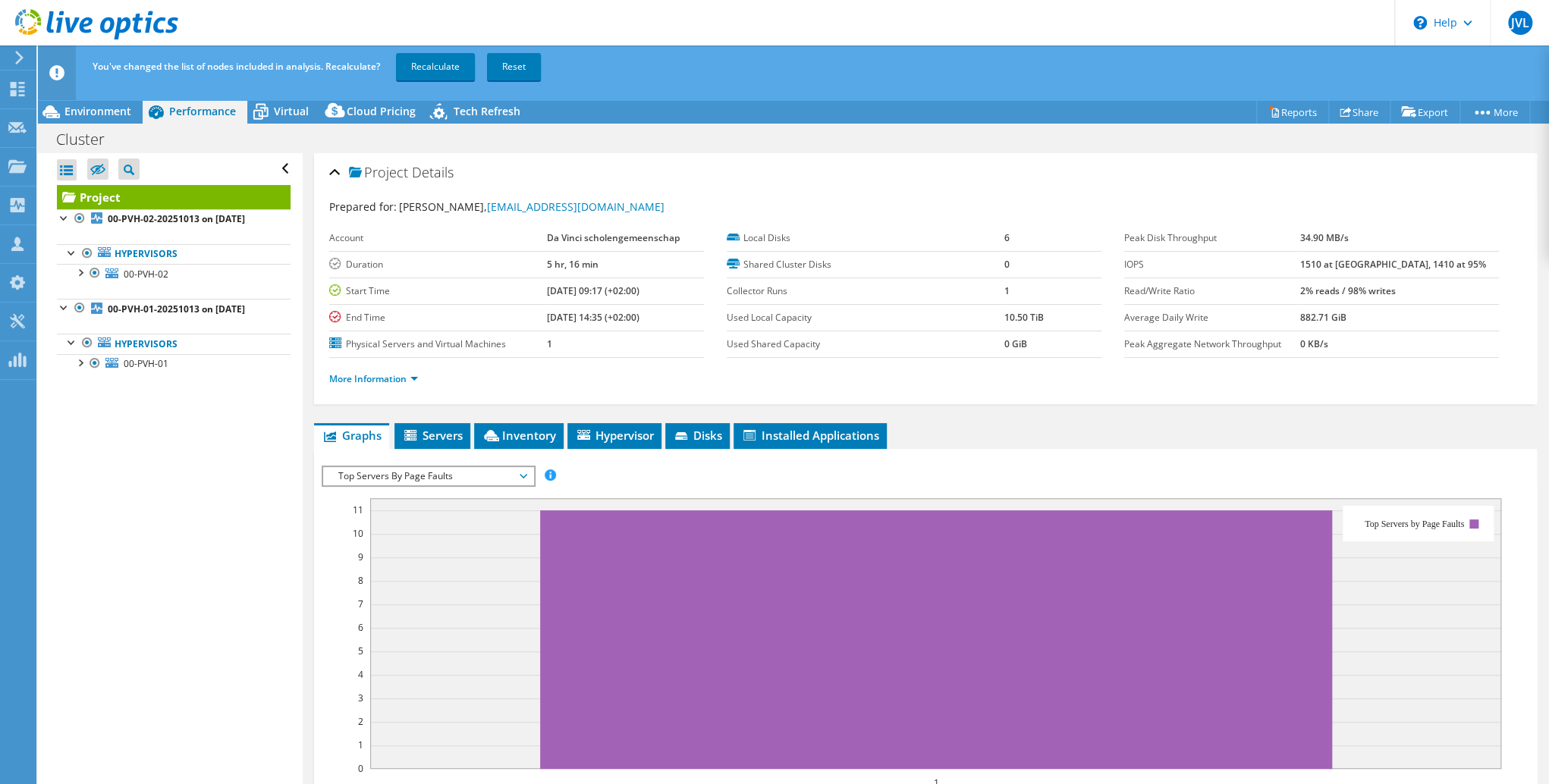
click at [155, 522] on div "Open All Close All Hide Excluded Nodes Project Tree Filter" at bounding box center [170, 481] width 264 height 655
click at [87, 109] on span "Environment" at bounding box center [98, 112] width 66 height 15
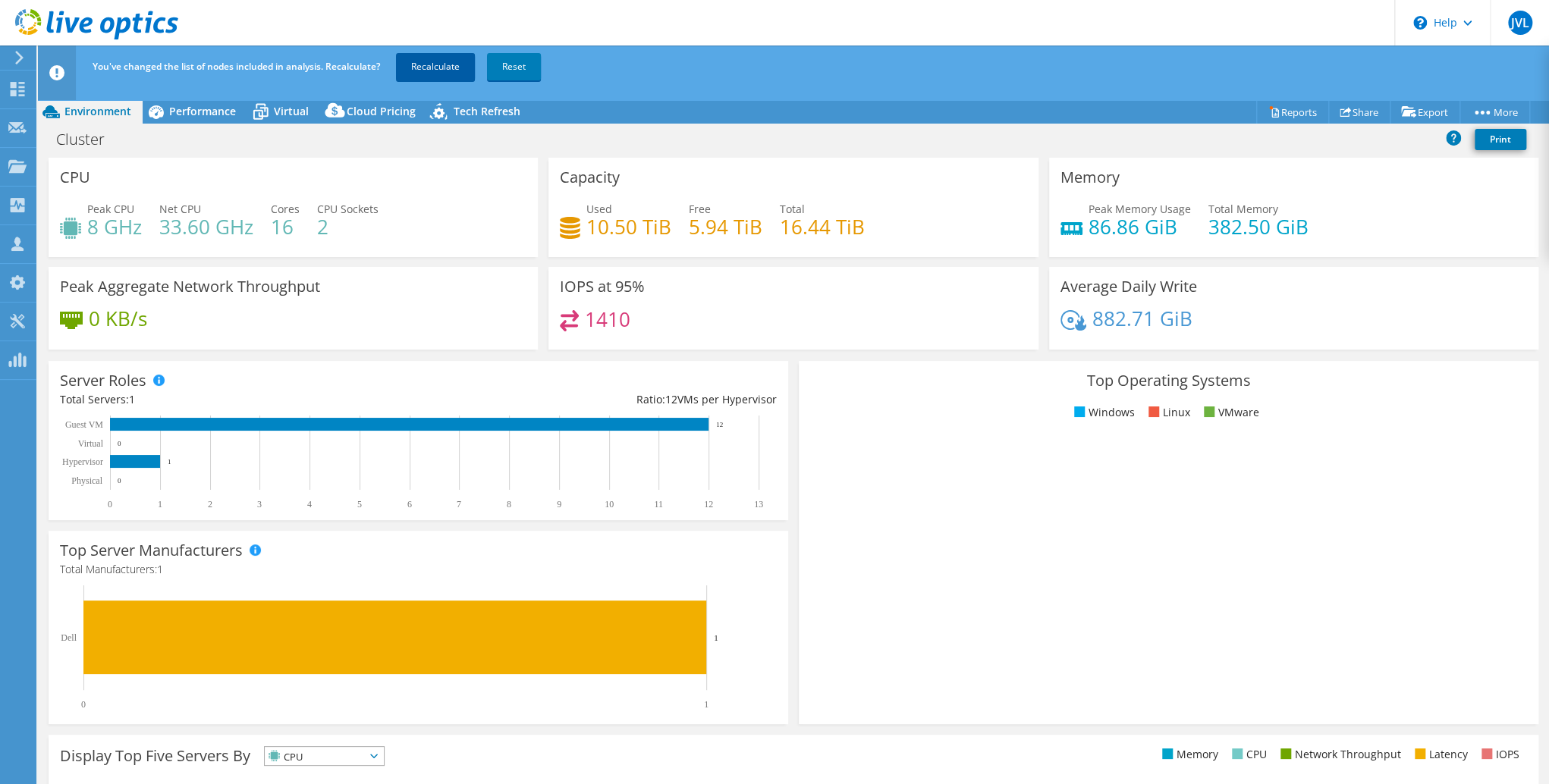
click at [428, 75] on link "Recalculate" at bounding box center [435, 67] width 79 height 28
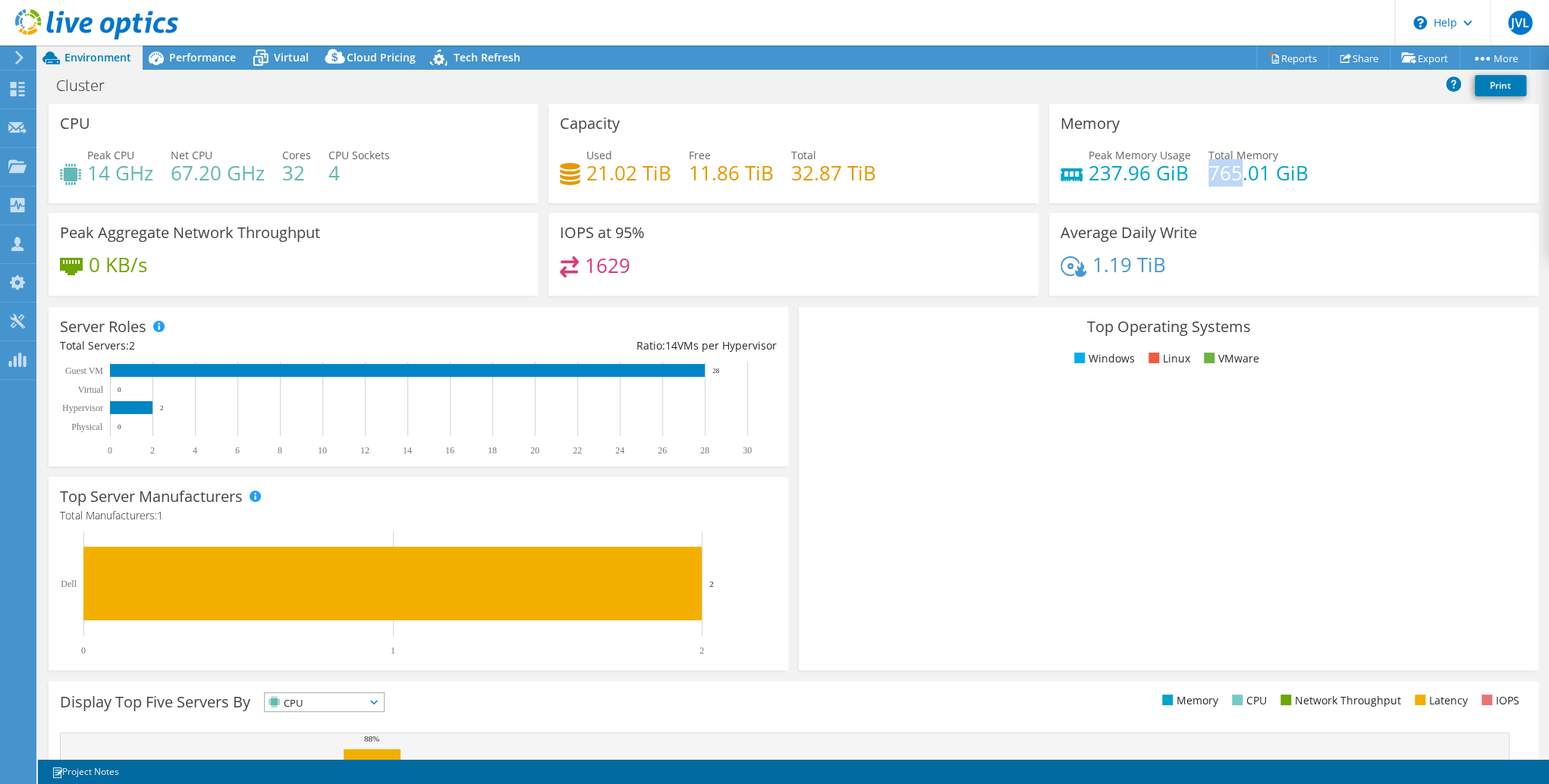
drag, startPoint x: 1204, startPoint y: 172, endPoint x: 1235, endPoint y: 171, distance: 31.0
click at [1235, 171] on h4 "765.01 GiB" at bounding box center [1258, 172] width 101 height 17
click at [1232, 167] on h4 "765.01 GiB" at bounding box center [1258, 172] width 101 height 17
drag, startPoint x: 1207, startPoint y: 176, endPoint x: 1237, endPoint y: 172, distance: 30.3
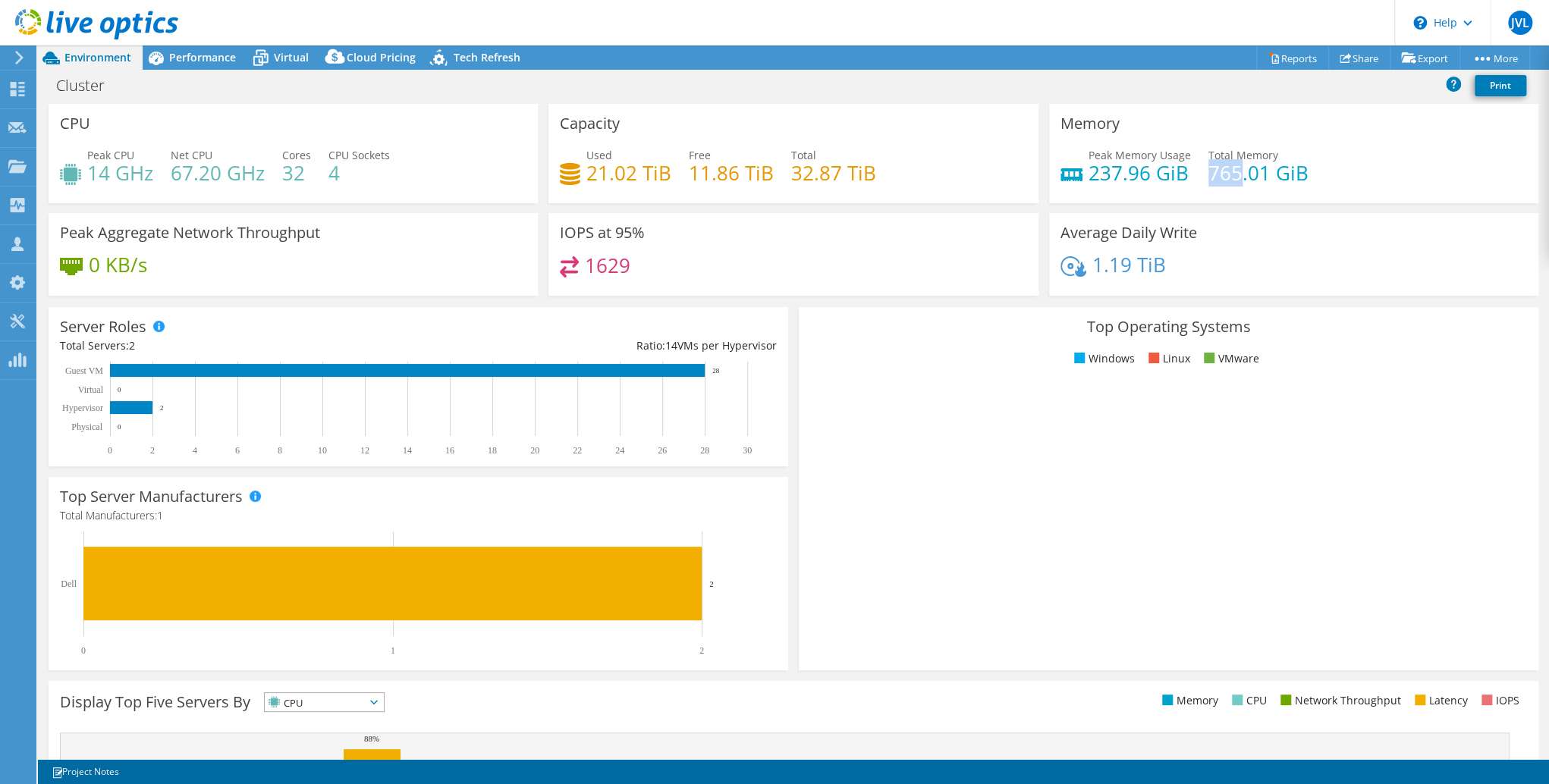
click at [1237, 172] on h4 "765.01 GiB" at bounding box center [1258, 172] width 101 height 17
click at [1229, 165] on h4 "765.01 GiB" at bounding box center [1258, 172] width 101 height 17
drag, startPoint x: 1211, startPoint y: 172, endPoint x: 1247, endPoint y: 169, distance: 36.1
click at [1247, 169] on h4 "765.01 GiB" at bounding box center [1258, 172] width 101 height 17
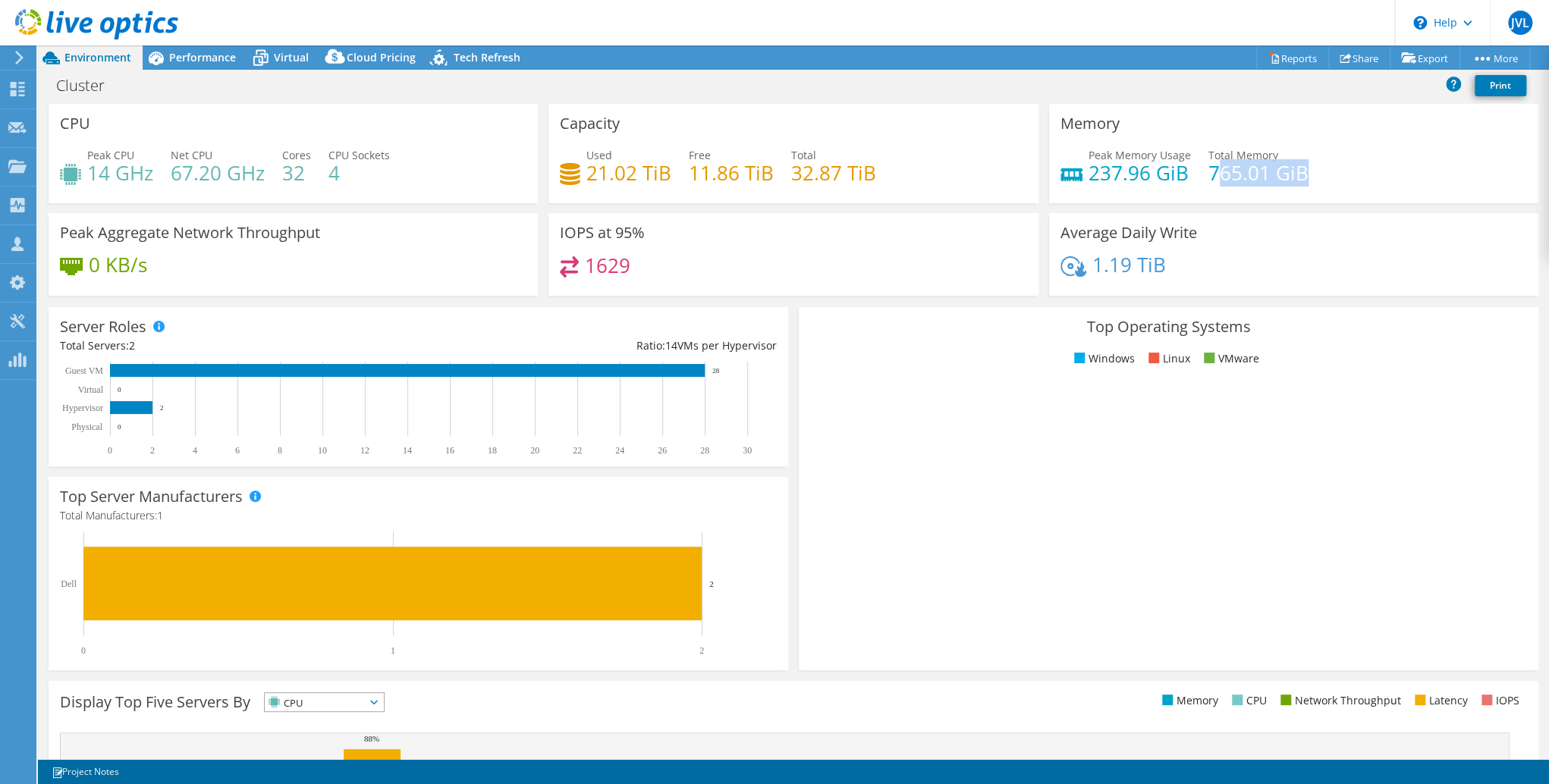
drag, startPoint x: 1304, startPoint y: 170, endPoint x: 1206, endPoint y: 171, distance: 98.0
click at [1206, 171] on div "Peak Memory Usage 237.96 GiB Total Memory 765.01 GiB" at bounding box center [1294, 172] width 467 height 49
click at [1211, 172] on h4 "765.01 GiB" at bounding box center [1258, 172] width 101 height 17
drag, startPoint x: 1203, startPoint y: 176, endPoint x: 1296, endPoint y: 175, distance: 93.0
click at [1296, 175] on h4 "765.01 GiB" at bounding box center [1258, 172] width 101 height 17
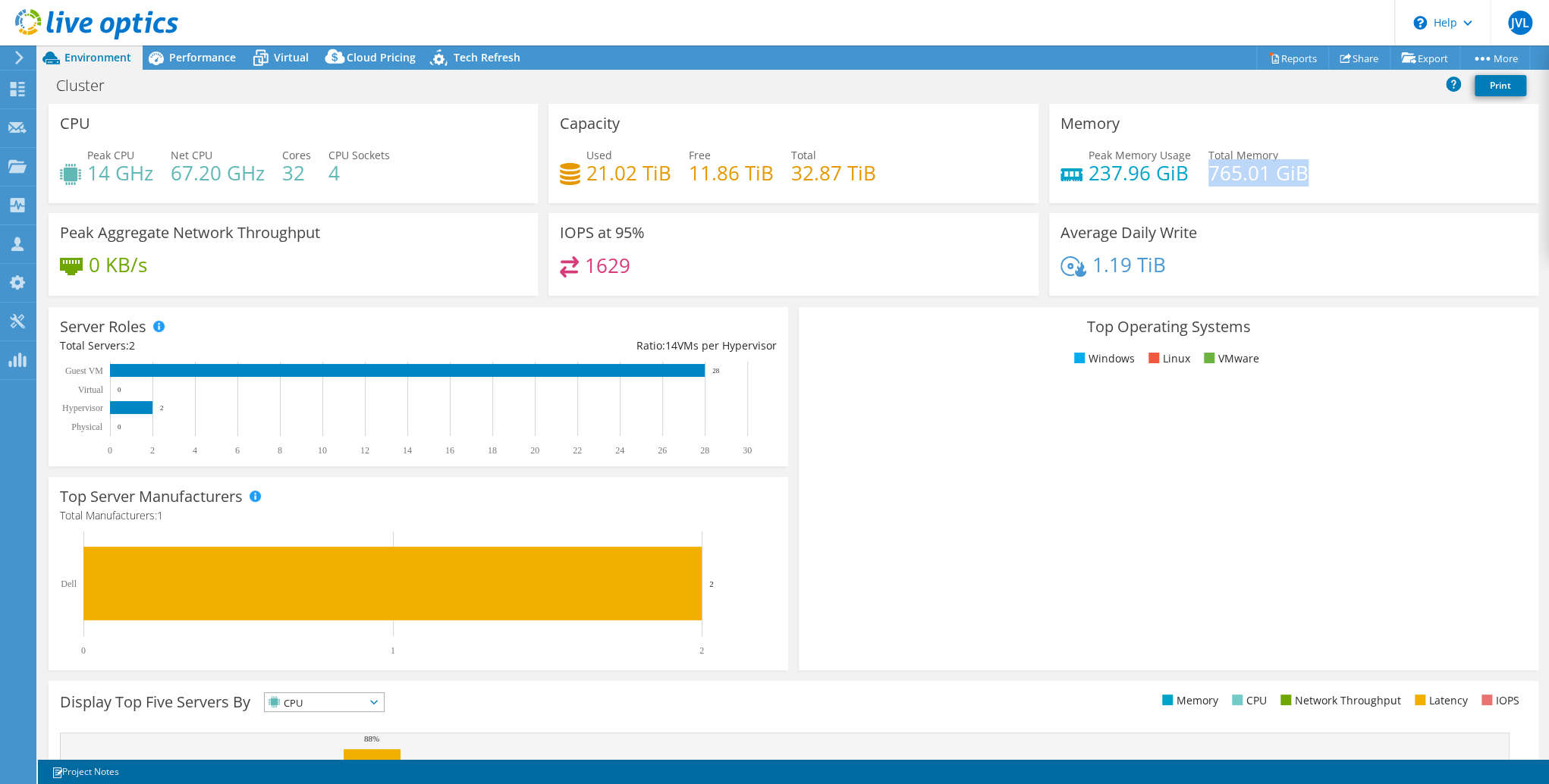
drag, startPoint x: 1296, startPoint y: 175, endPoint x: 1305, endPoint y: 173, distance: 9.2
click at [1296, 175] on h4 "765.01 GiB" at bounding box center [1258, 172] width 101 height 17
drag, startPoint x: 1305, startPoint y: 171, endPoint x: 1209, endPoint y: 168, distance: 96.0
click at [1209, 168] on div "Peak Memory Usage 237.96 GiB Total Memory 765.01 GiB" at bounding box center [1294, 172] width 467 height 49
click at [1209, 168] on h4 "765.01 GiB" at bounding box center [1258, 172] width 101 height 17
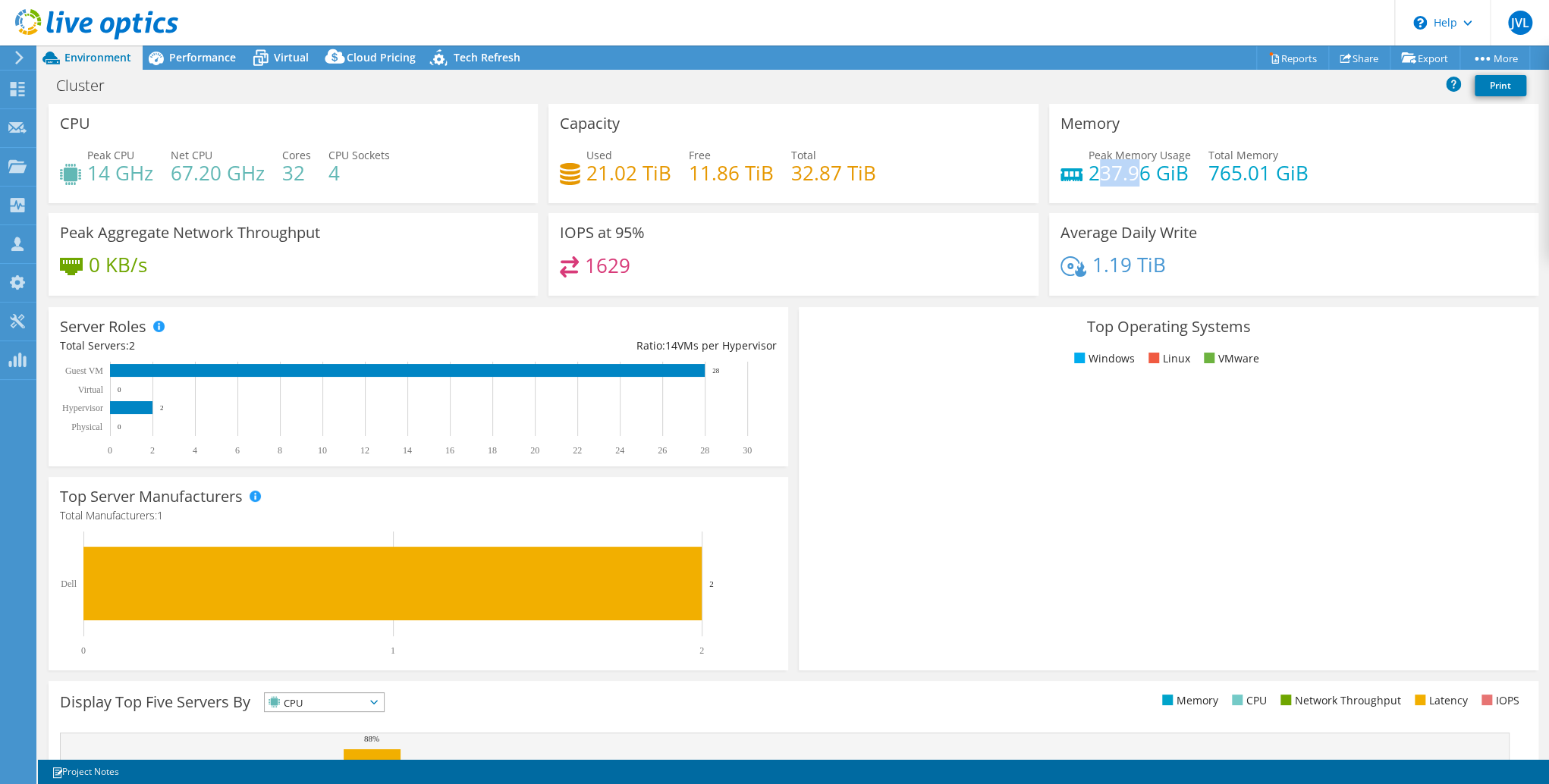
drag, startPoint x: 1090, startPoint y: 172, endPoint x: 1141, endPoint y: 172, distance: 51.0
click at [1139, 172] on h4 "237.96 GiB" at bounding box center [1139, 172] width 102 height 17
drag, startPoint x: 1141, startPoint y: 172, endPoint x: 1141, endPoint y: 182, distance: 10.0
click at [1141, 172] on h4 "237.96 GiB" at bounding box center [1139, 172] width 102 height 17
drag, startPoint x: 1173, startPoint y: 170, endPoint x: 1076, endPoint y: 167, distance: 97.0
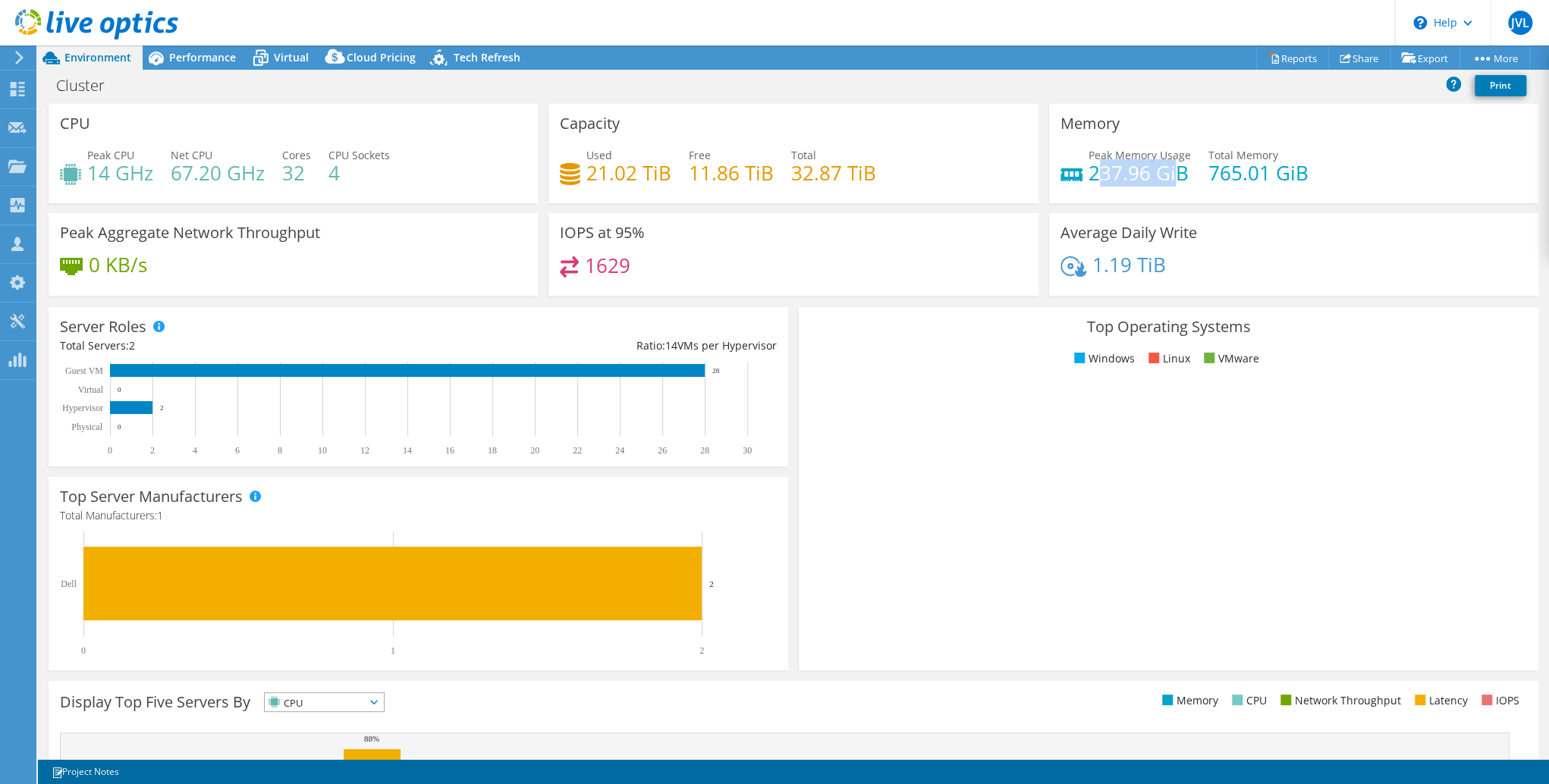
click at [1076, 167] on div "Peak Memory Usage 237.96 GiB" at bounding box center [1126, 164] width 130 height 34
click at [1101, 172] on h4 "237.96 GiB" at bounding box center [1139, 172] width 102 height 17
drag, startPoint x: 1080, startPoint y: 175, endPoint x: 1145, endPoint y: 170, distance: 65.2
click at [1144, 170] on div "Peak Memory Usage 237.96 GiB" at bounding box center [1126, 164] width 130 height 34
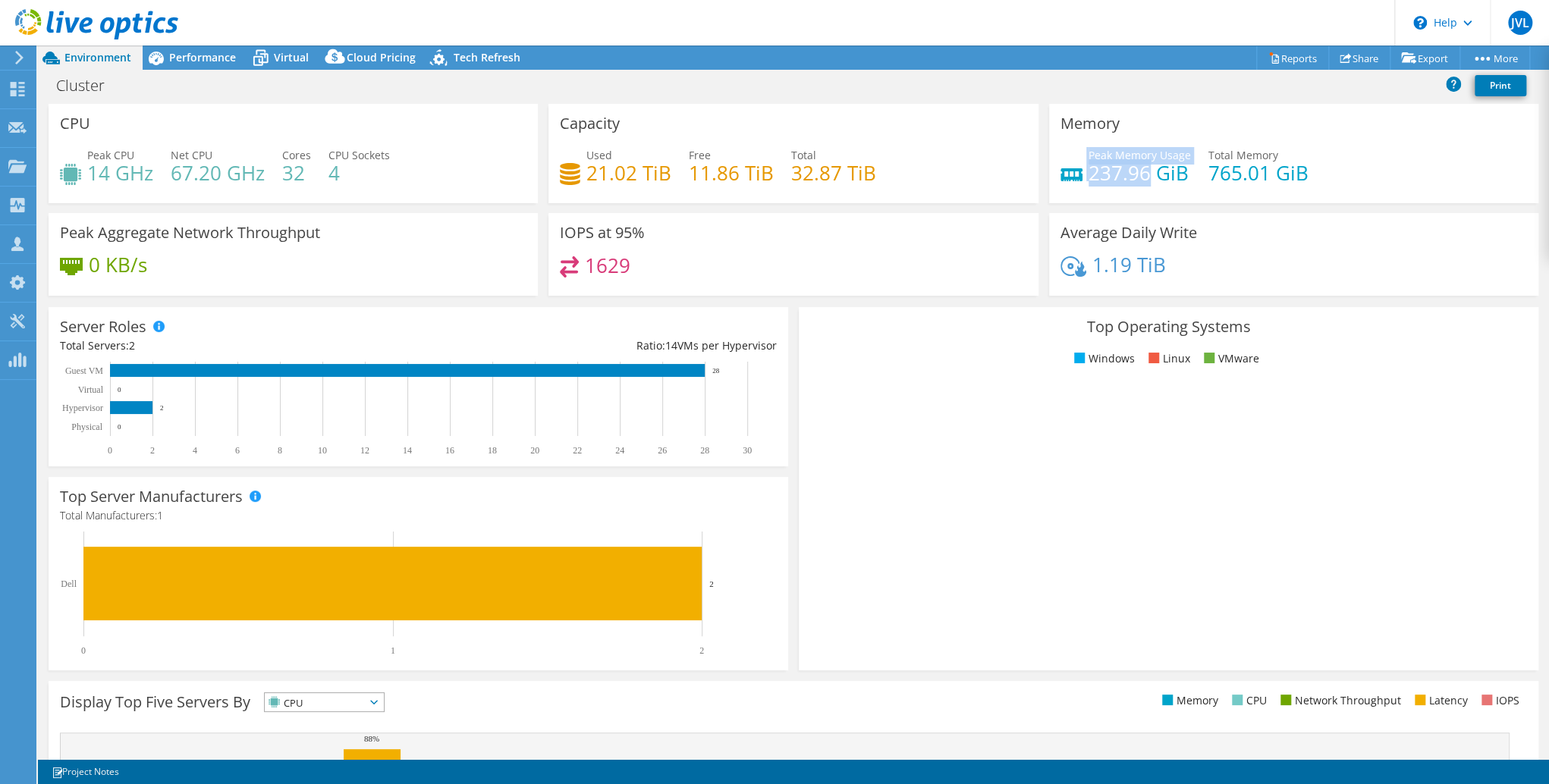
click at [1146, 170] on h4 "237.96 GiB" at bounding box center [1139, 172] width 102 height 17
click at [1163, 172] on h4 "237.96 GiB" at bounding box center [1139, 172] width 102 height 17
drag, startPoint x: 1180, startPoint y: 172, endPoint x: 1082, endPoint y: 164, distance: 98.3
click at [1089, 164] on h4 "237.96 GiB" at bounding box center [1139, 172] width 102 height 17
drag, startPoint x: 1082, startPoint y: 164, endPoint x: 1107, endPoint y: 171, distance: 26.0
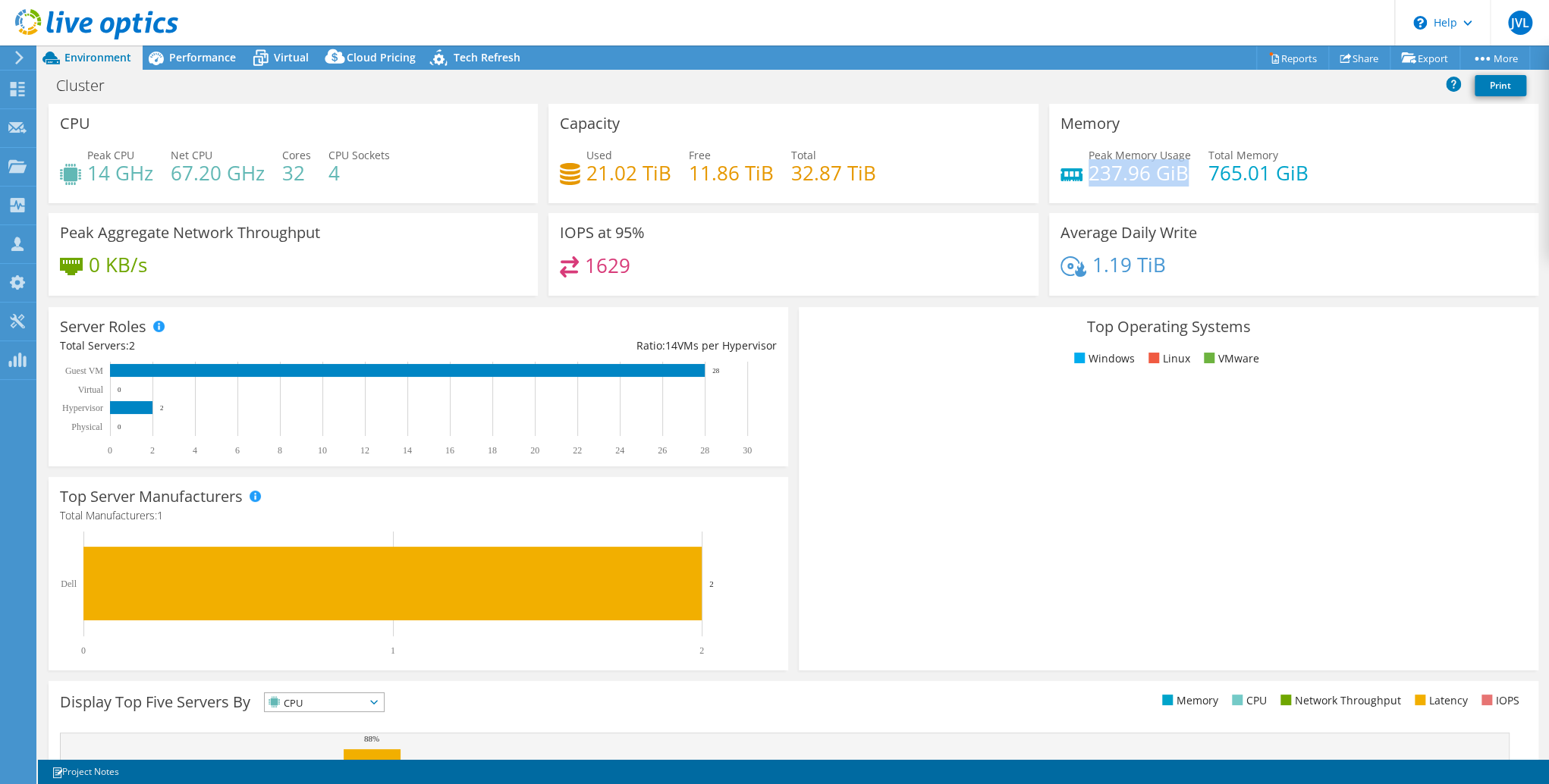
click at [1107, 171] on h4 "237.96 GiB" at bounding box center [1139, 172] width 102 height 17
click at [1099, 172] on h4 "237.96 GiB" at bounding box center [1139, 172] width 102 height 17
drag, startPoint x: 1090, startPoint y: 172, endPoint x: 1144, endPoint y: 166, distance: 54.3
click at [1144, 166] on h4 "237.96 GiB" at bounding box center [1139, 172] width 102 height 17
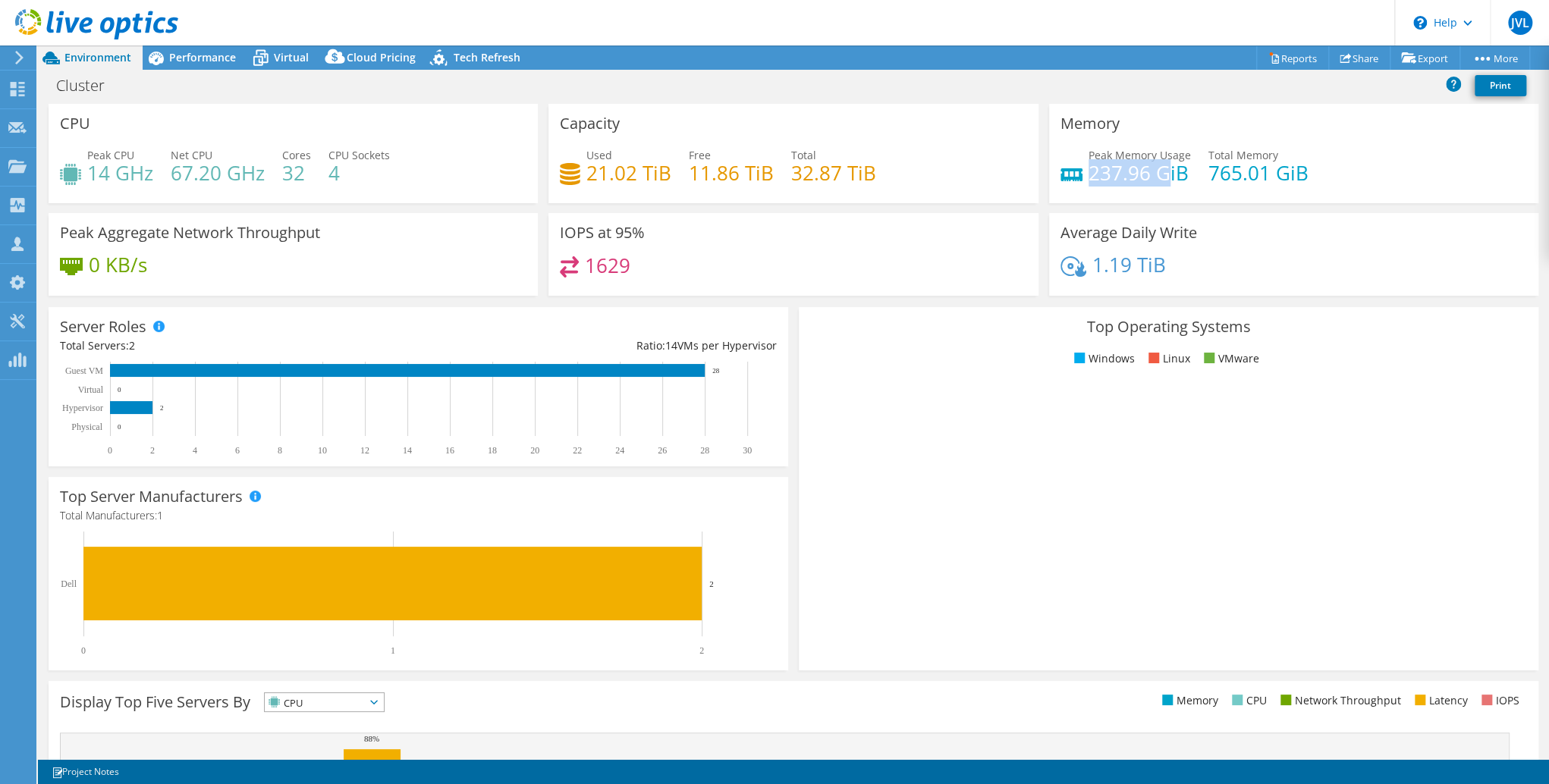
drag, startPoint x: 1085, startPoint y: 173, endPoint x: 1159, endPoint y: 168, distance: 74.2
click at [1159, 168] on h4 "237.96 GiB" at bounding box center [1139, 172] width 102 height 17
click at [1169, 171] on h4 "237.96 GiB" at bounding box center [1139, 172] width 102 height 17
drag, startPoint x: 1299, startPoint y: 173, endPoint x: 1208, endPoint y: 176, distance: 91.0
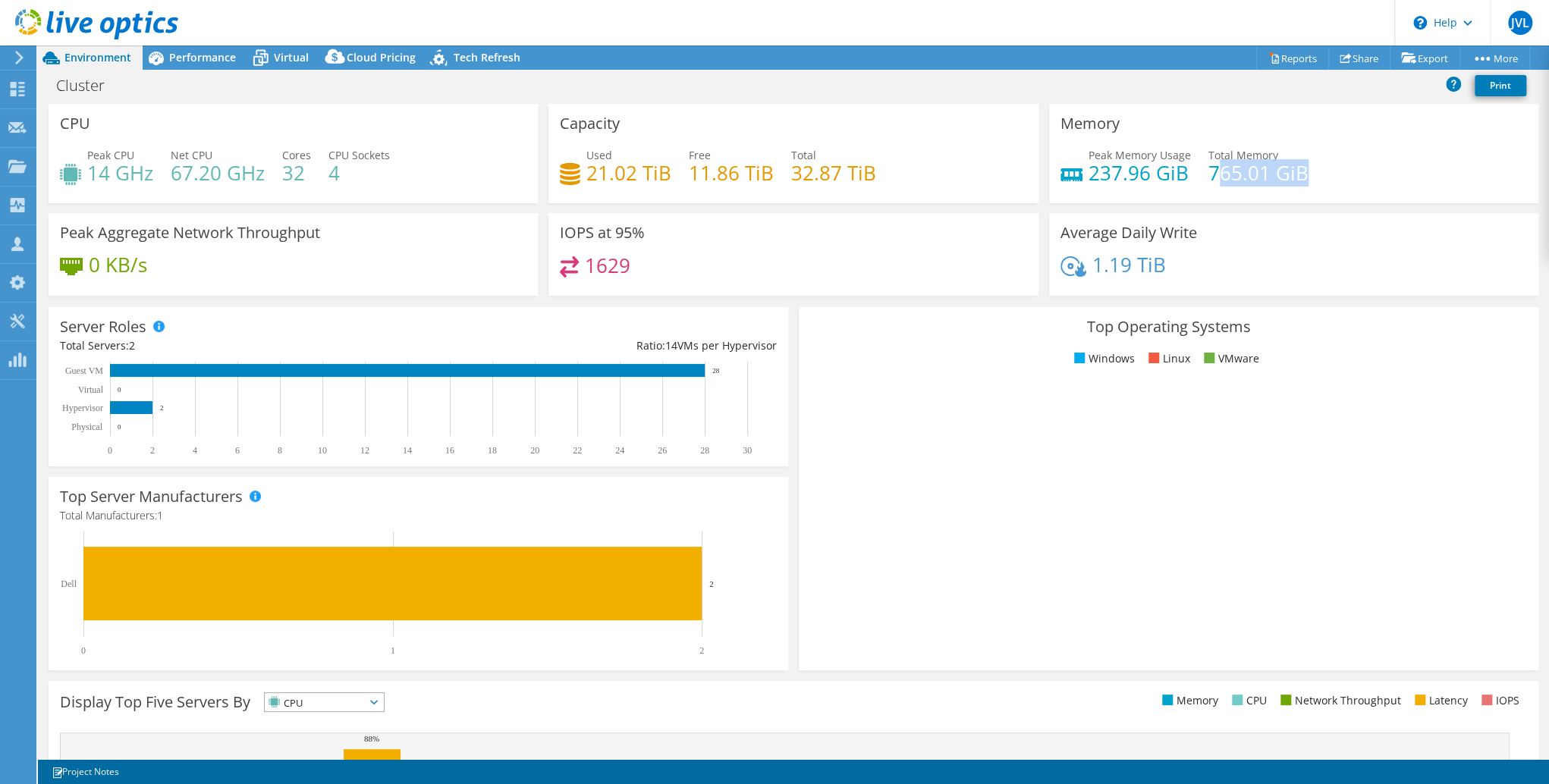
click at [1209, 176] on h4 "765.01 GiB" at bounding box center [1258, 172] width 101 height 17
drag, startPoint x: 1083, startPoint y: 172, endPoint x: 1178, endPoint y: 166, distance: 95.2
click at [1178, 166] on h4 "237.96 GiB" at bounding box center [1139, 172] width 102 height 17
click at [1128, 172] on h4 "237.96 GiB" at bounding box center [1139, 172] width 102 height 17
drag, startPoint x: 1206, startPoint y: 170, endPoint x: 1271, endPoint y: 170, distance: 65.0
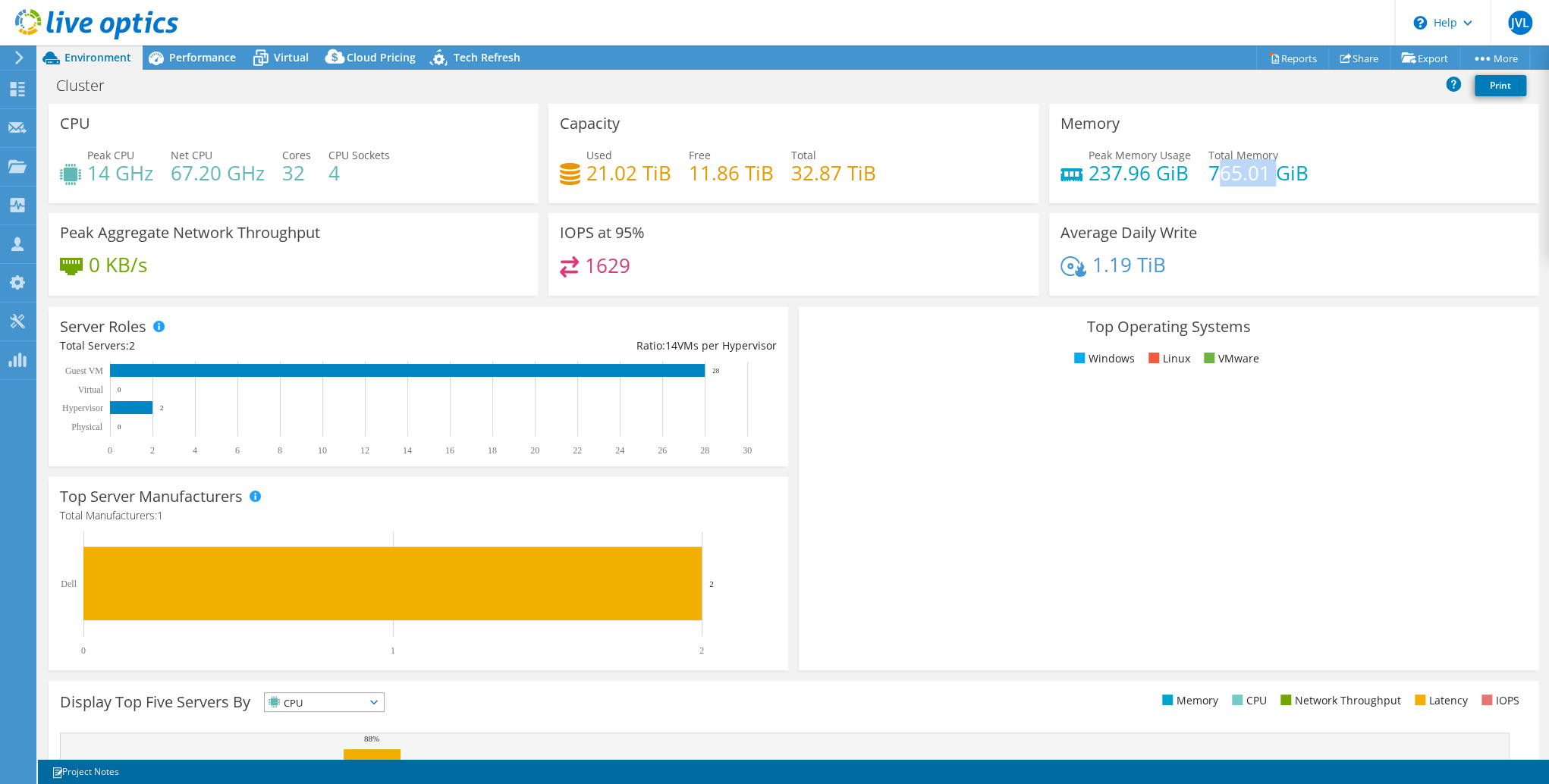
click at [1271, 170] on h4 "765.01 GiB" at bounding box center [1258, 172] width 101 height 17
drag, startPoint x: 1271, startPoint y: 170, endPoint x: 1262, endPoint y: 173, distance: 9.5
click at [1271, 171] on h4 "765.01 GiB" at bounding box center [1258, 172] width 101 height 17
click at [1209, 180] on h4 "765.01 GiB" at bounding box center [1258, 172] width 101 height 17
drag, startPoint x: 1080, startPoint y: 172, endPoint x: 1167, endPoint y: 170, distance: 87.0
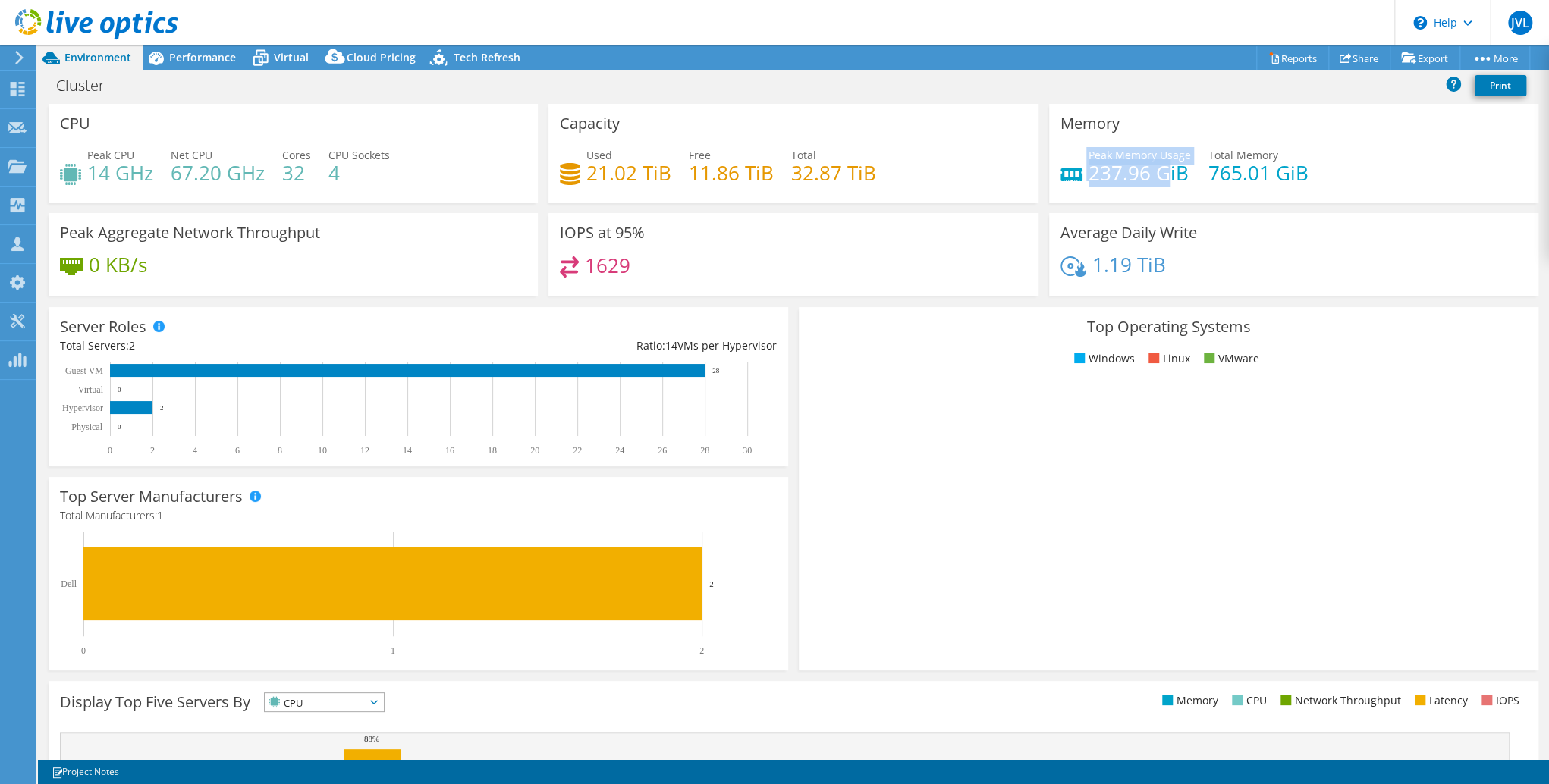
click at [1167, 170] on div "Peak Memory Usage 237.96 GiB" at bounding box center [1126, 164] width 130 height 34
click at [1167, 170] on h4 "237.96 GiB" at bounding box center [1139, 172] width 102 height 17
drag, startPoint x: 1177, startPoint y: 172, endPoint x: 1083, endPoint y: 170, distance: 94.0
click at [1089, 170] on h4 "237.96 GiB" at bounding box center [1139, 172] width 102 height 17
click at [1089, 171] on h4 "237.96 GiB" at bounding box center [1139, 172] width 102 height 17
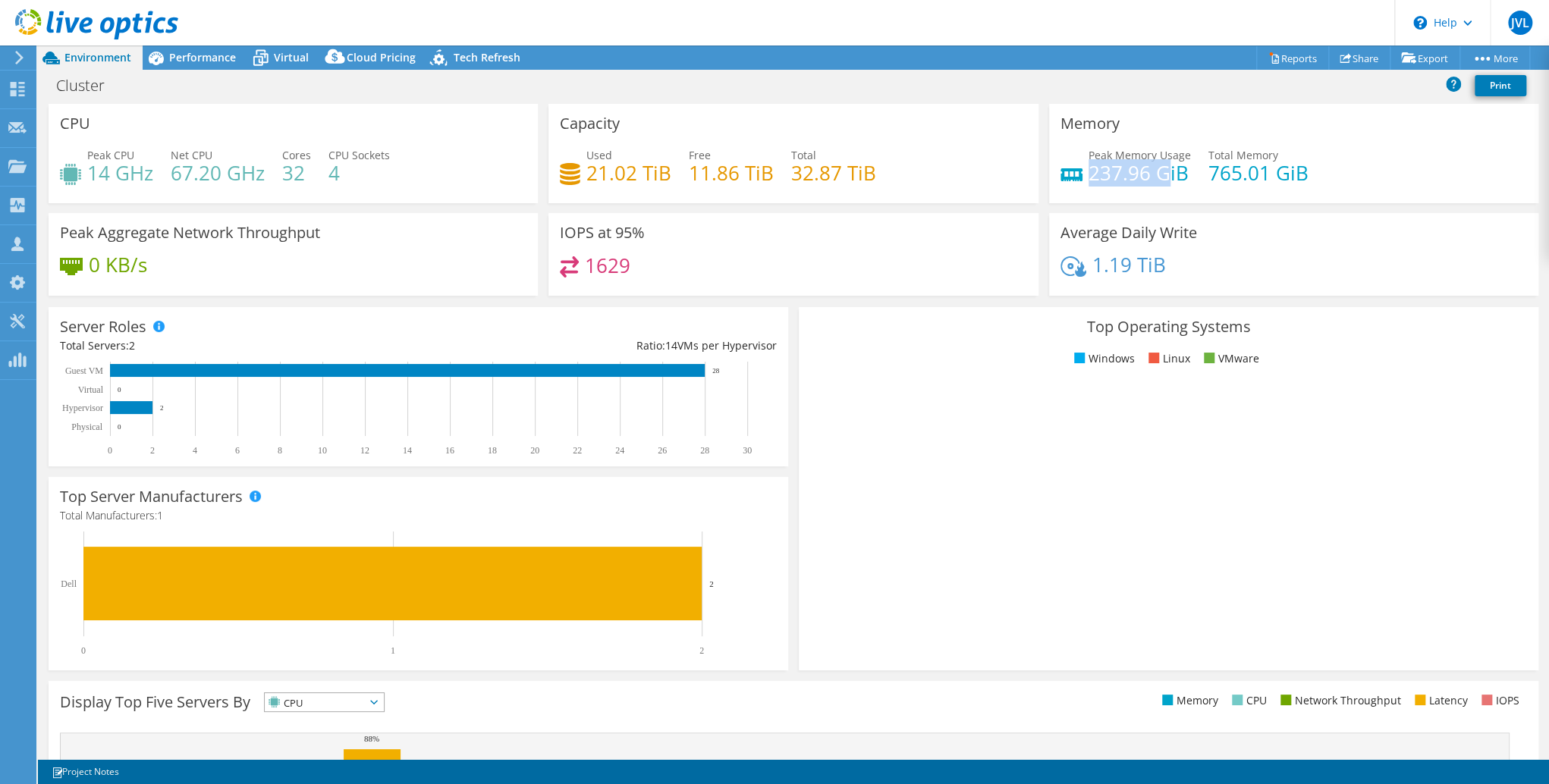
drag, startPoint x: 1094, startPoint y: 171, endPoint x: 1159, endPoint y: 168, distance: 65.1
click at [1159, 168] on h4 "237.96 GiB" at bounding box center [1139, 172] width 102 height 17
drag, startPoint x: 1175, startPoint y: 172, endPoint x: 1080, endPoint y: 172, distance: 95.0
click at [1080, 172] on div "Peak Memory Usage 237.96 GiB" at bounding box center [1126, 164] width 130 height 34
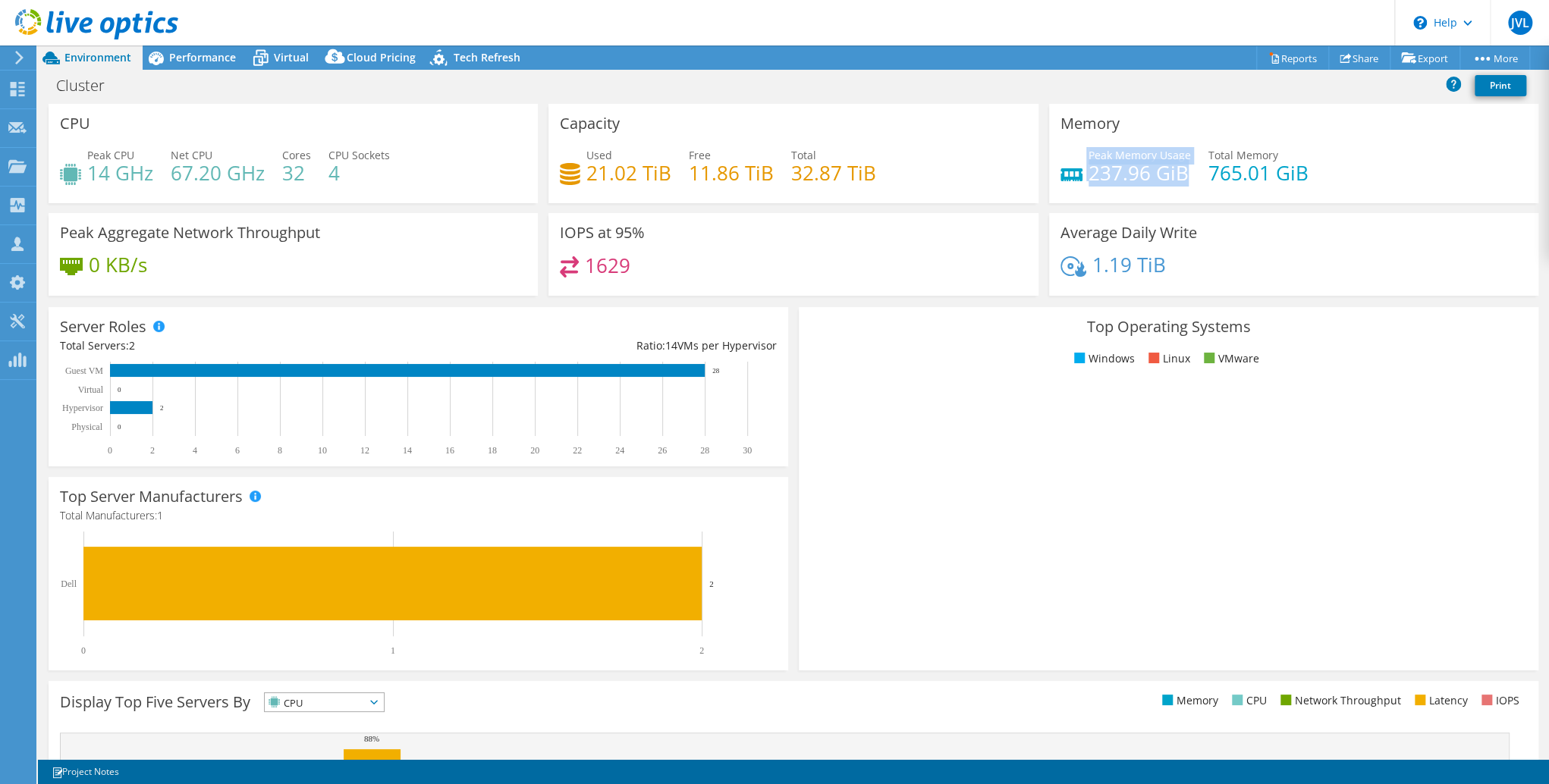
drag, startPoint x: 1080, startPoint y: 172, endPoint x: 1136, endPoint y: 173, distance: 56.0
click at [1129, 174] on h4 "237.96 GiB" at bounding box center [1139, 172] width 102 height 17
click at [1145, 172] on h4 "237.96 GiB" at bounding box center [1139, 172] width 102 height 17
drag, startPoint x: 1159, startPoint y: 170, endPoint x: 1097, endPoint y: 171, distance: 62.0
click at [1098, 171] on h4 "237.96 GiB" at bounding box center [1139, 172] width 102 height 17
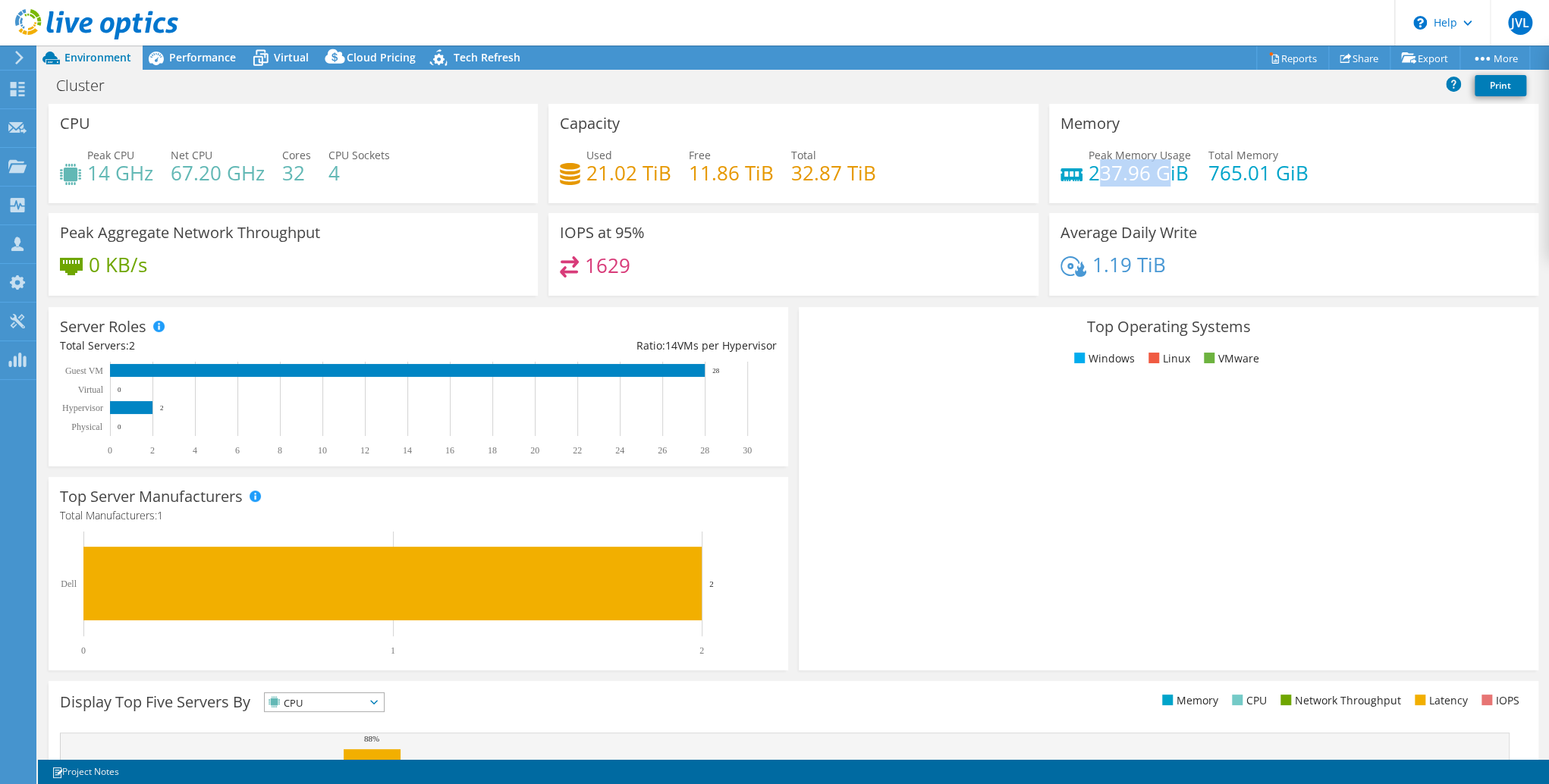
click at [1097, 170] on h4 "237.96 GiB" at bounding box center [1139, 172] width 102 height 17
drag, startPoint x: 1096, startPoint y: 171, endPoint x: 1135, endPoint y: 172, distance: 39.0
click at [1133, 172] on h4 "237.96 GiB" at bounding box center [1139, 172] width 102 height 17
drag, startPoint x: 1135, startPoint y: 172, endPoint x: 1149, endPoint y: 173, distance: 14.0
click at [1138, 172] on h4 "237.96 GiB" at bounding box center [1139, 172] width 102 height 17
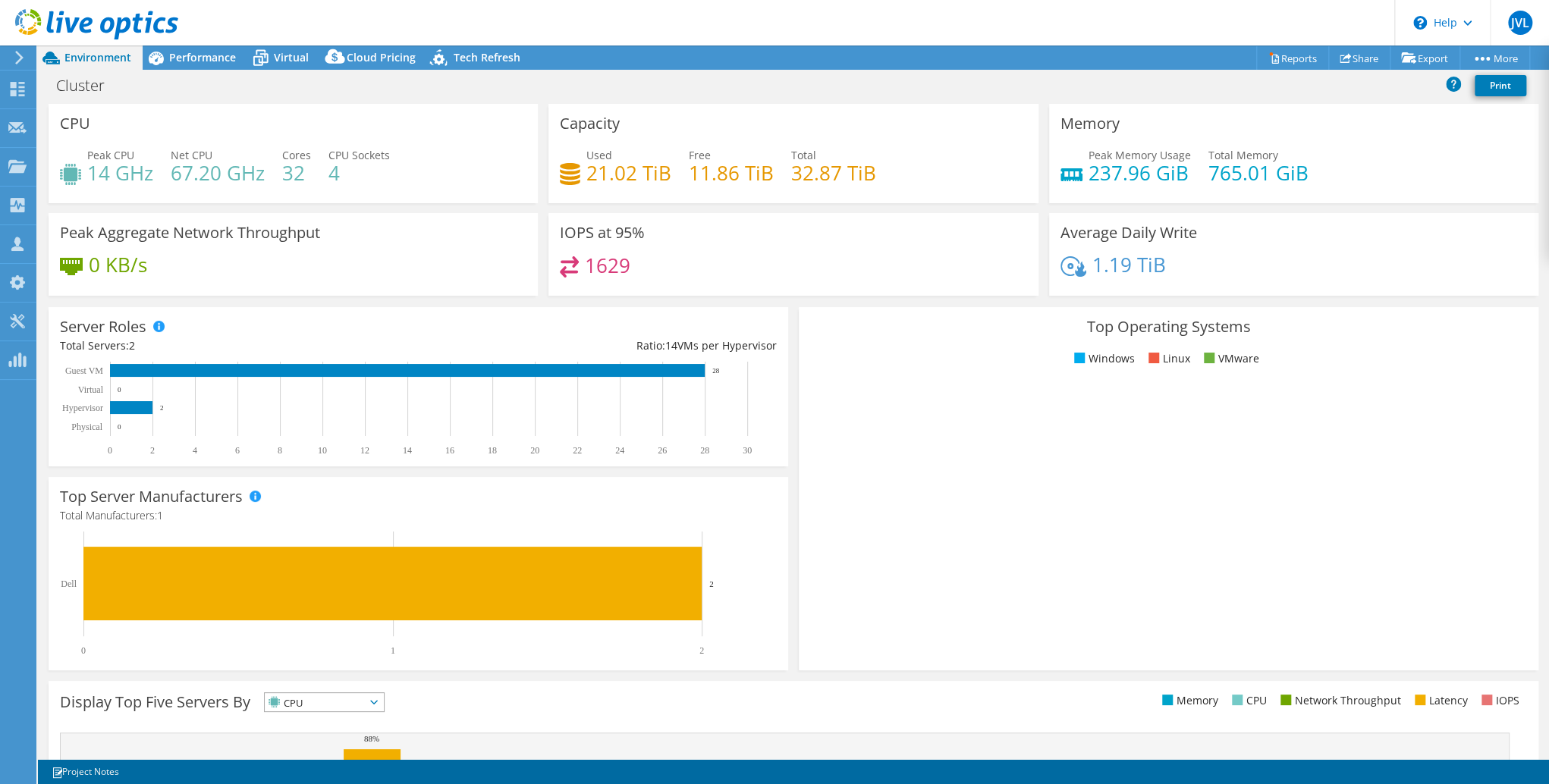
click at [1157, 173] on h4 "237.96 GiB" at bounding box center [1139, 172] width 102 height 17
click at [1167, 173] on h4 "237.96 GiB" at bounding box center [1139, 172] width 102 height 17
click at [1247, 171] on h4 "765.01 GiB" at bounding box center [1258, 172] width 101 height 17
drag, startPoint x: 1211, startPoint y: 172, endPoint x: 1245, endPoint y: 171, distance: 34.0
click at [1245, 171] on h4 "765.01 GiB" at bounding box center [1258, 172] width 101 height 17
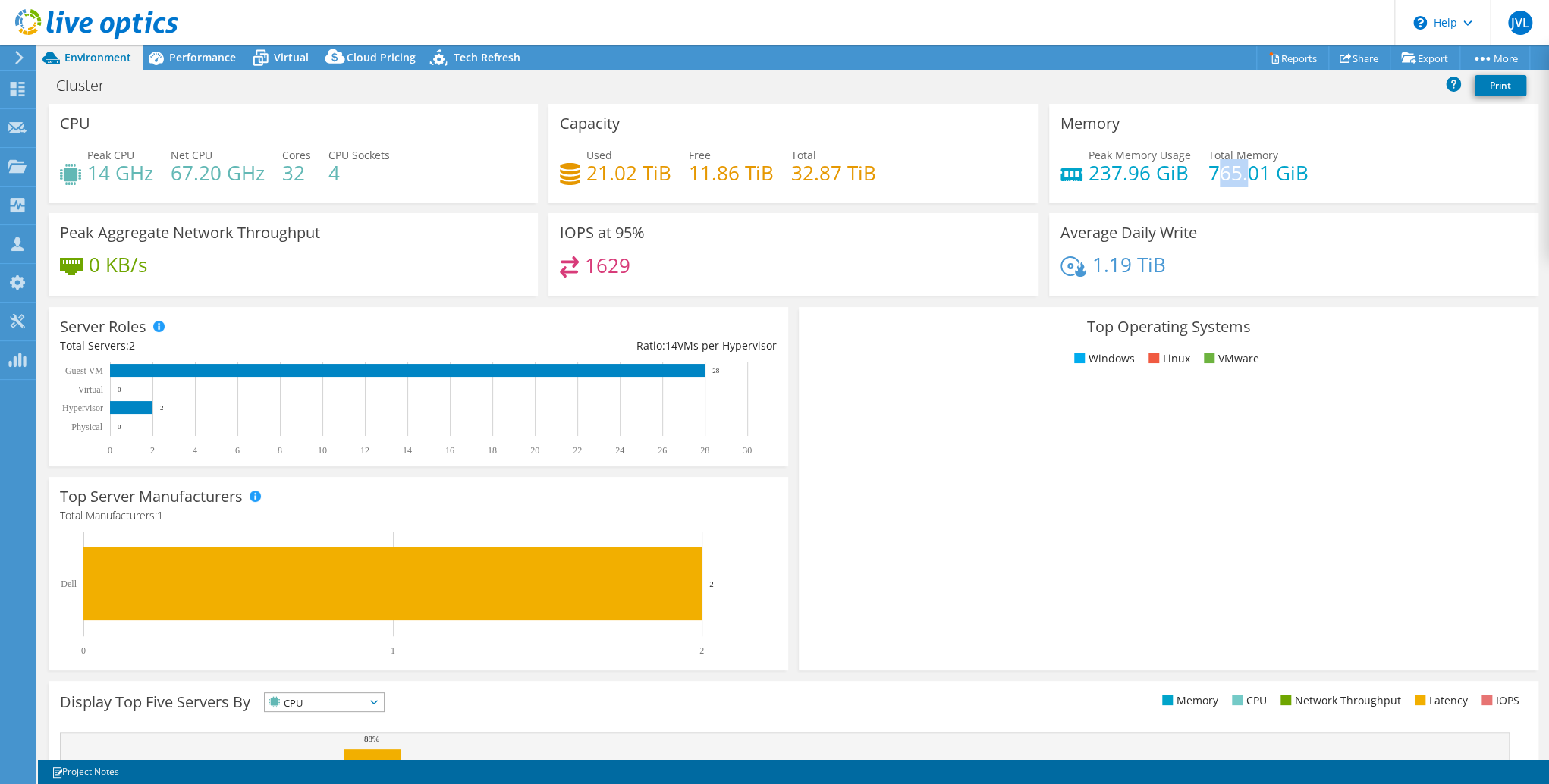
click at [1245, 171] on h4 "765.01 GiB" at bounding box center [1258, 172] width 101 height 17
drag, startPoint x: 92, startPoint y: 170, endPoint x: 344, endPoint y: 164, distance: 252.1
click at [344, 164] on div "Peak CPU 14 GHz Net CPU 67.20 GHz Cores 32 CPU Sockets 4" at bounding box center [293, 172] width 467 height 49
drag, startPoint x: 344, startPoint y: 164, endPoint x: 328, endPoint y: 172, distance: 17.9
click at [343, 165] on h4 "4" at bounding box center [359, 172] width 62 height 17
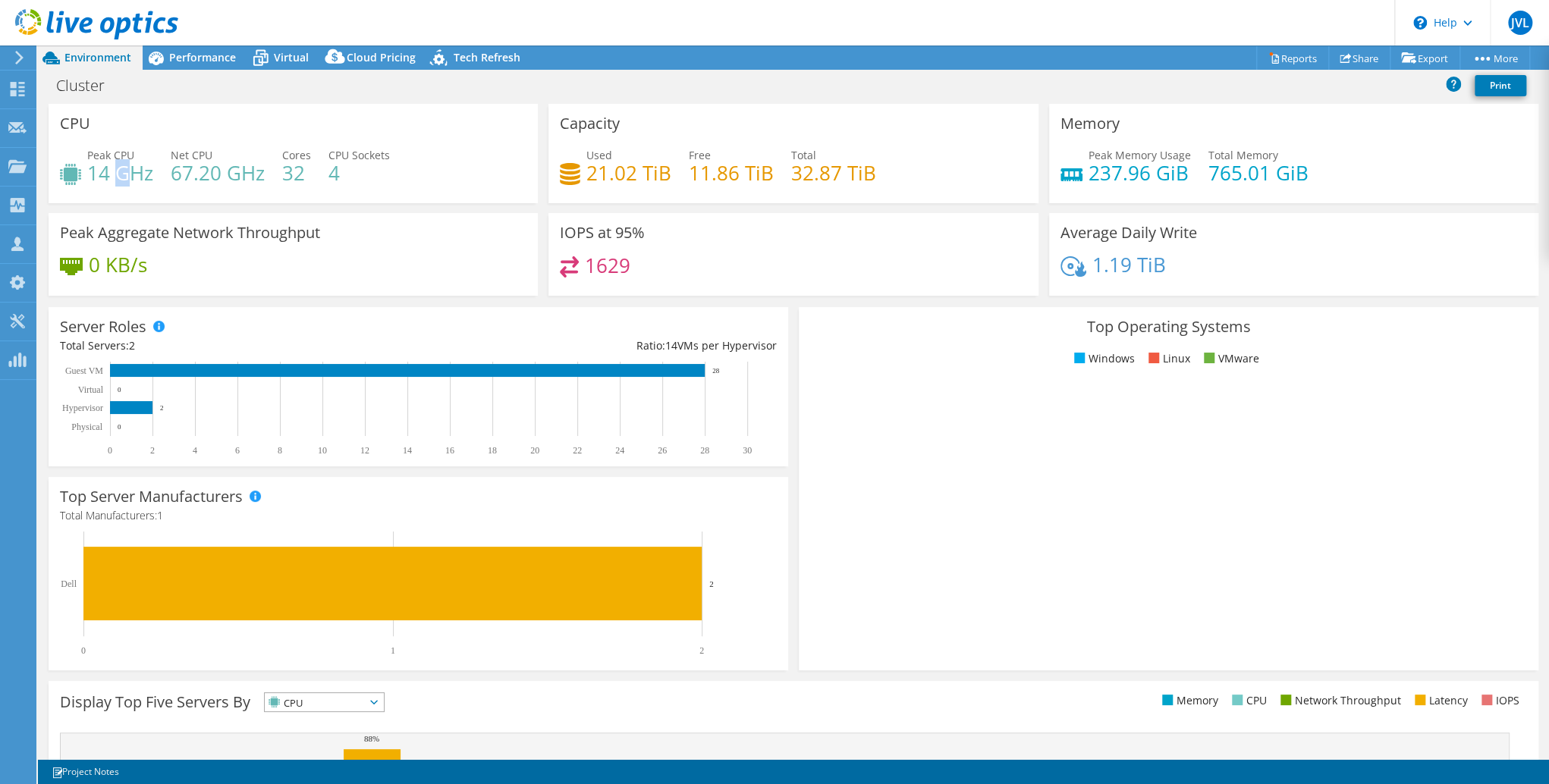
click at [122, 176] on h4 "14 GHz" at bounding box center [121, 172] width 66 height 17
drag, startPoint x: 122, startPoint y: 176, endPoint x: 197, endPoint y: 172, distance: 75.1
click at [190, 172] on h4 "67.20 GHz" at bounding box center [218, 172] width 94 height 17
drag, startPoint x: 216, startPoint y: 172, endPoint x: 237, endPoint y: 172, distance: 21.0
click at [218, 172] on h4 "67.20 GHz" at bounding box center [218, 172] width 94 height 17
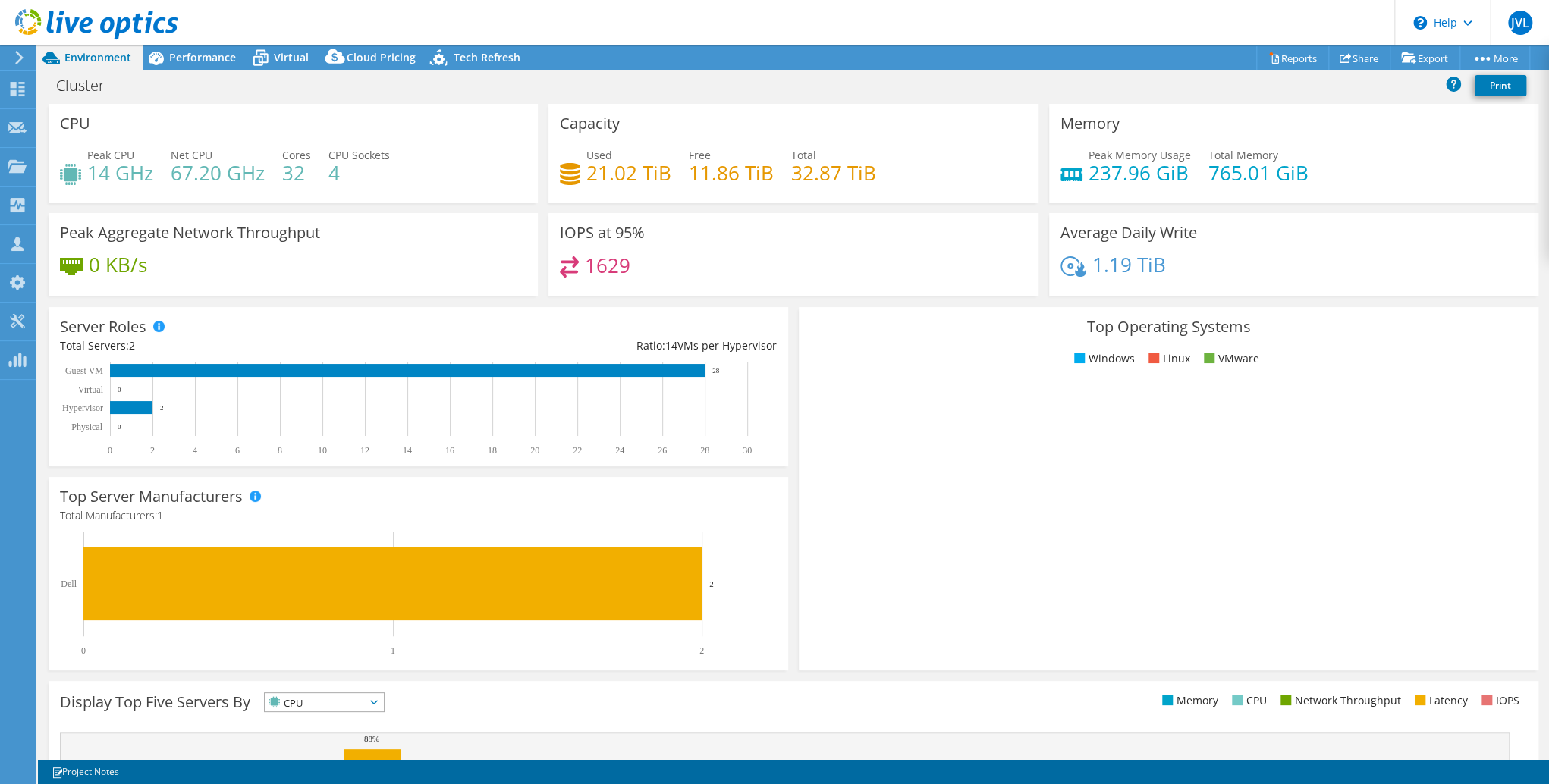
click at [280, 172] on div "Peak CPU 14 GHz Net CPU 67.20 GHz Cores 32 CPU Sockets 4" at bounding box center [293, 172] width 467 height 49
drag, startPoint x: 115, startPoint y: 172, endPoint x: 146, endPoint y: 172, distance: 31.0
click at [146, 172] on h4 "14 GHz" at bounding box center [121, 172] width 66 height 17
drag, startPoint x: 201, startPoint y: 172, endPoint x: 210, endPoint y: 172, distance: 9.0
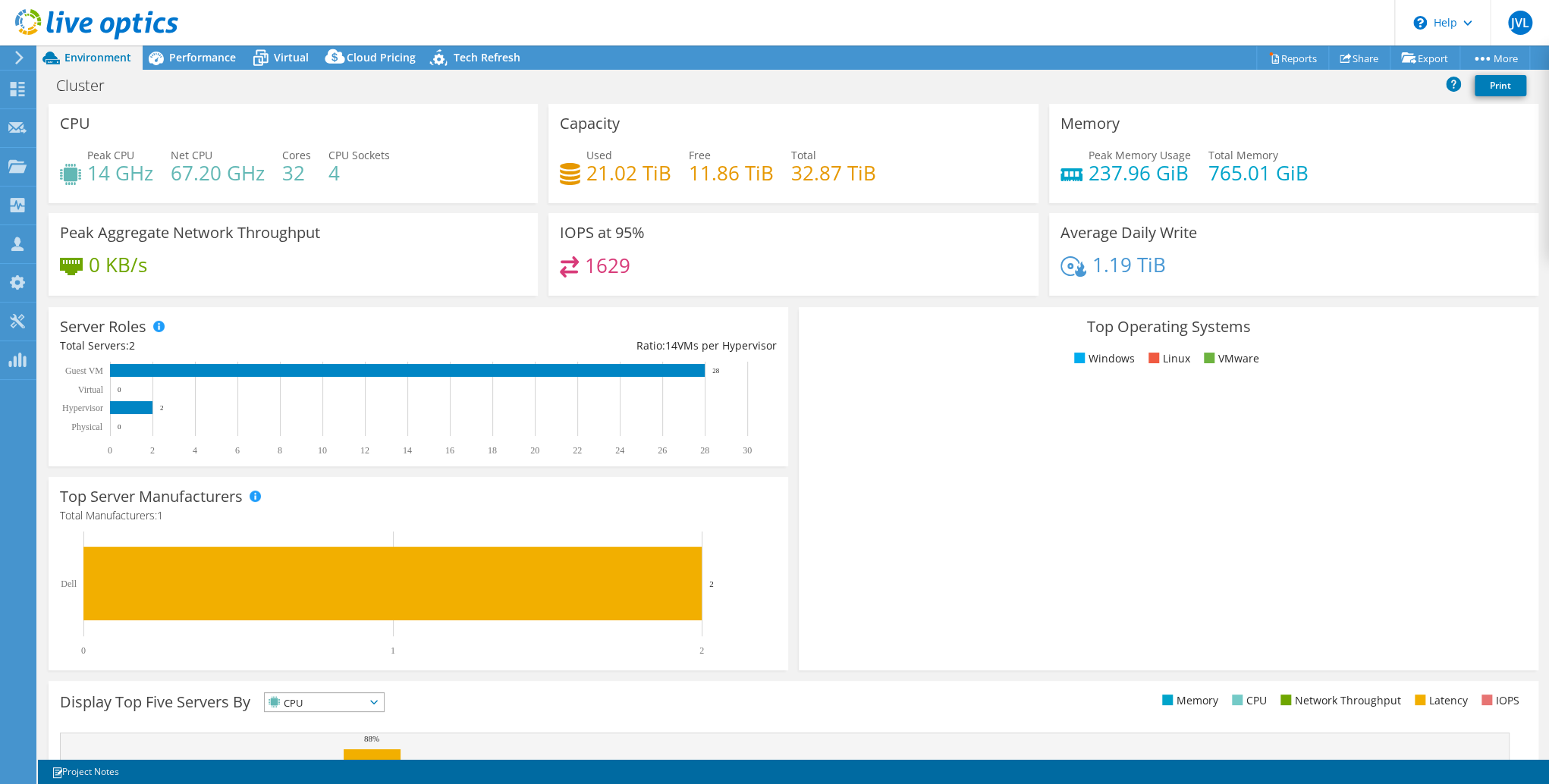
click at [207, 172] on h4 "67.20 GHz" at bounding box center [218, 172] width 94 height 17
drag, startPoint x: 210, startPoint y: 172, endPoint x: 275, endPoint y: 172, distance: 65.0
click at [269, 172] on div "Peak CPU 14 GHz Net CPU 67.20 GHz Cores 32 CPU Sockets 4" at bounding box center [293, 172] width 467 height 49
click at [301, 172] on h4 "32" at bounding box center [296, 172] width 29 height 17
click at [330, 173] on h4 "4" at bounding box center [359, 172] width 62 height 17
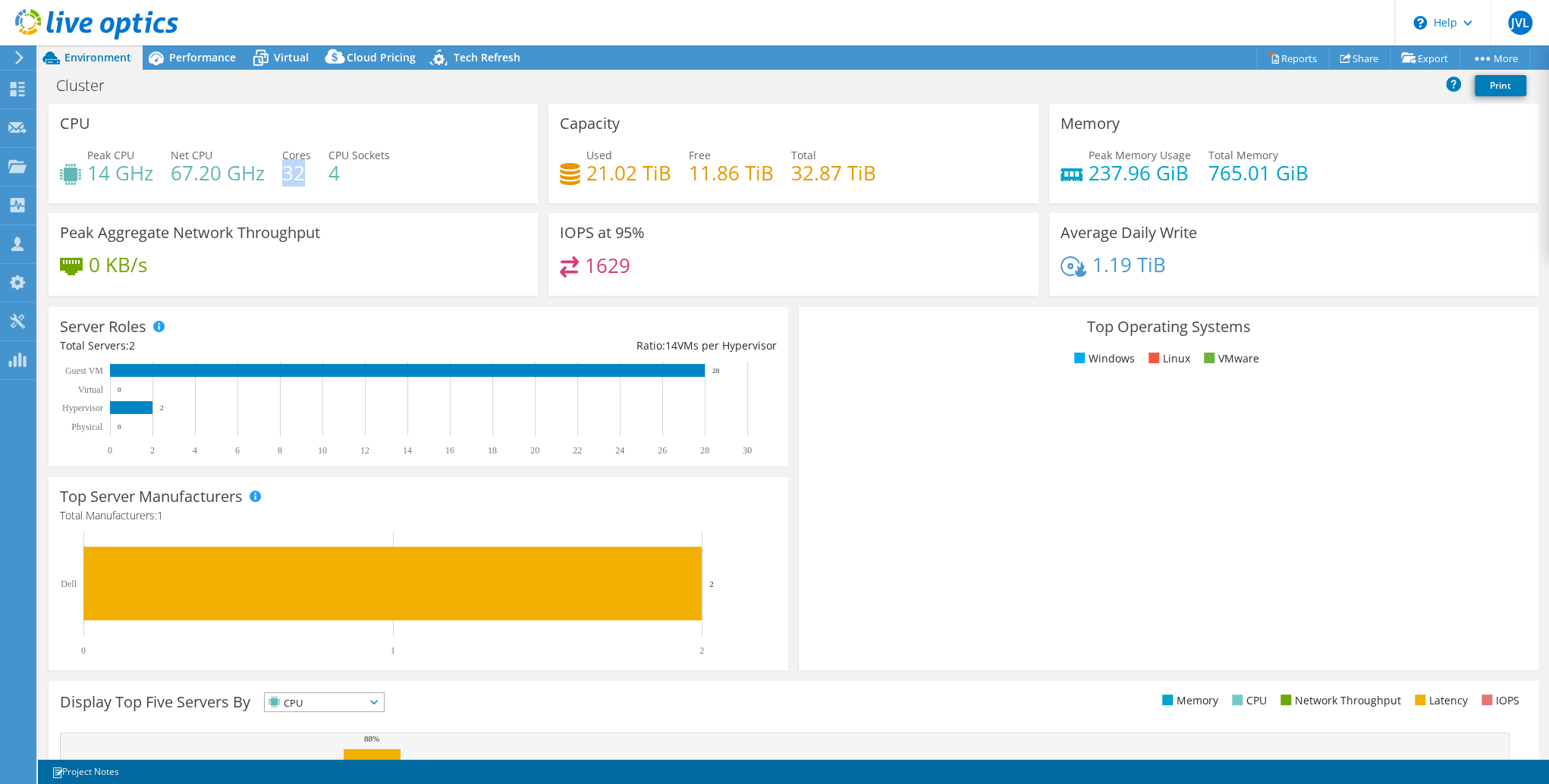
drag, startPoint x: 284, startPoint y: 169, endPoint x: 304, endPoint y: 168, distance: 20.0
click at [304, 168] on h4 "32" at bounding box center [296, 172] width 29 height 17
drag, startPoint x: 304, startPoint y: 168, endPoint x: 331, endPoint y: 171, distance: 27.2
click at [331, 171] on h4 "4" at bounding box center [359, 172] width 62 height 17
drag, startPoint x: 331, startPoint y: 172, endPoint x: 351, endPoint y: 172, distance: 20.0
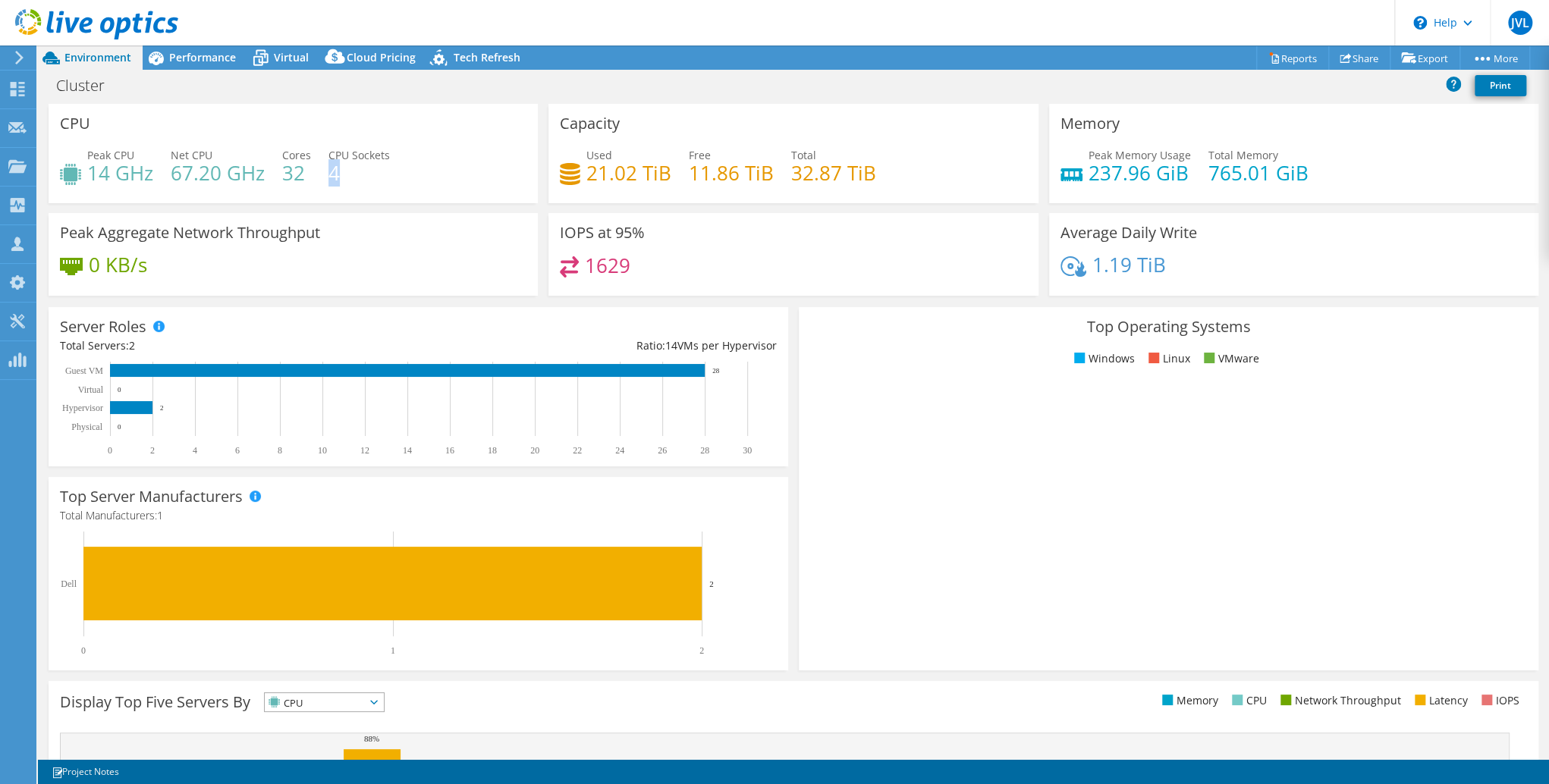
click at [351, 172] on h4 "4" at bounding box center [359, 172] width 62 height 17
drag, startPoint x: 351, startPoint y: 172, endPoint x: 298, endPoint y: 173, distance: 53.0
click at [297, 173] on div "Peak CPU 14 GHz Net CPU 67.20 GHz Cores 32 CPU Sockets 4" at bounding box center [293, 172] width 467 height 49
click at [293, 175] on h4 "32" at bounding box center [296, 172] width 29 height 17
click at [335, 177] on h4 "4" at bounding box center [359, 172] width 62 height 17
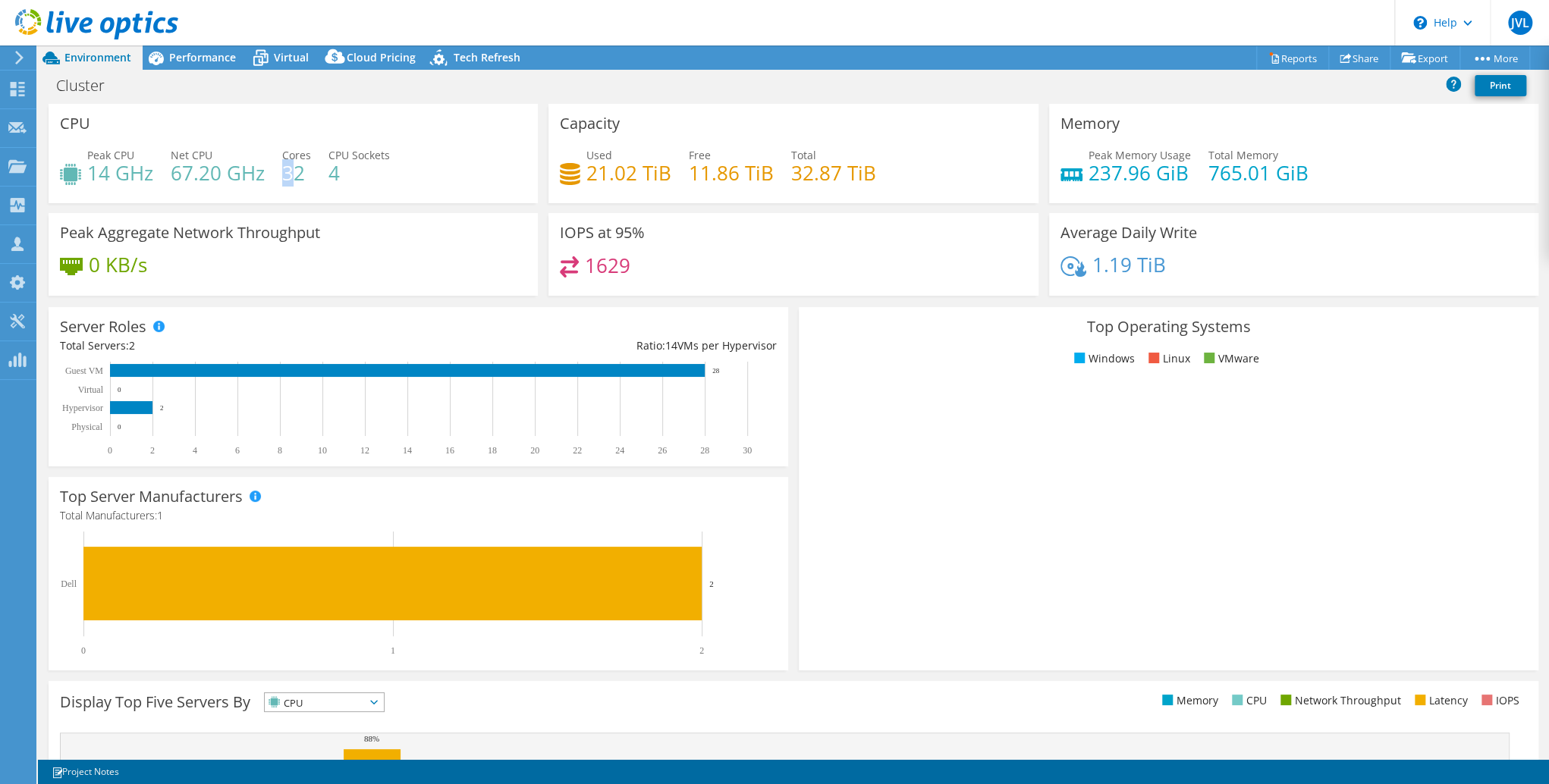
drag, startPoint x: 285, startPoint y: 172, endPoint x: 297, endPoint y: 173, distance: 12.0
click at [297, 173] on h4 "32" at bounding box center [296, 172] width 29 height 17
click at [302, 172] on h4 "32" at bounding box center [296, 172] width 29 height 17
drag, startPoint x: 286, startPoint y: 173, endPoint x: 303, endPoint y: 173, distance: 17.0
click at [303, 173] on h4 "32" at bounding box center [296, 172] width 29 height 17
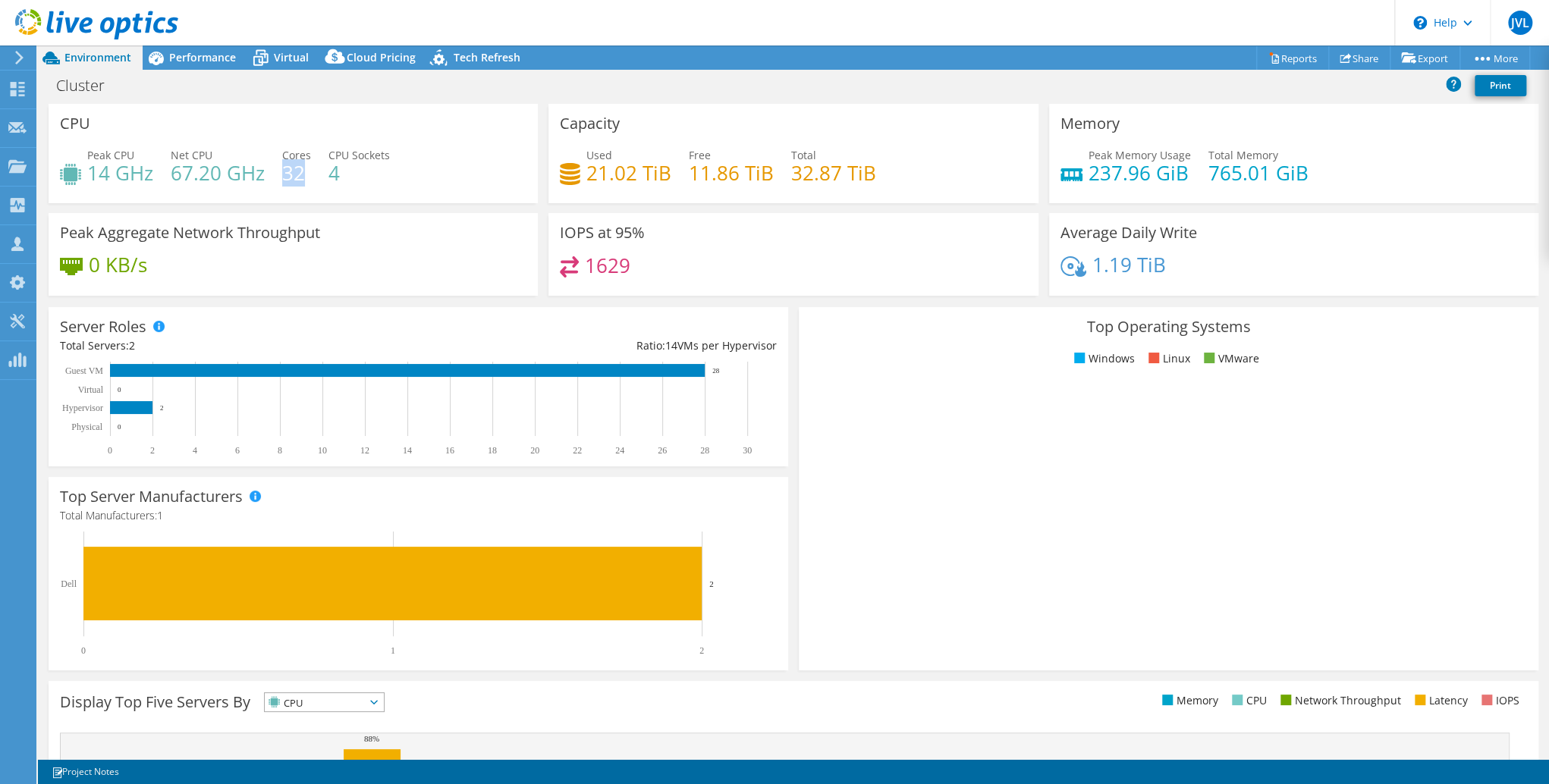
drag, startPoint x: 303, startPoint y: 173, endPoint x: 309, endPoint y: 181, distance: 10.0
click at [309, 181] on h4 "32" at bounding box center [296, 172] width 29 height 17
click at [336, 170] on h4 "4" at bounding box center [359, 172] width 62 height 17
drag, startPoint x: 282, startPoint y: 170, endPoint x: 301, endPoint y: 170, distance: 19.0
click at [301, 170] on h4 "32" at bounding box center [296, 172] width 29 height 17
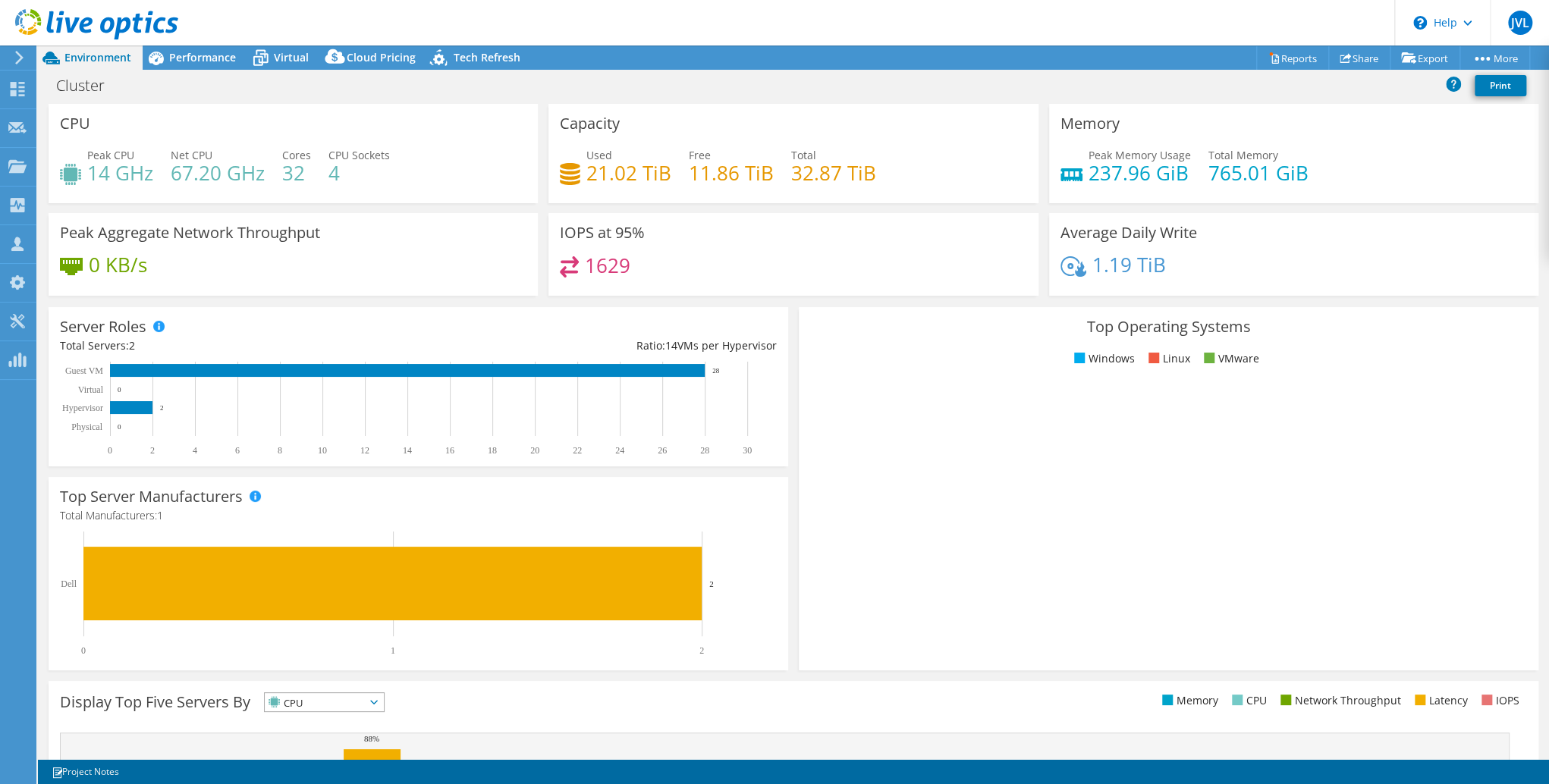
click at [334, 174] on h4 "4" at bounding box center [359, 172] width 62 height 17
click at [301, 172] on h4 "32" at bounding box center [296, 172] width 29 height 17
drag, startPoint x: 301, startPoint y: 172, endPoint x: 194, endPoint y: 172, distance: 107.0
click at [194, 172] on h4 "67.20 GHz" at bounding box center [218, 172] width 94 height 17
click at [209, 172] on h4 "67.20 GHz" at bounding box center [218, 172] width 94 height 17
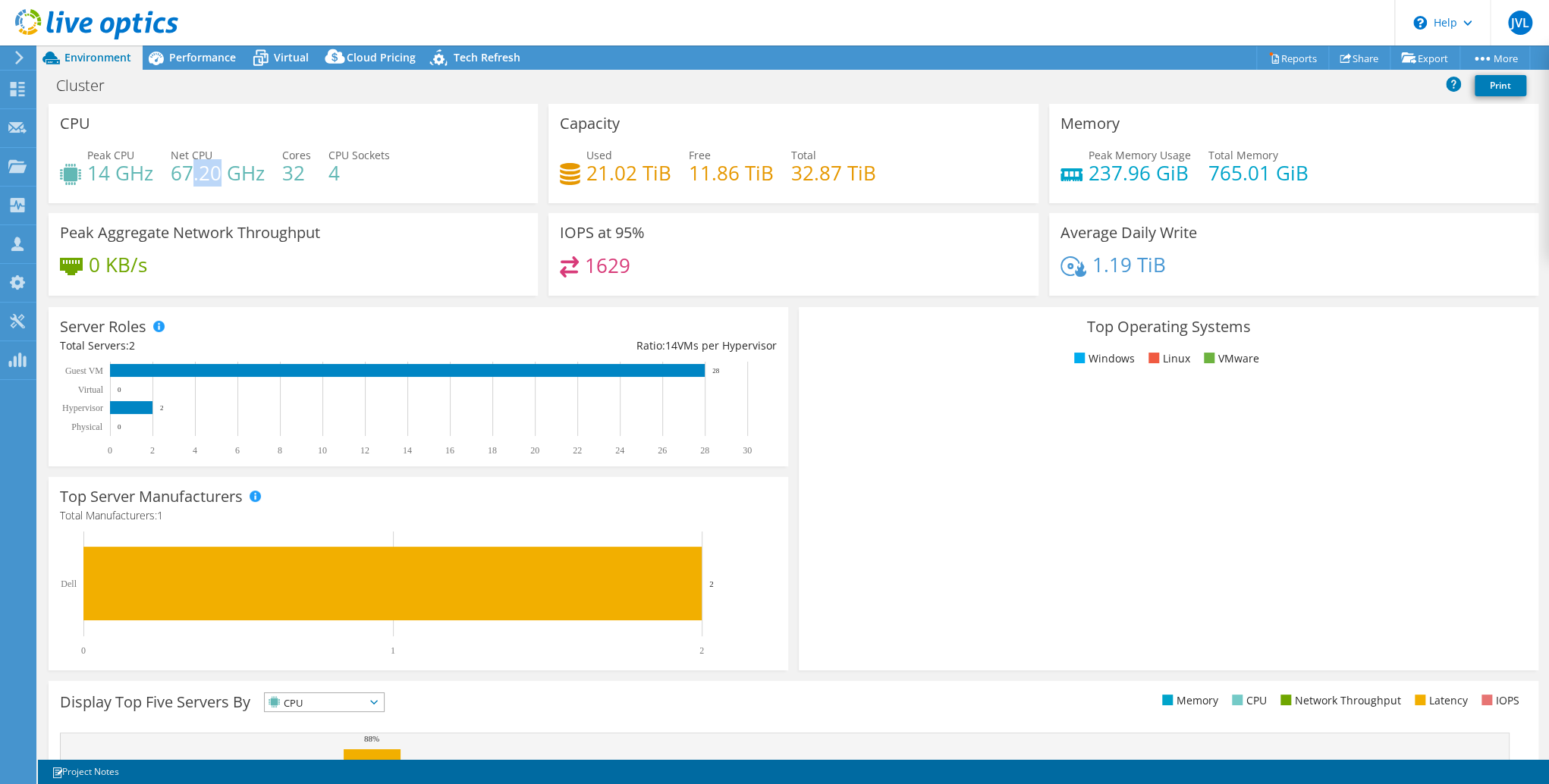
drag, startPoint x: 212, startPoint y: 173, endPoint x: 190, endPoint y: 174, distance: 22.0
click at [190, 174] on h4 "67.20 GHz" at bounding box center [218, 172] width 94 height 17
drag, startPoint x: 190, startPoint y: 174, endPoint x: 197, endPoint y: 178, distance: 8.1
click at [190, 174] on h4 "67.20 GHz" at bounding box center [218, 172] width 94 height 17
drag, startPoint x: 280, startPoint y: 173, endPoint x: 304, endPoint y: 172, distance: 24.0
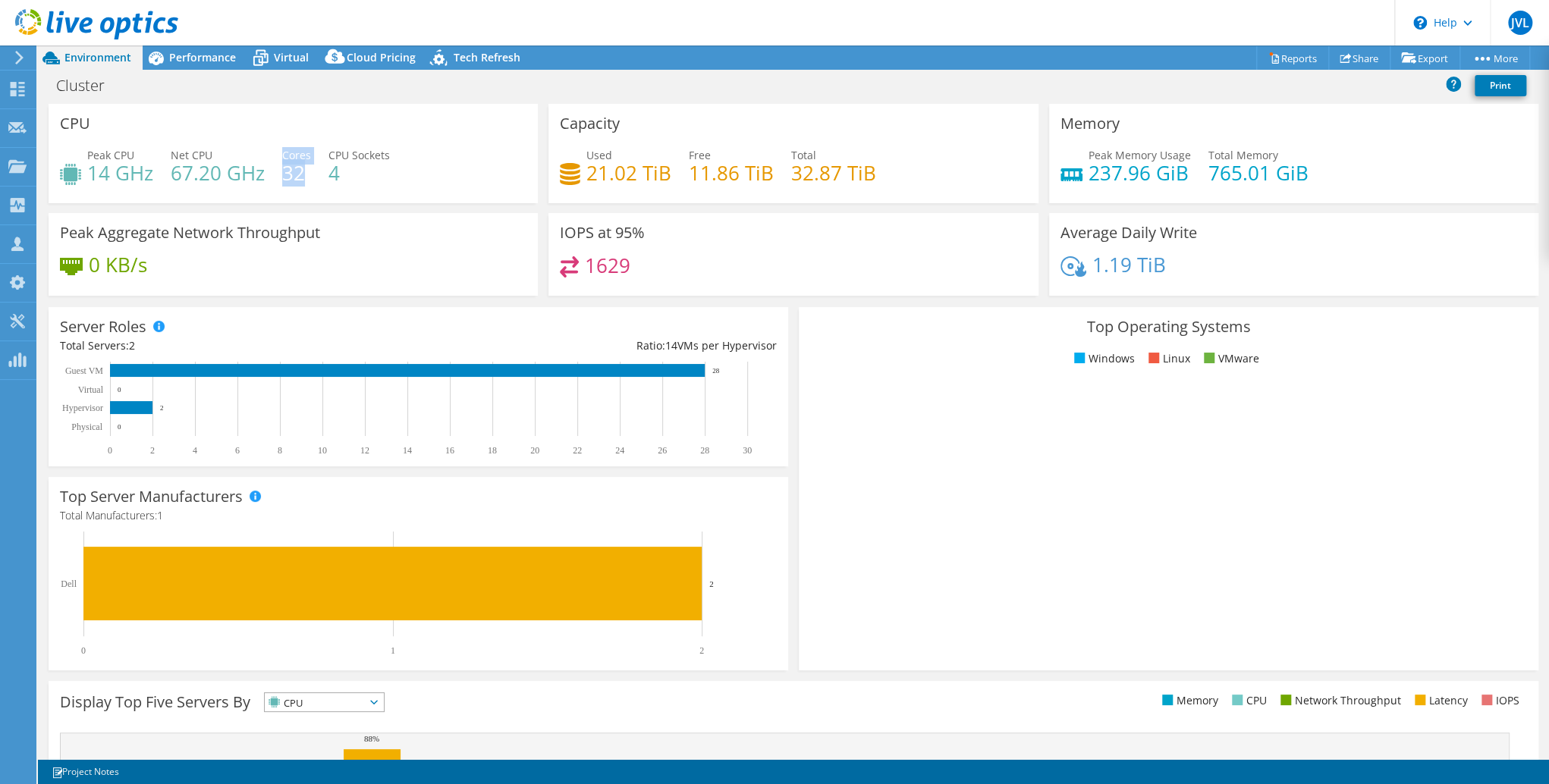
click at [304, 172] on div "Peak CPU 14 GHz Net CPU 67.20 GHz Cores 32 CPU Sockets 4" at bounding box center [293, 172] width 467 height 49
click at [211, 272] on div "0 KB/s" at bounding box center [293, 272] width 467 height 32
